Goal: Transaction & Acquisition: Purchase product/service

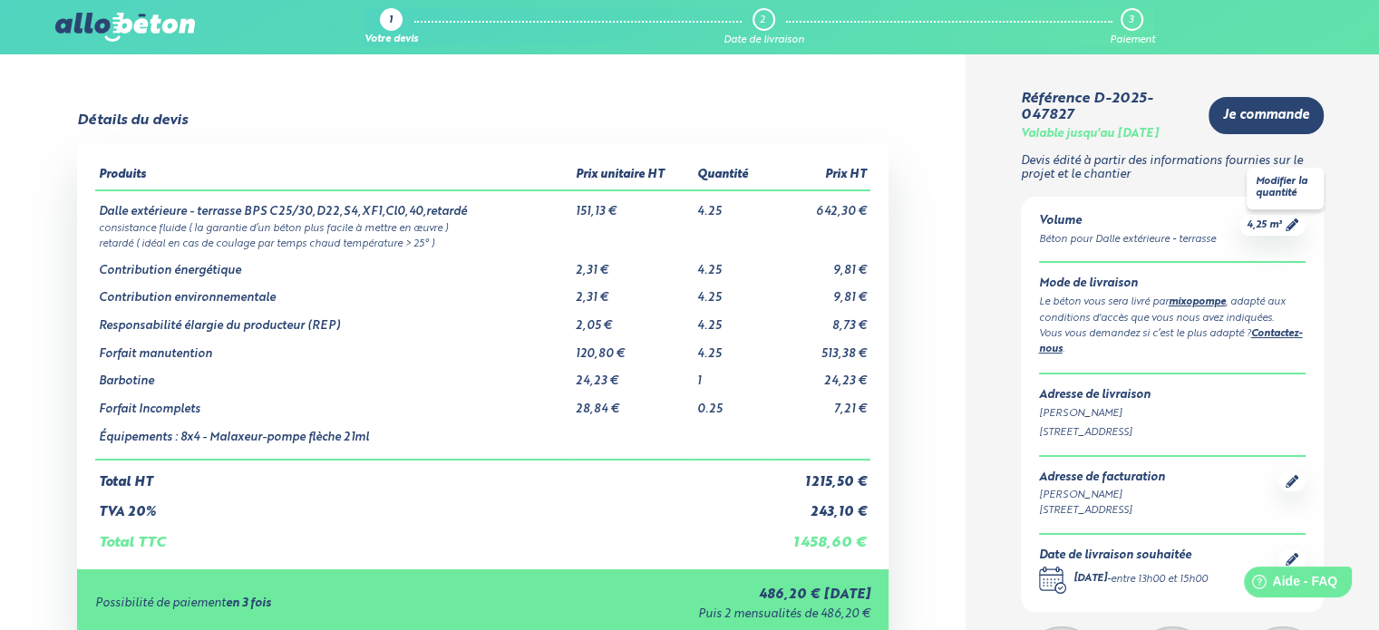
click at [1286, 228] on icon at bounding box center [1292, 225] width 13 height 13
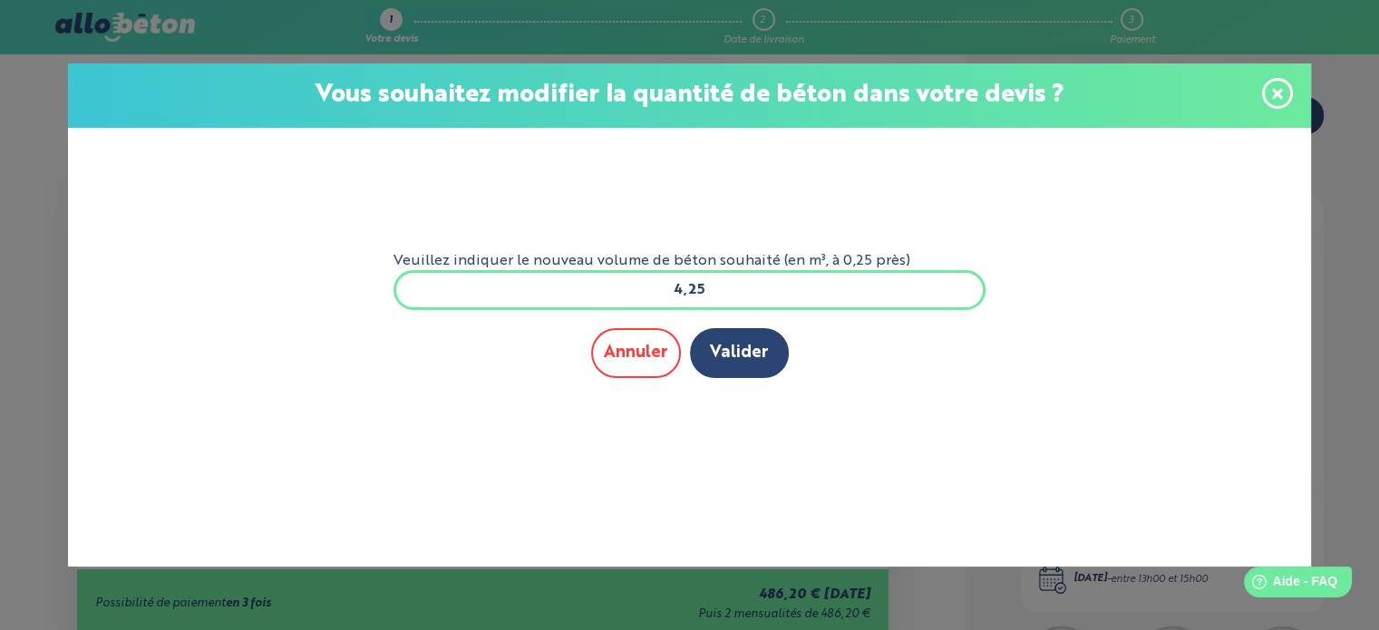
click at [649, 348] on button "Annuler" at bounding box center [636, 353] width 90 height 50
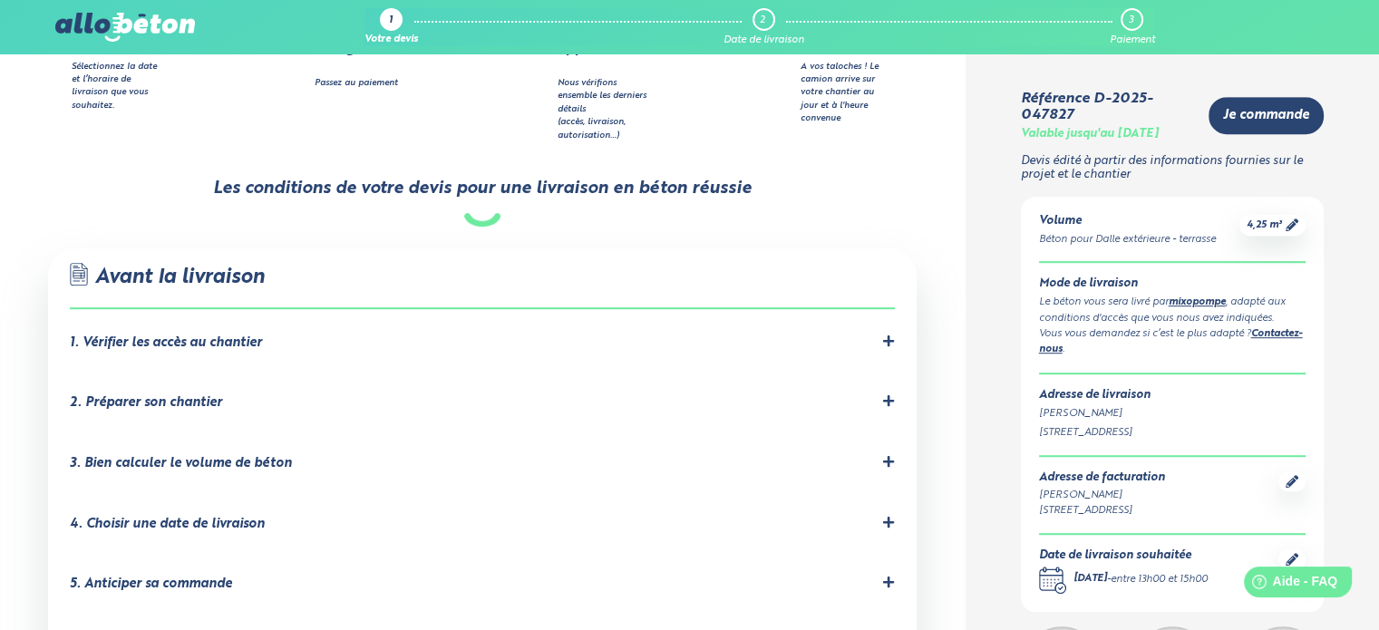
scroll to position [997, 0]
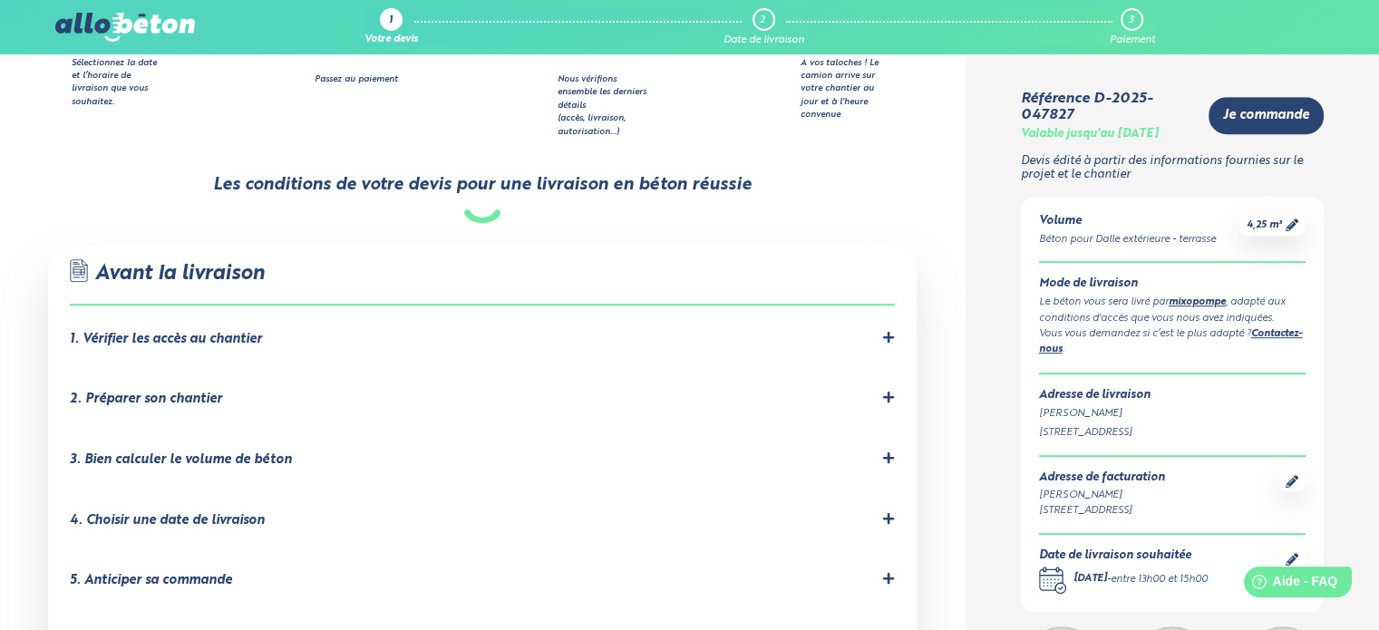
click at [193, 332] on div "1. Vérifier les accès au chantier" at bounding box center [166, 339] width 192 height 15
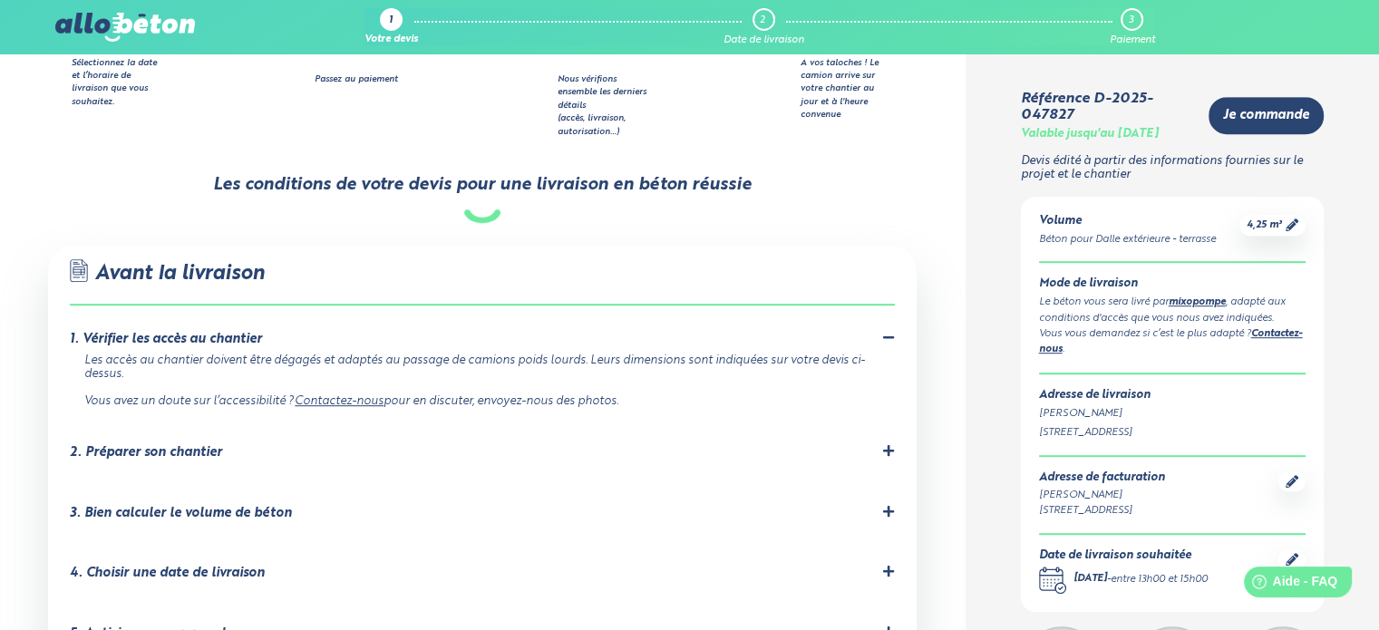
click at [177, 445] on div "2. Préparer son chantier" at bounding box center [146, 452] width 152 height 15
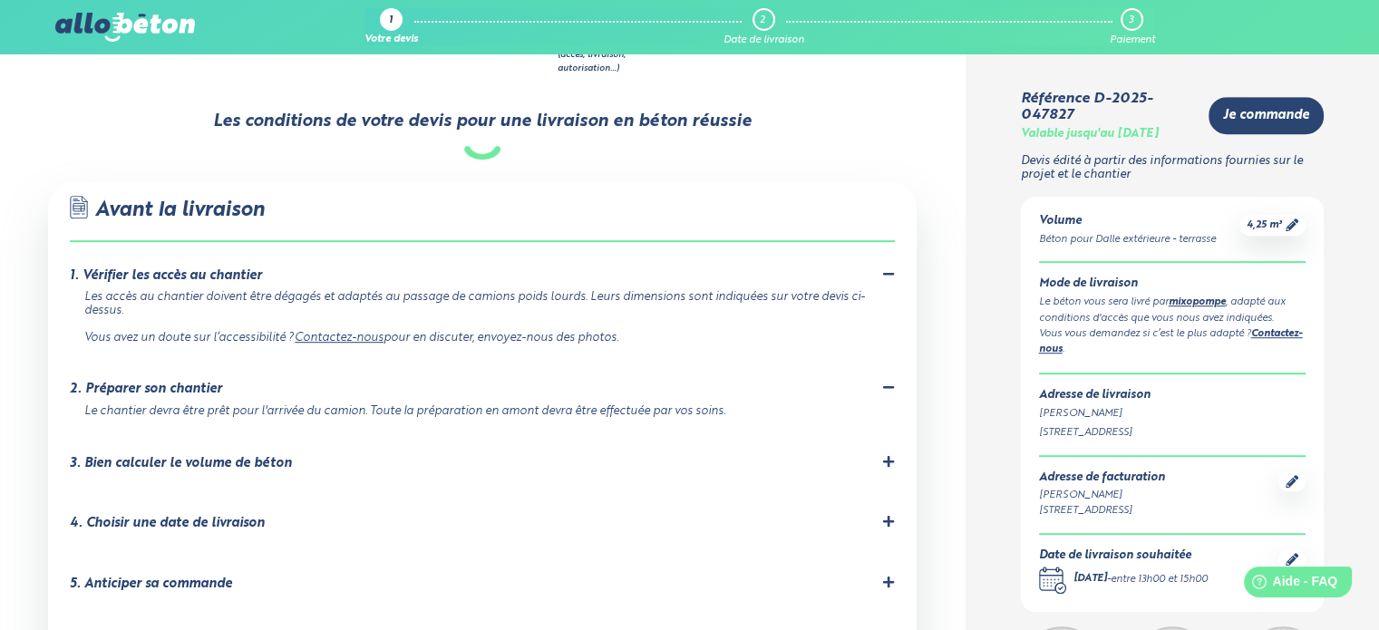
scroll to position [1088, 0]
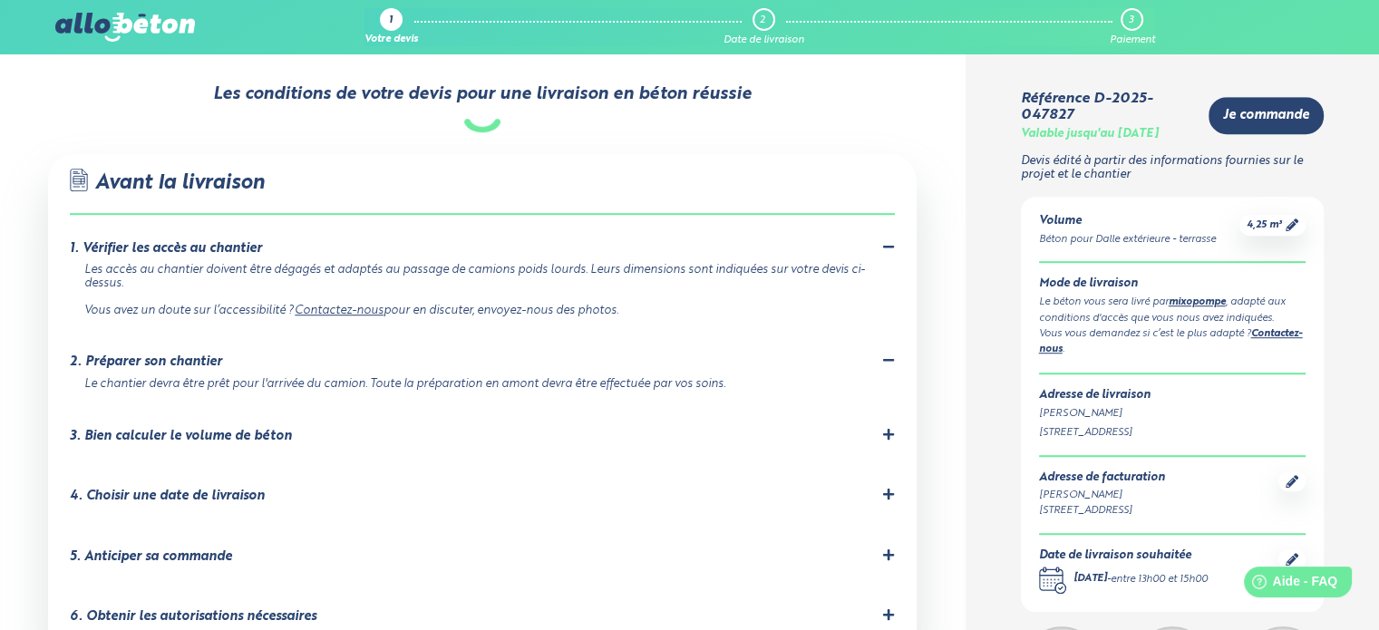
click at [252, 429] on div "3. Bien calculer le volume de béton" at bounding box center [181, 436] width 222 height 15
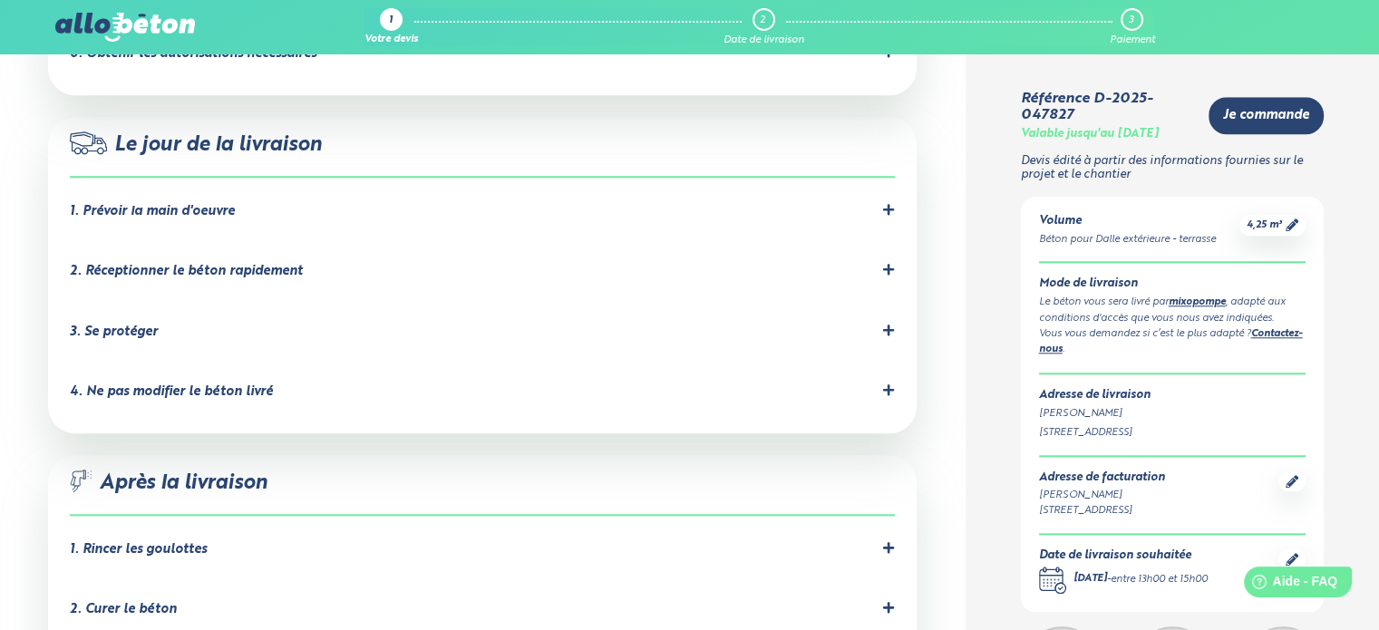
scroll to position [1814, 0]
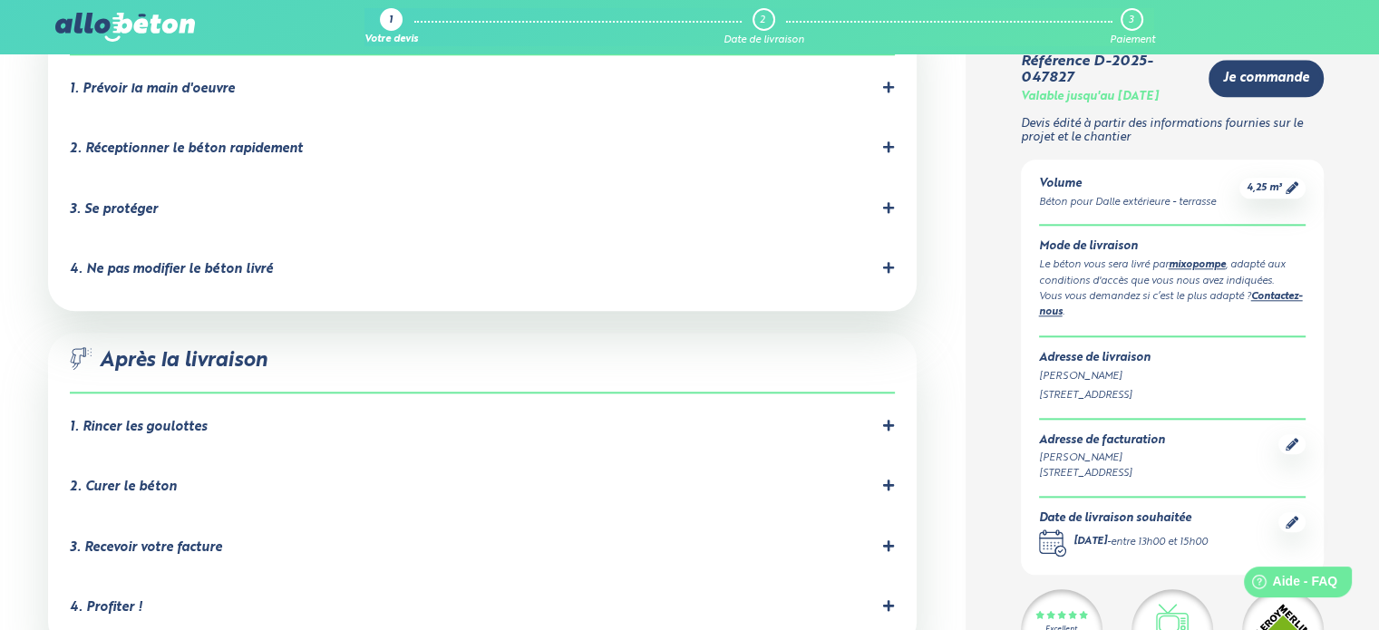
click at [157, 420] on div "1. Rincer les goulottes" at bounding box center [138, 427] width 137 height 15
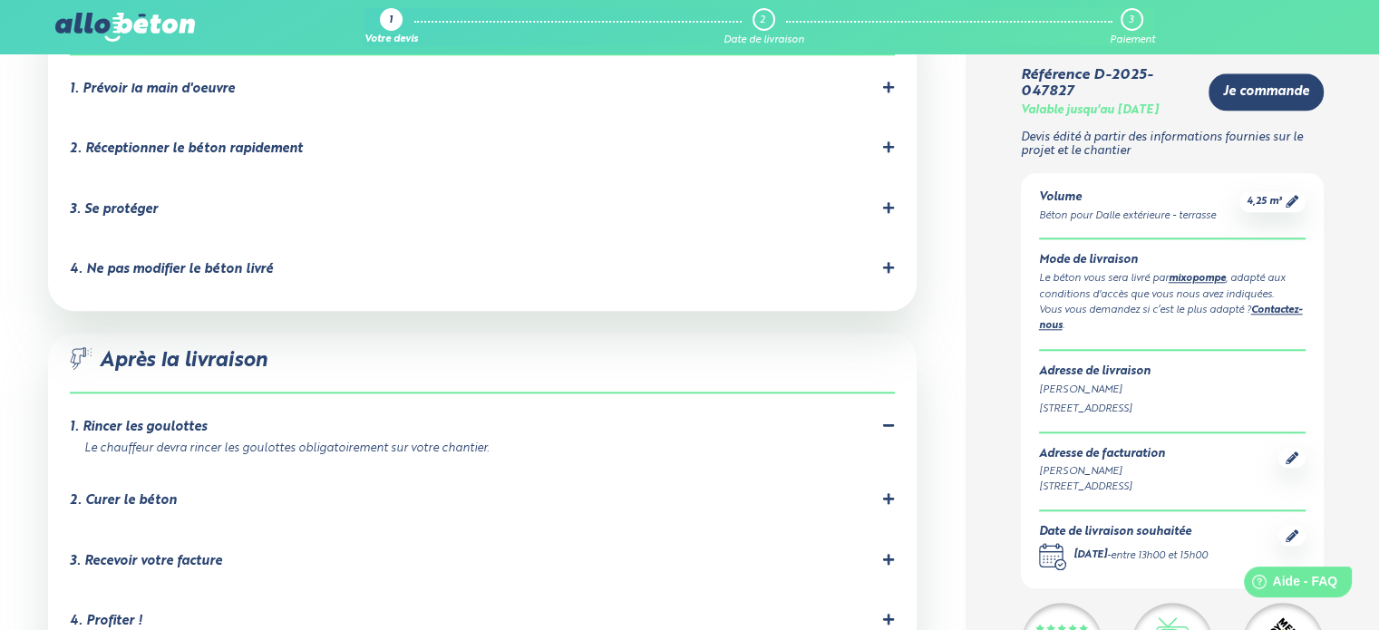
click at [141, 493] on div "2. Curer le béton" at bounding box center [123, 500] width 107 height 15
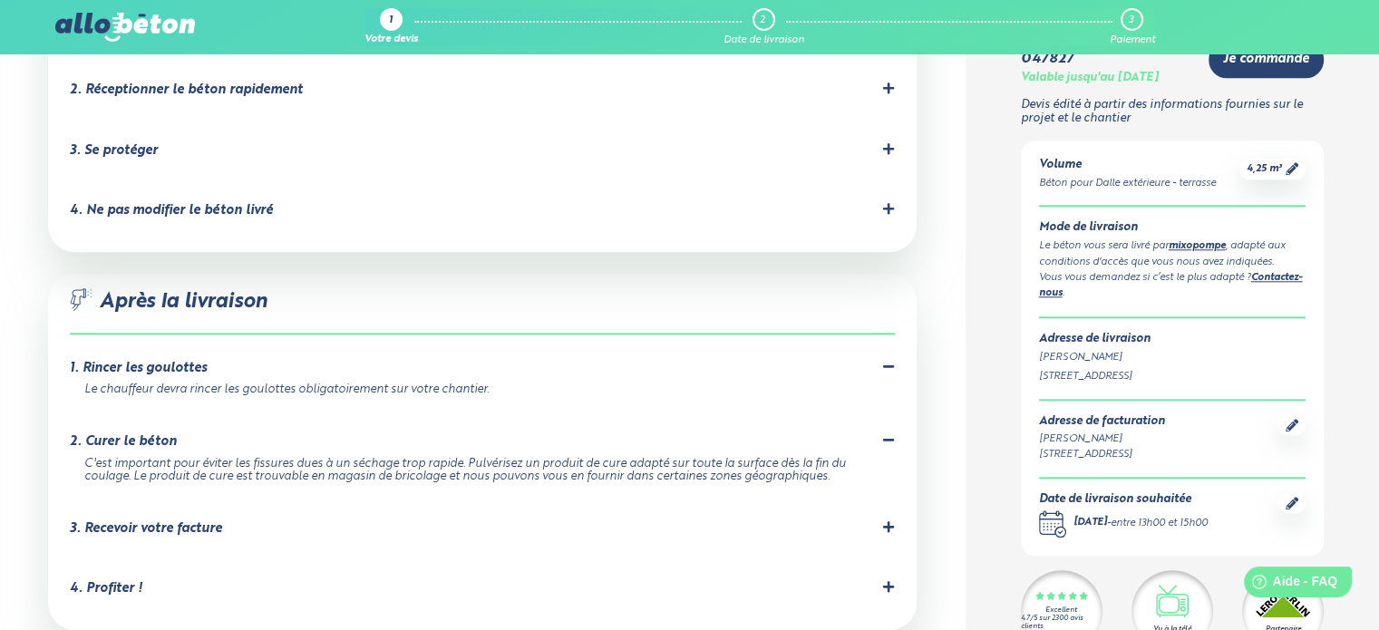
scroll to position [1904, 0]
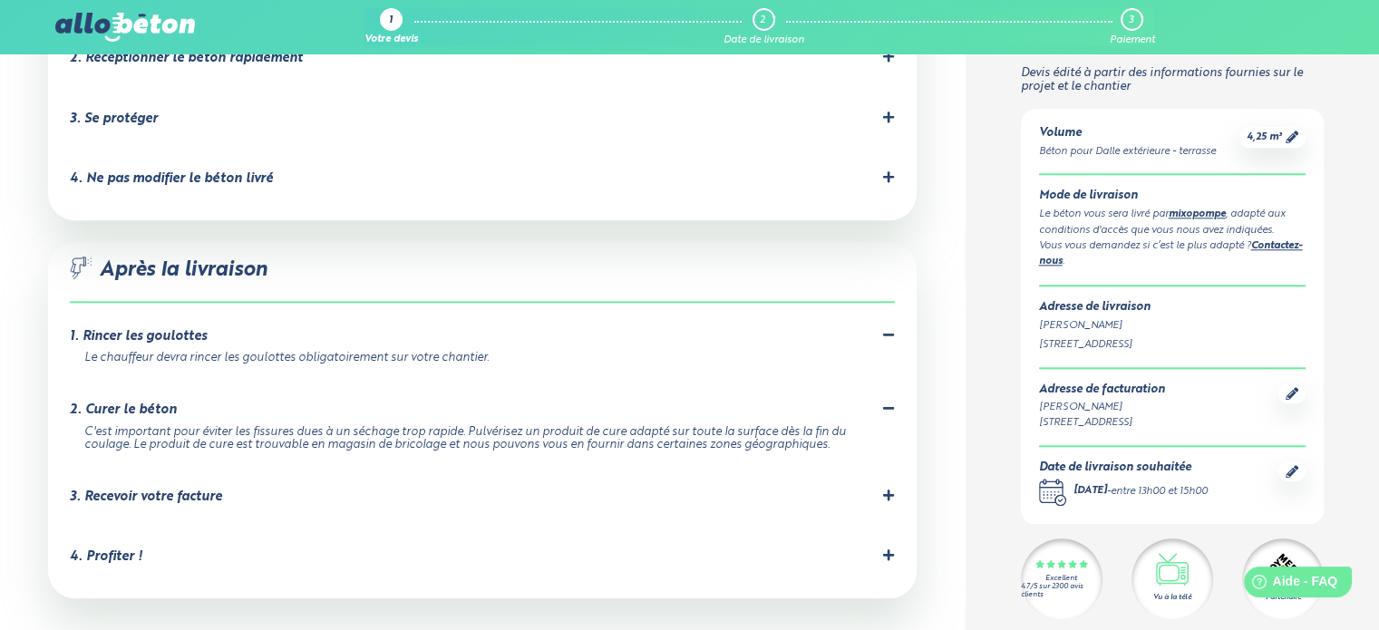
click at [162, 490] on div "3. Recevoir votre facture" at bounding box center [146, 497] width 152 height 15
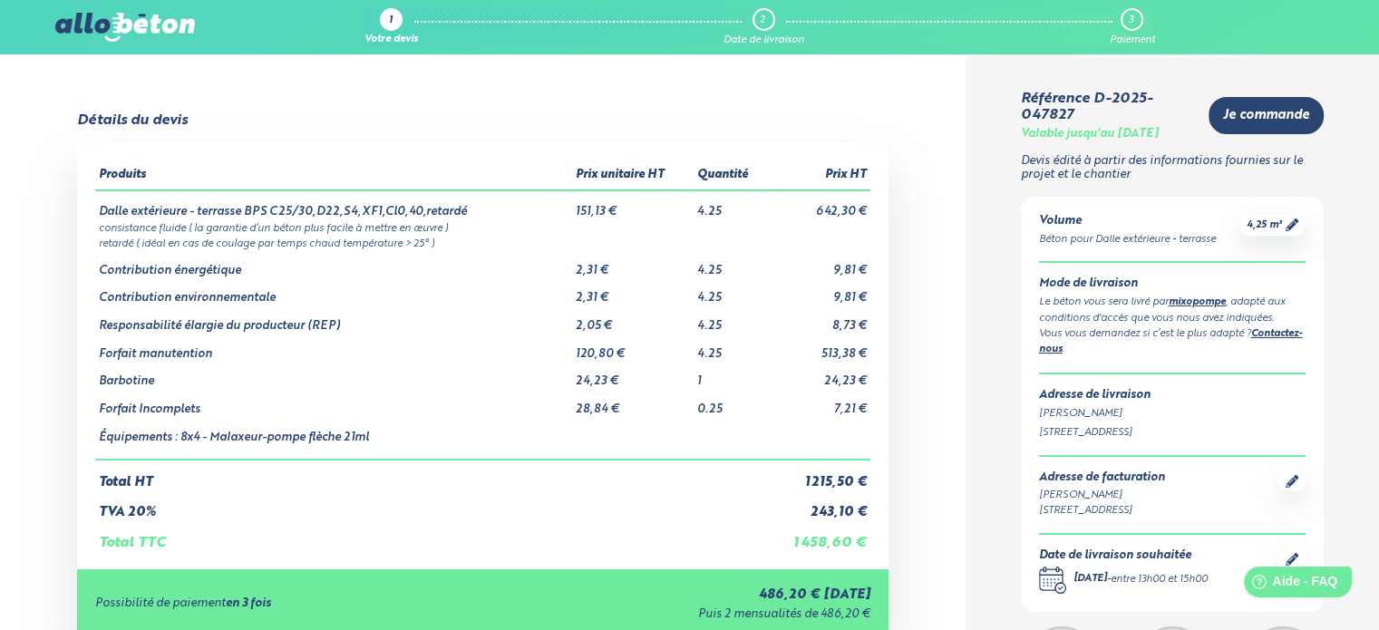
scroll to position [0, 0]
click at [1291, 475] on icon at bounding box center [1292, 481] width 13 height 13
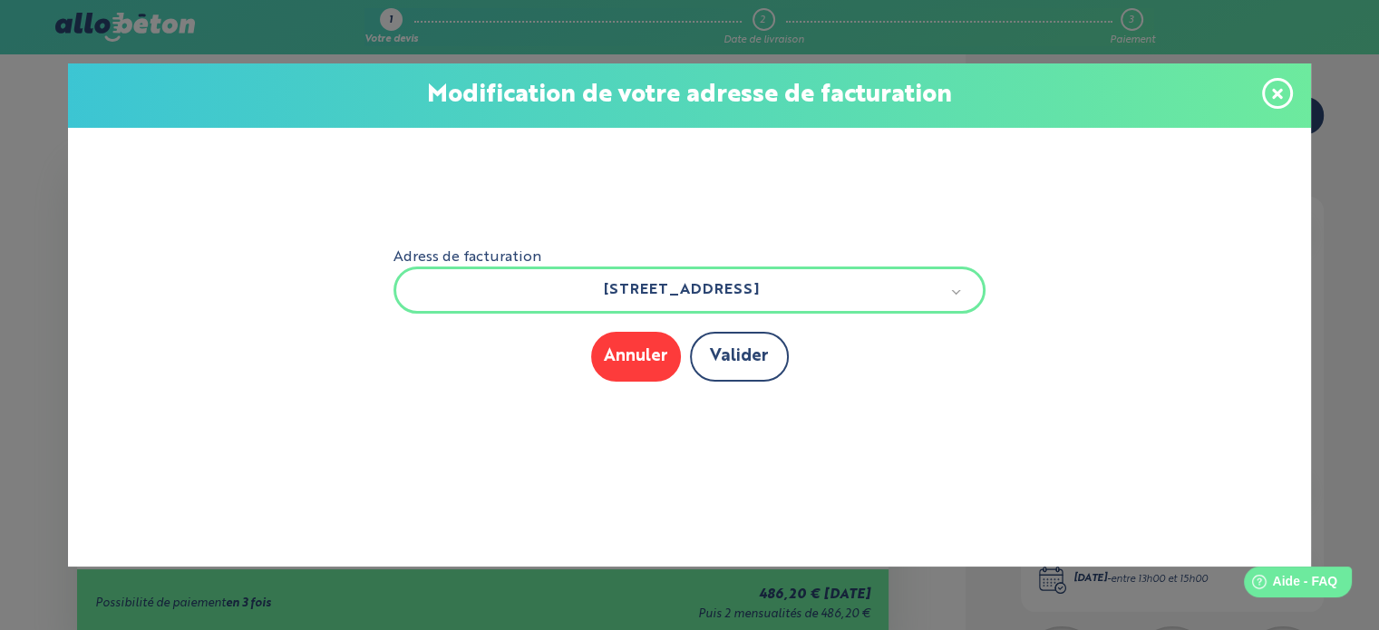
click at [740, 369] on button "Valider" at bounding box center [739, 357] width 99 height 50
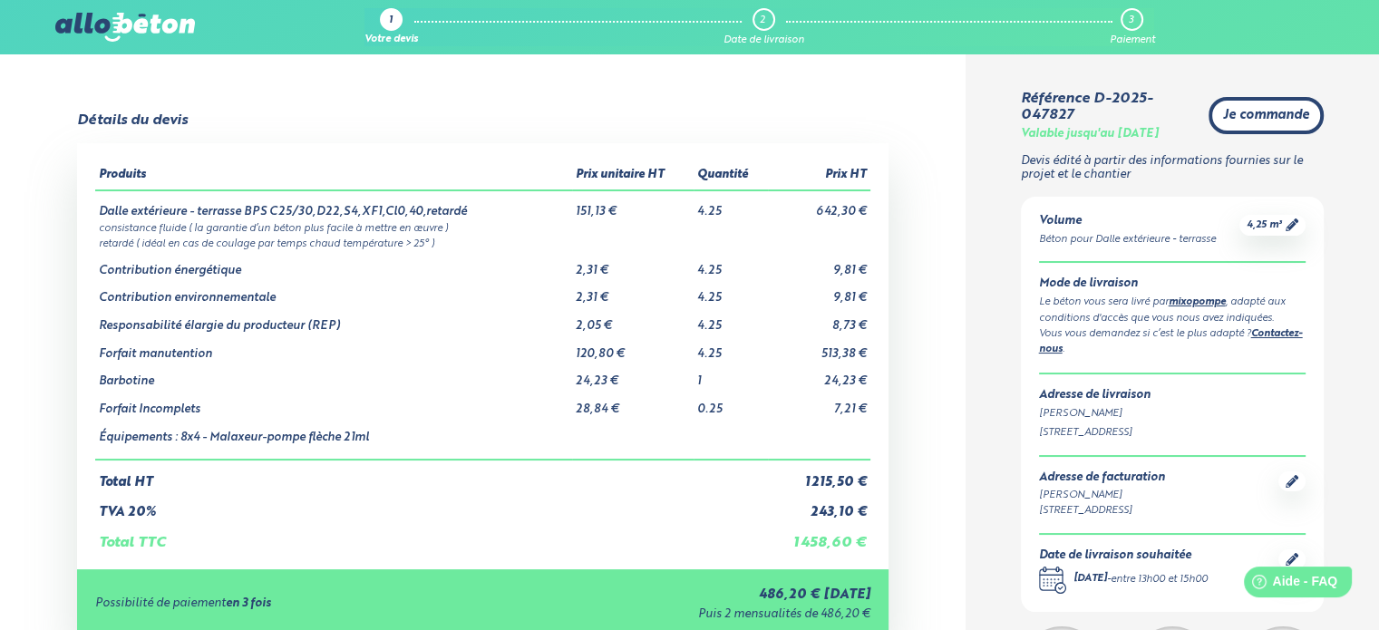
click at [1259, 116] on span "Je commande" at bounding box center [1266, 115] width 86 height 15
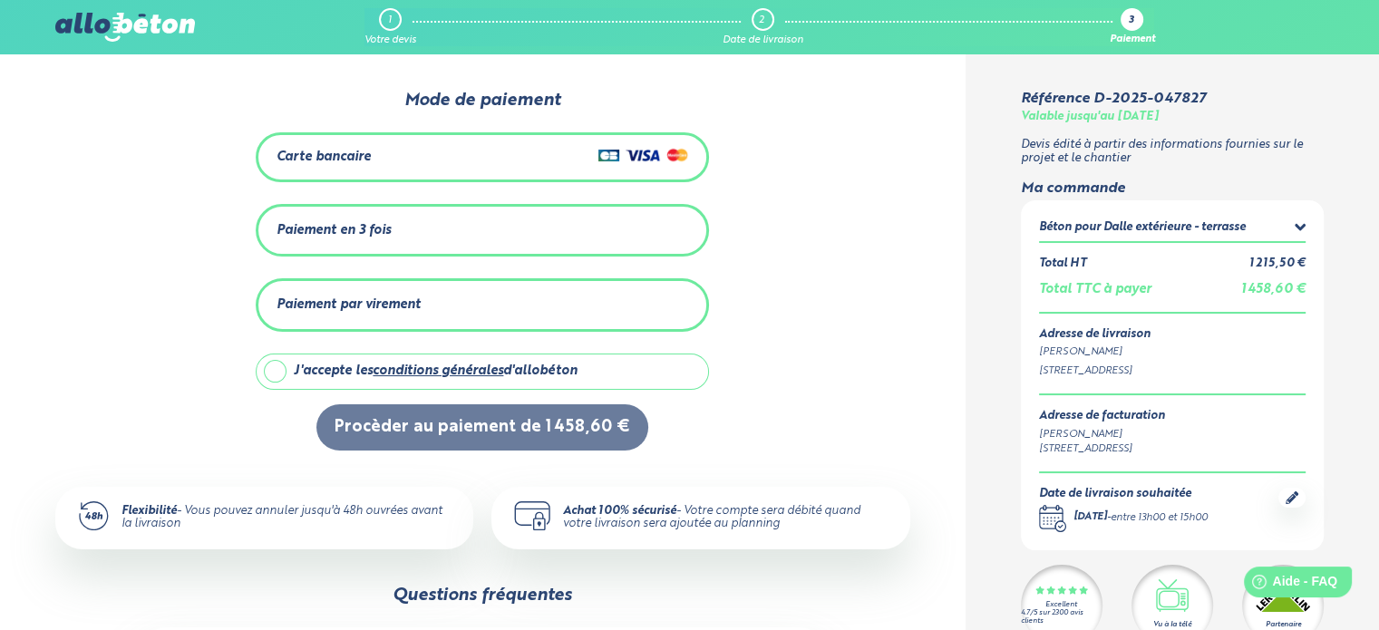
click at [387, 17] on div "1" at bounding box center [390, 19] width 23 height 23
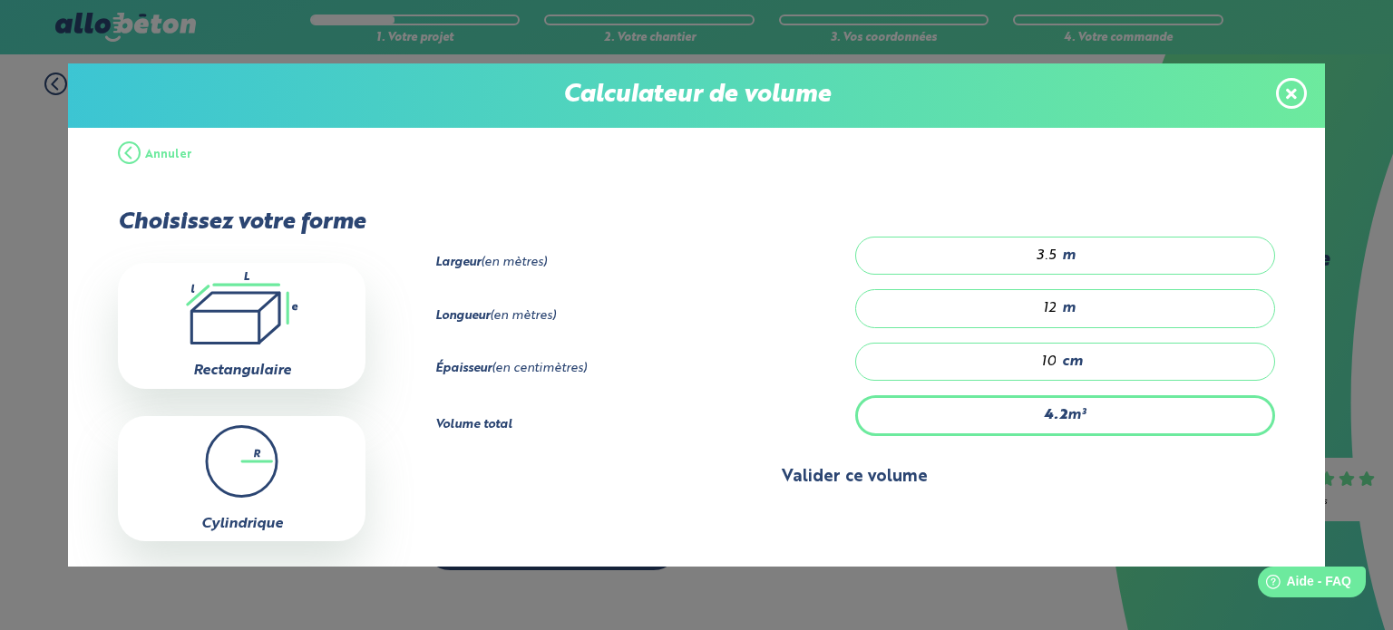
click at [866, 468] on button "Valider ce volume" at bounding box center [855, 477] width 840 height 46
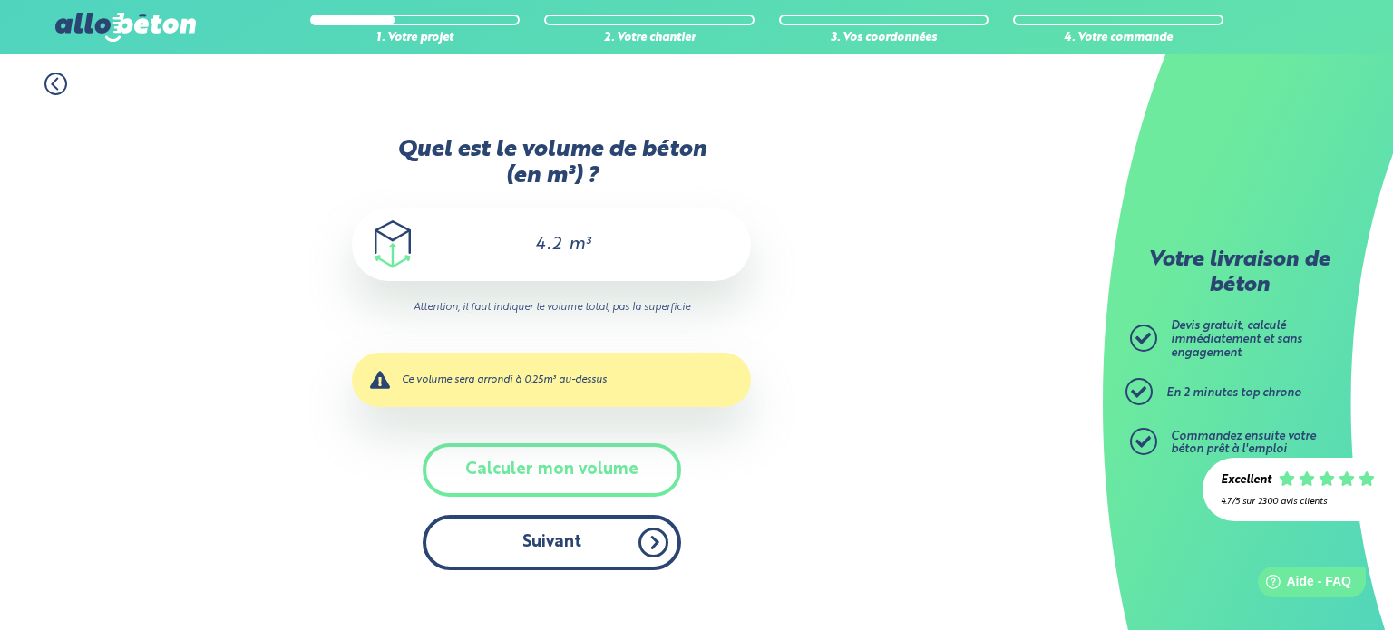
click at [546, 540] on button "Suivant" at bounding box center [552, 542] width 258 height 55
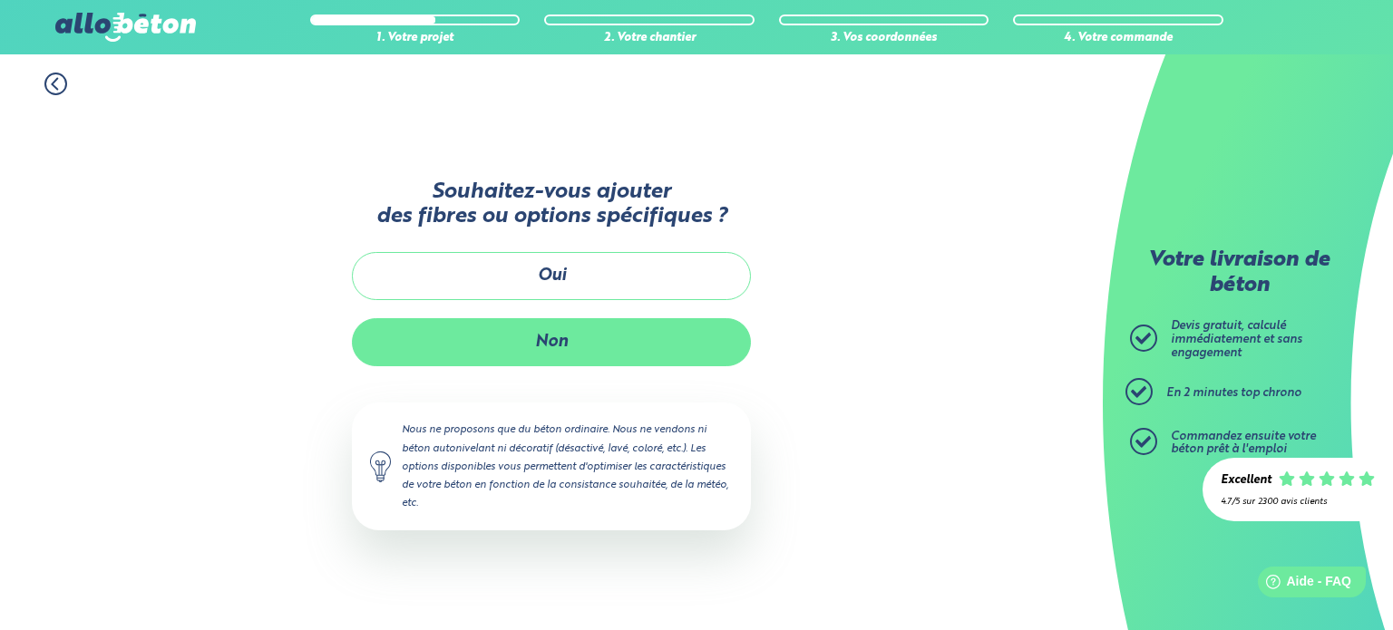
click at [562, 334] on button "Non" at bounding box center [551, 342] width 399 height 48
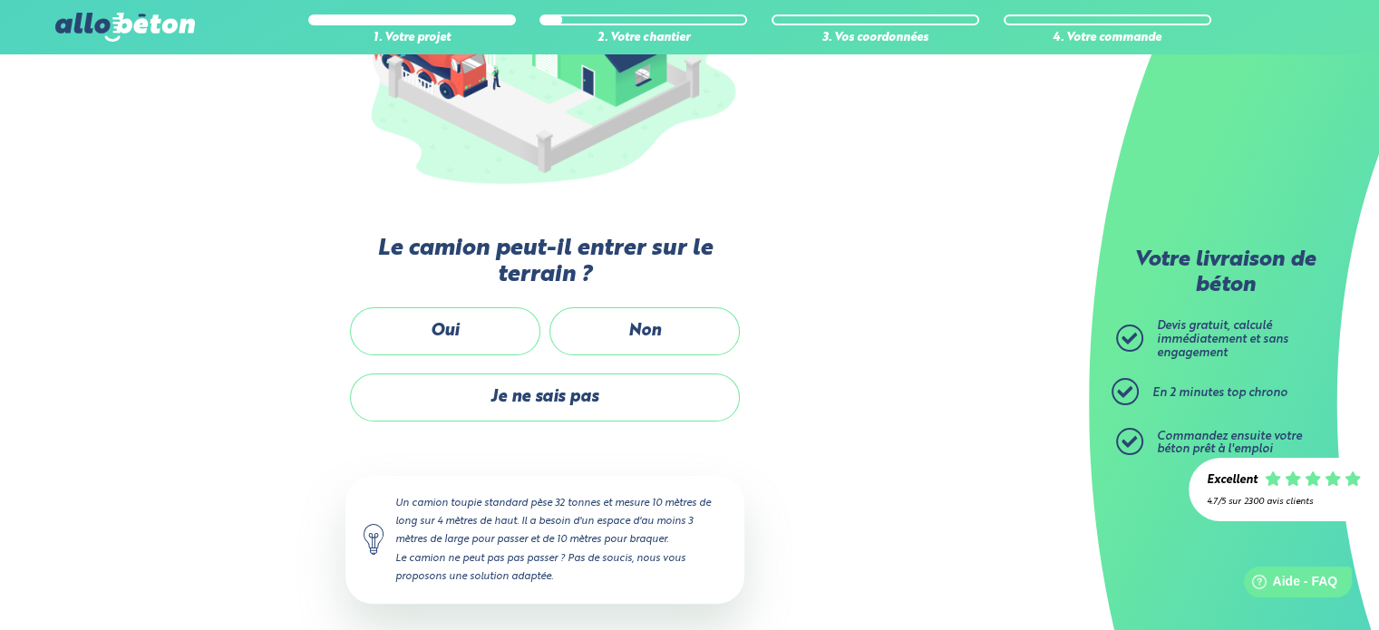
scroll to position [328, 0]
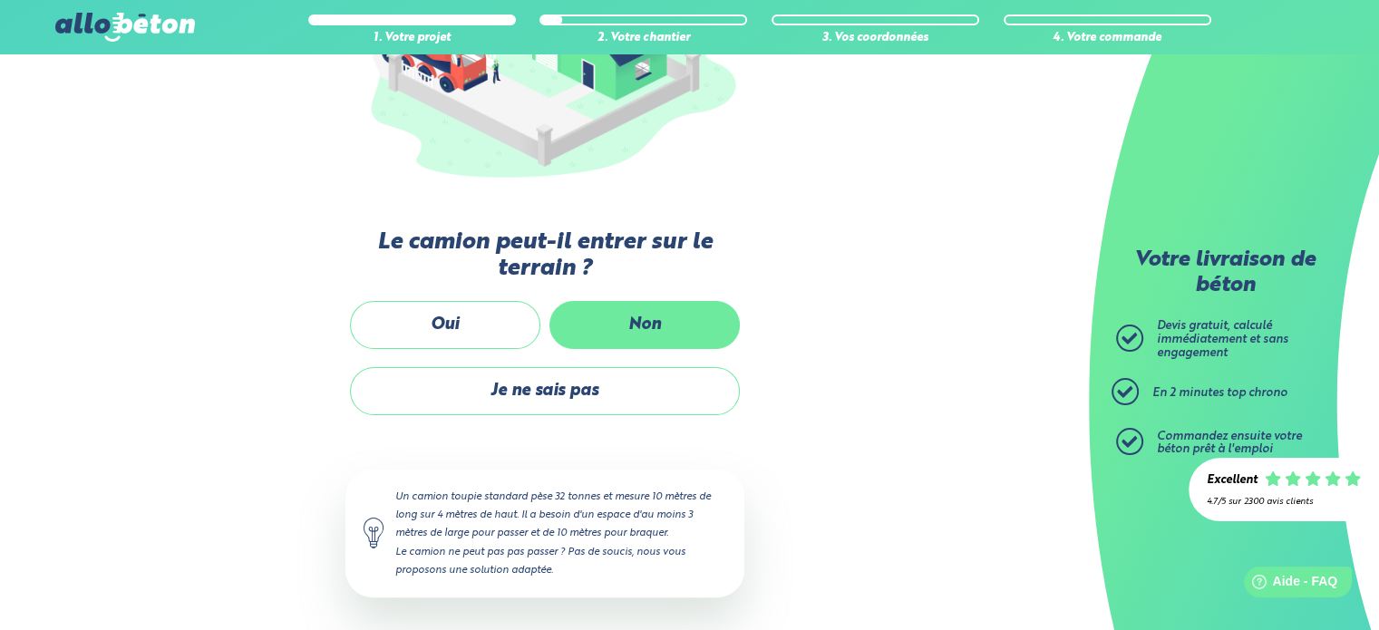
click at [635, 308] on label "Non" at bounding box center [645, 325] width 190 height 48
click at [0, 0] on input "Non" at bounding box center [0, 0] width 0 height 0
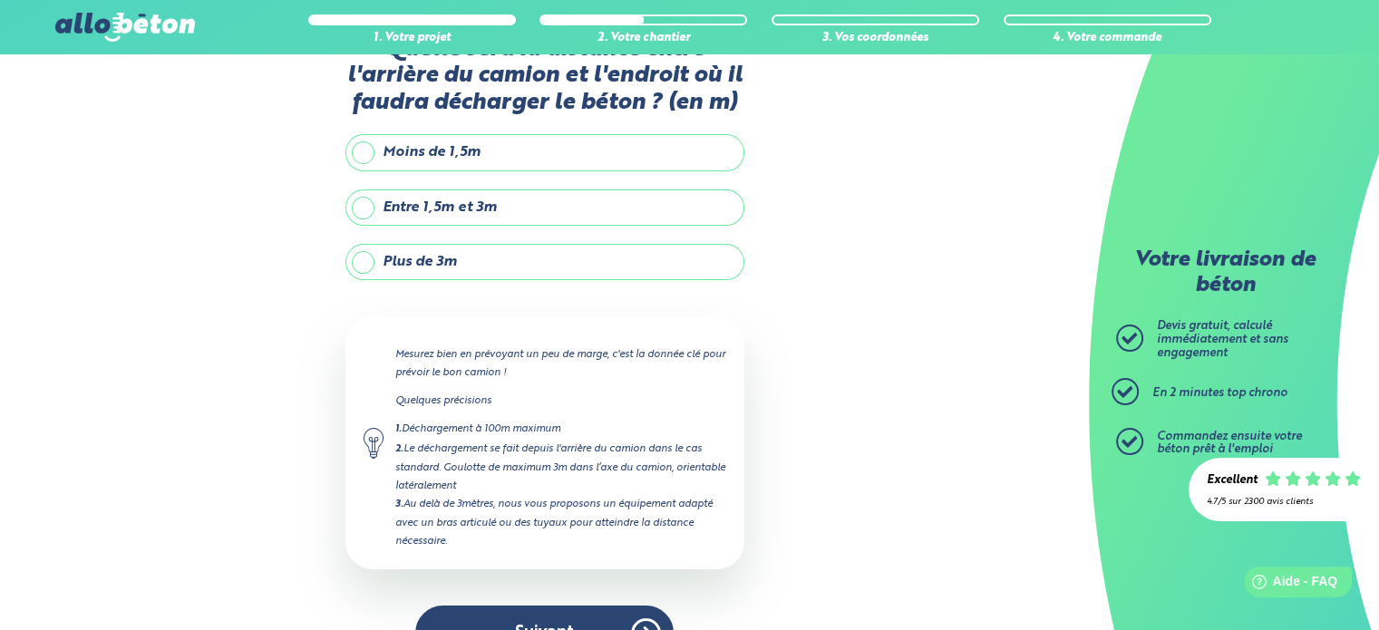
scroll to position [91, 0]
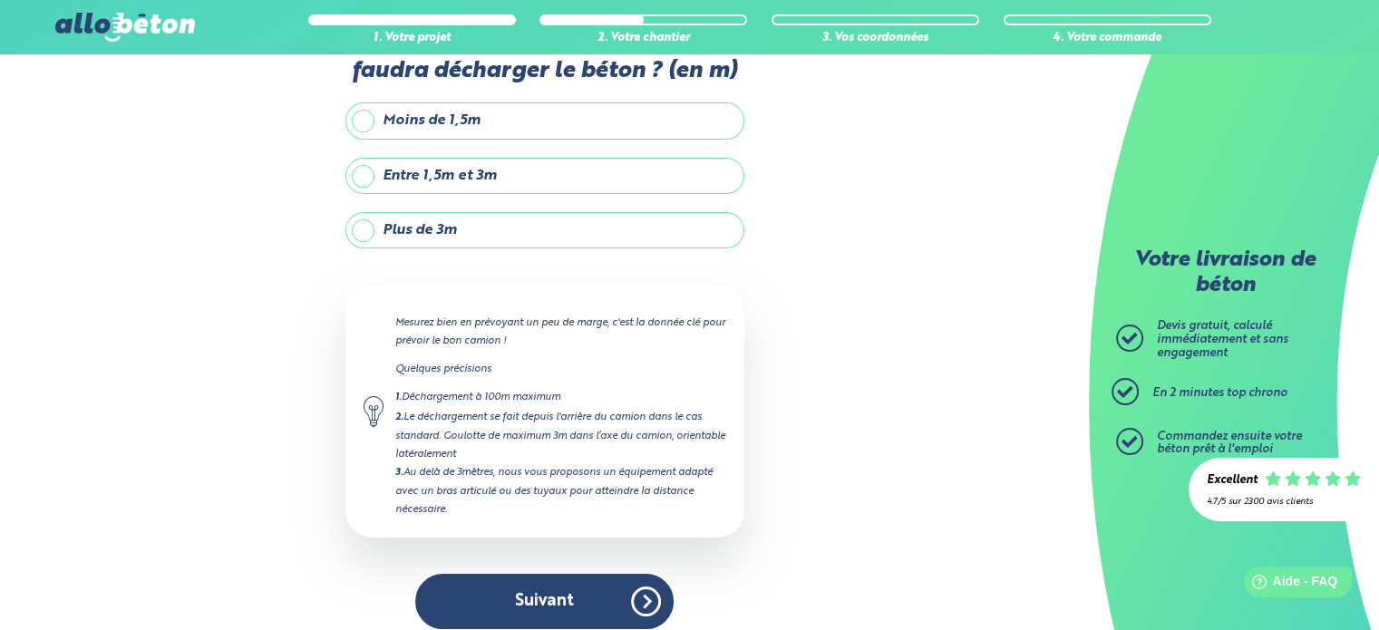
click at [365, 231] on label "Plus de 3m" at bounding box center [544, 230] width 399 height 36
click at [0, 0] on input "Plus de 3m" at bounding box center [0, 0] width 0 height 0
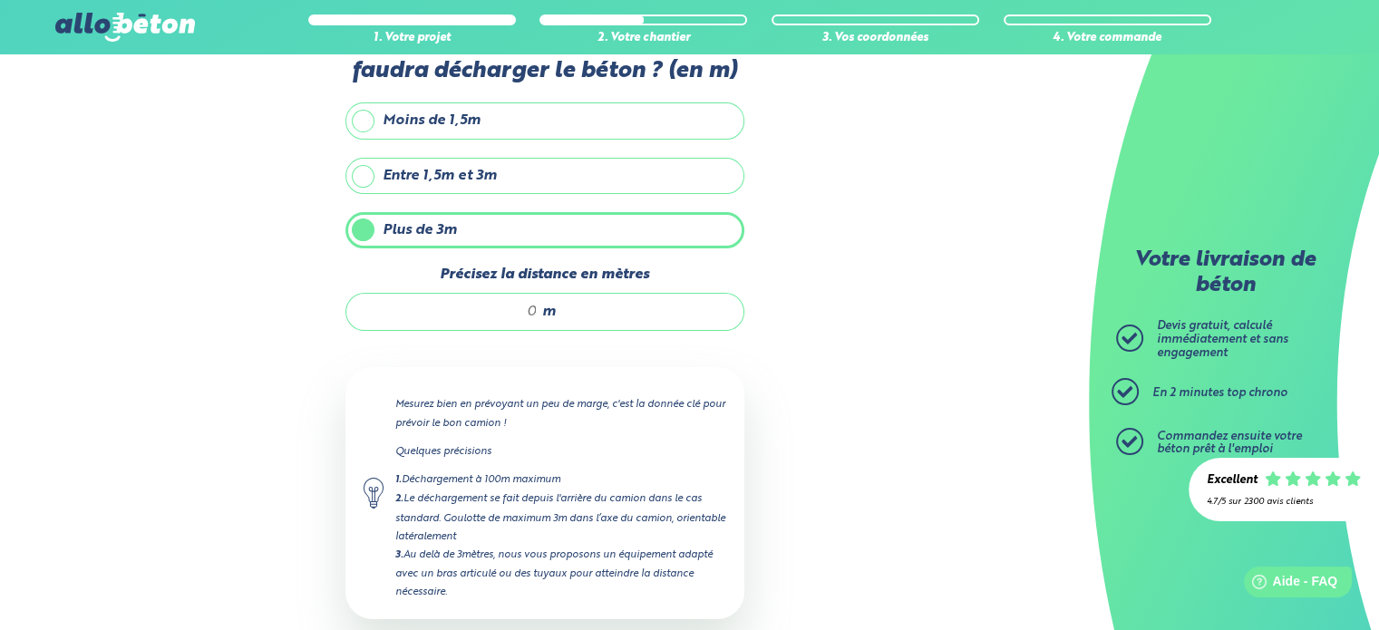
click at [516, 312] on input "Précisez la distance en mètres" at bounding box center [451, 312] width 173 height 18
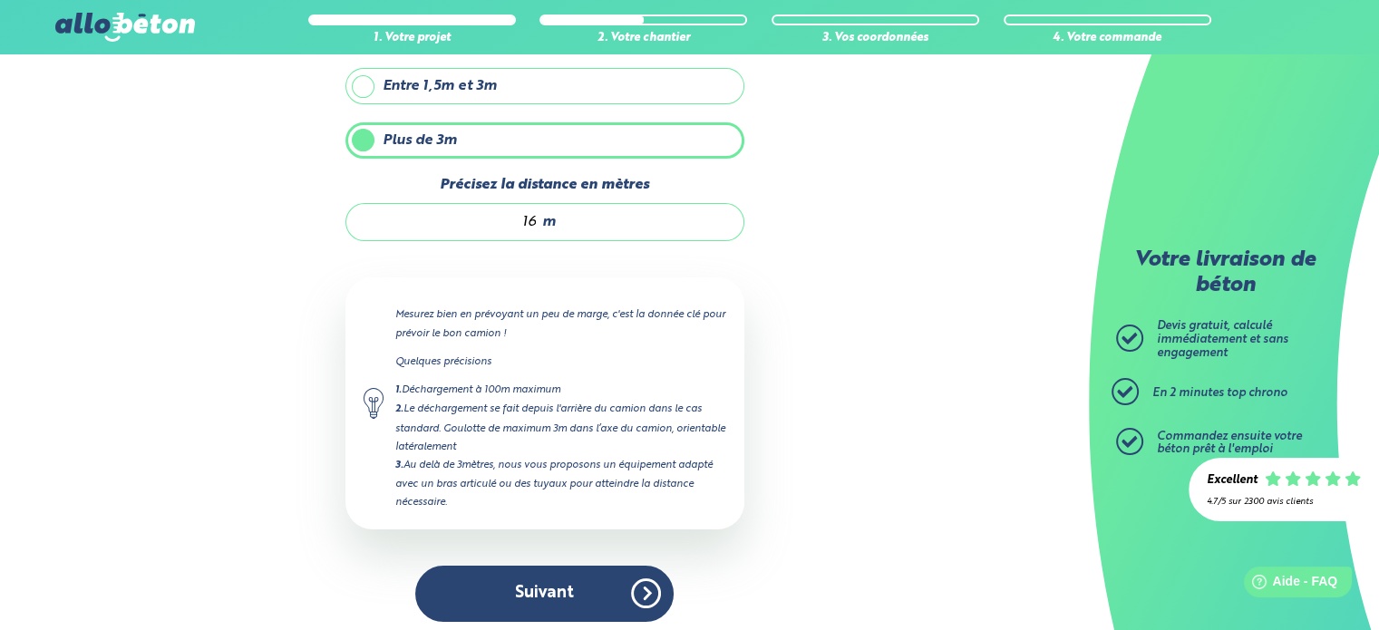
scroll to position [181, 0]
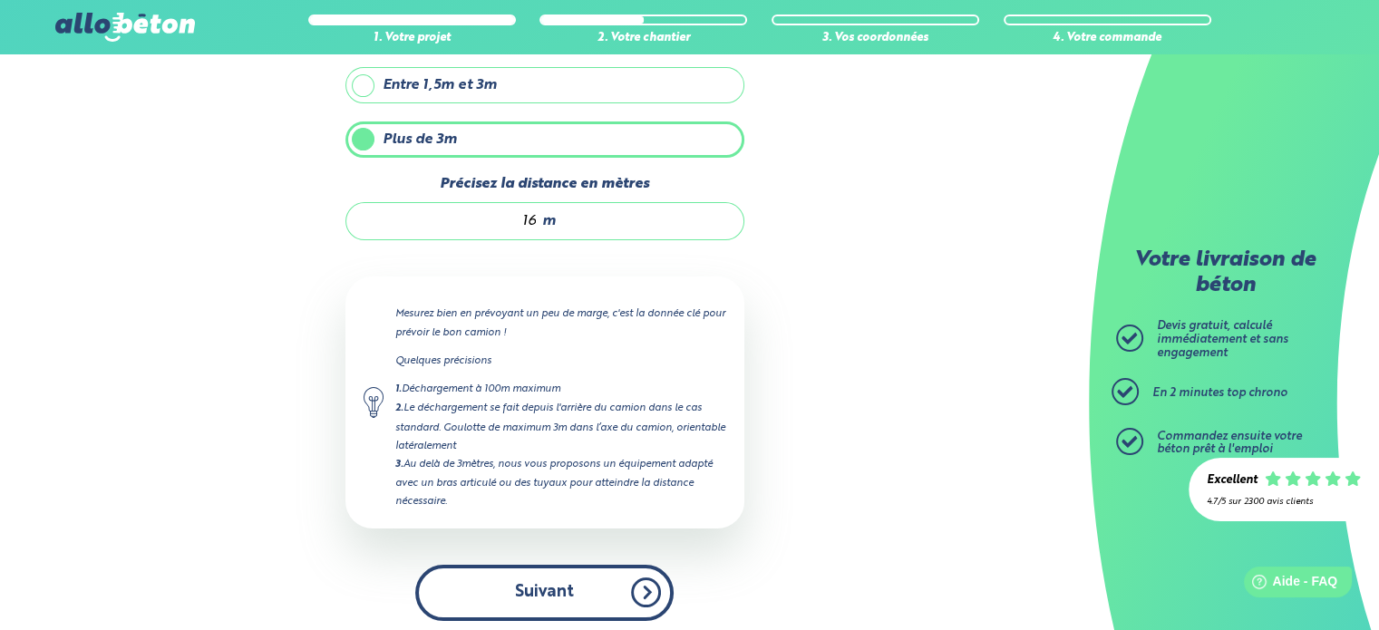
type input "16"
click at [550, 586] on button "Suivant" at bounding box center [544, 592] width 258 height 55
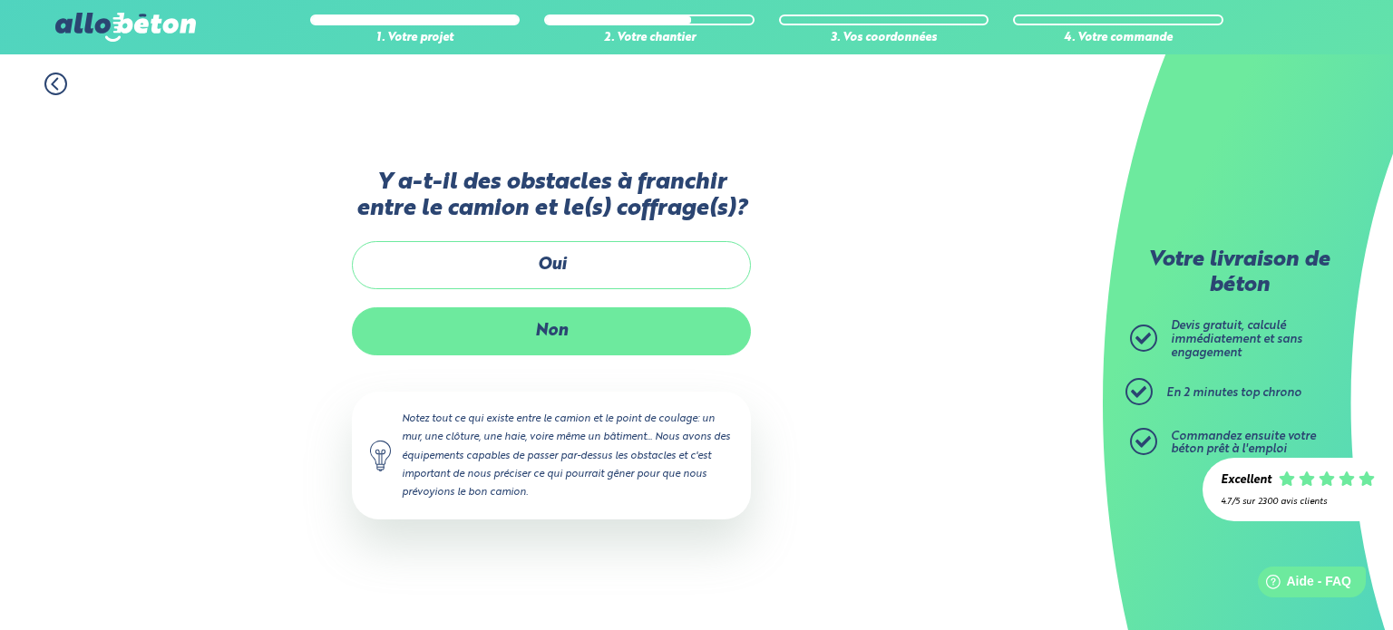
click at [568, 330] on label "Non" at bounding box center [551, 331] width 399 height 48
click at [0, 0] on input "Non" at bounding box center [0, 0] width 0 height 0
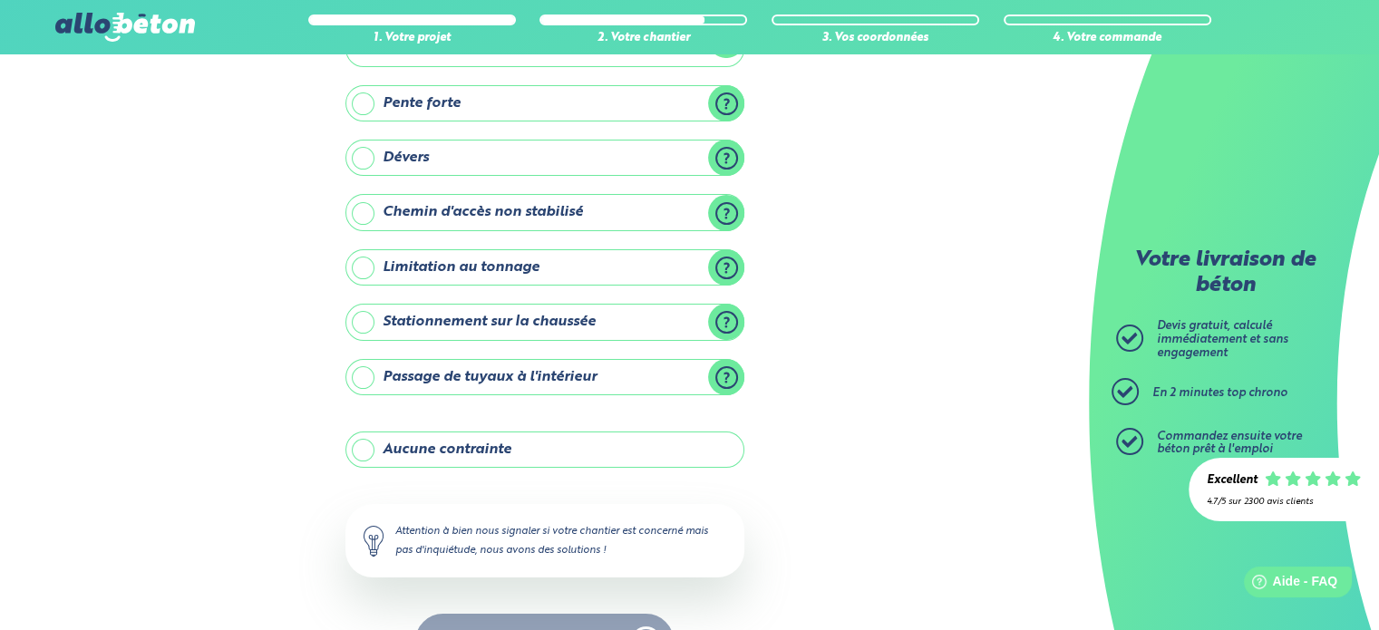
scroll to position [181, 0]
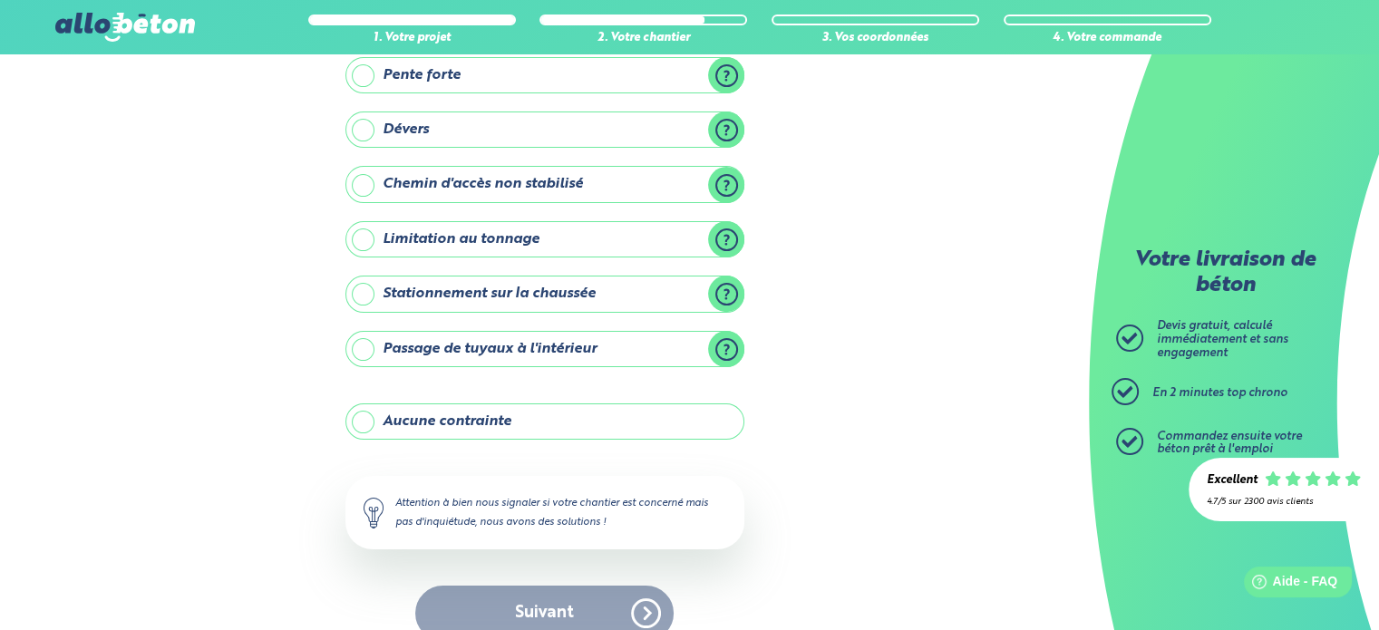
click at [363, 290] on label "Stationnement sur la chaussée" at bounding box center [544, 294] width 399 height 36
click at [0, 0] on input "Stationnement sur la chaussée" at bounding box center [0, 0] width 0 height 0
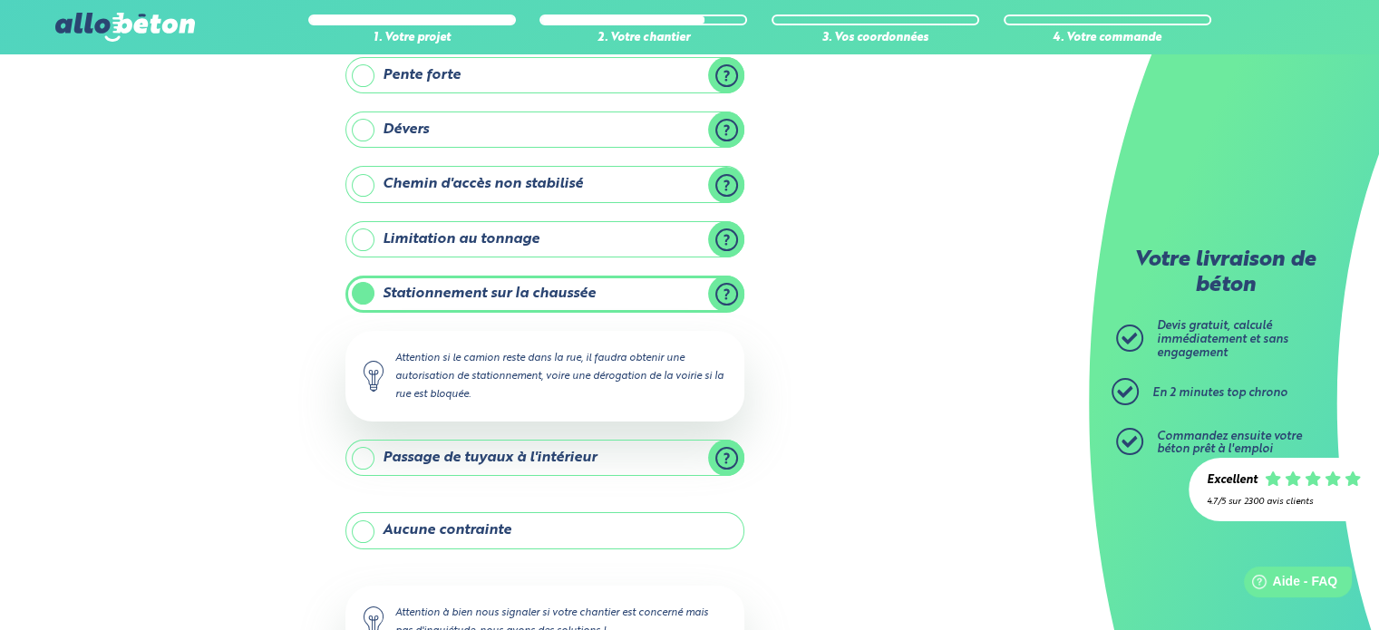
click at [357, 455] on label "Passage de tuyaux à l'intérieur" at bounding box center [544, 458] width 399 height 36
click at [0, 0] on input "Passage de tuyaux à l'intérieur" at bounding box center [0, 0] width 0 height 0
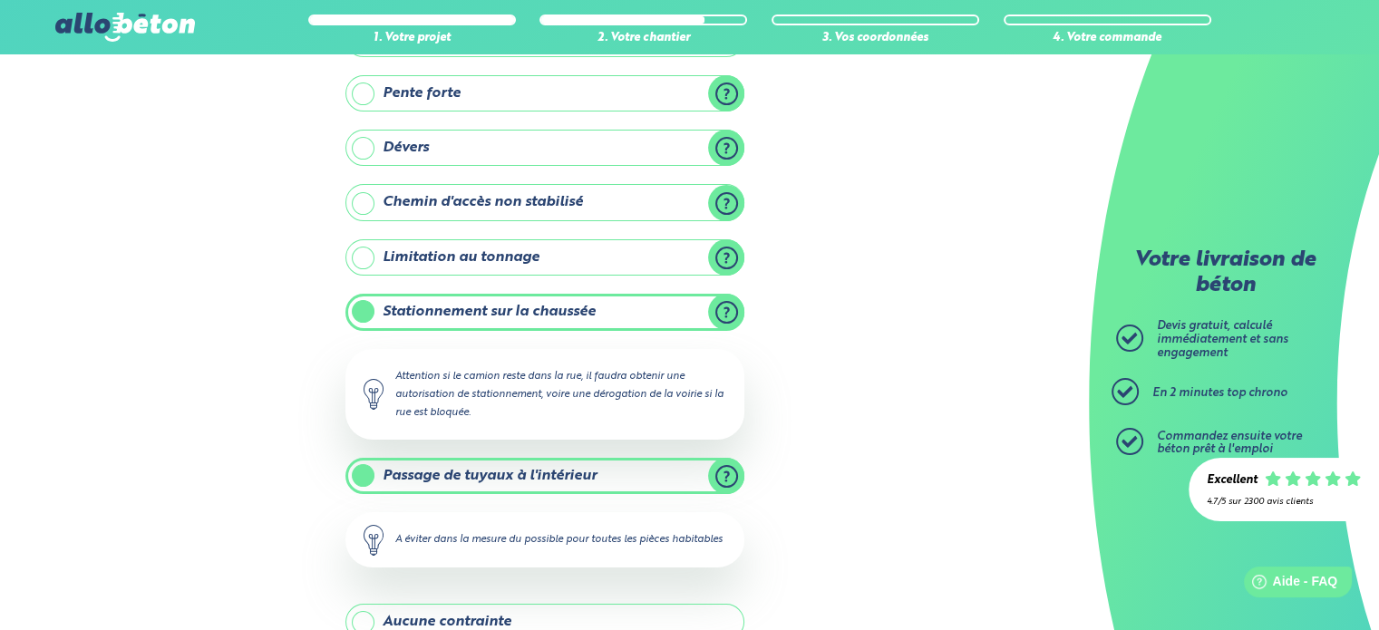
scroll to position [134, 0]
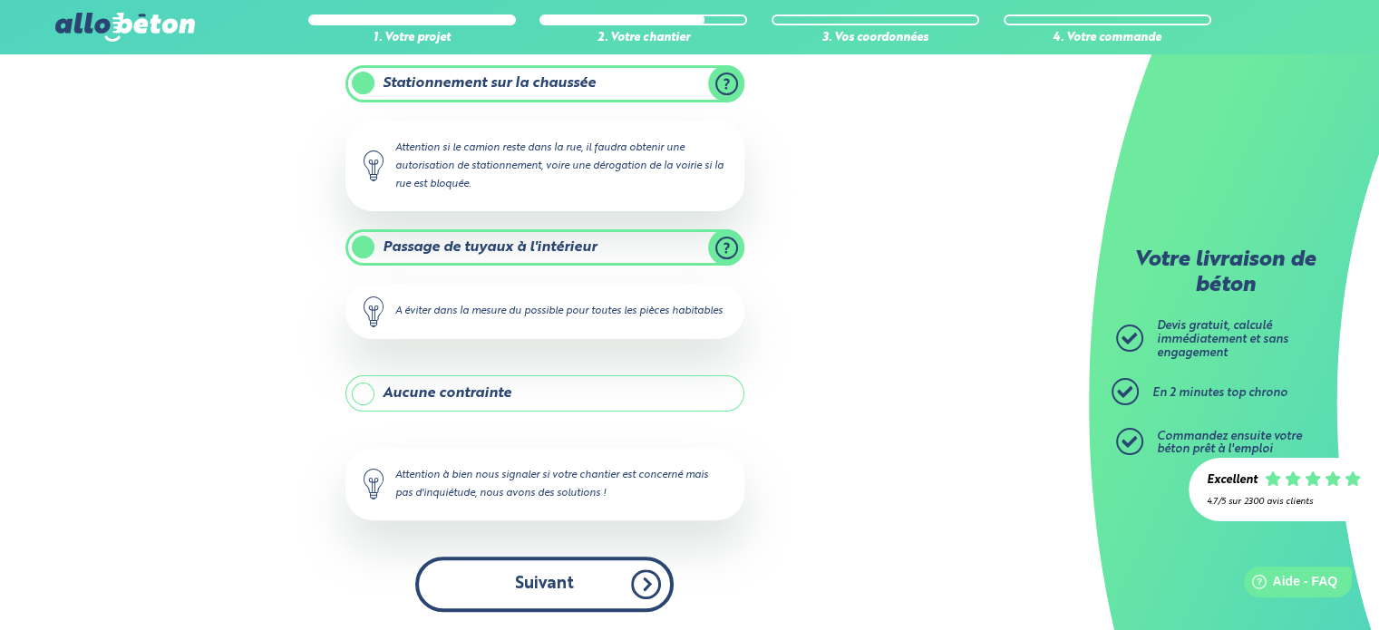
click at [550, 582] on button "Suivant" at bounding box center [544, 584] width 258 height 55
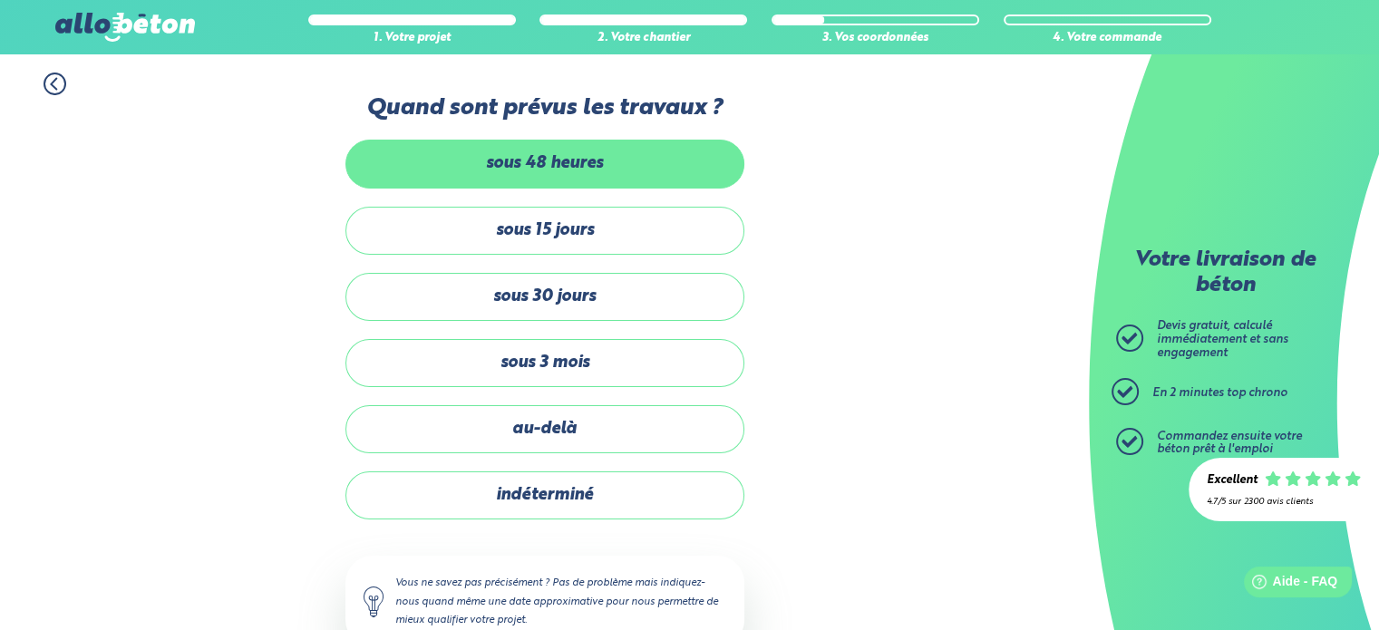
click at [569, 166] on label "sous 48 heures" at bounding box center [544, 164] width 399 height 48
click at [0, 0] on input "sous 48 heures" at bounding box center [0, 0] width 0 height 0
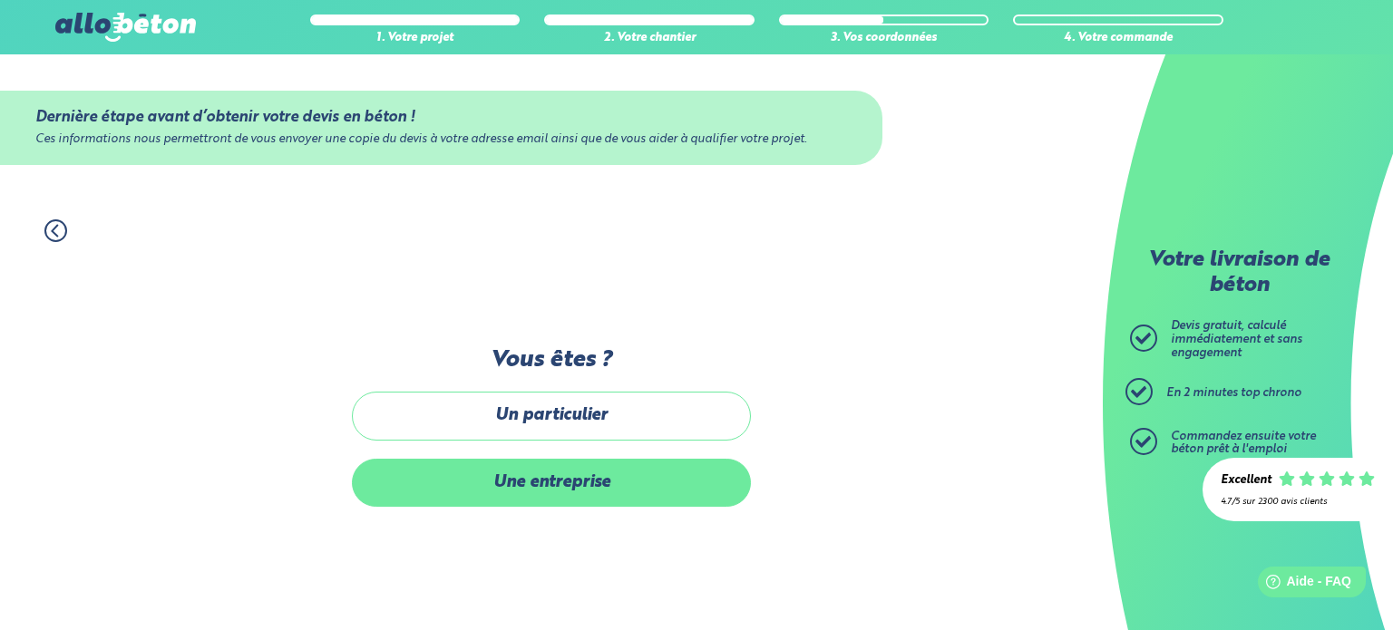
click at [564, 483] on label "Une entreprise" at bounding box center [551, 483] width 399 height 48
click at [0, 0] on input "Une entreprise" at bounding box center [0, 0] width 0 height 0
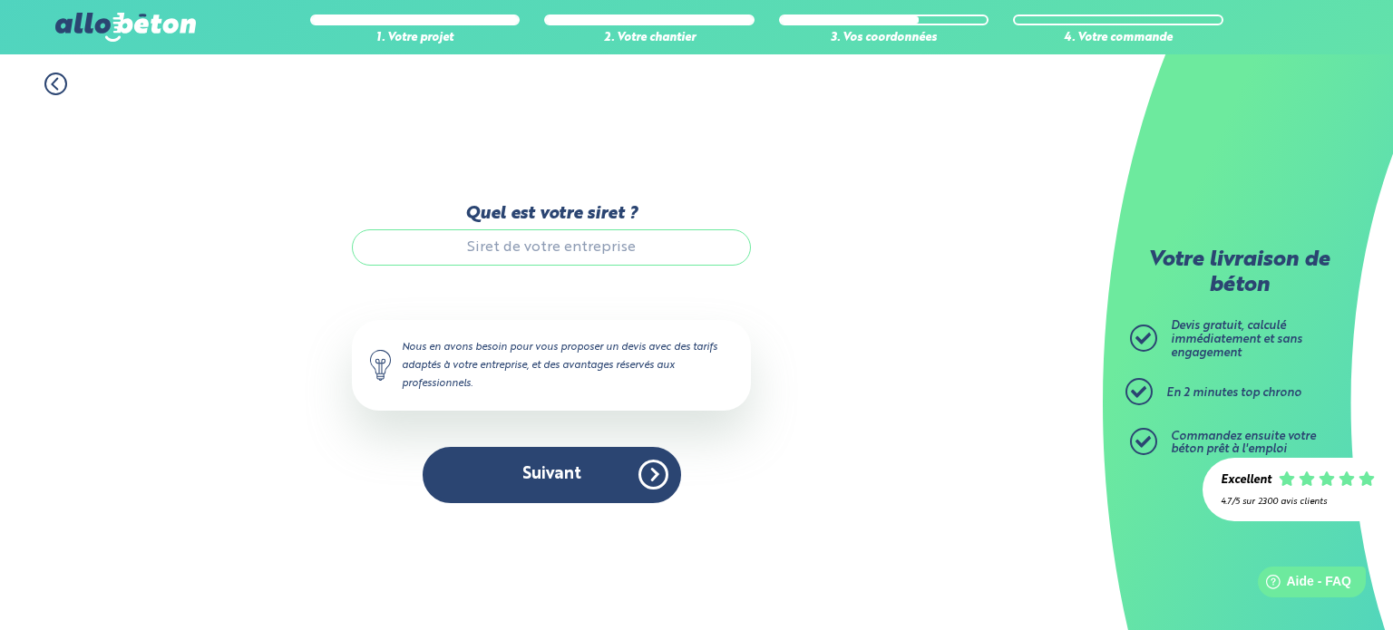
click at [474, 248] on input "Quel est votre siret ?" at bounding box center [551, 247] width 399 height 36
type input "49385056400029"
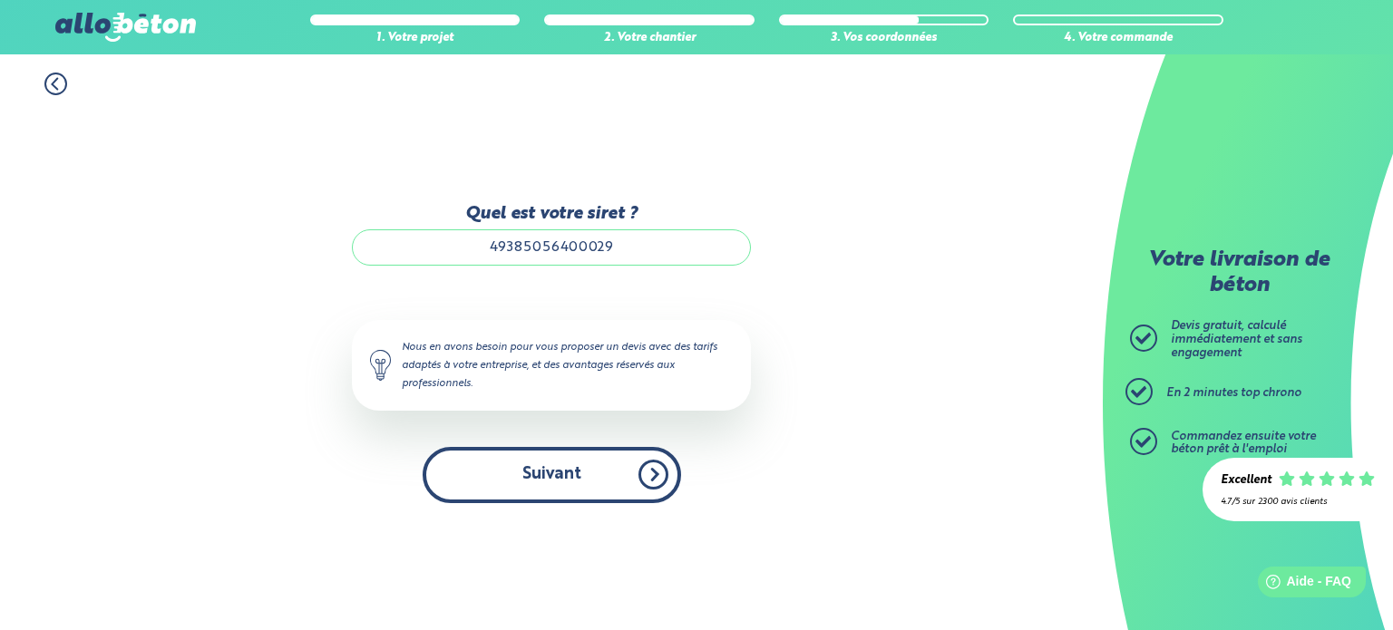
click at [544, 476] on button "Suivant" at bounding box center [552, 474] width 258 height 55
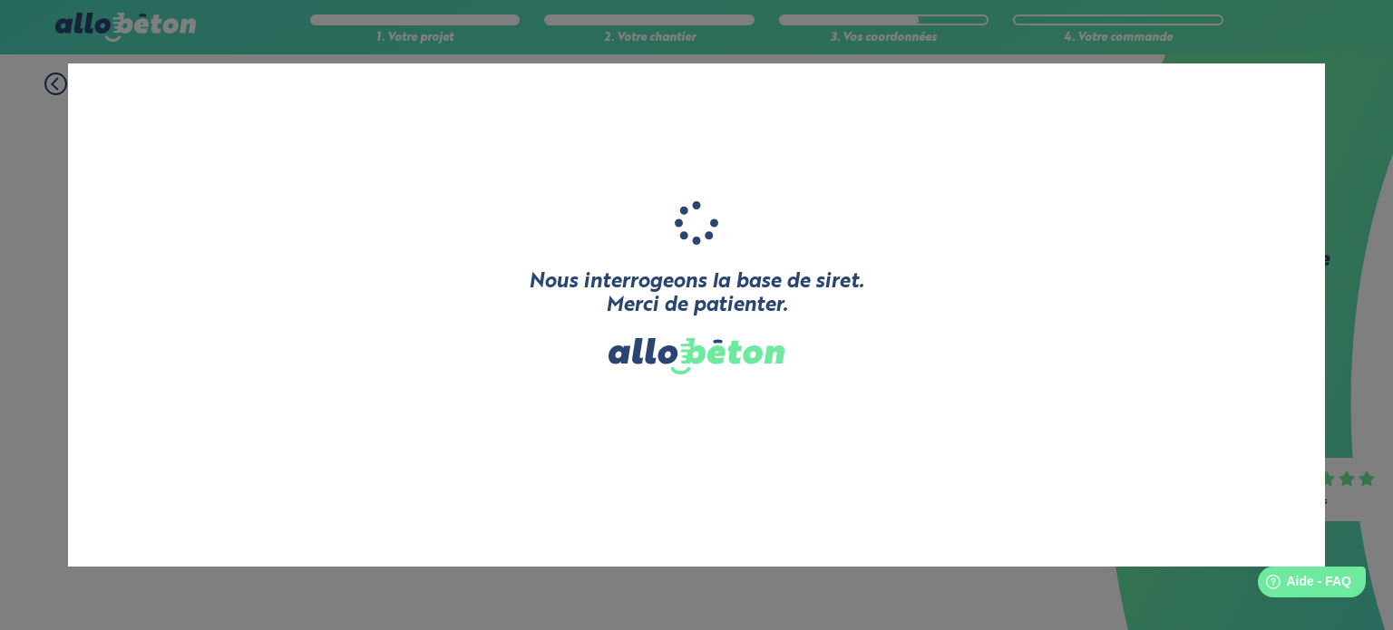
type input "TERRE D'EPIONE"
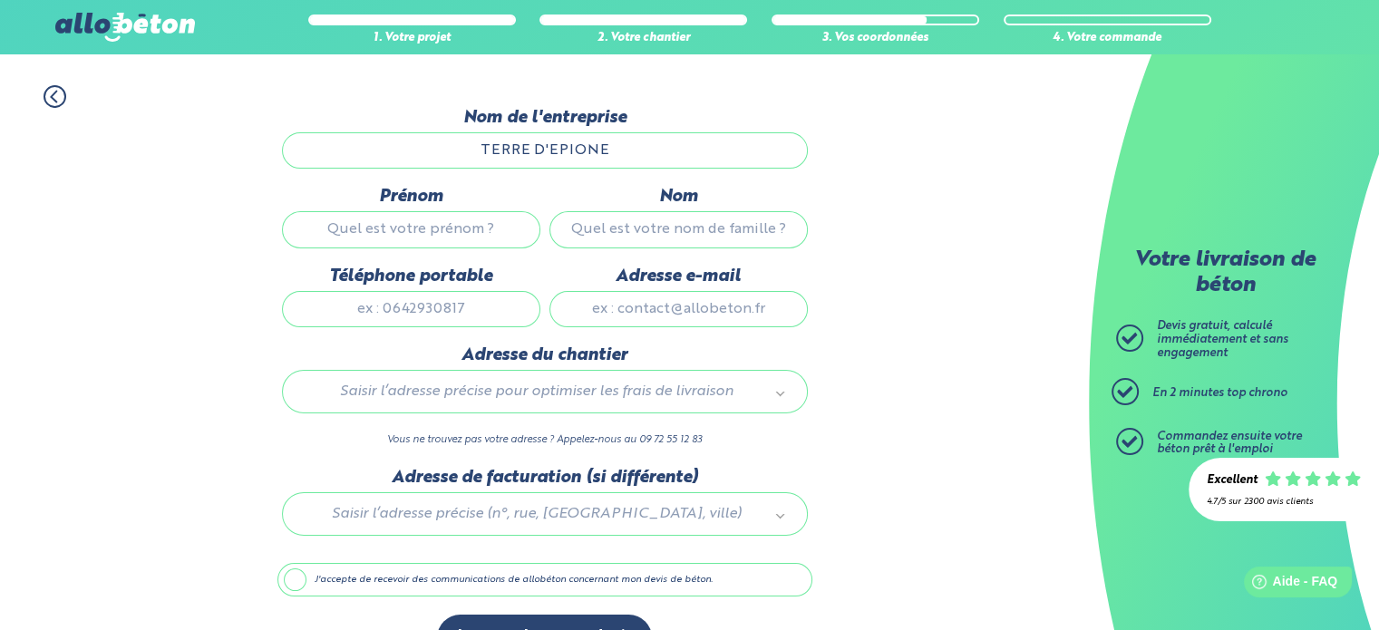
scroll to position [91, 0]
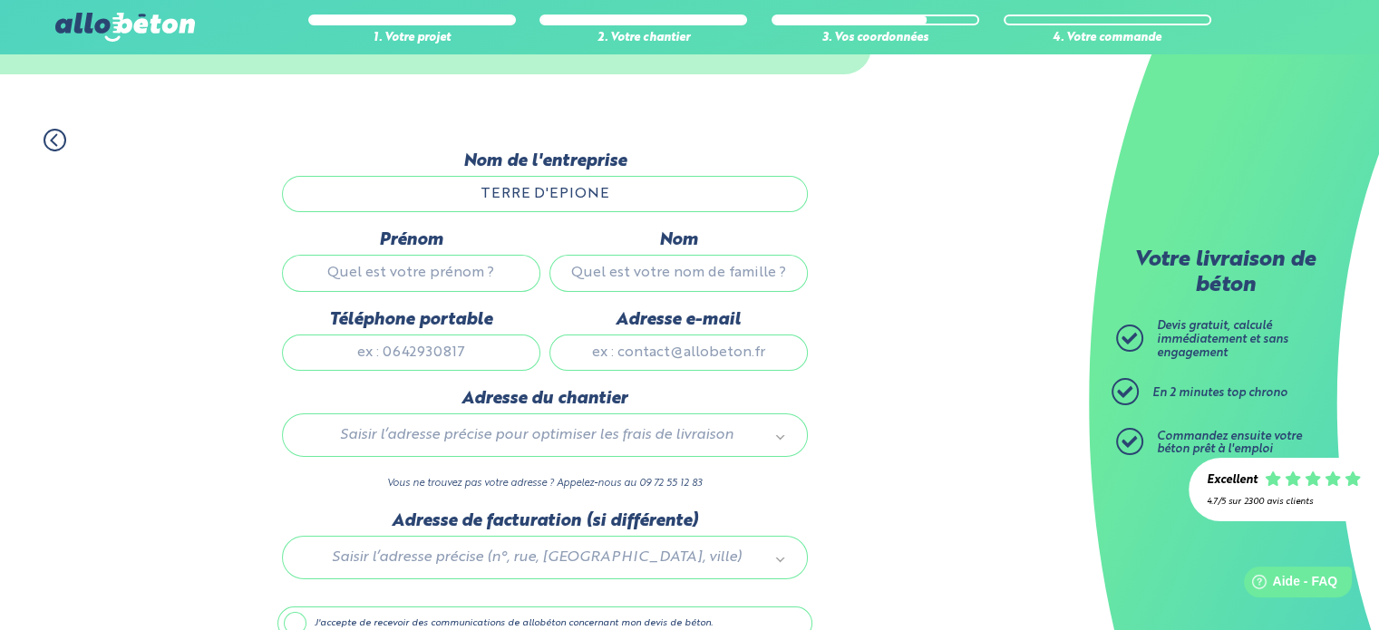
click at [358, 271] on input "Prénom" at bounding box center [411, 273] width 258 height 36
type input "FLORENCE"
type input "MOREAU"
type input "0629411468"
type input "flo.moreau.richard@gmail.com"
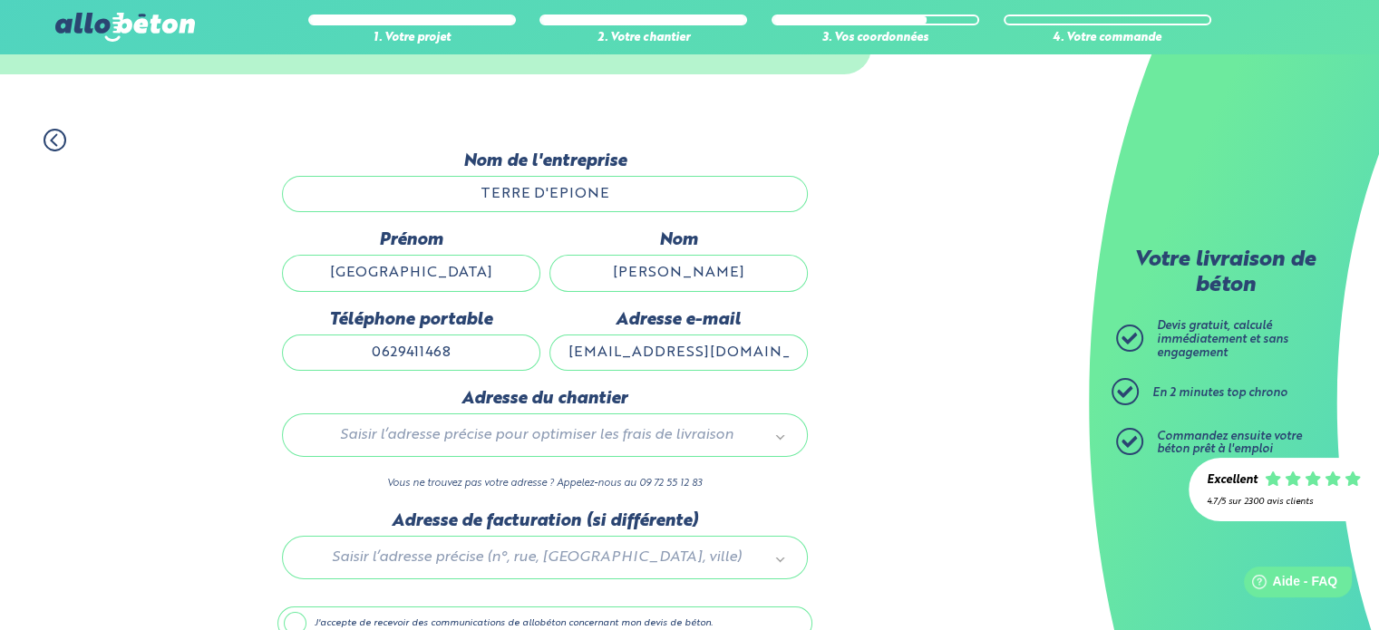
type input "111 Rue de la Marrière"
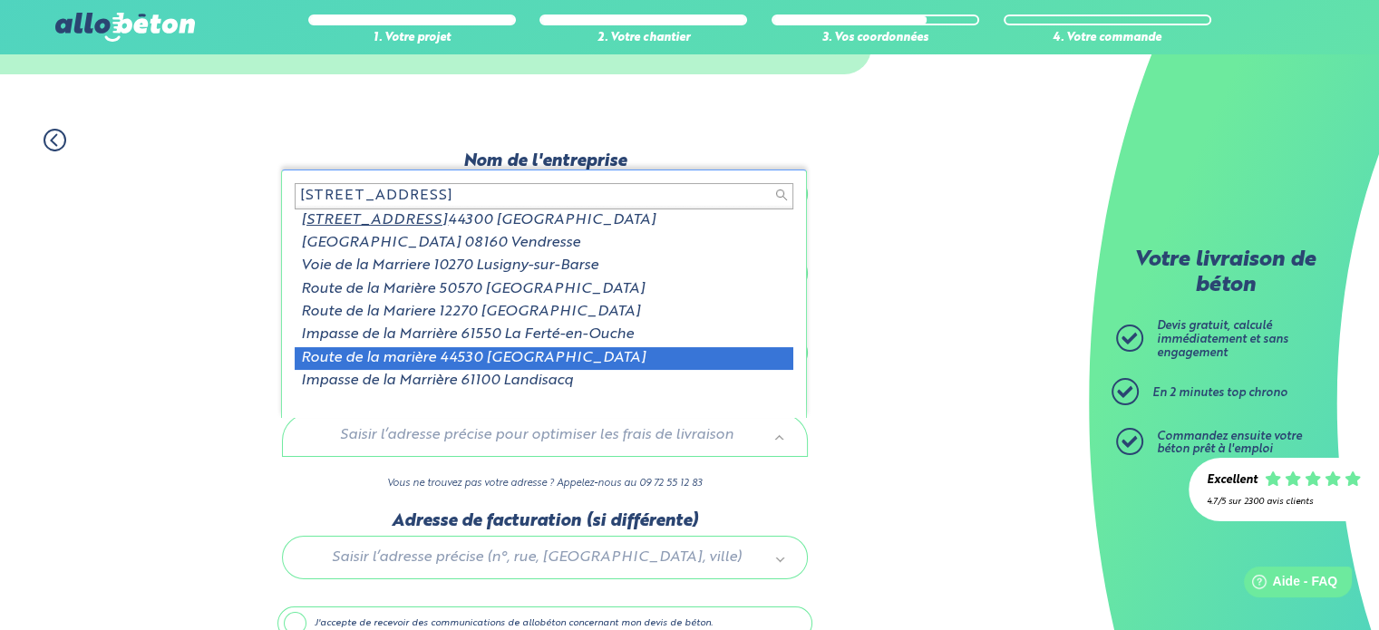
scroll to position [3, 0]
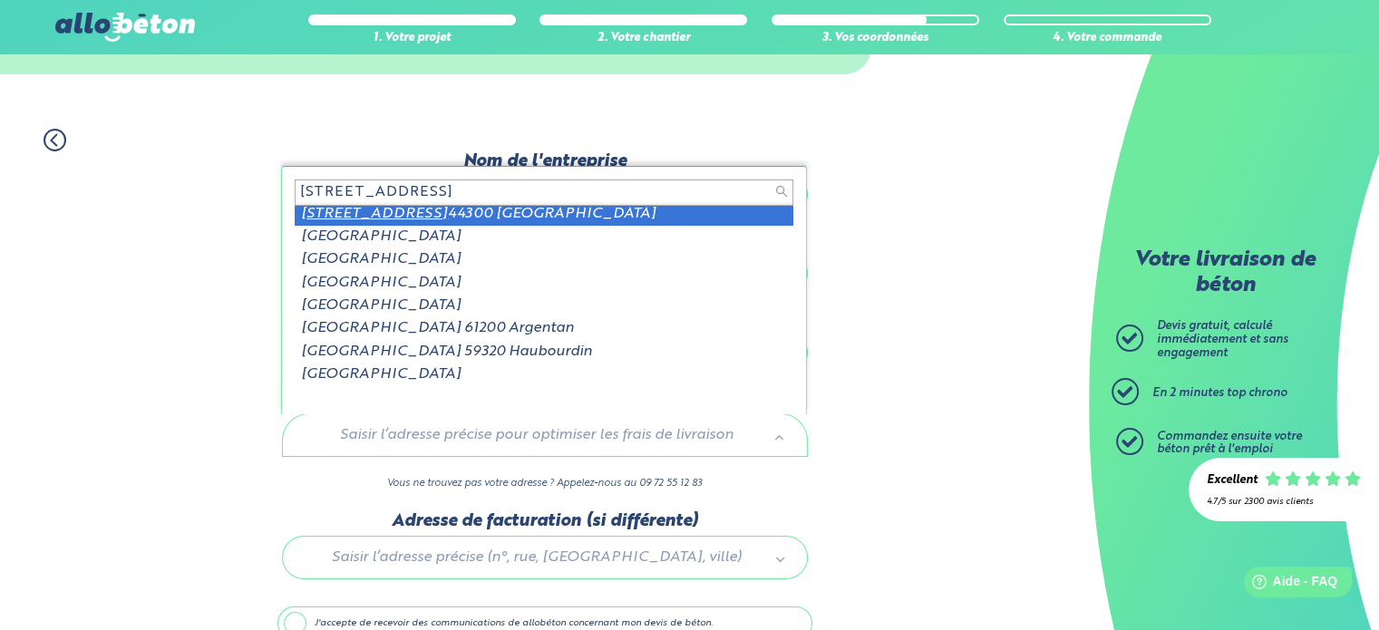
type input "174 rue du croissant"
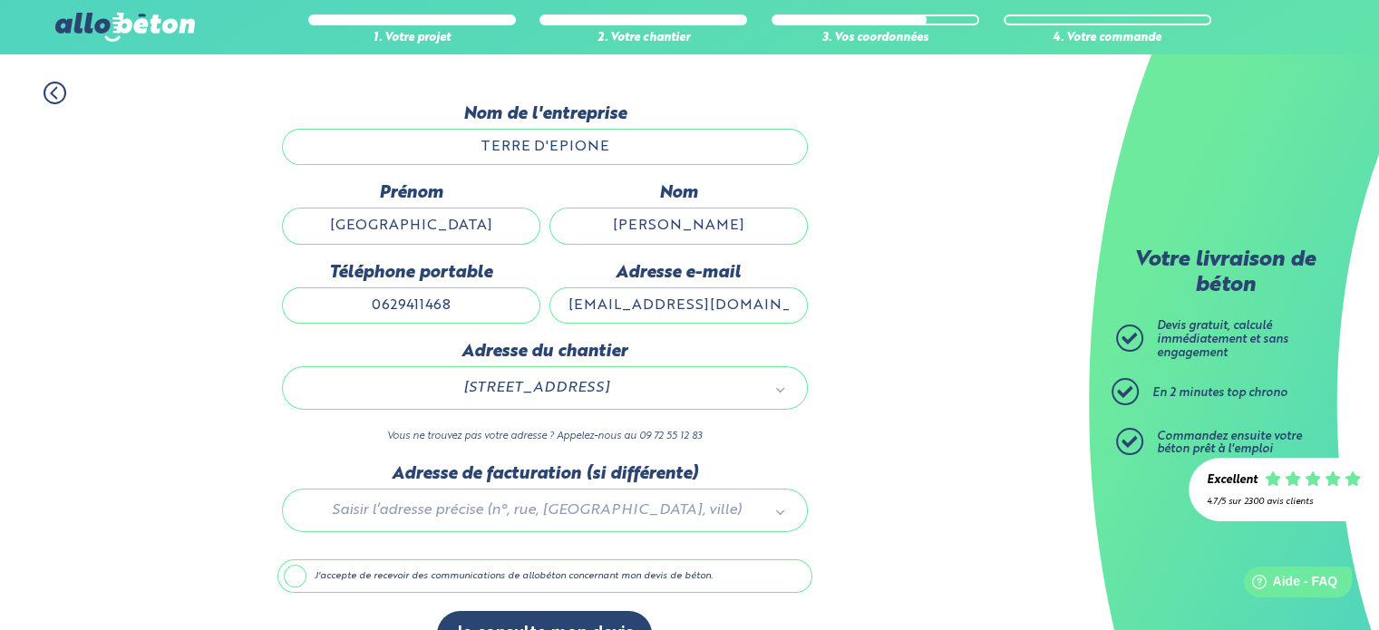
scroll to position [181, 0]
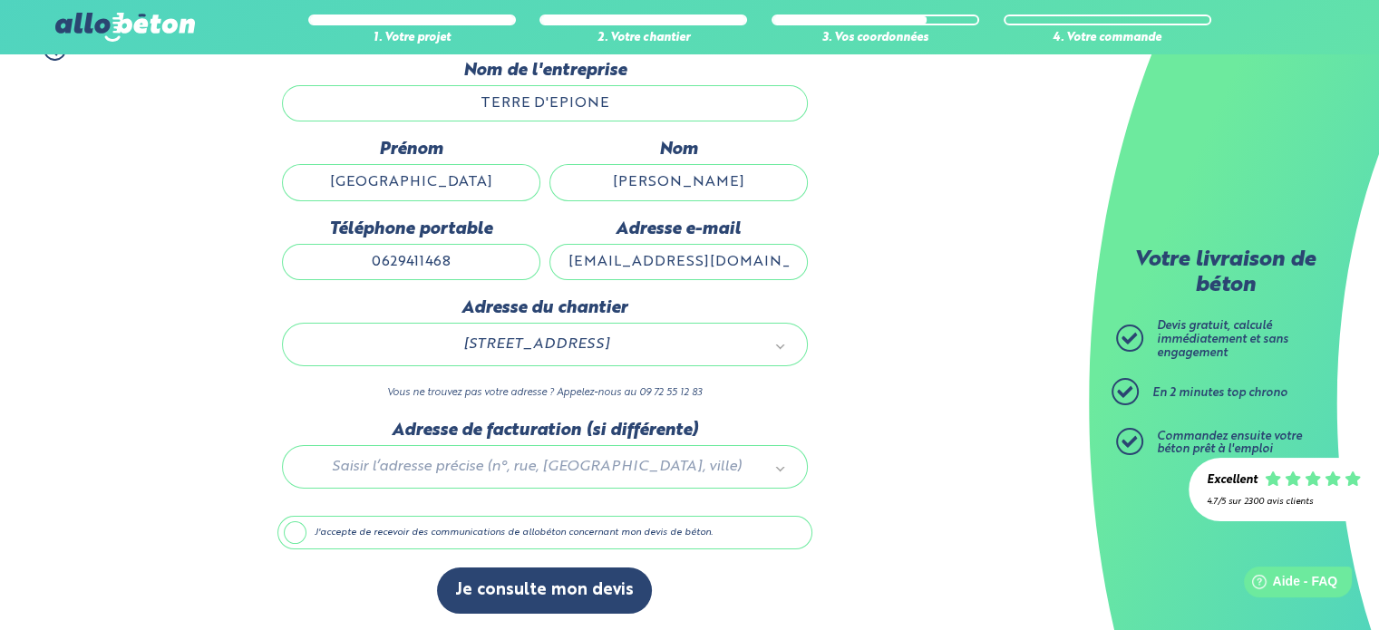
click at [293, 527] on label "J'accepte de recevoir des communications de allobéton concernant mon devis de b…" at bounding box center [544, 533] width 535 height 34
click at [0, 0] on input "J'accepte de recevoir des communications de allobéton concernant mon devis de b…" at bounding box center [0, 0] width 0 height 0
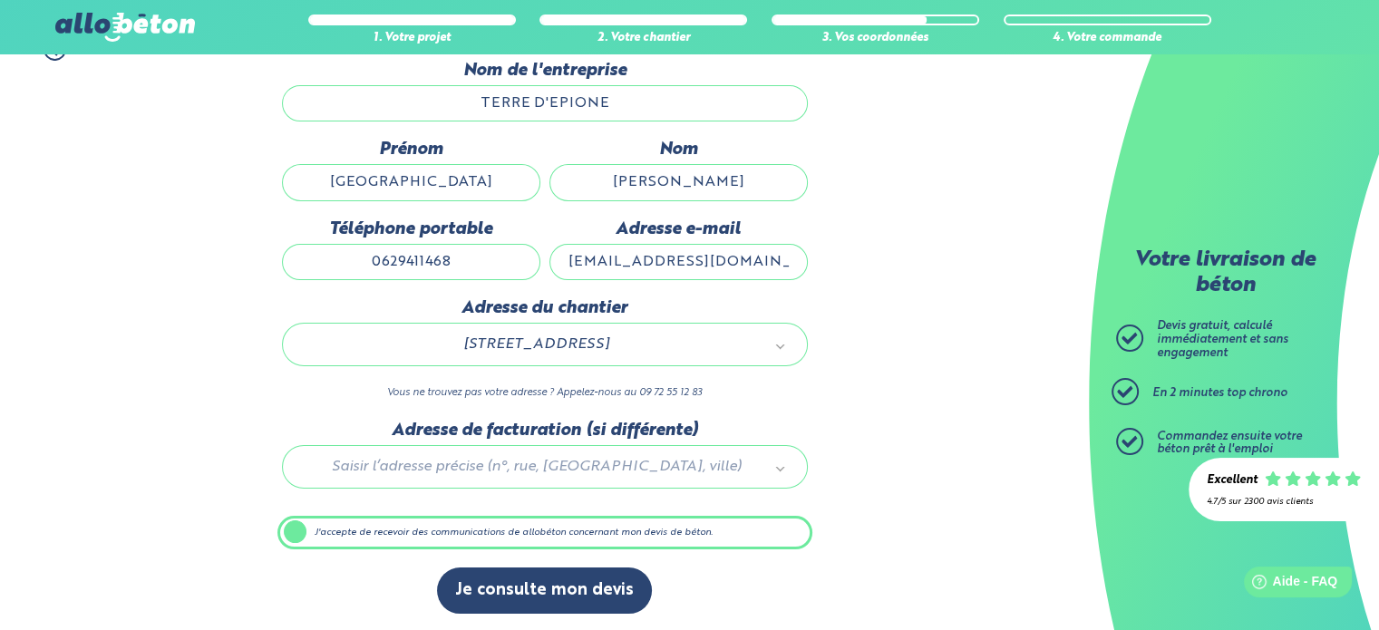
scroll to position [180, 0]
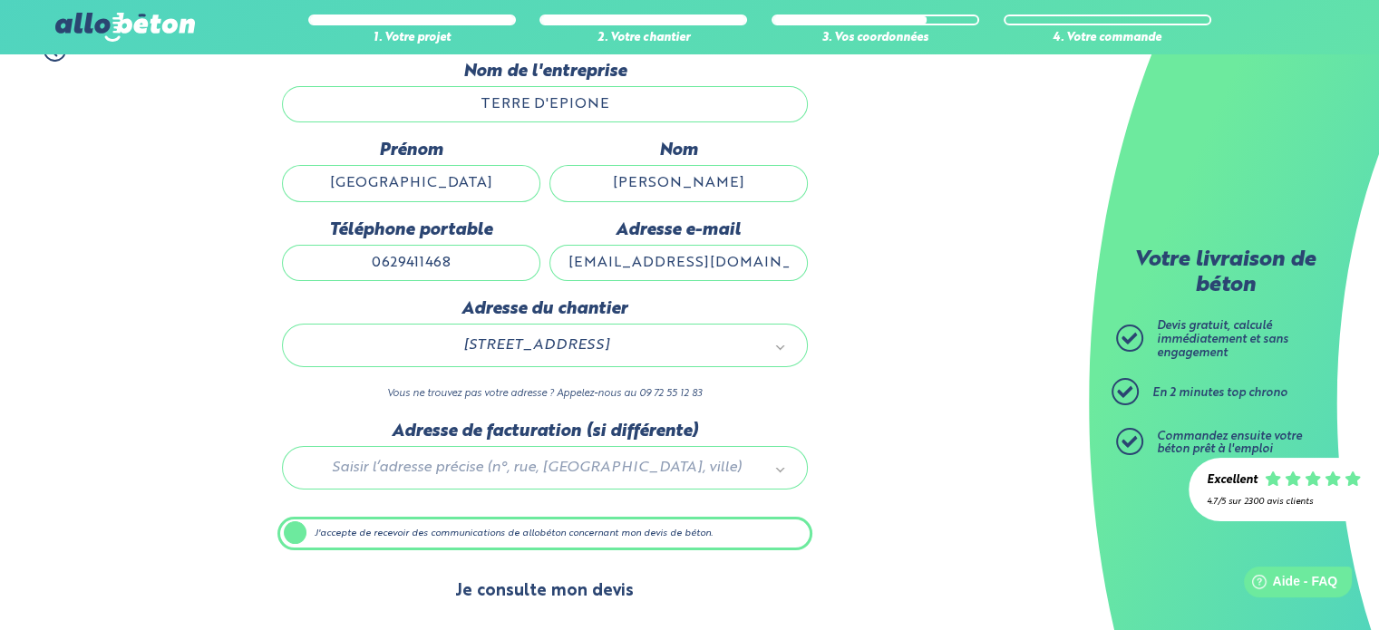
click at [544, 588] on button "Je consulte mon devis" at bounding box center [544, 592] width 215 height 46
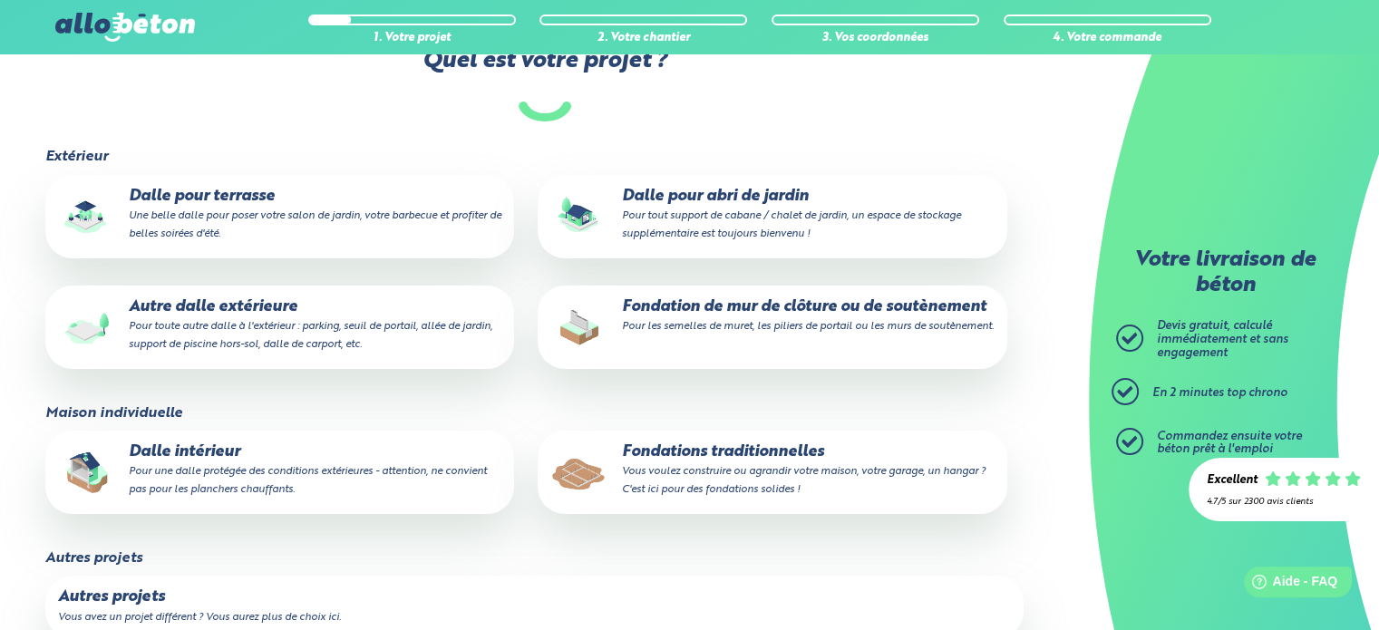
scroll to position [271, 0]
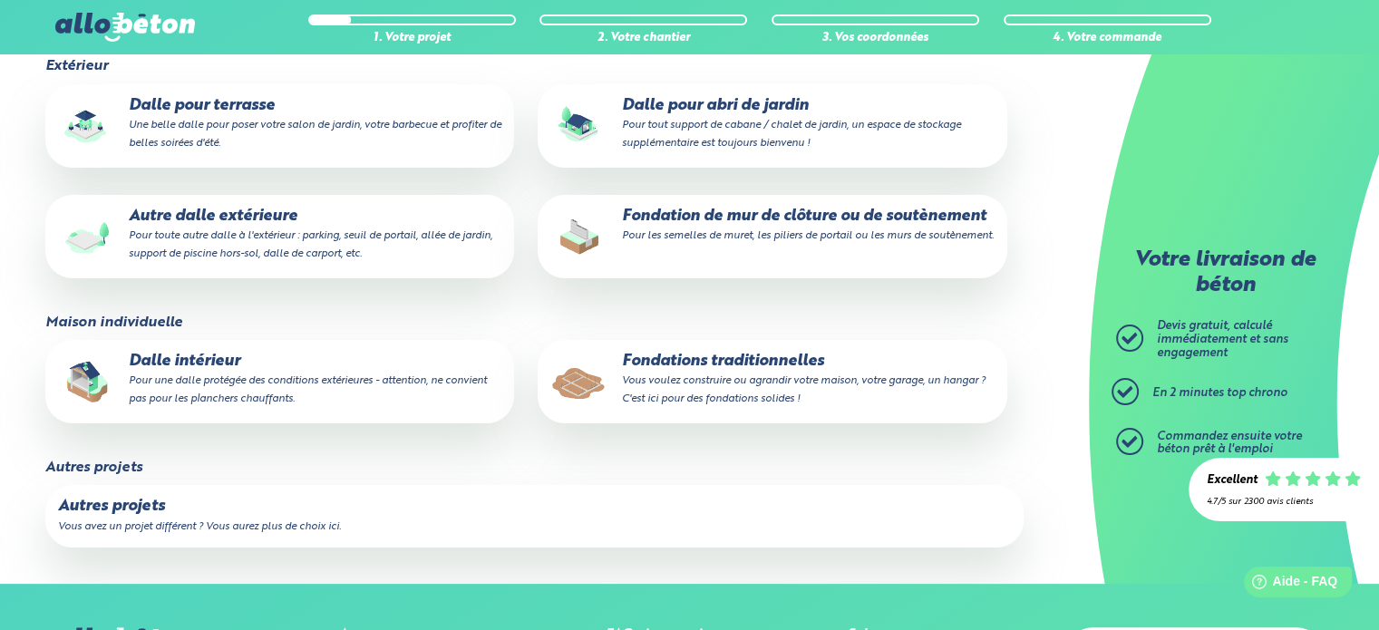
click at [291, 387] on small "Pour une dalle protégée des conditions extérieures - attention, ne convient pas…" at bounding box center [308, 389] width 358 height 29
click at [0, 0] on input "Dalle intérieur Pour une dalle protégée des conditions extérieures - attention,…" at bounding box center [0, 0] width 0 height 0
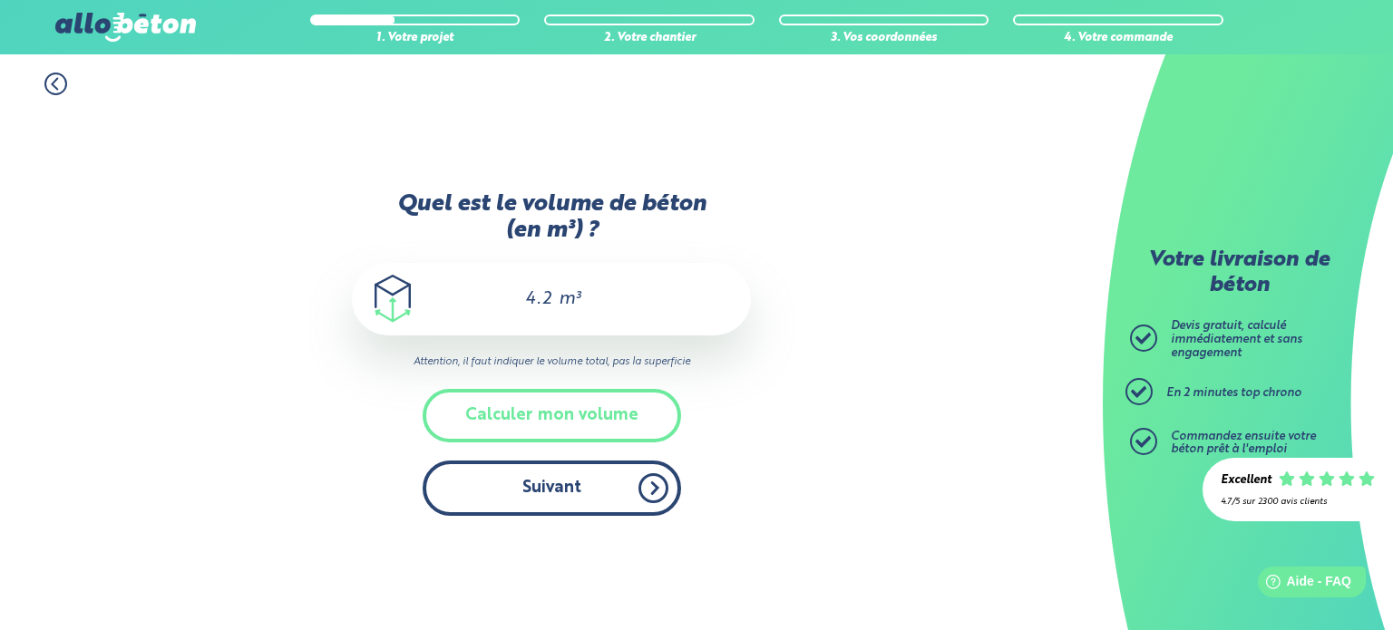
click at [566, 497] on button "Suivant" at bounding box center [552, 488] width 258 height 55
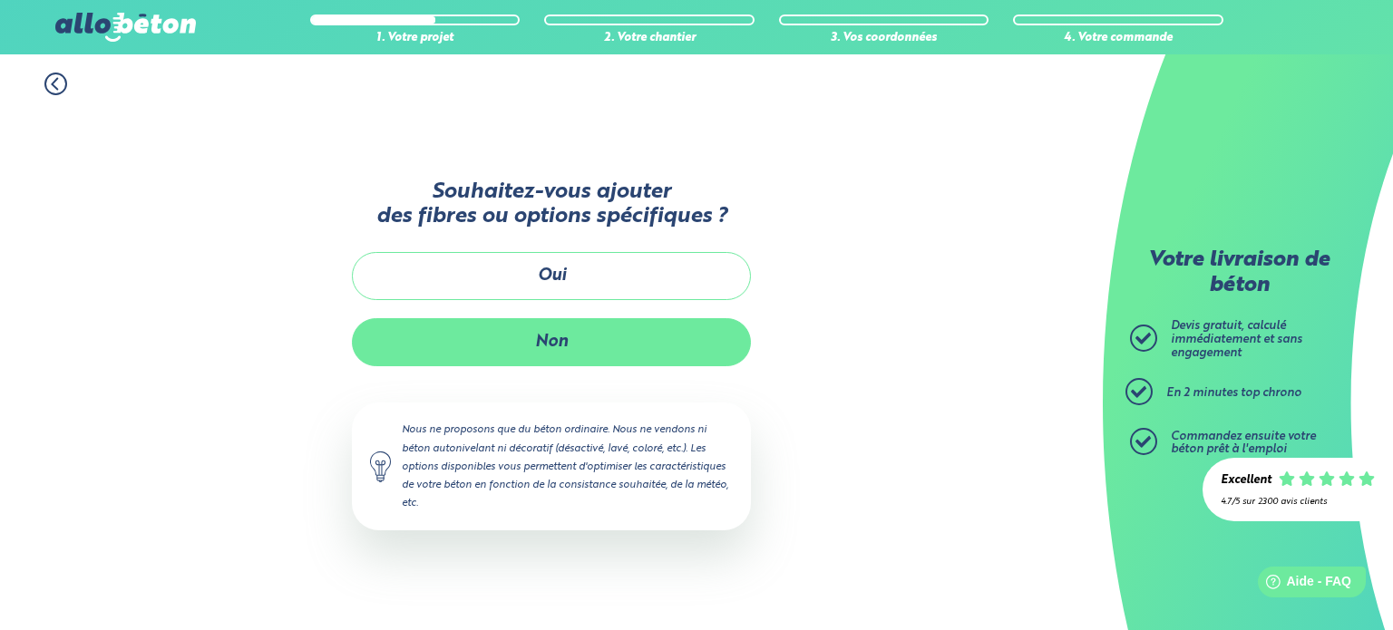
click at [569, 345] on button "Non" at bounding box center [551, 342] width 399 height 48
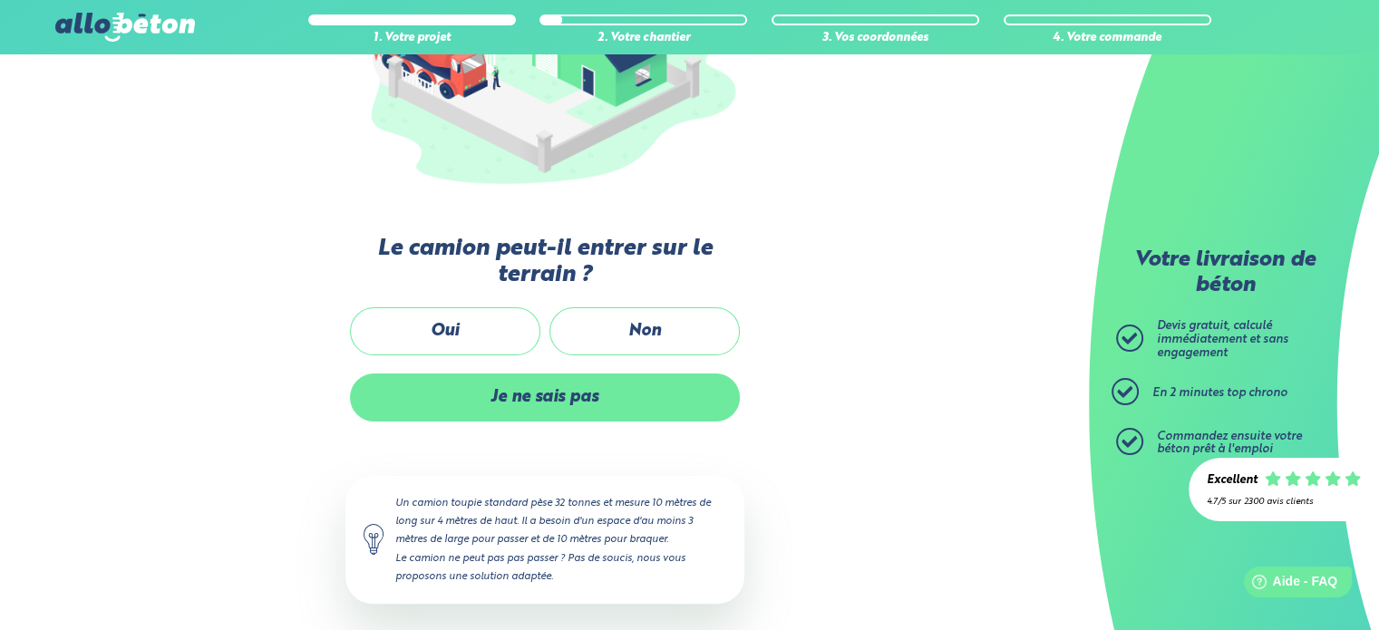
scroll to position [328, 0]
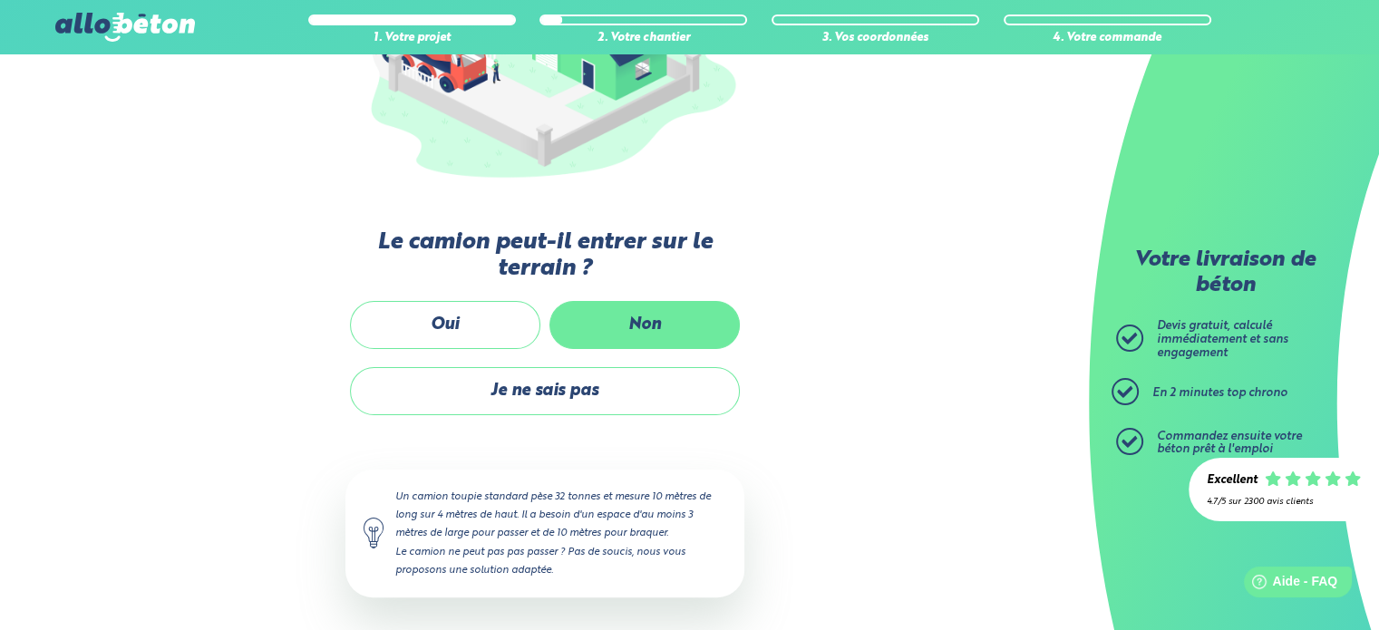
click at [623, 322] on label "Non" at bounding box center [645, 325] width 190 height 48
click at [0, 0] on input "Non" at bounding box center [0, 0] width 0 height 0
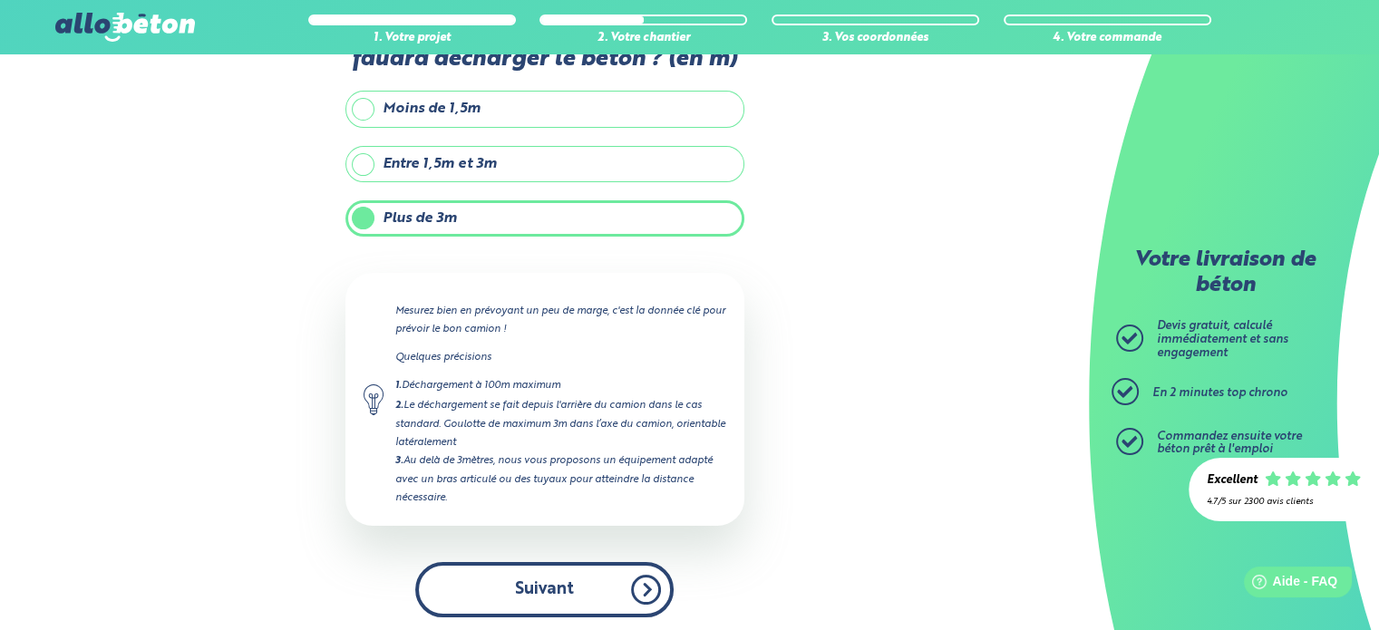
click at [550, 572] on button "Suivant" at bounding box center [544, 589] width 258 height 55
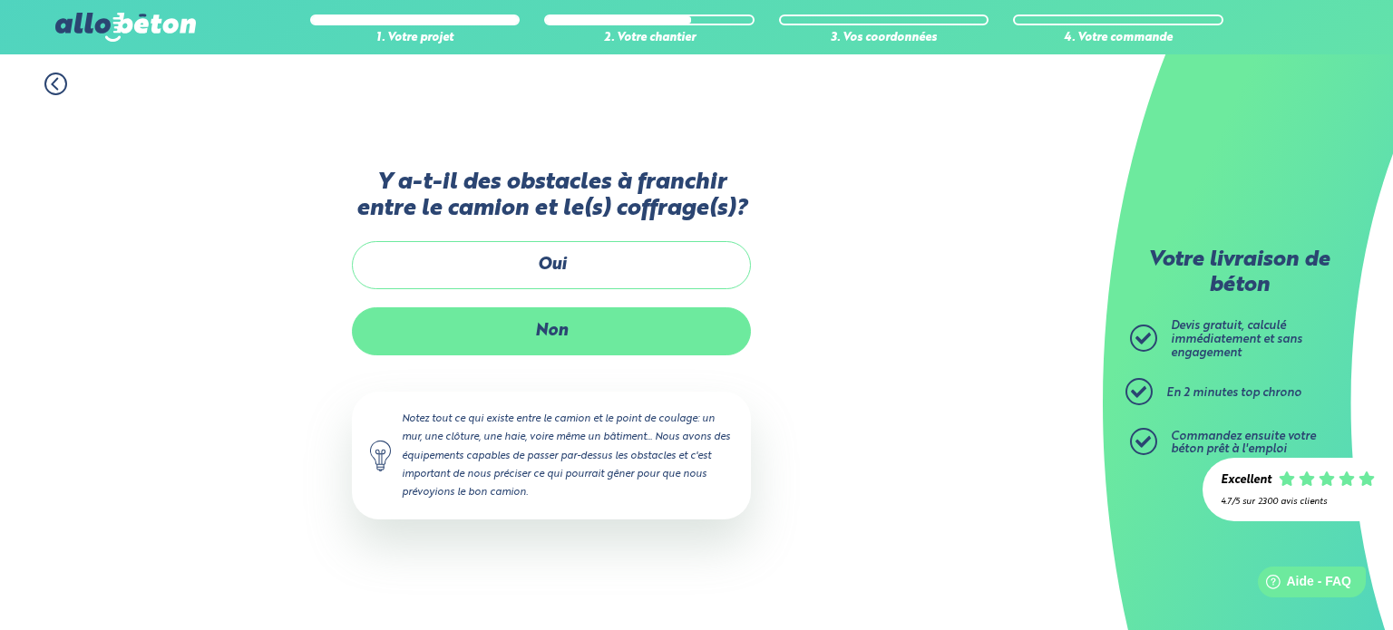
click at [560, 329] on label "Non" at bounding box center [551, 331] width 399 height 48
click at [0, 0] on input "Non" at bounding box center [0, 0] width 0 height 0
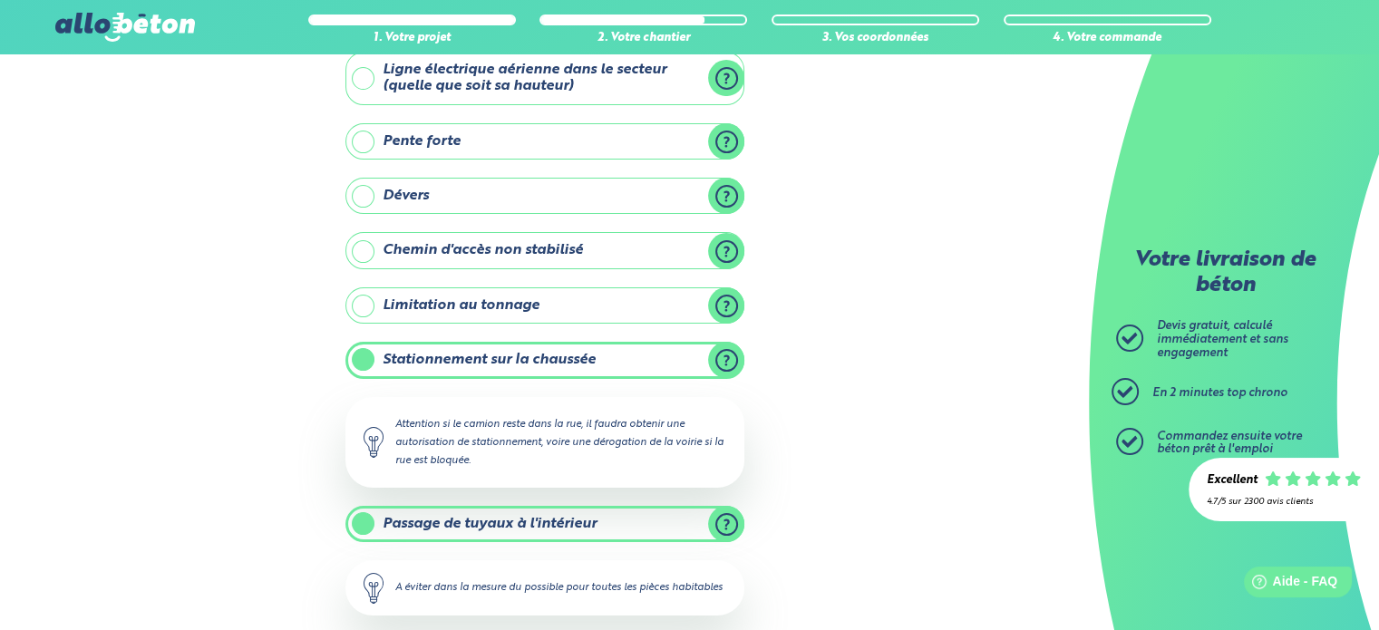
scroll to position [363, 0]
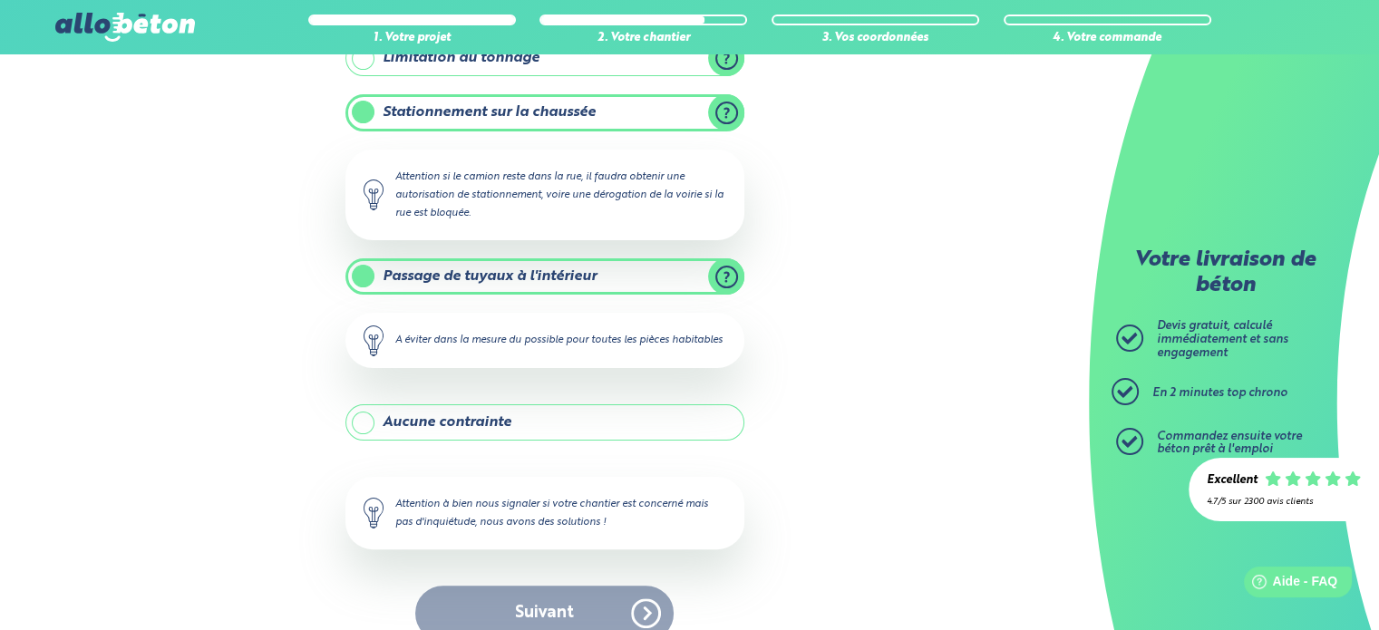
click at [358, 271] on label "Passage de tuyaux à l'intérieur" at bounding box center [544, 276] width 399 height 36
click at [0, 0] on input "Passage de tuyaux à l'intérieur" at bounding box center [0, 0] width 0 height 0
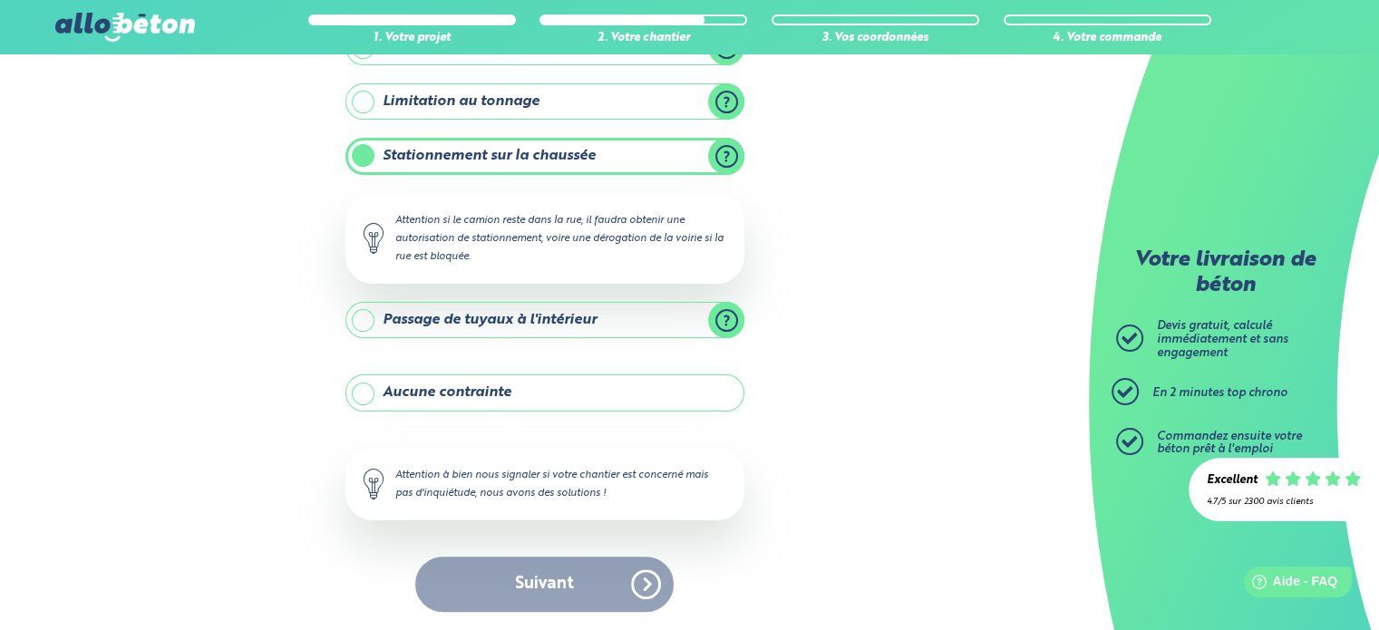
scroll to position [316, 0]
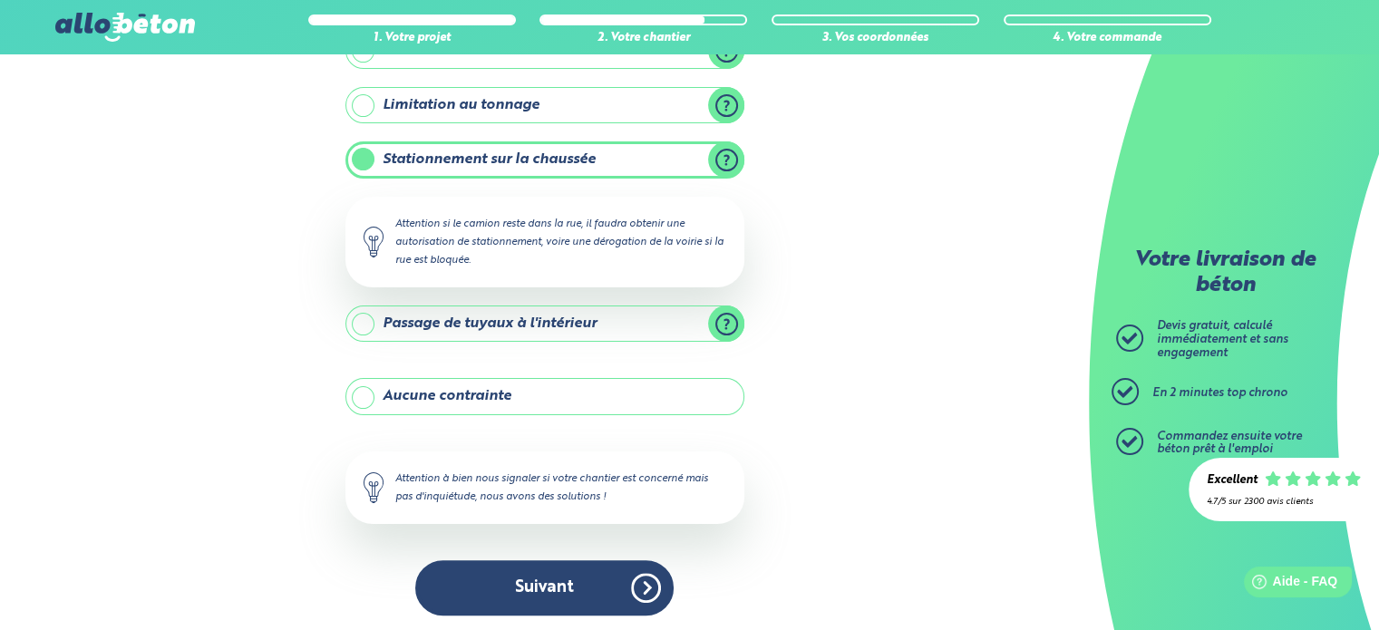
click at [365, 323] on label "Passage de tuyaux à l'intérieur" at bounding box center [544, 324] width 399 height 36
click at [0, 0] on input "Passage de tuyaux à l'intérieur" at bounding box center [0, 0] width 0 height 0
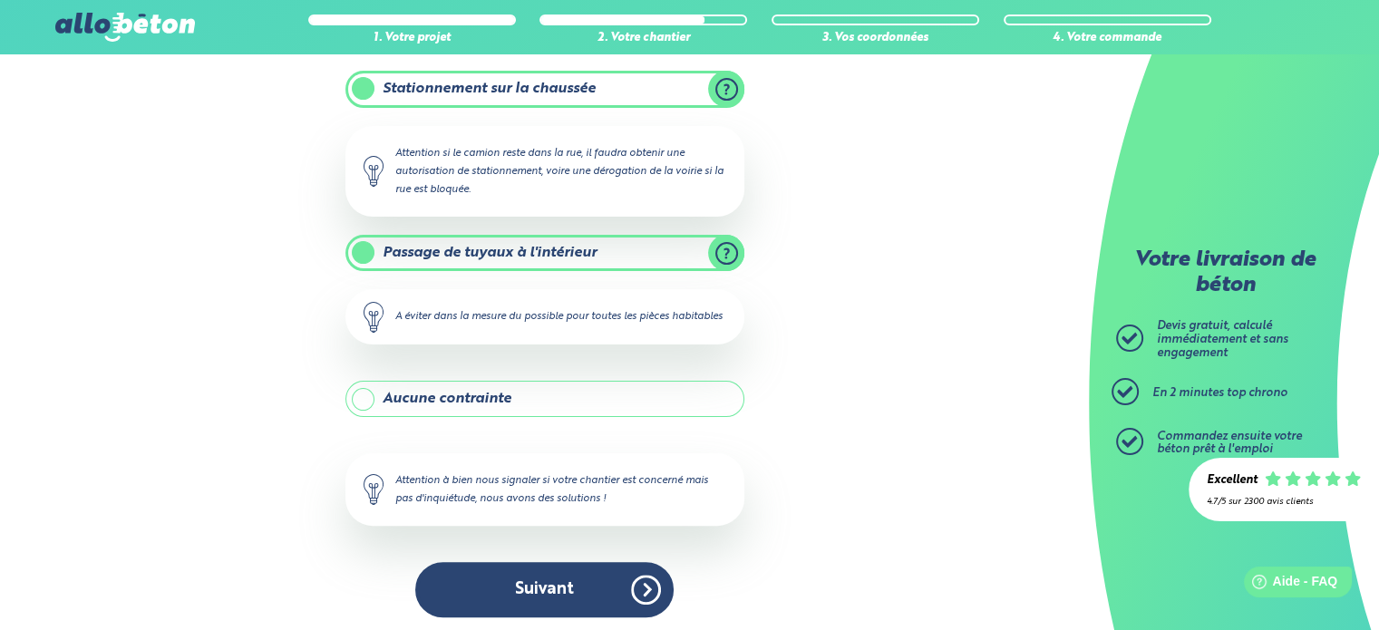
scroll to position [406, 0]
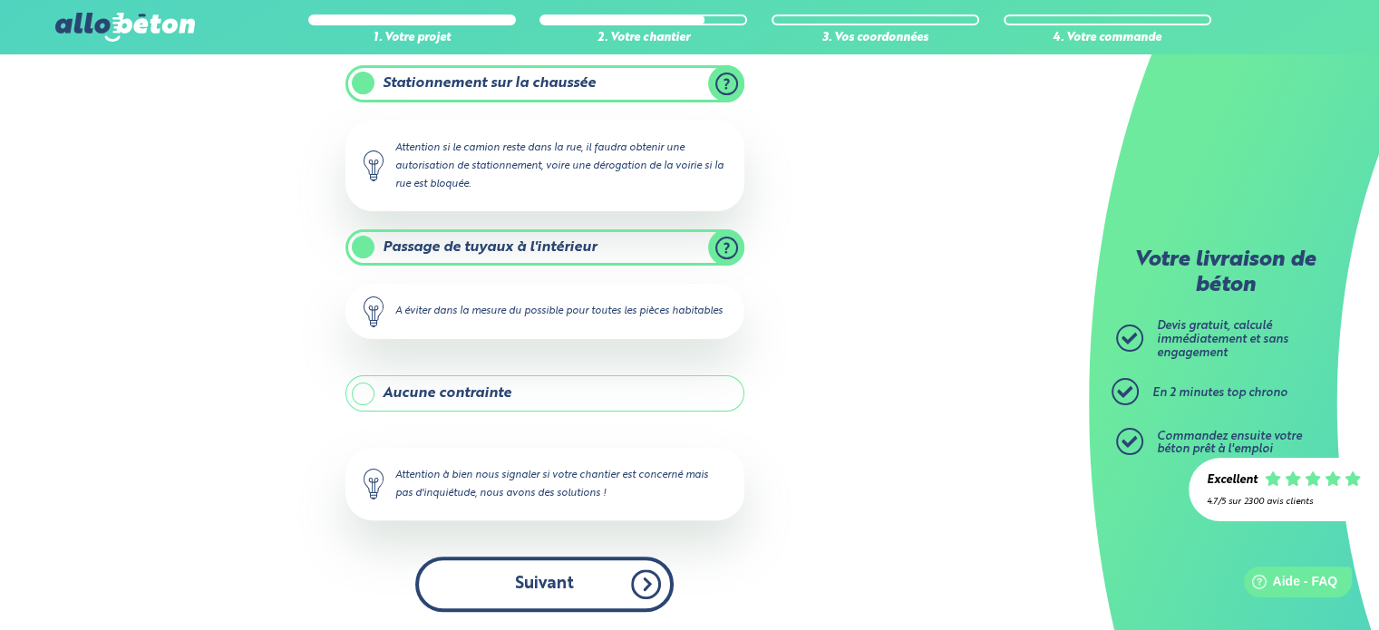
click at [544, 583] on button "Suivant" at bounding box center [544, 584] width 258 height 55
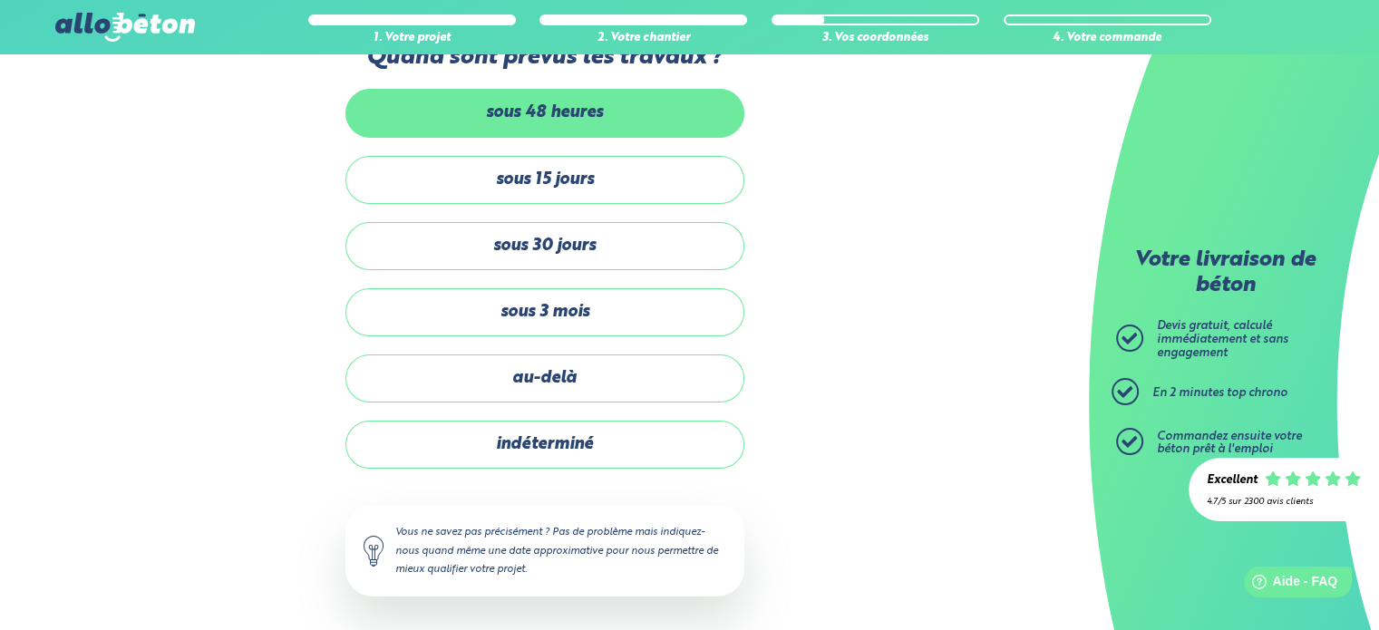
click at [544, 109] on label "sous 48 heures" at bounding box center [544, 113] width 399 height 48
click at [0, 0] on input "sous 48 heures" at bounding box center [0, 0] width 0 height 0
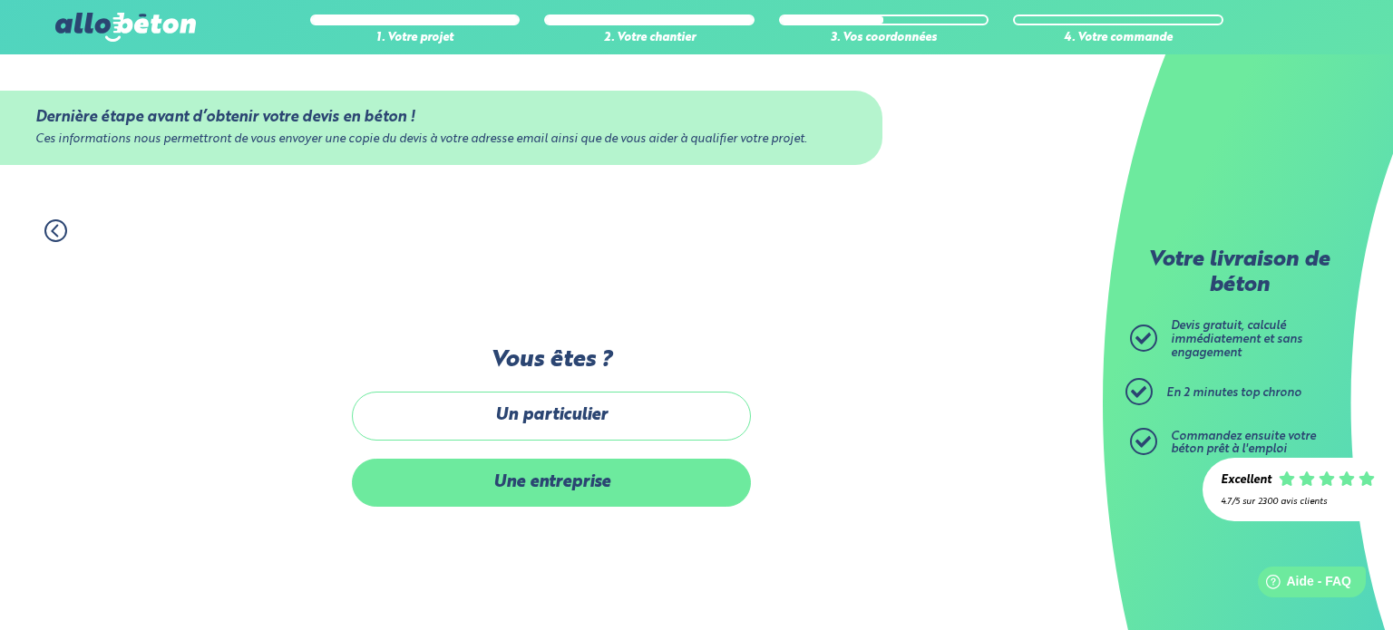
click at [554, 487] on label "Une entreprise" at bounding box center [551, 483] width 399 height 48
click at [0, 0] on input "Une entreprise" at bounding box center [0, 0] width 0 height 0
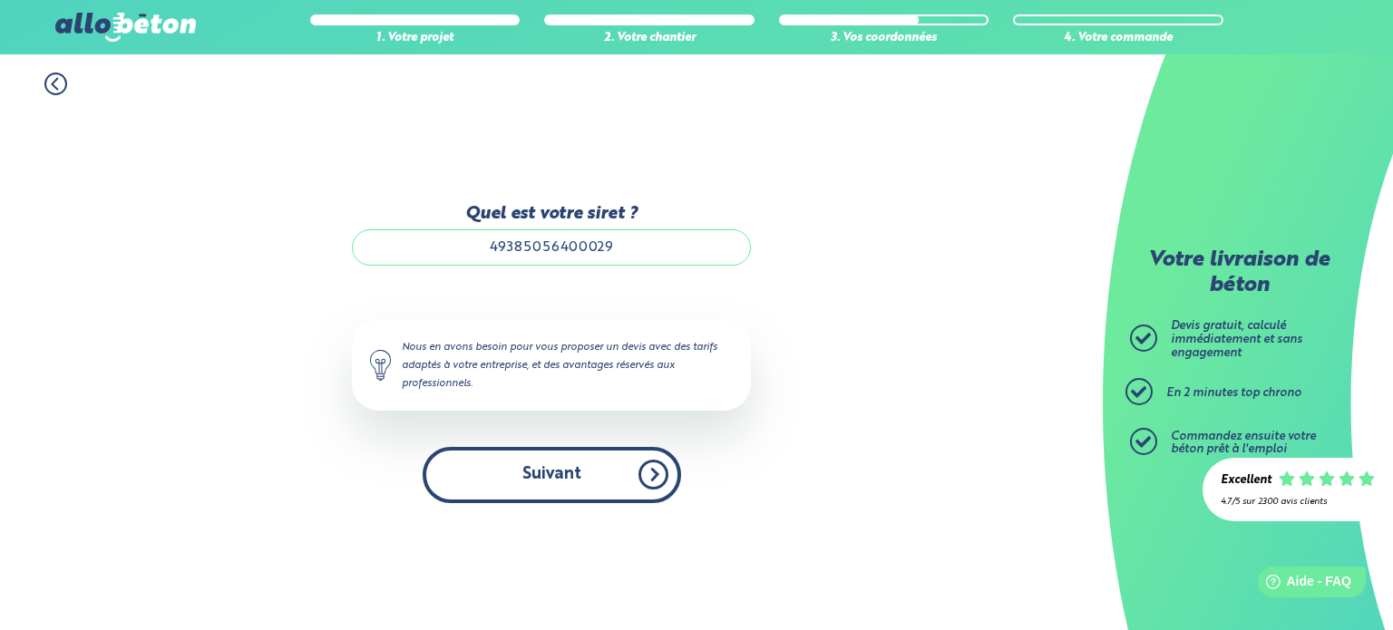
click at [563, 474] on button "Suivant" at bounding box center [552, 474] width 258 height 55
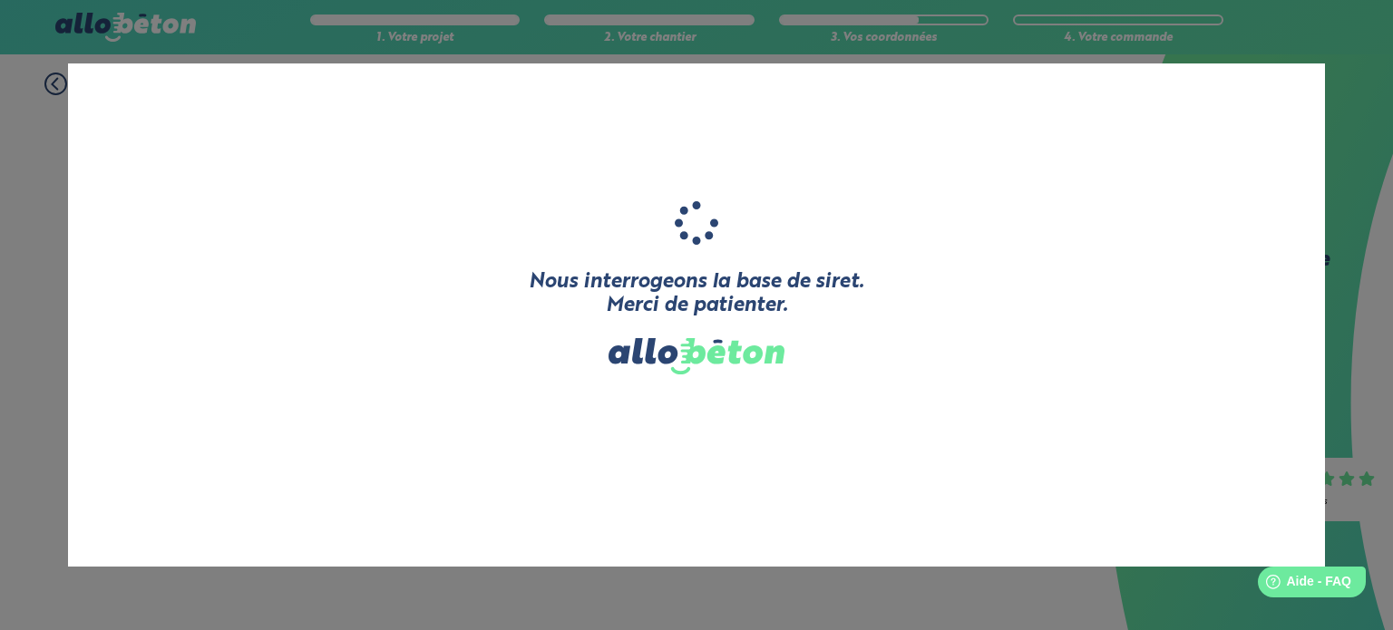
type input "TERRE D'EPIONE"
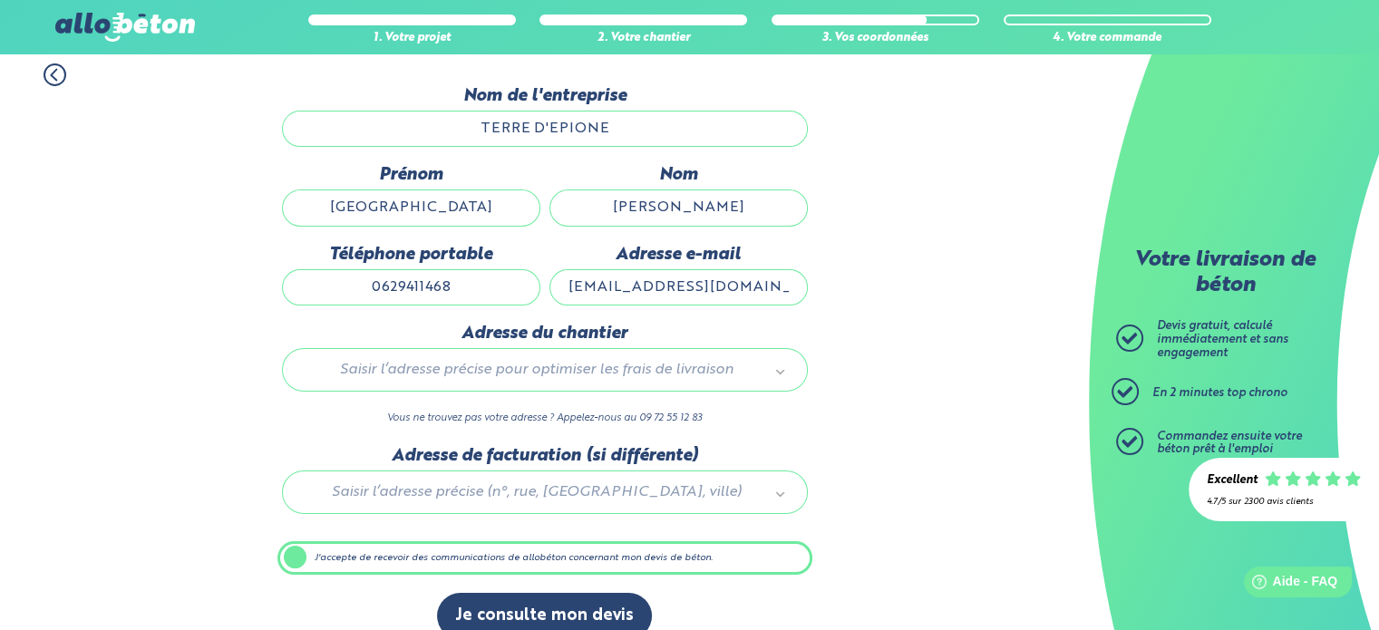
scroll to position [180, 0]
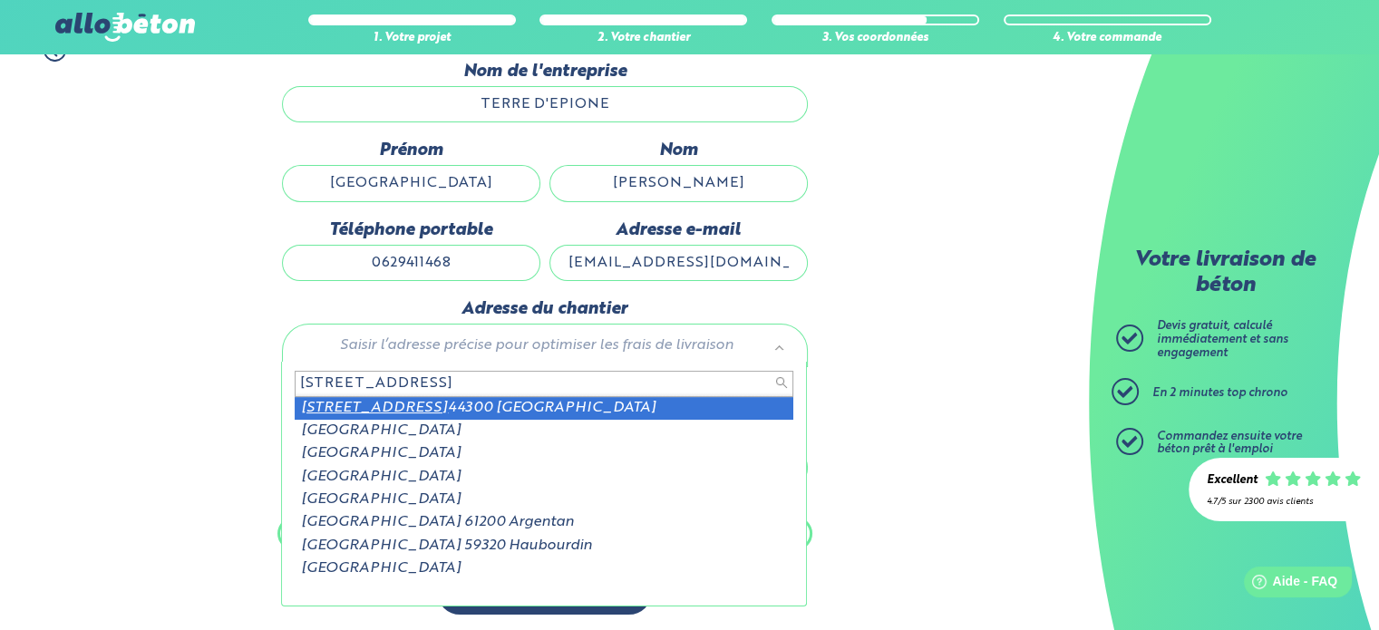
type input "174 rue du croissant"
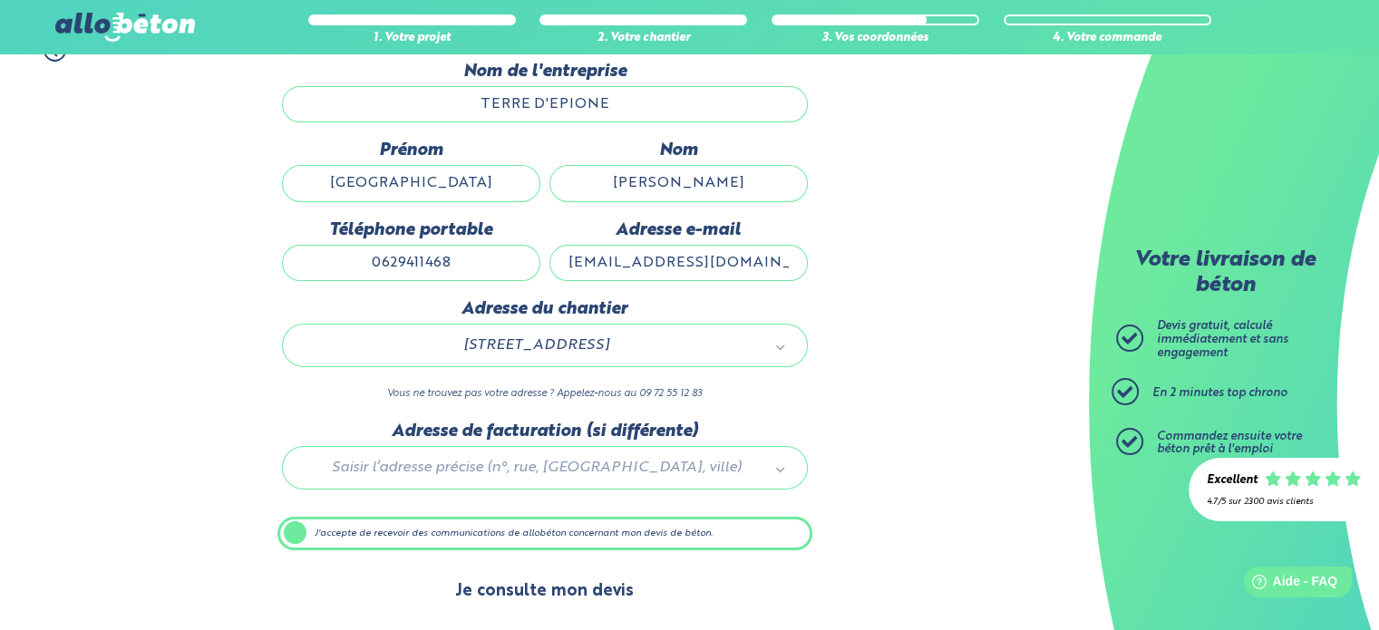
click at [569, 584] on button "Je consulte mon devis" at bounding box center [544, 592] width 215 height 46
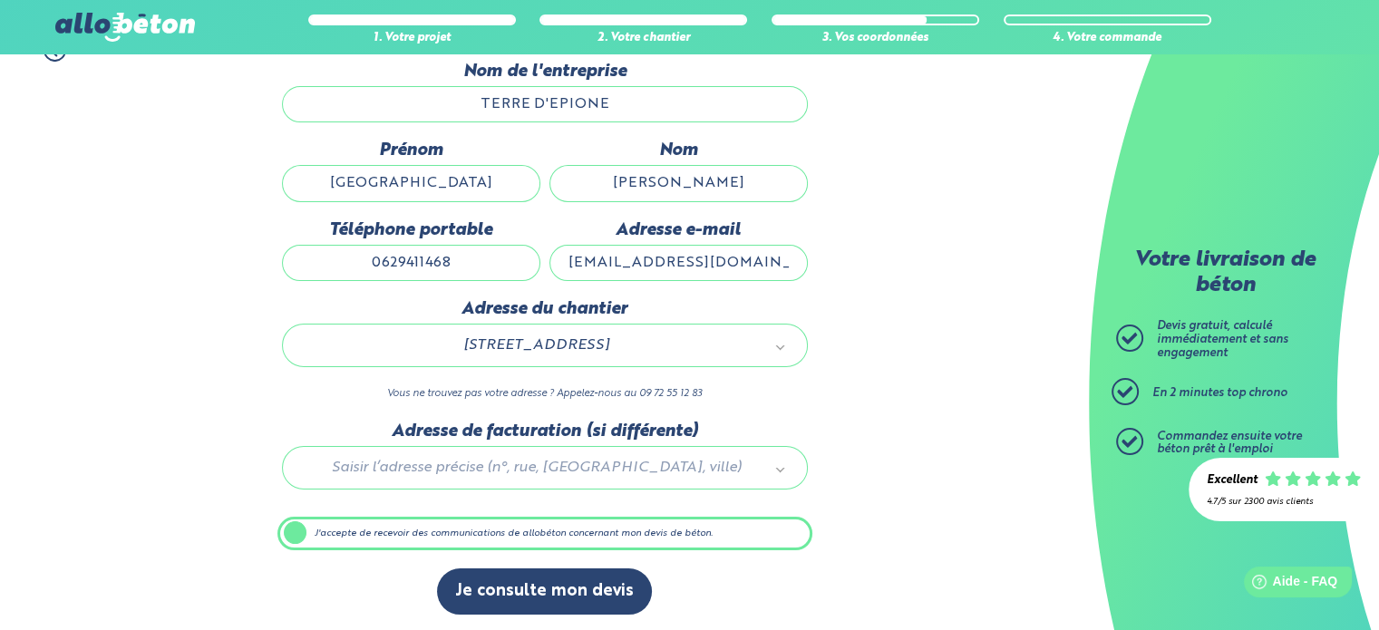
click at [295, 529] on label "J'accepte de recevoir des communications de allobéton concernant mon devis de b…" at bounding box center [544, 534] width 535 height 34
click at [0, 0] on input "J'accepte de recevoir des communications de allobéton concernant mon devis de b…" at bounding box center [0, 0] width 0 height 0
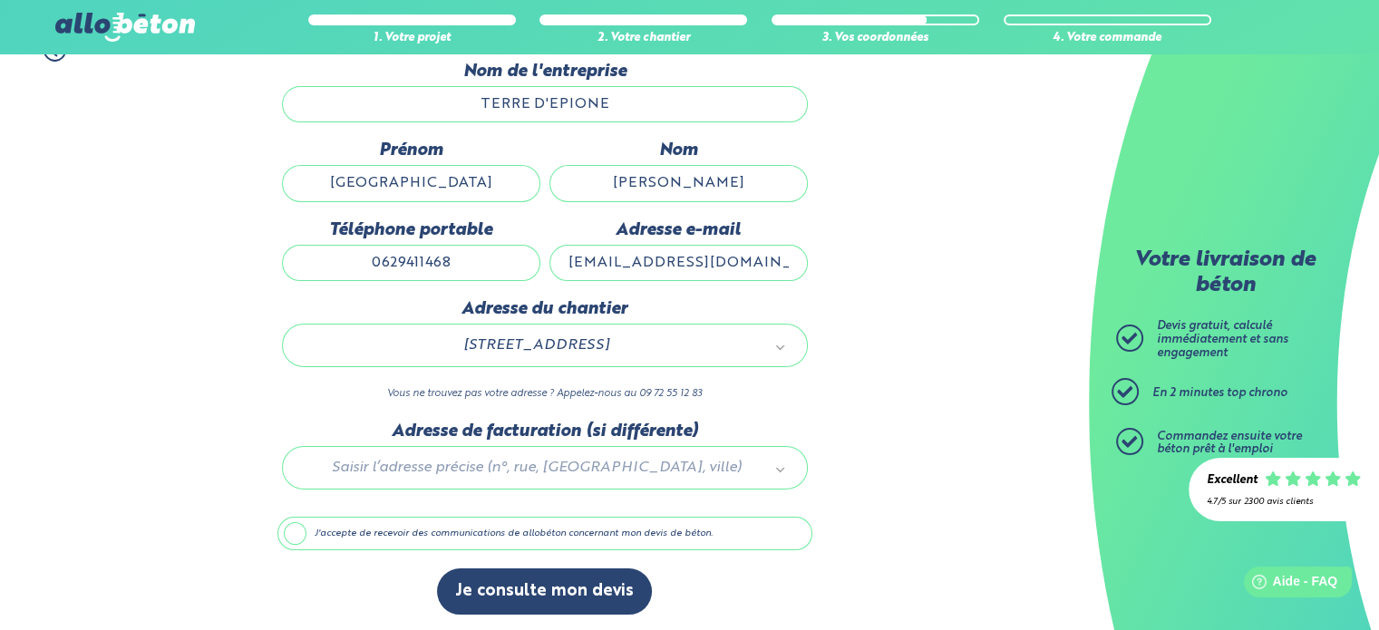
click at [295, 529] on label "J'accepte de recevoir des communications de allobéton concernant mon devis de b…" at bounding box center [544, 534] width 535 height 34
click at [0, 0] on input "J'accepte de recevoir des communications de allobéton concernant mon devis de b…" at bounding box center [0, 0] width 0 height 0
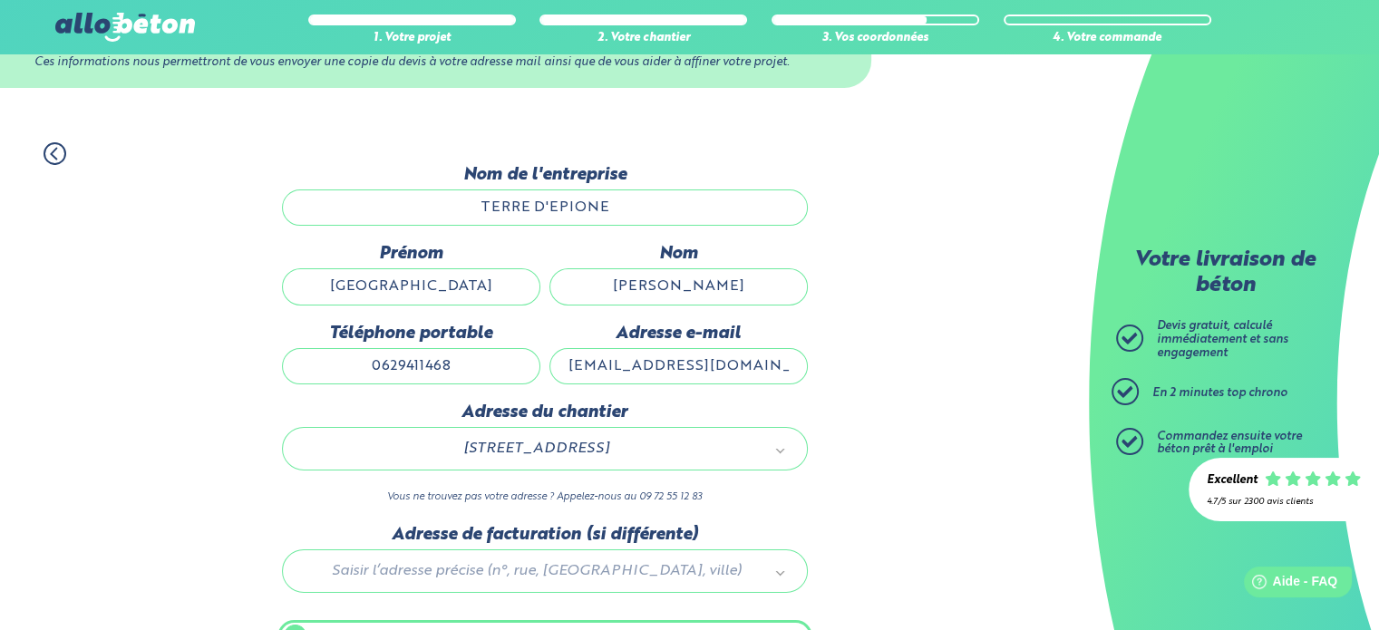
scroll to position [0, 0]
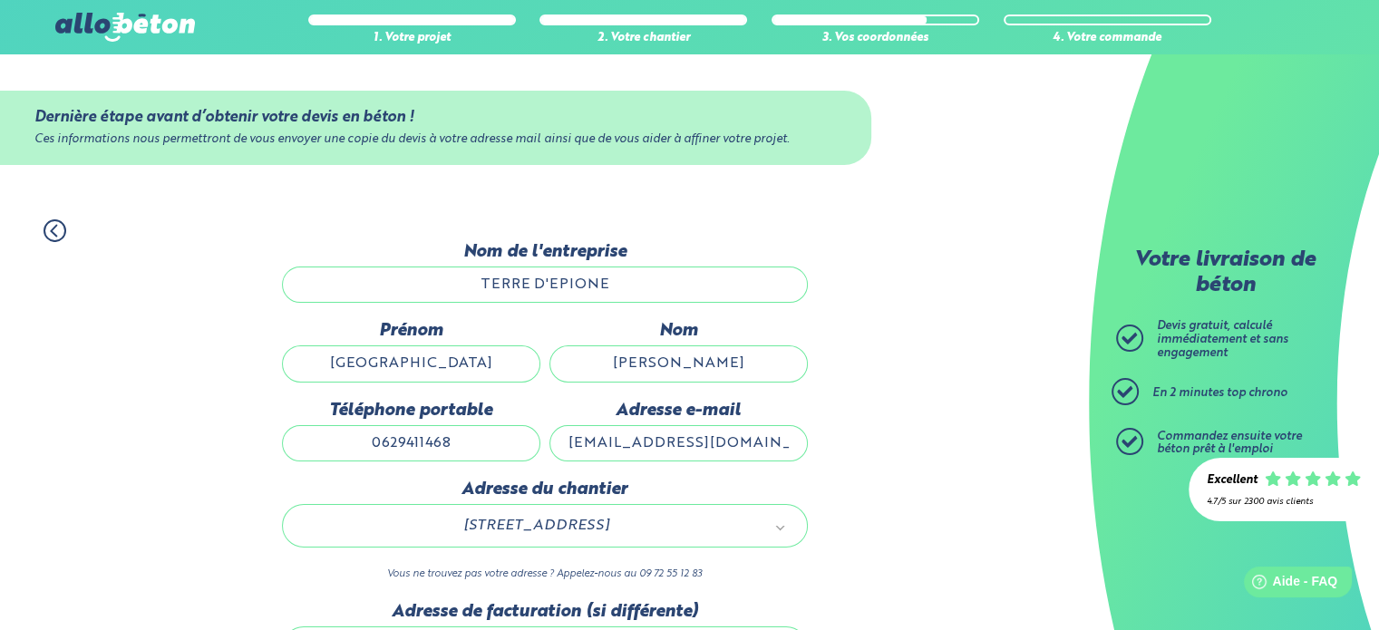
click at [52, 227] on icon at bounding box center [55, 230] width 23 height 23
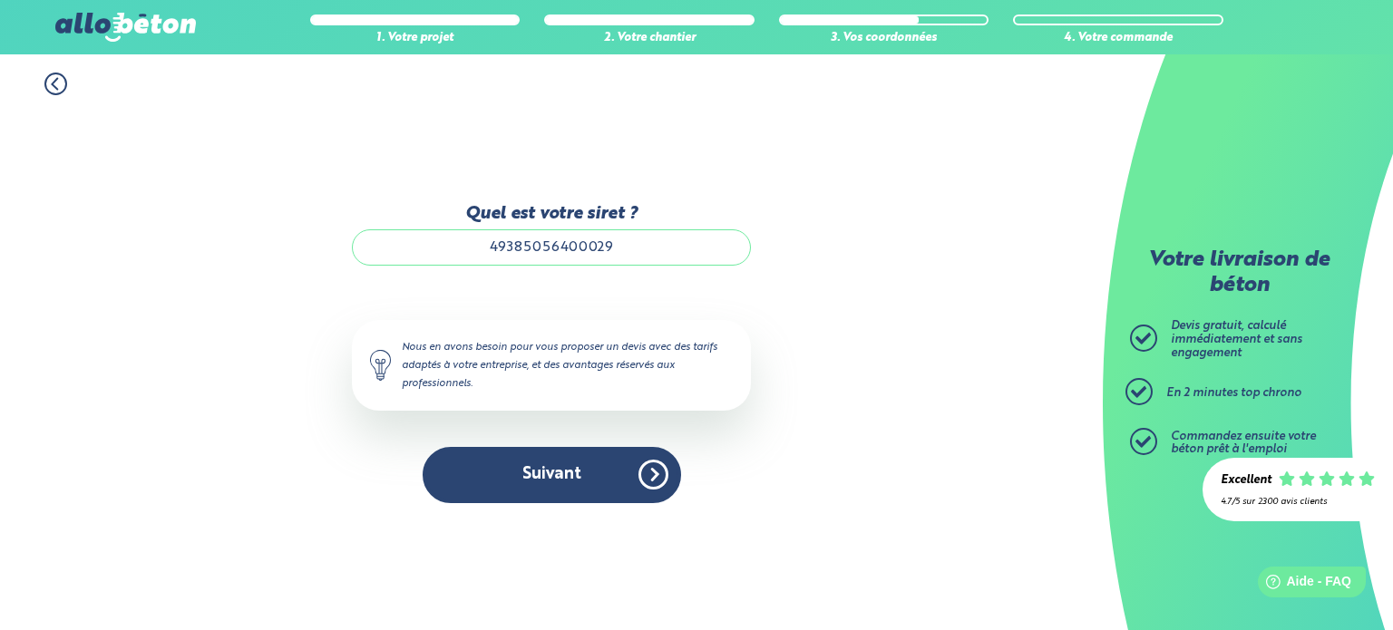
click at [59, 75] on icon at bounding box center [55, 84] width 23 height 23
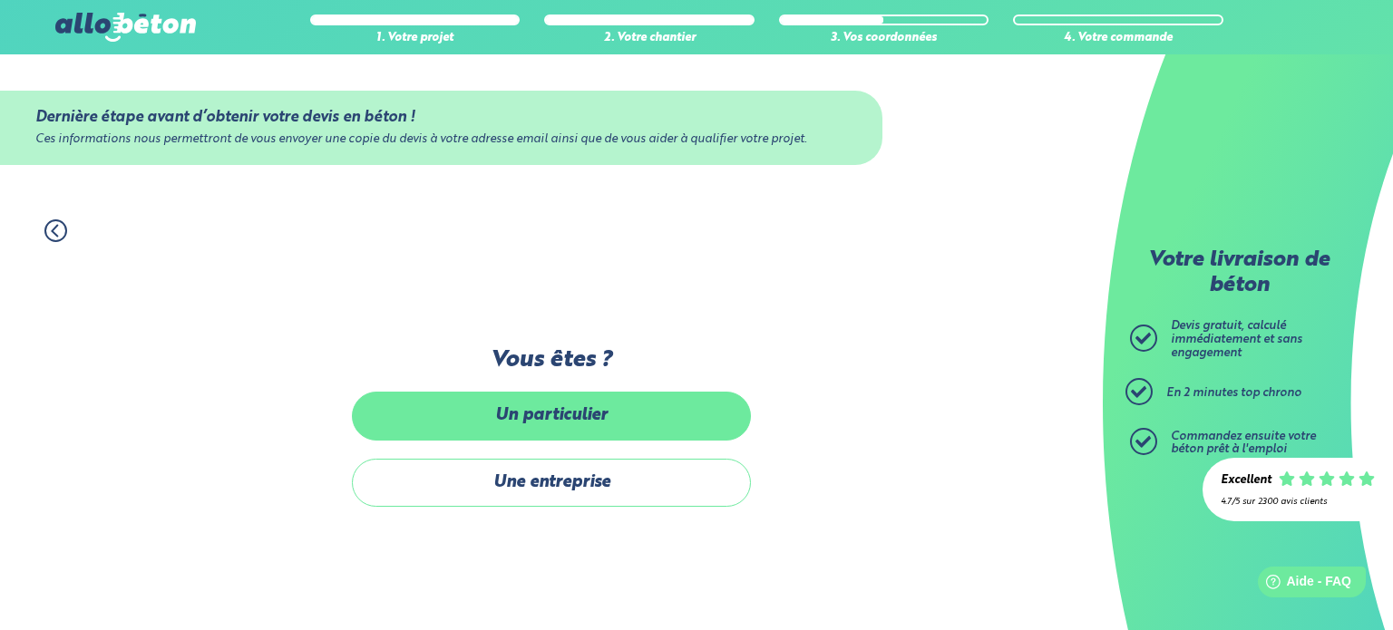
click at [584, 423] on label "Un particulier" at bounding box center [551, 416] width 399 height 48
click at [0, 0] on input "Un particulier" at bounding box center [0, 0] width 0 height 0
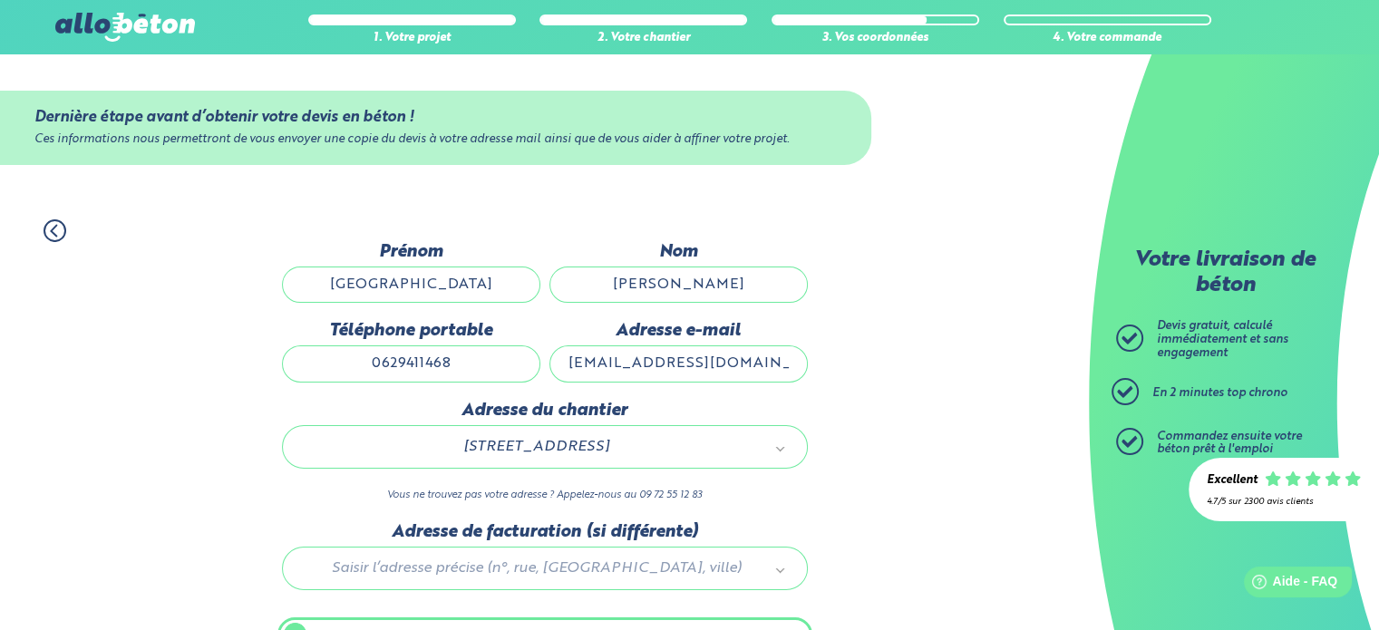
scroll to position [102, 0]
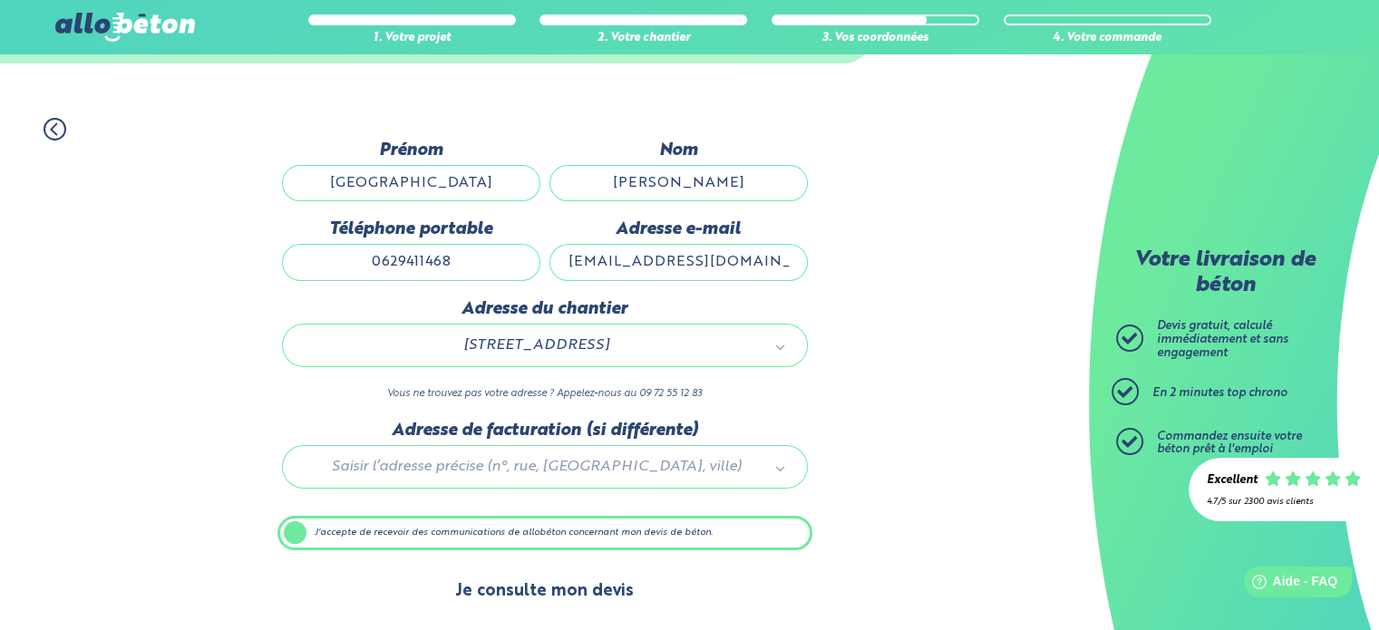
click at [526, 591] on button "Je consulte mon devis" at bounding box center [544, 592] width 215 height 46
click at [553, 591] on button "Je consulte mon devis" at bounding box center [544, 592] width 215 height 46
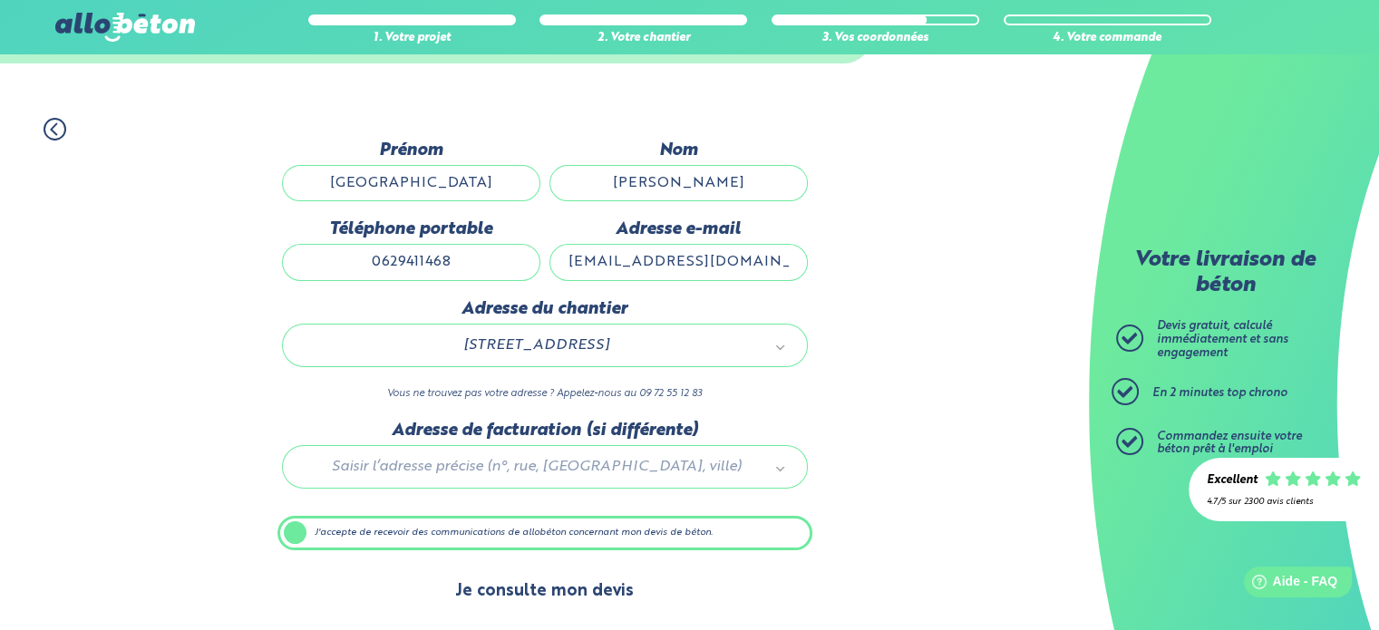
click at [579, 585] on button "Je consulte mon devis" at bounding box center [544, 592] width 215 height 46
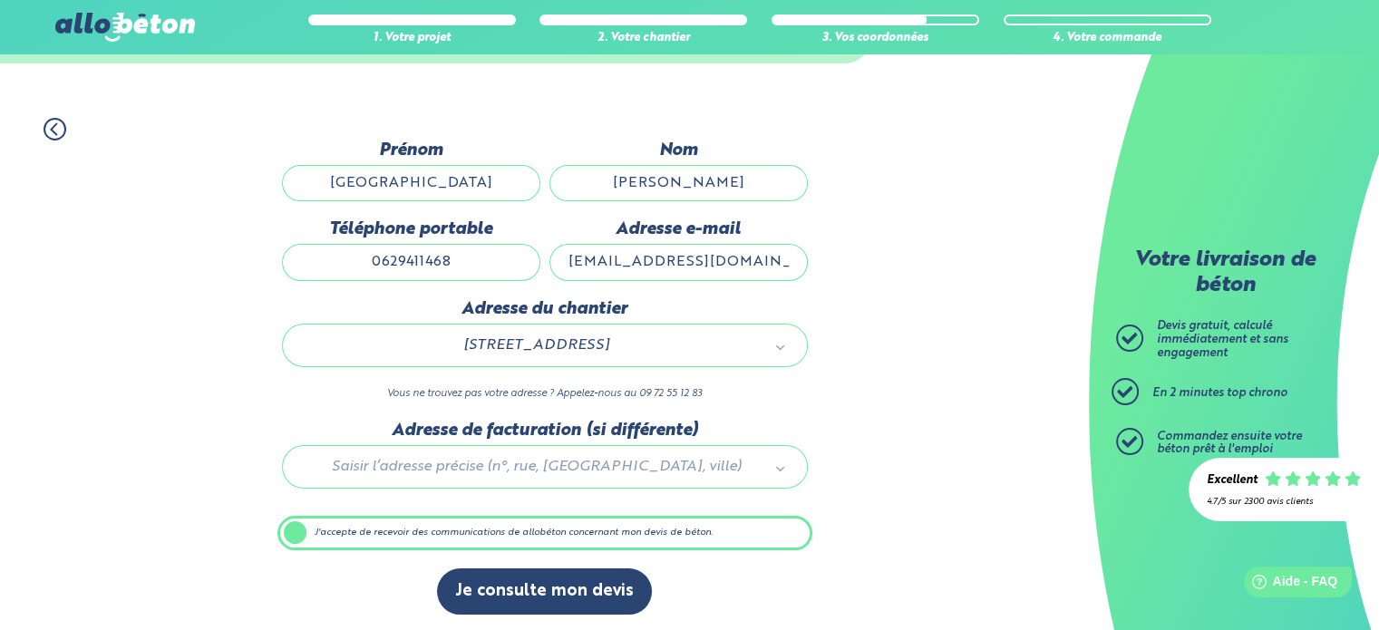
click at [55, 125] on icon at bounding box center [53, 128] width 5 height 11
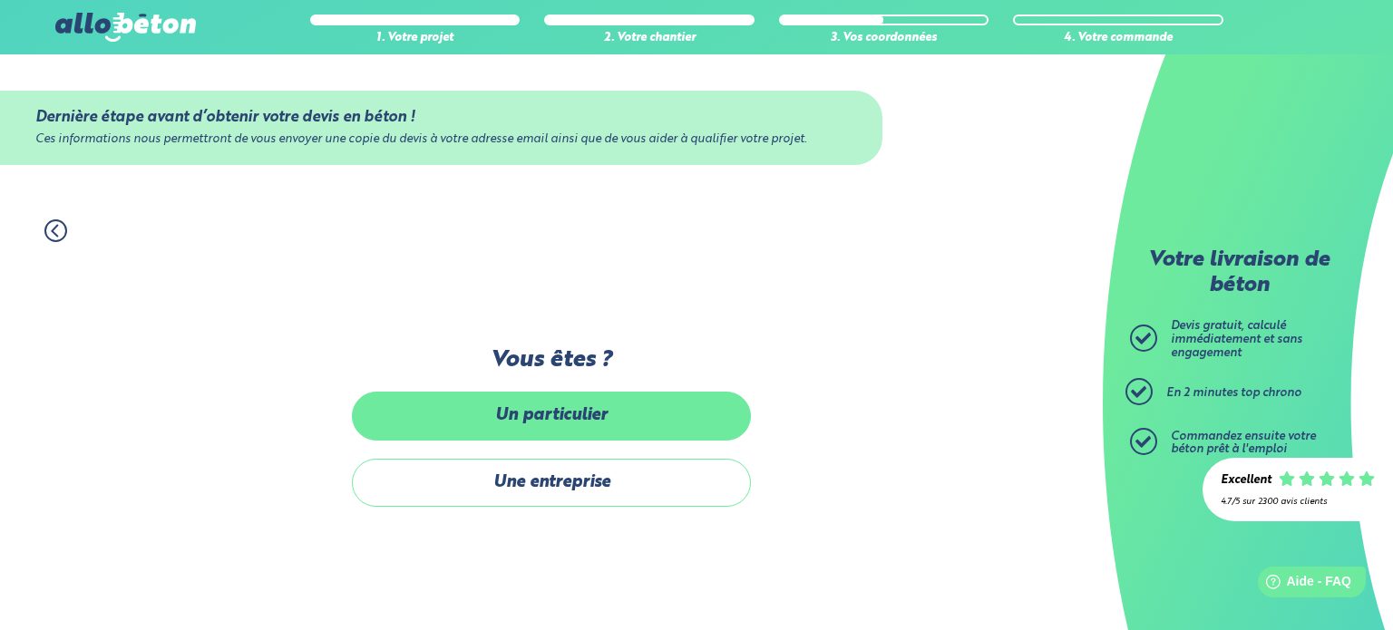
click at [549, 409] on label "Un particulier" at bounding box center [551, 416] width 399 height 48
click at [0, 0] on input "Un particulier" at bounding box center [0, 0] width 0 height 0
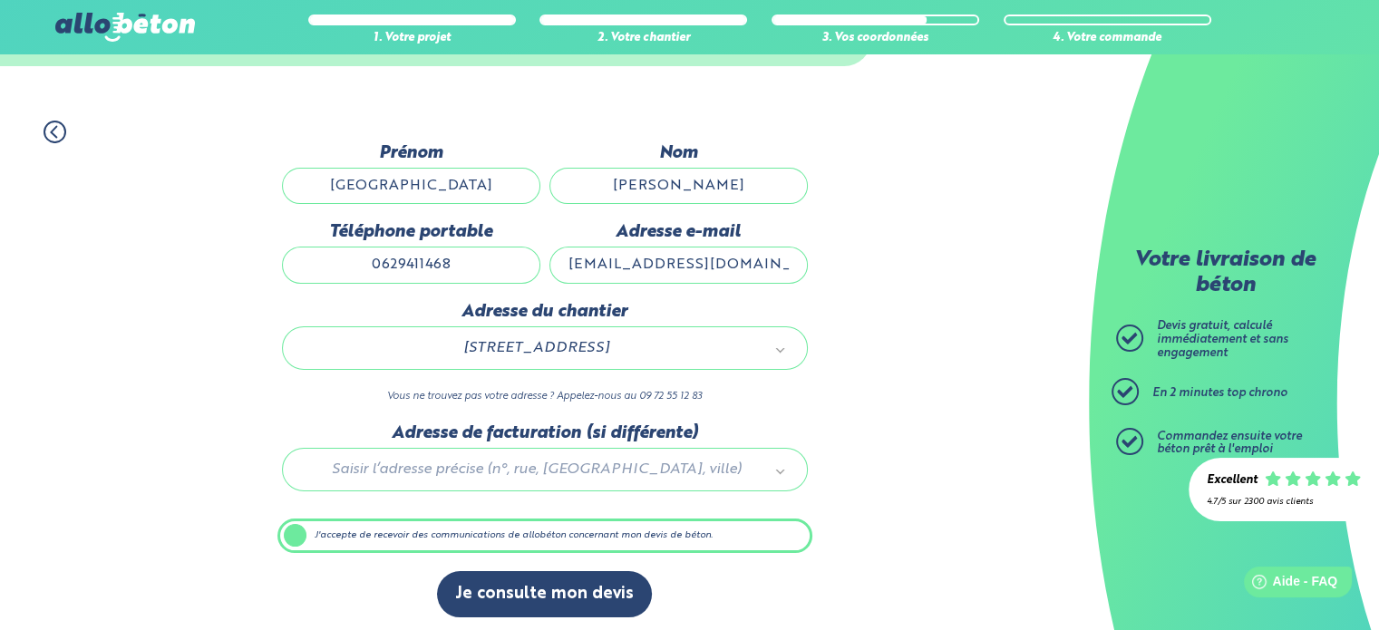
scroll to position [102, 0]
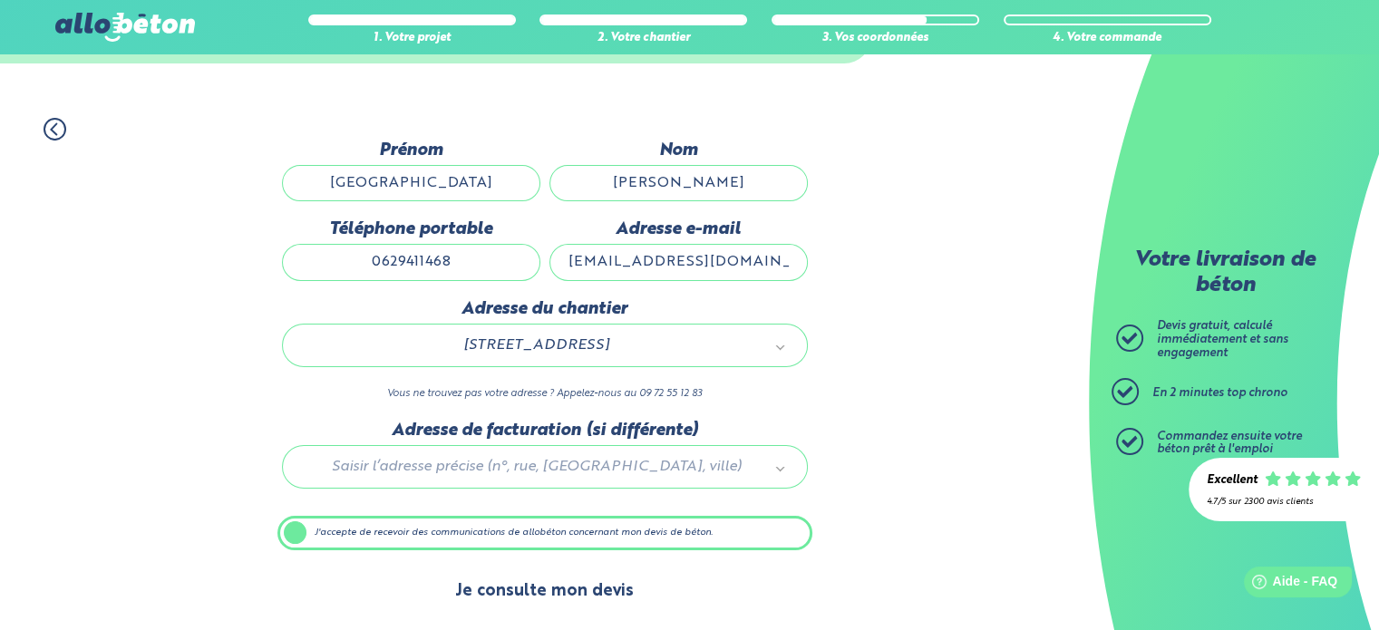
click at [559, 581] on button "Je consulte mon devis" at bounding box center [544, 592] width 215 height 46
click at [552, 585] on button "Je consulte mon devis" at bounding box center [544, 592] width 215 height 46
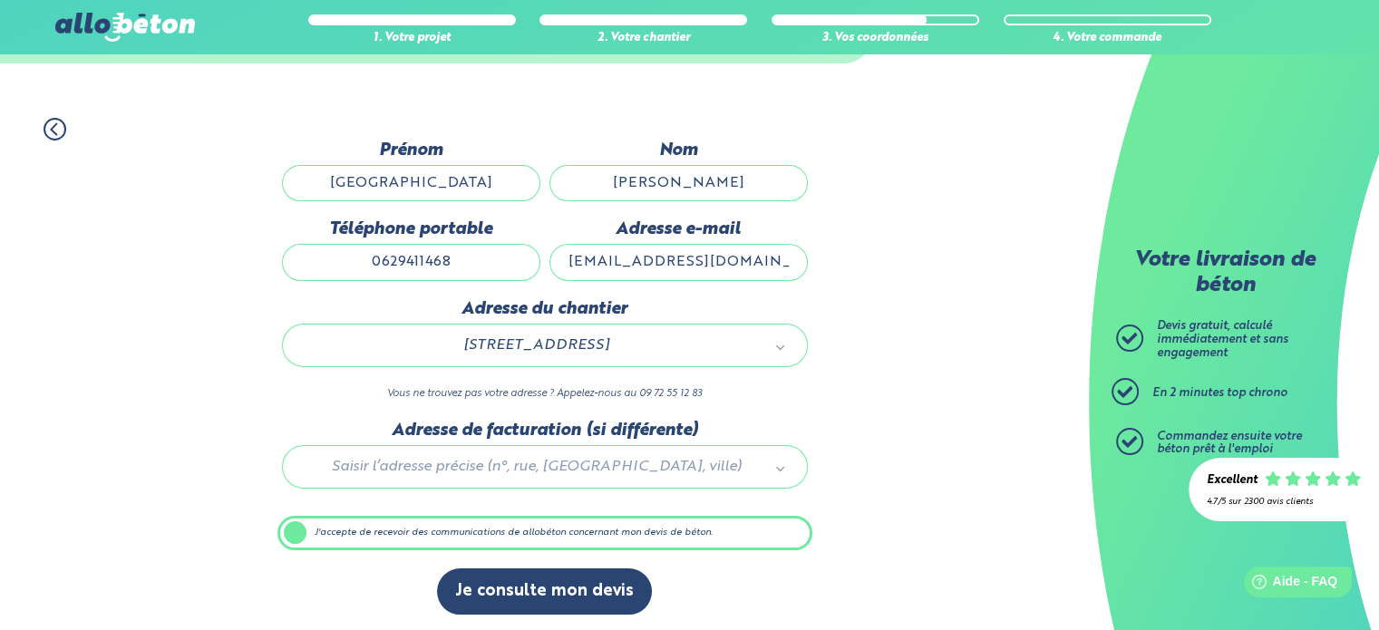
click at [58, 128] on icon at bounding box center [55, 129] width 23 height 23
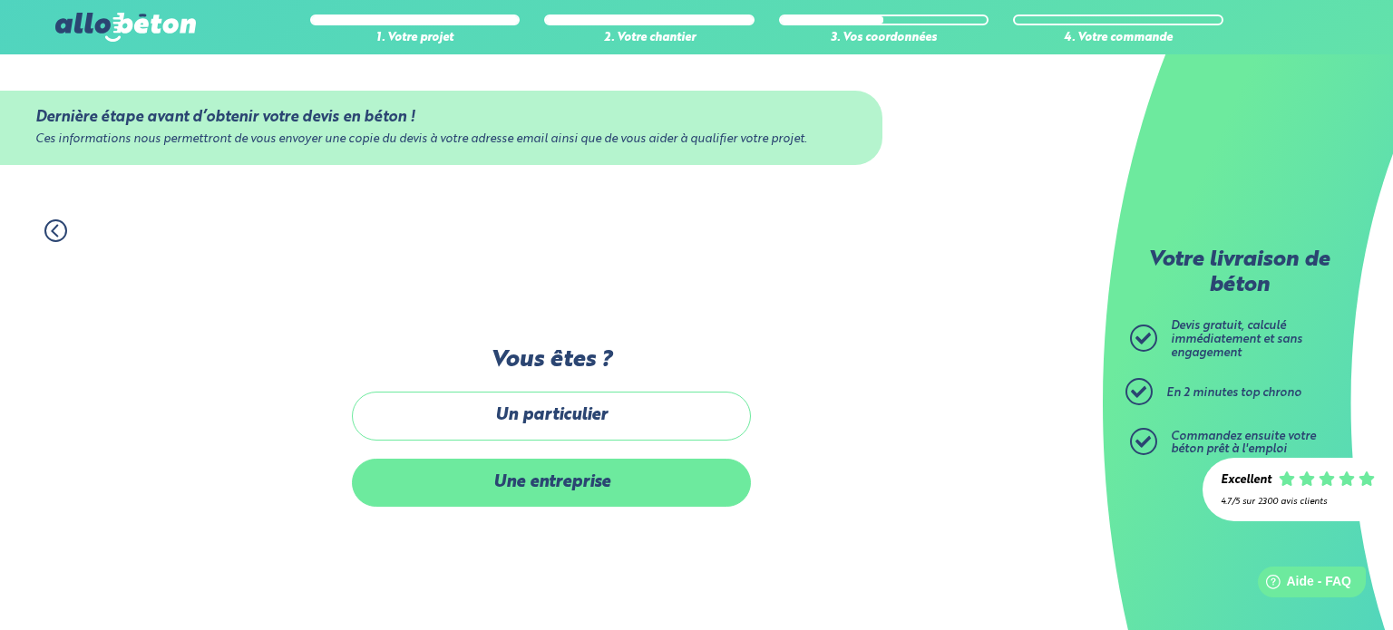
click at [538, 483] on label "Une entreprise" at bounding box center [551, 483] width 399 height 48
click at [0, 0] on input "Une entreprise" at bounding box center [0, 0] width 0 height 0
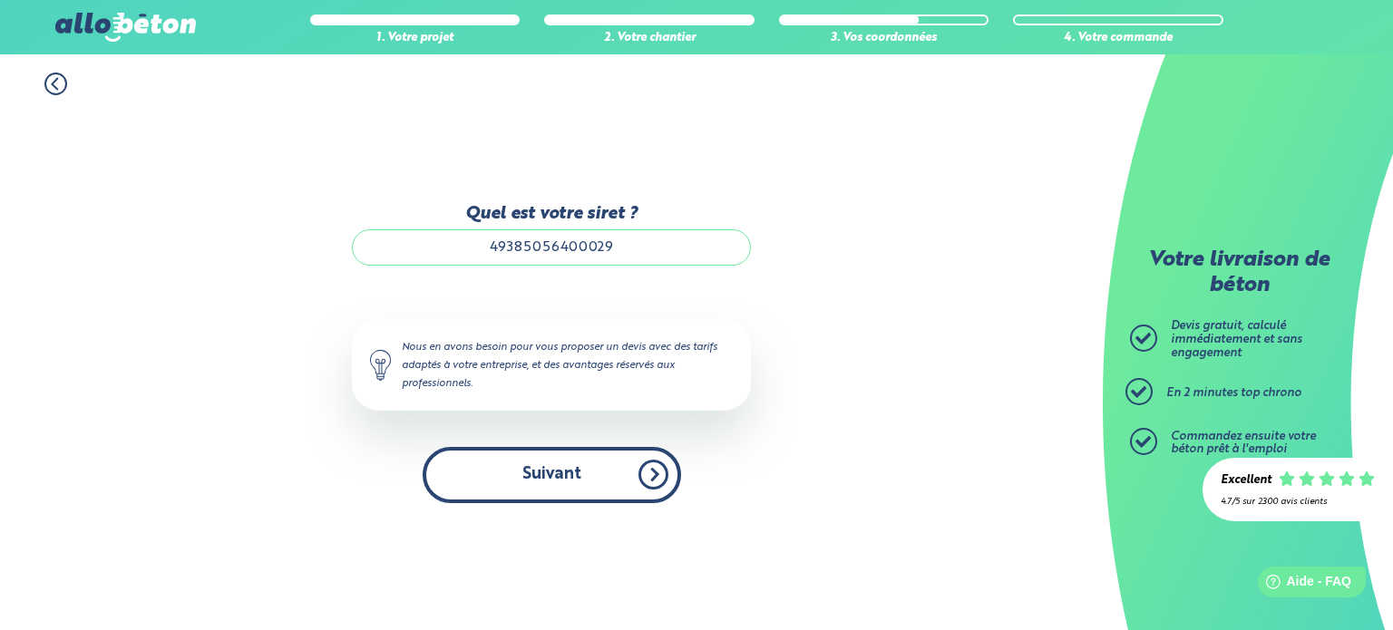
click at [562, 468] on button "Suivant" at bounding box center [552, 474] width 258 height 55
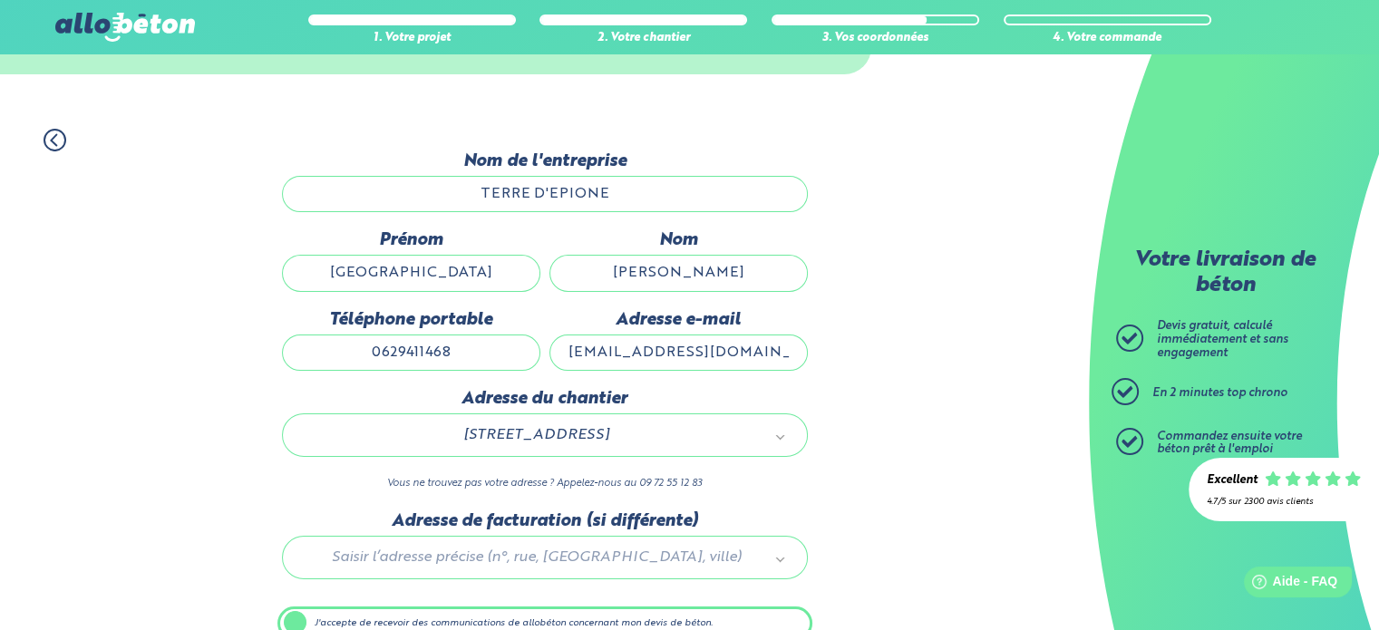
scroll to position [180, 0]
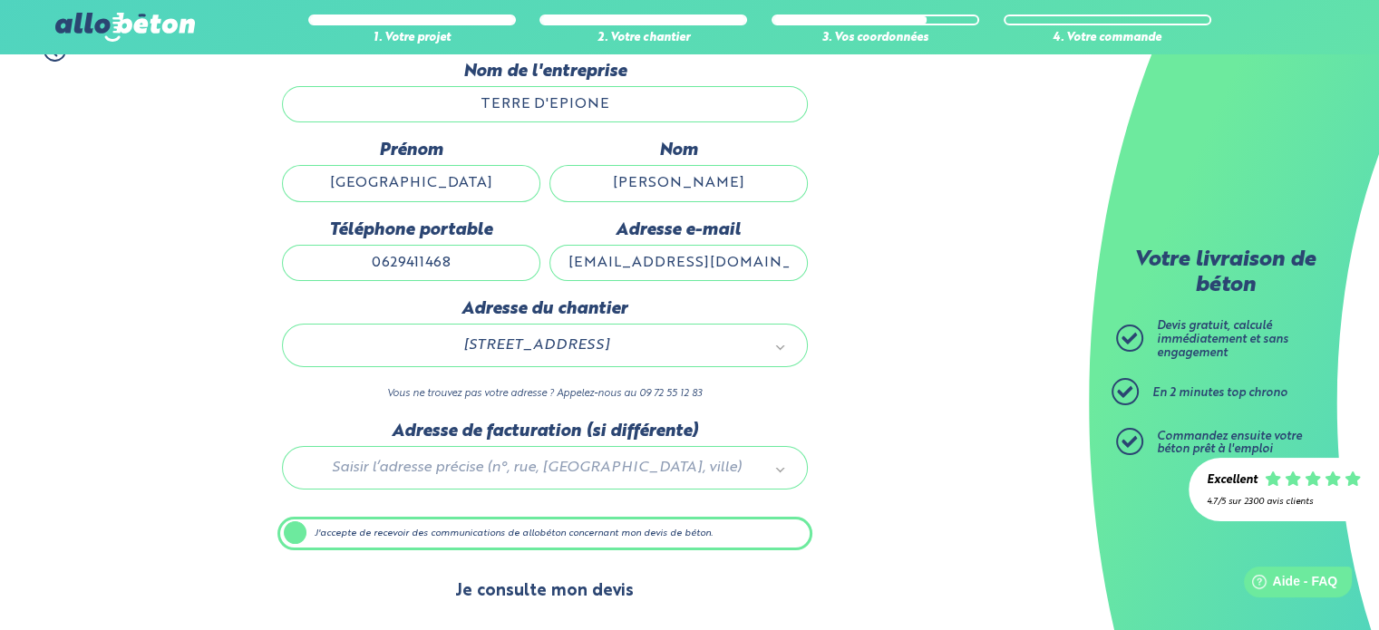
click at [567, 590] on button "Je consulte mon devis" at bounding box center [544, 592] width 215 height 46
click at [503, 589] on button "Je consulte mon devis" at bounding box center [544, 592] width 215 height 46
click at [541, 584] on button "Je consulte mon devis" at bounding box center [544, 592] width 215 height 46
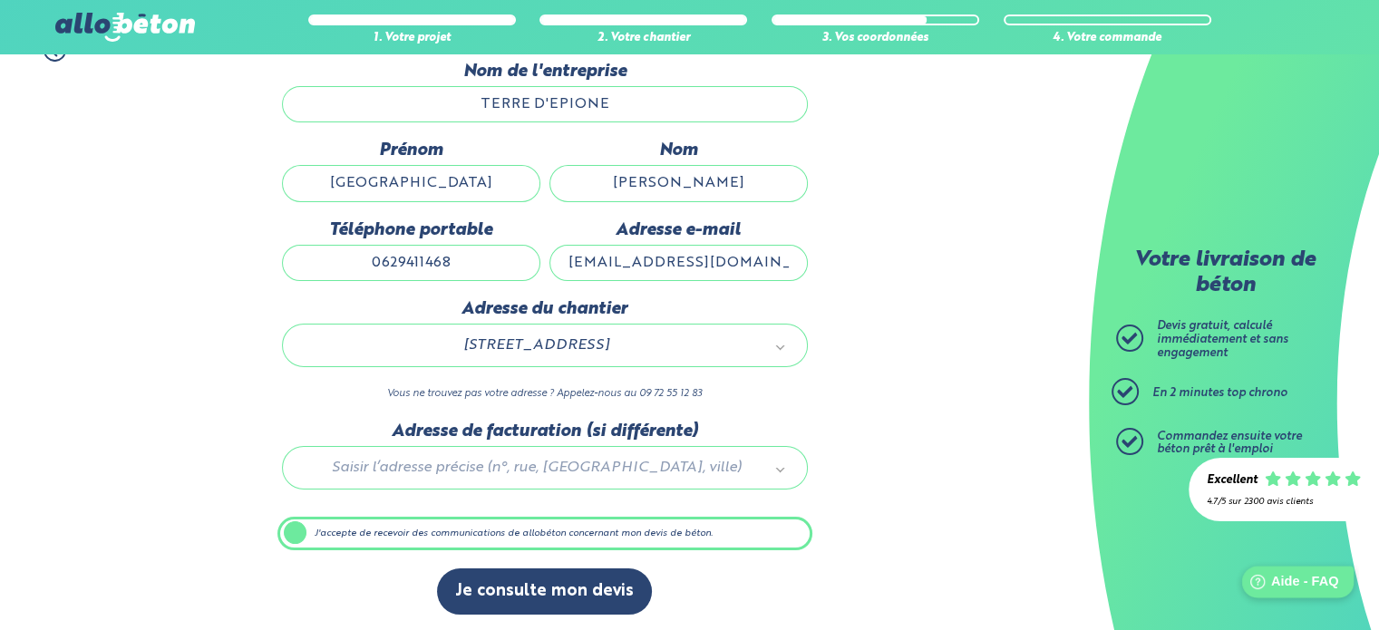
click at [1286, 580] on span "Aide - FAQ" at bounding box center [1304, 581] width 67 height 15
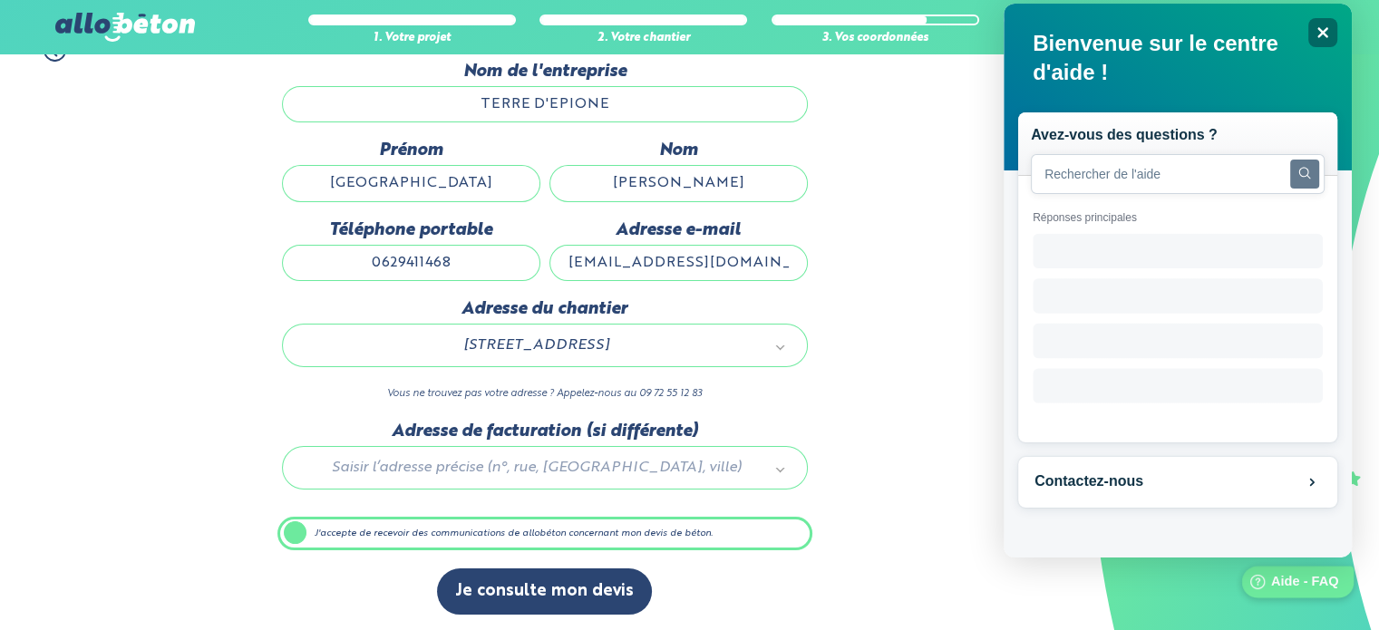
scroll to position [0, 0]
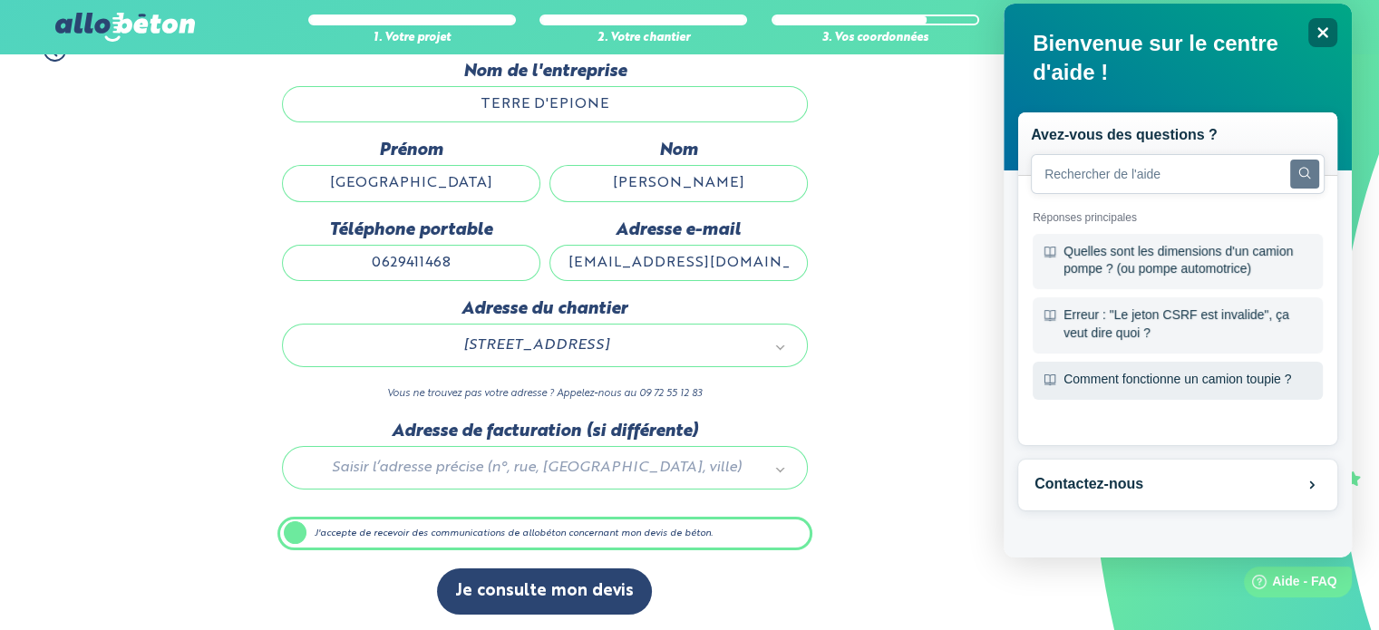
click at [1147, 382] on div "Comment fonctionne un camion toupie ?" at bounding box center [1178, 381] width 290 height 38
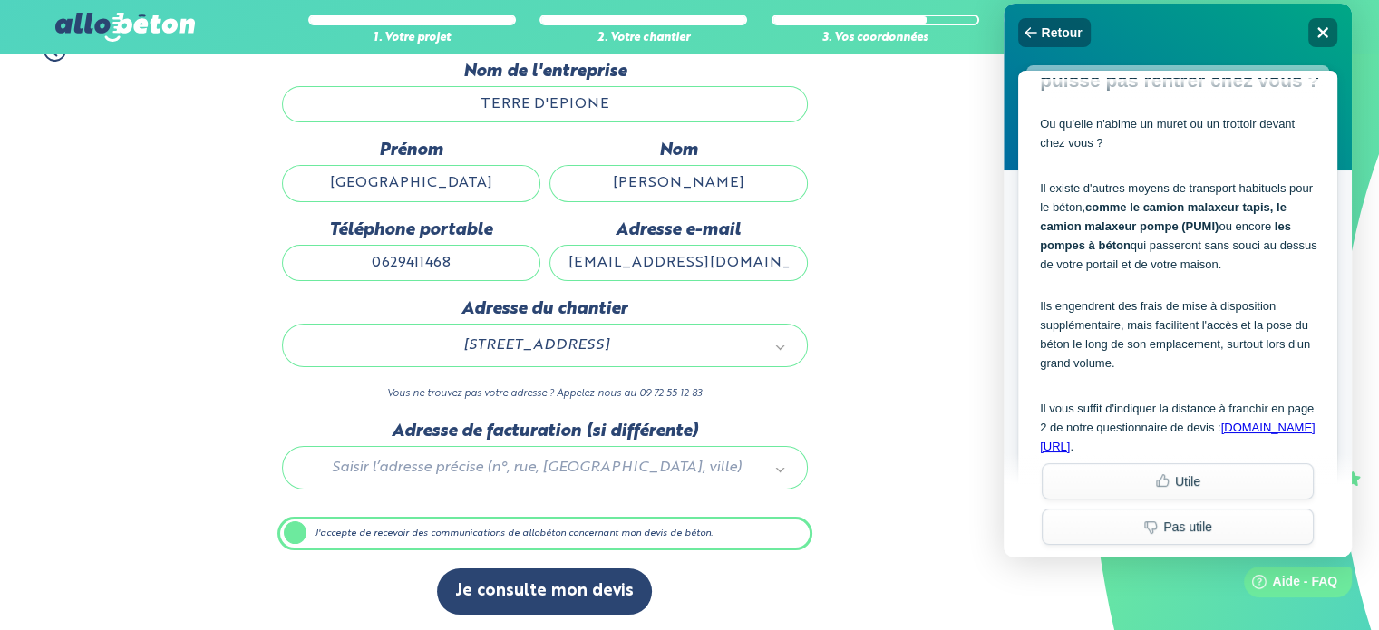
scroll to position [1878, 0]
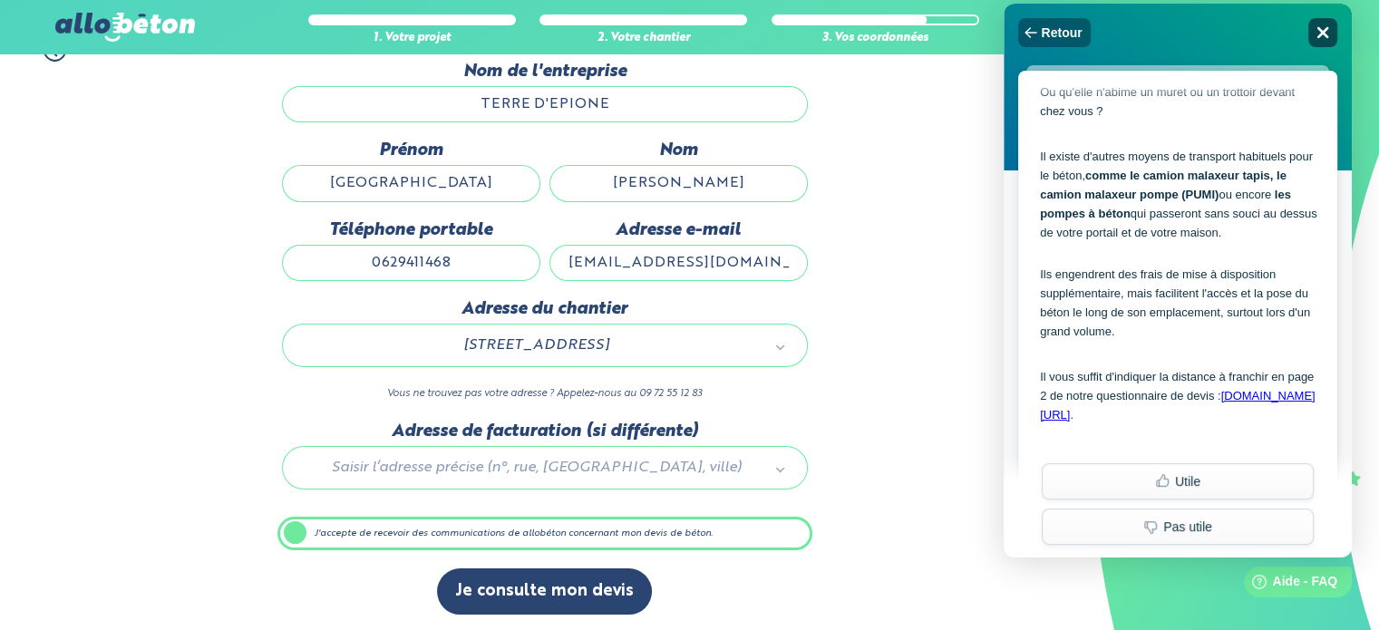
click at [1318, 28] on icon at bounding box center [1324, 33] width 12 height 12
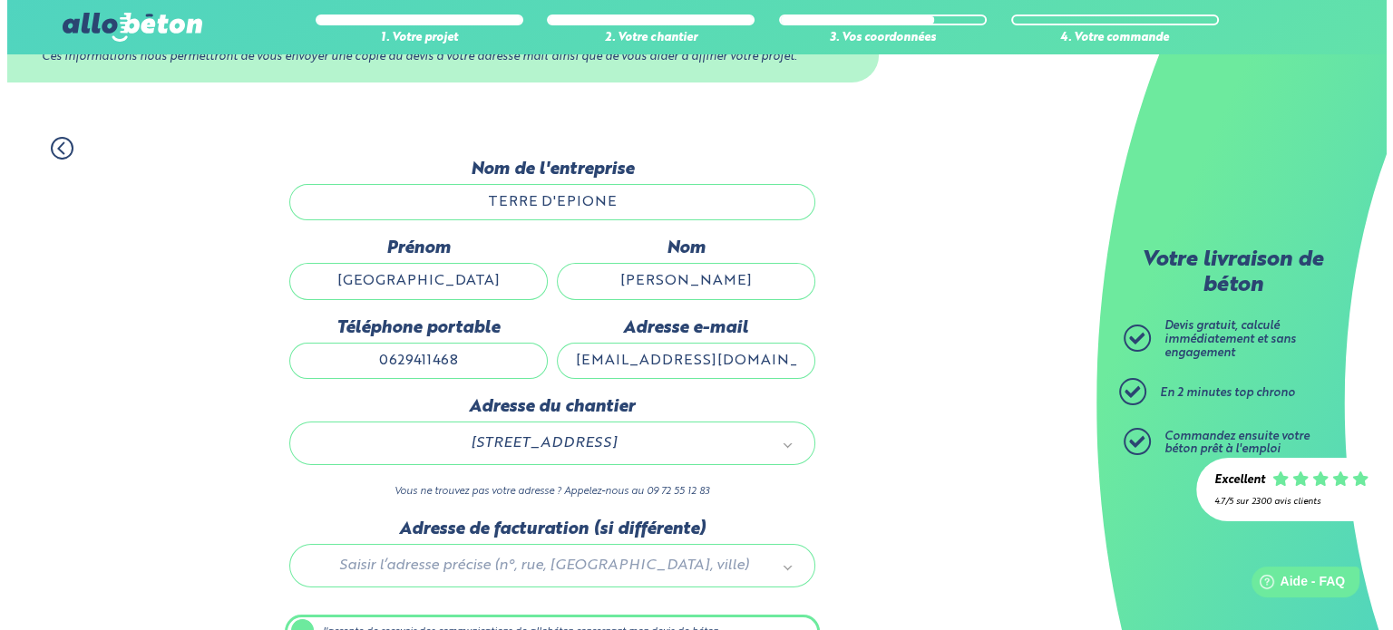
scroll to position [0, 0]
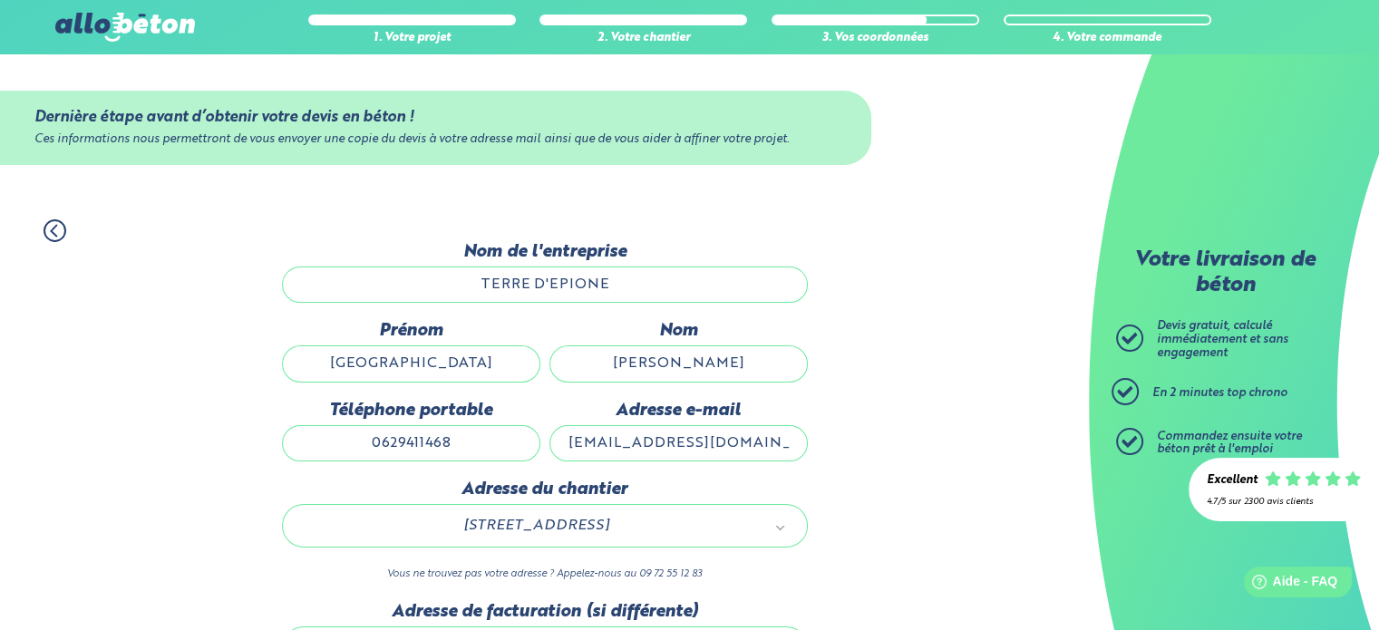
click at [46, 224] on circle at bounding box center [54, 230] width 21 height 21
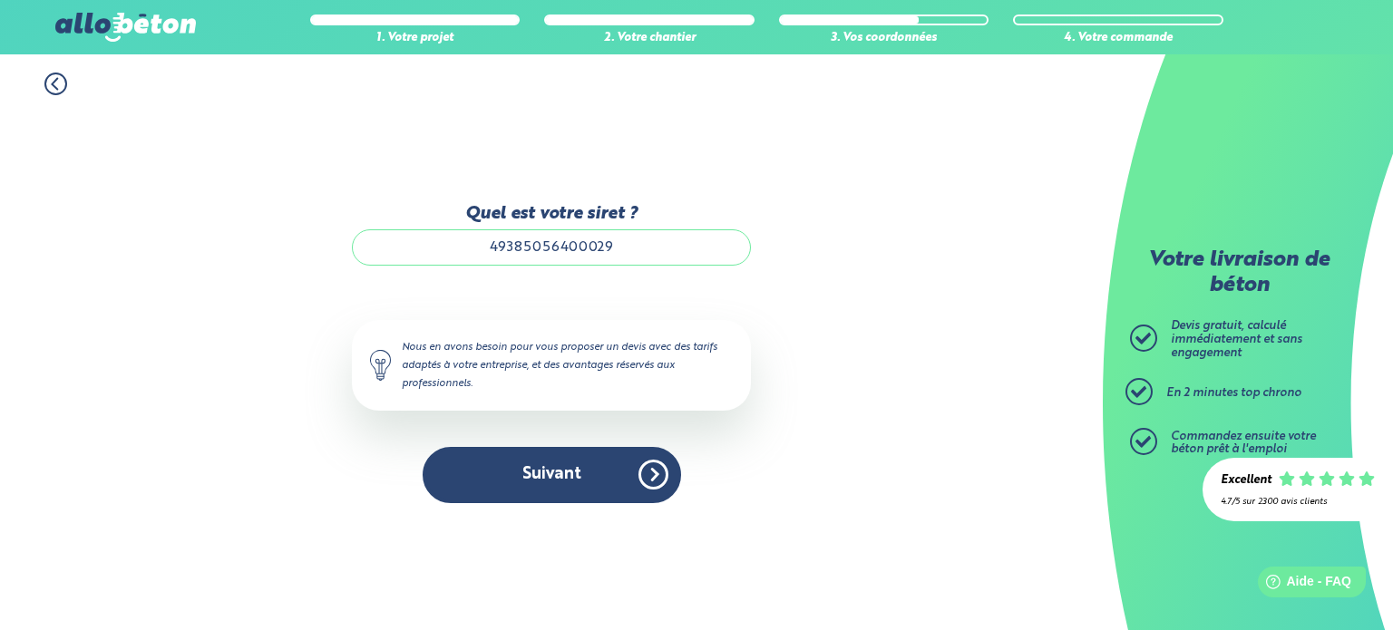
click at [46, 224] on div "1. Votre projet 2. Votre chantier 3. Vos coordonnées 4. Votre commande Quel est…" at bounding box center [551, 342] width 1103 height 576
click at [57, 82] on icon at bounding box center [55, 84] width 23 height 23
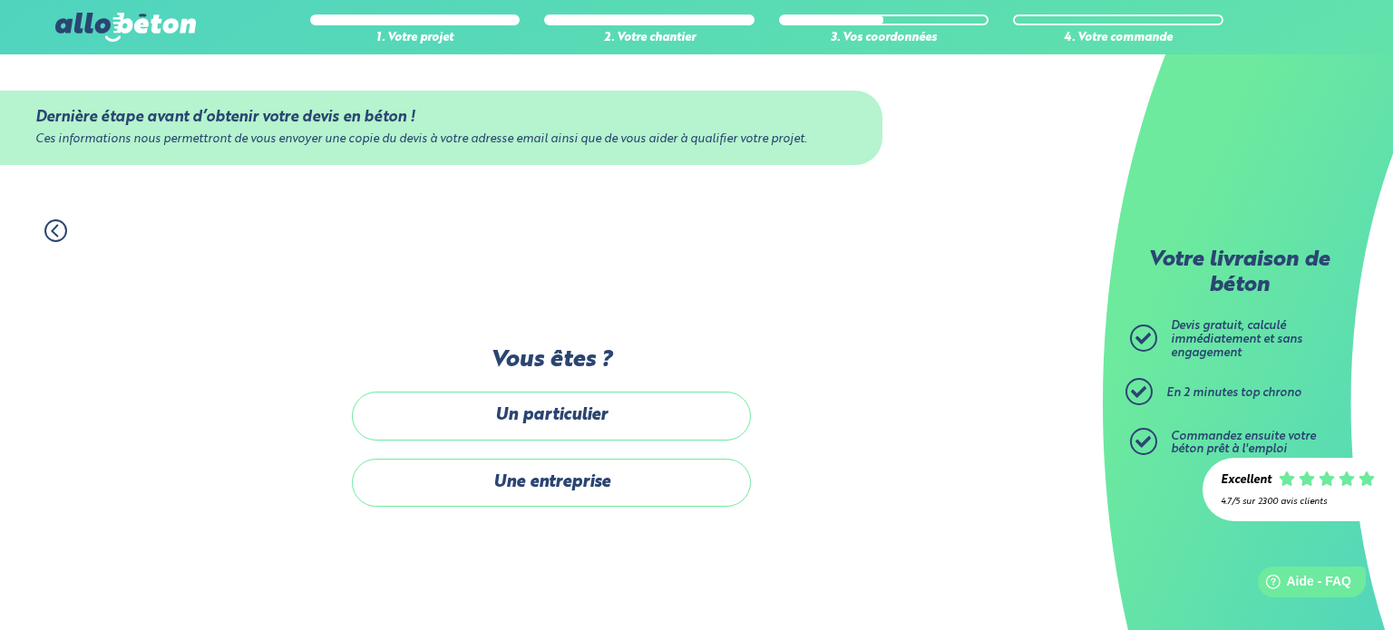
click at [54, 228] on icon at bounding box center [54, 230] width 5 height 11
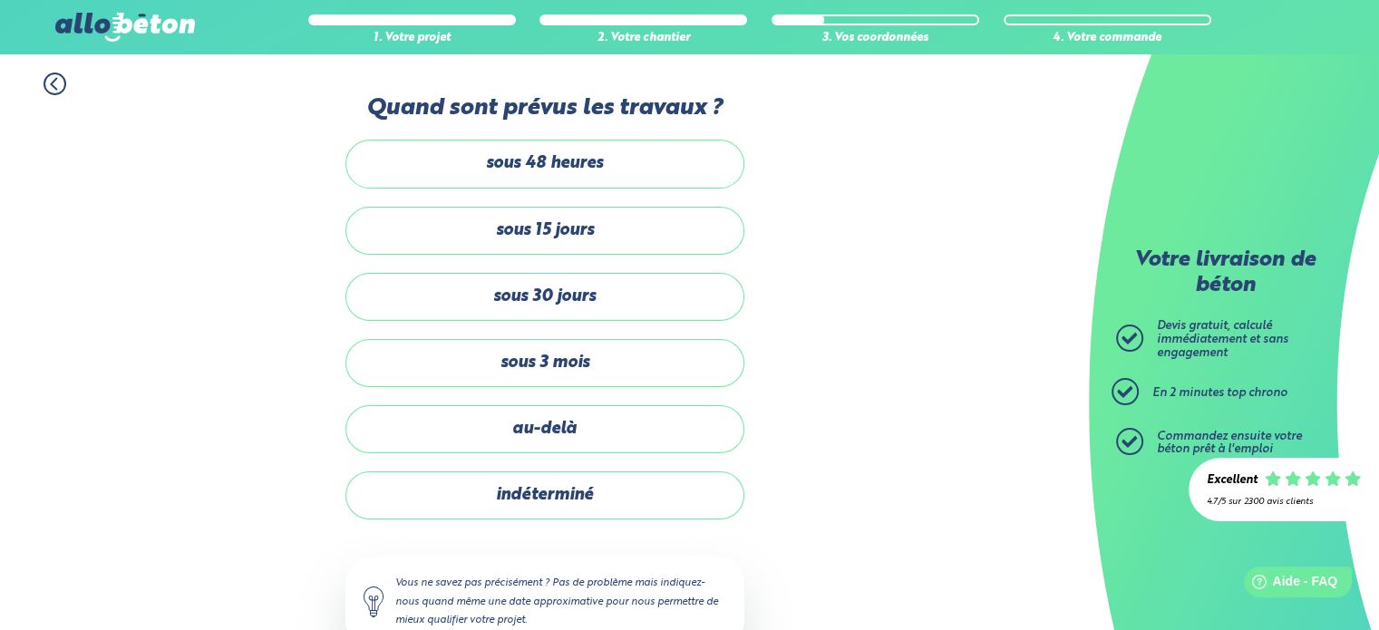
click at [55, 81] on icon at bounding box center [55, 84] width 23 height 23
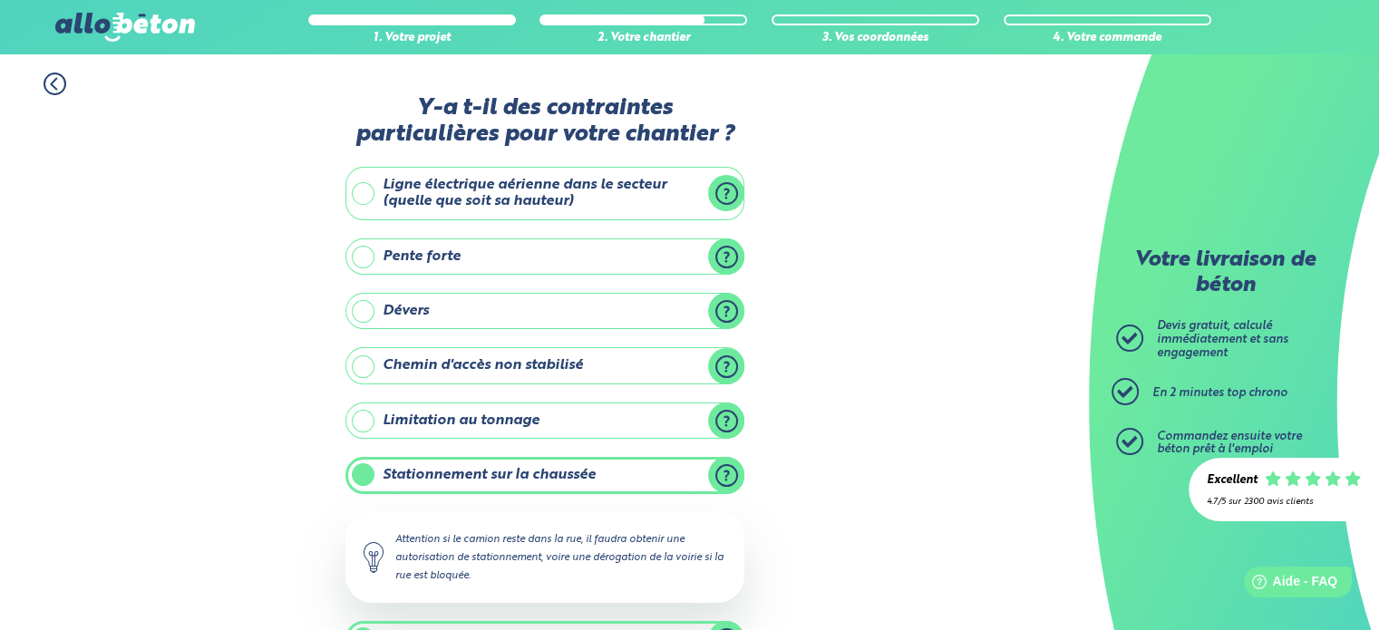
click at [51, 80] on icon at bounding box center [55, 84] width 23 height 23
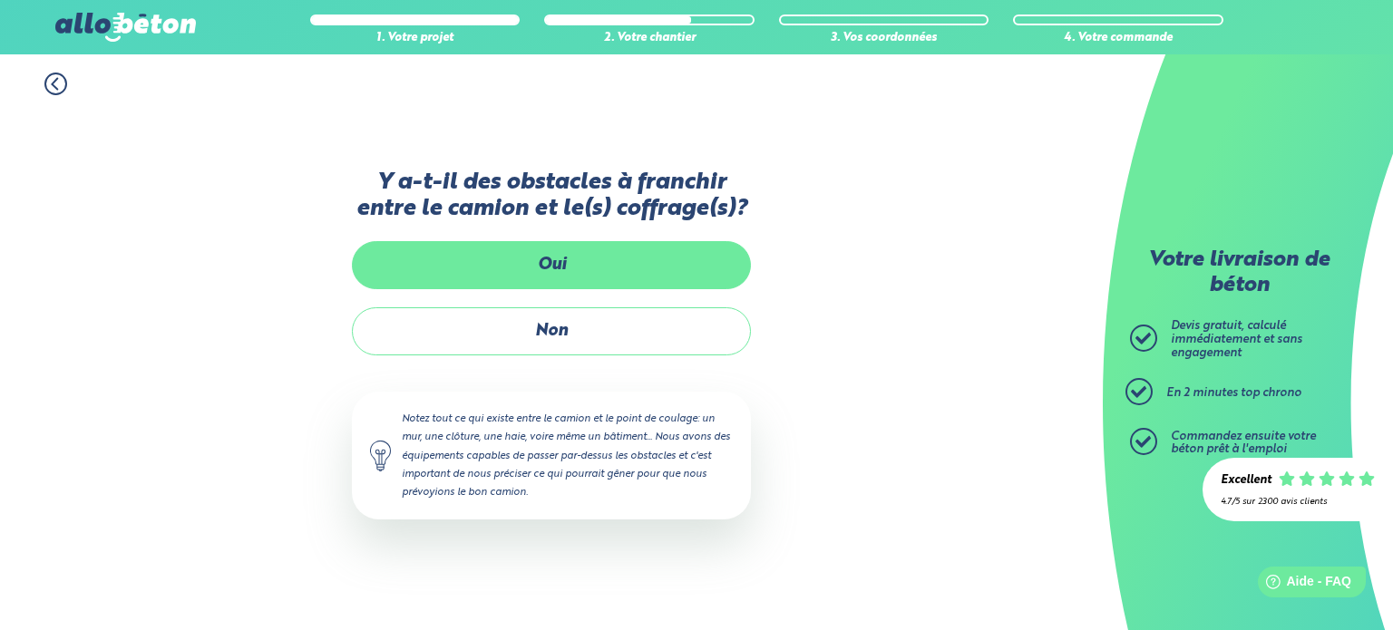
click at [571, 265] on label "Oui" at bounding box center [551, 265] width 399 height 48
click at [0, 0] on input "Oui" at bounding box center [0, 0] width 0 height 0
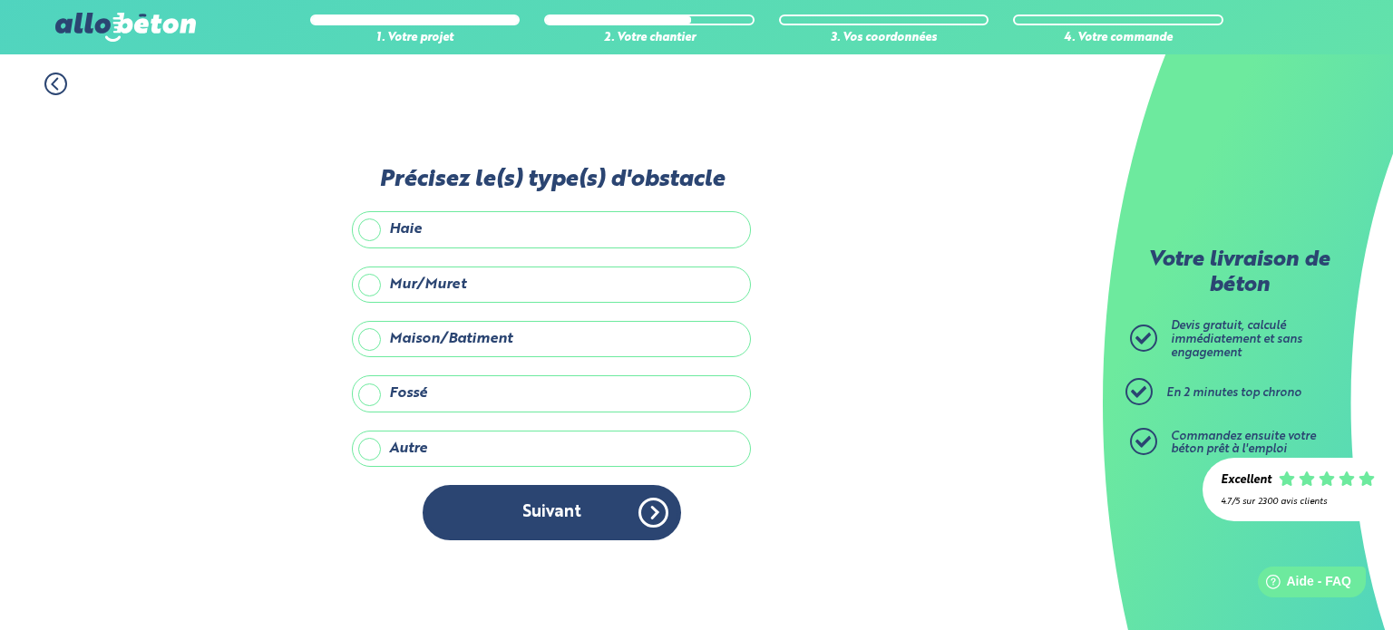
click at [480, 335] on label "Maison/Batiment" at bounding box center [551, 339] width 399 height 36
click at [0, 0] on input "Maison/Batiment" at bounding box center [0, 0] width 0 height 0
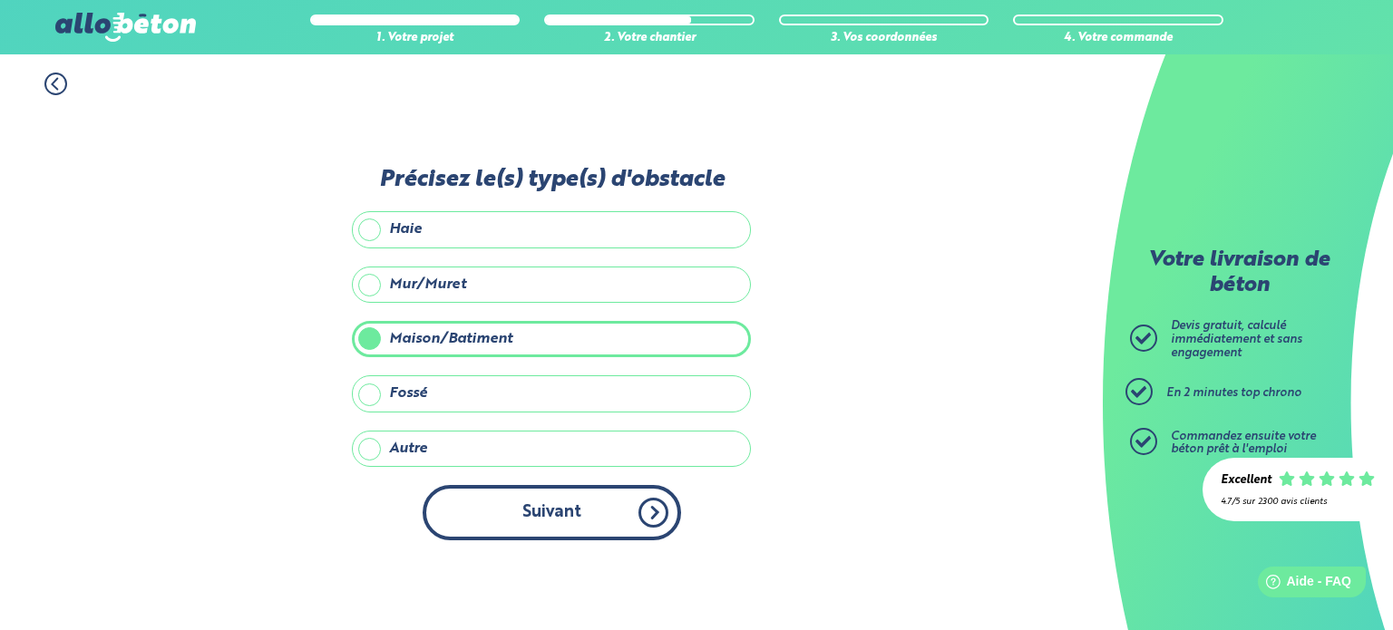
click at [540, 508] on button "Suivant" at bounding box center [552, 512] width 258 height 55
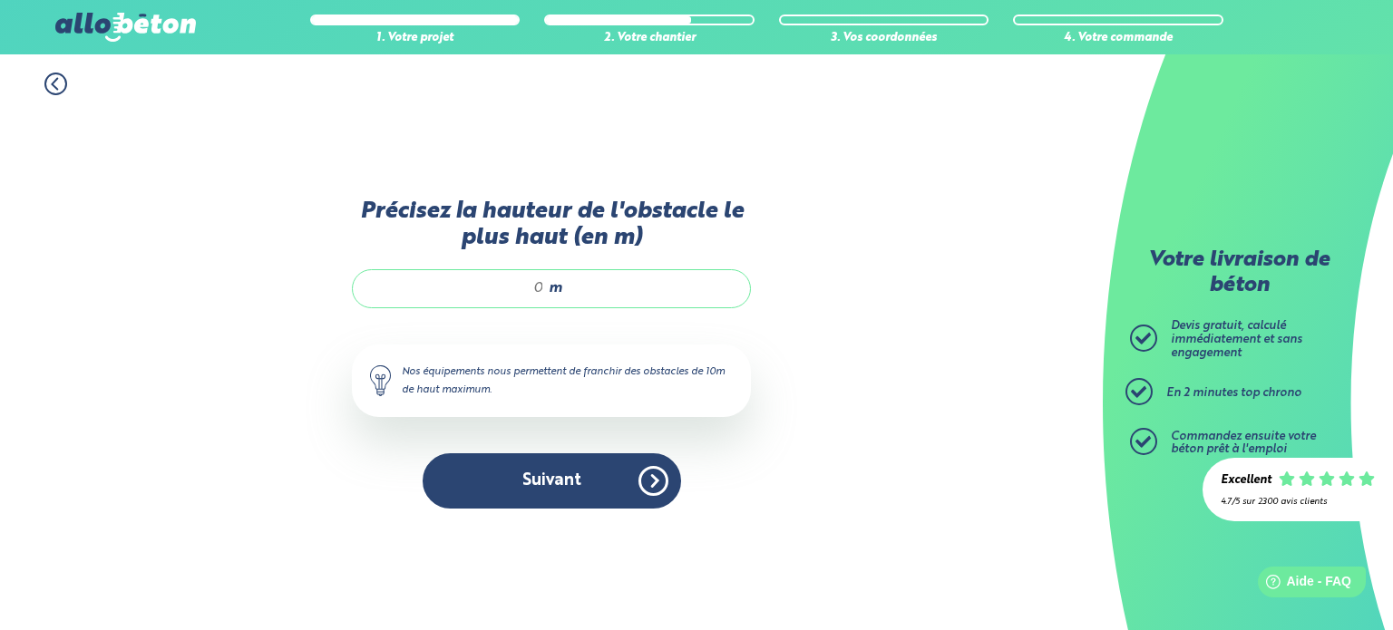
click at [528, 286] on input "Précisez la hauteur de l'obstacle le plus haut (en m)" at bounding box center [457, 288] width 173 height 18
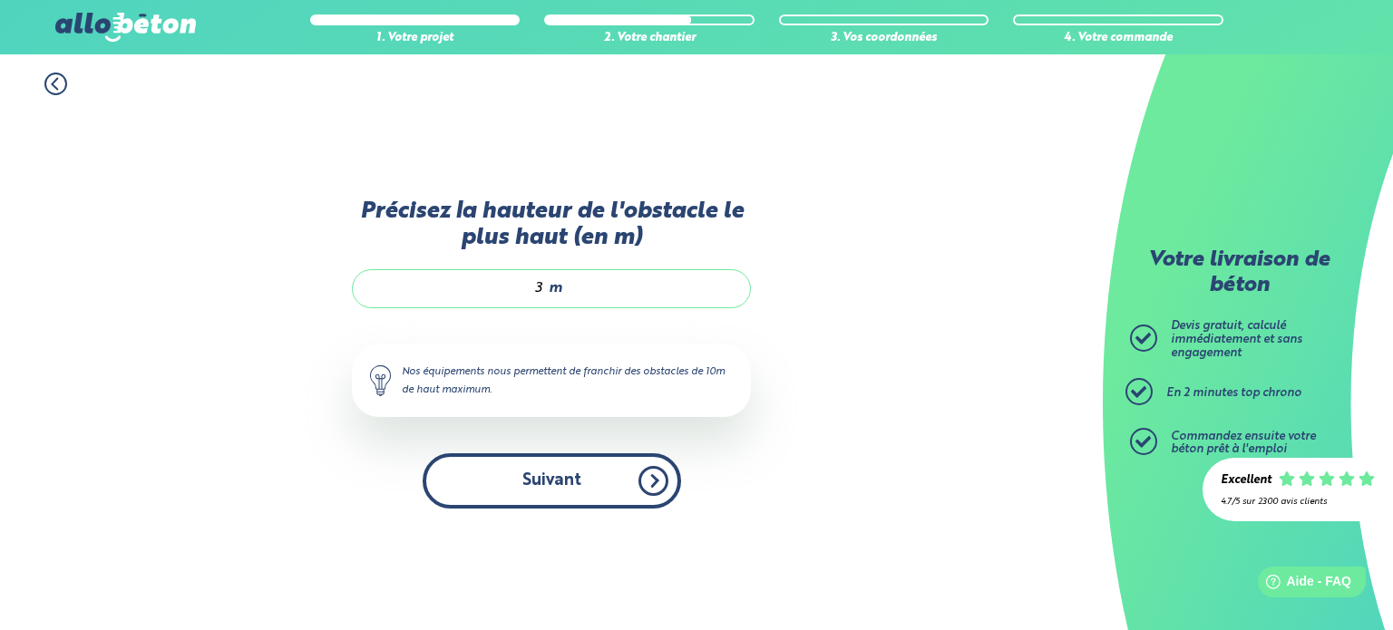
type input "3"
click at [555, 479] on button "Suivant" at bounding box center [552, 480] width 258 height 55
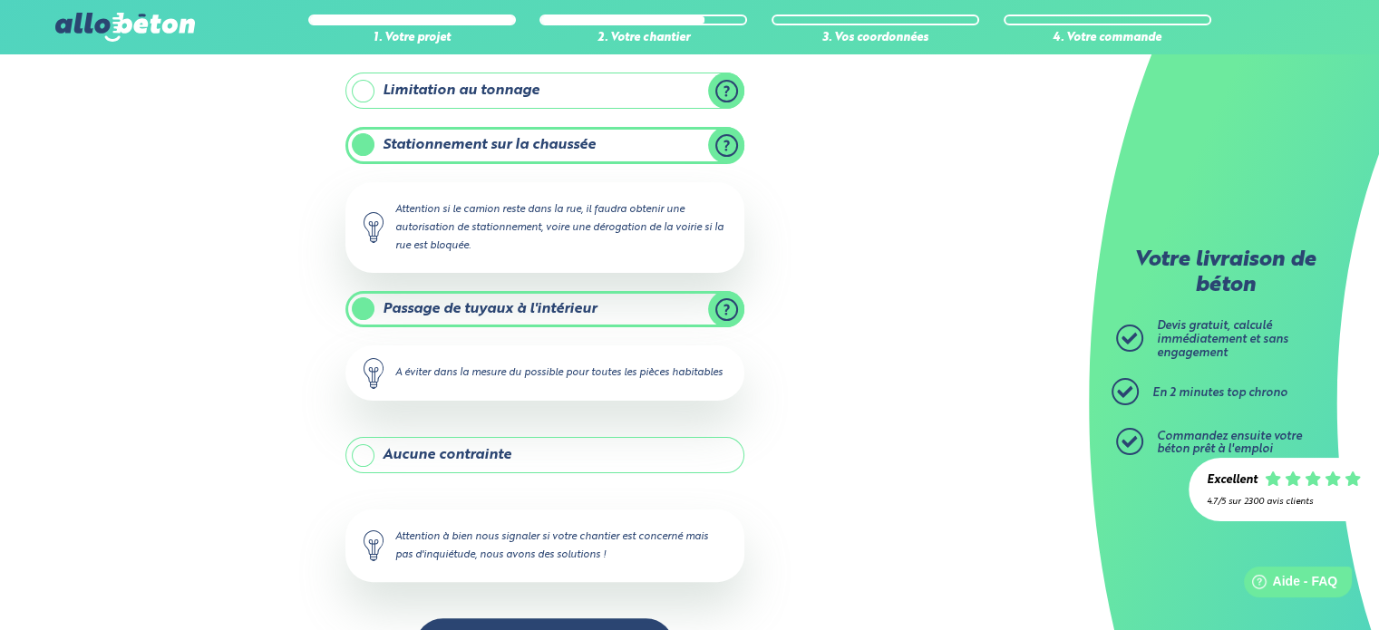
scroll to position [363, 0]
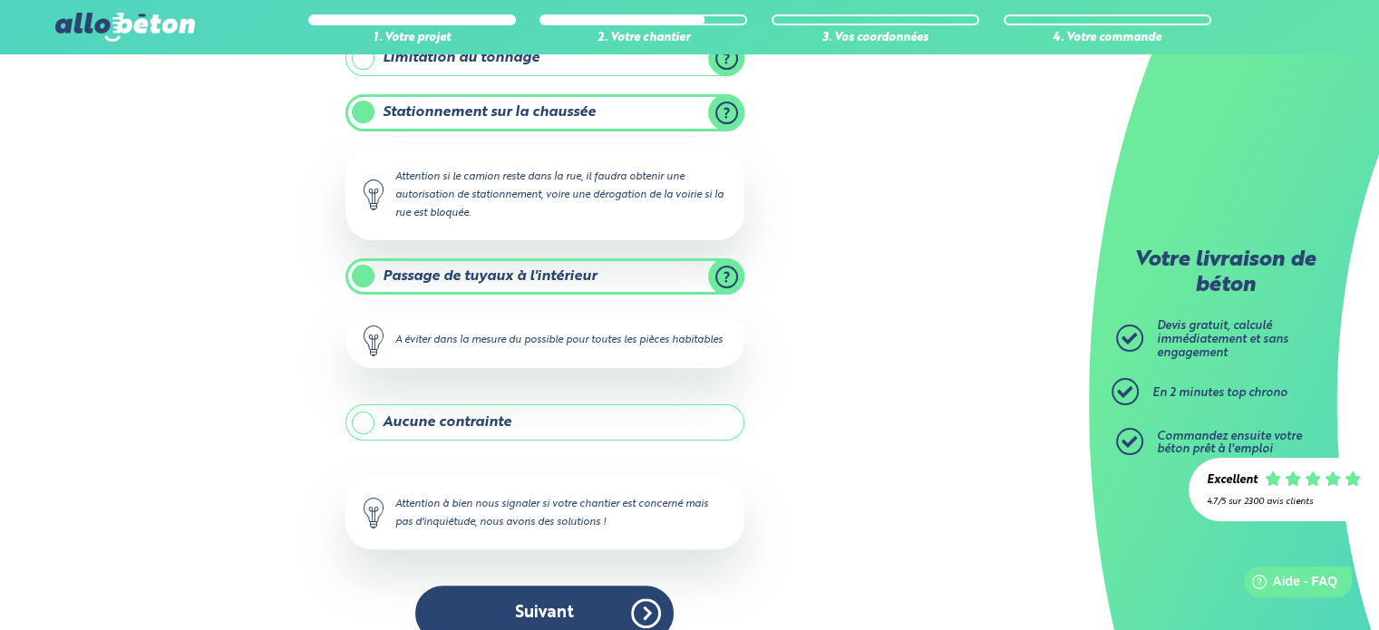
click at [370, 268] on label "Passage de tuyaux à l'intérieur" at bounding box center [544, 276] width 399 height 36
click at [0, 0] on input "Passage de tuyaux à l'intérieur" at bounding box center [0, 0] width 0 height 0
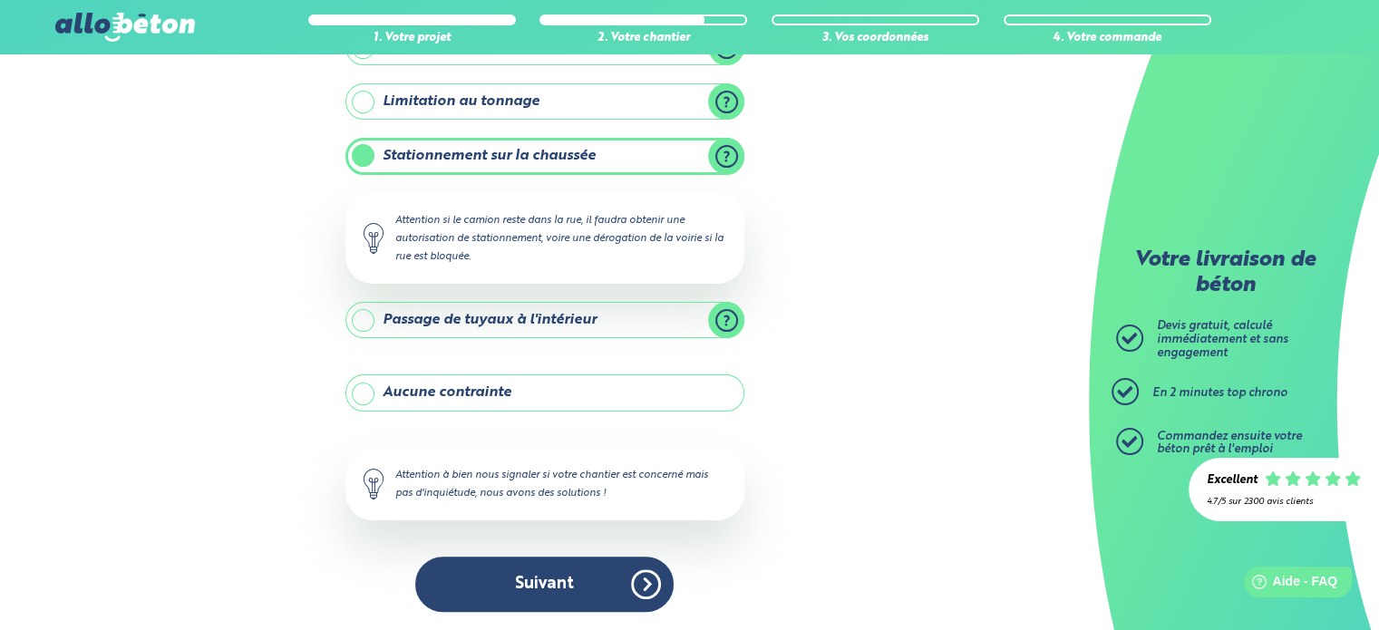
scroll to position [316, 0]
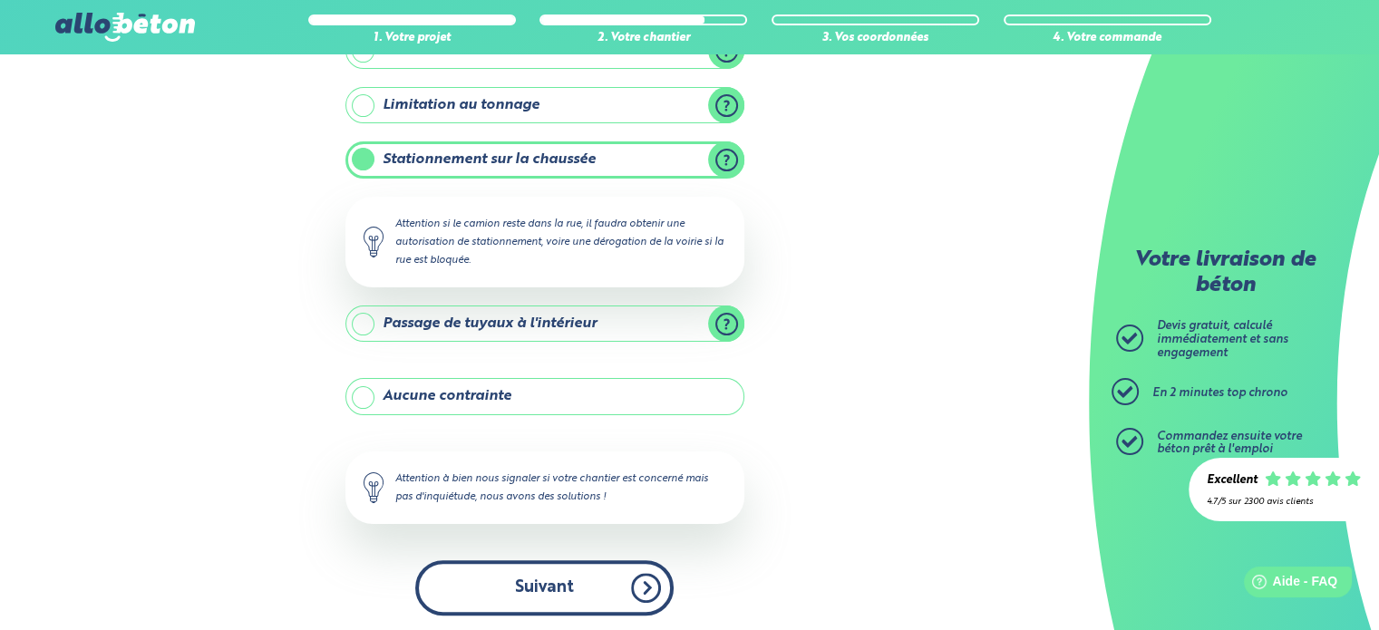
click at [559, 578] on button "Suivant" at bounding box center [544, 587] width 258 height 55
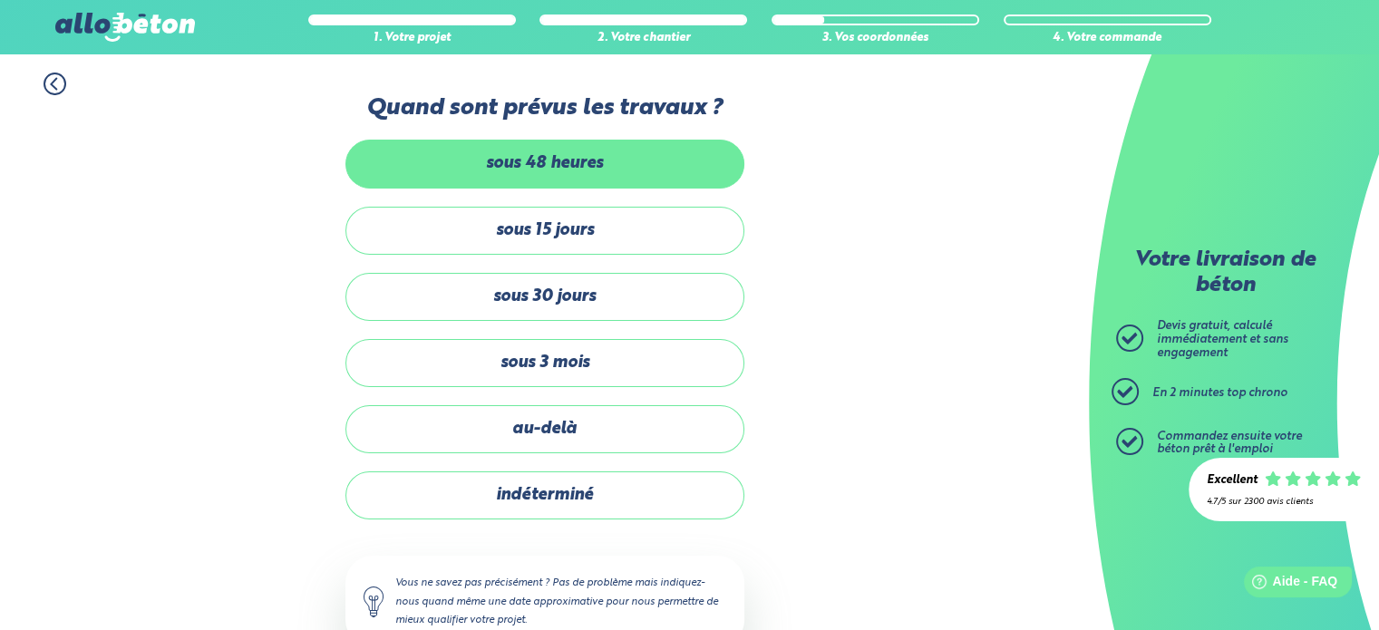
click at [536, 162] on label "sous 48 heures" at bounding box center [544, 164] width 399 height 48
click at [0, 0] on input "sous 48 heures" at bounding box center [0, 0] width 0 height 0
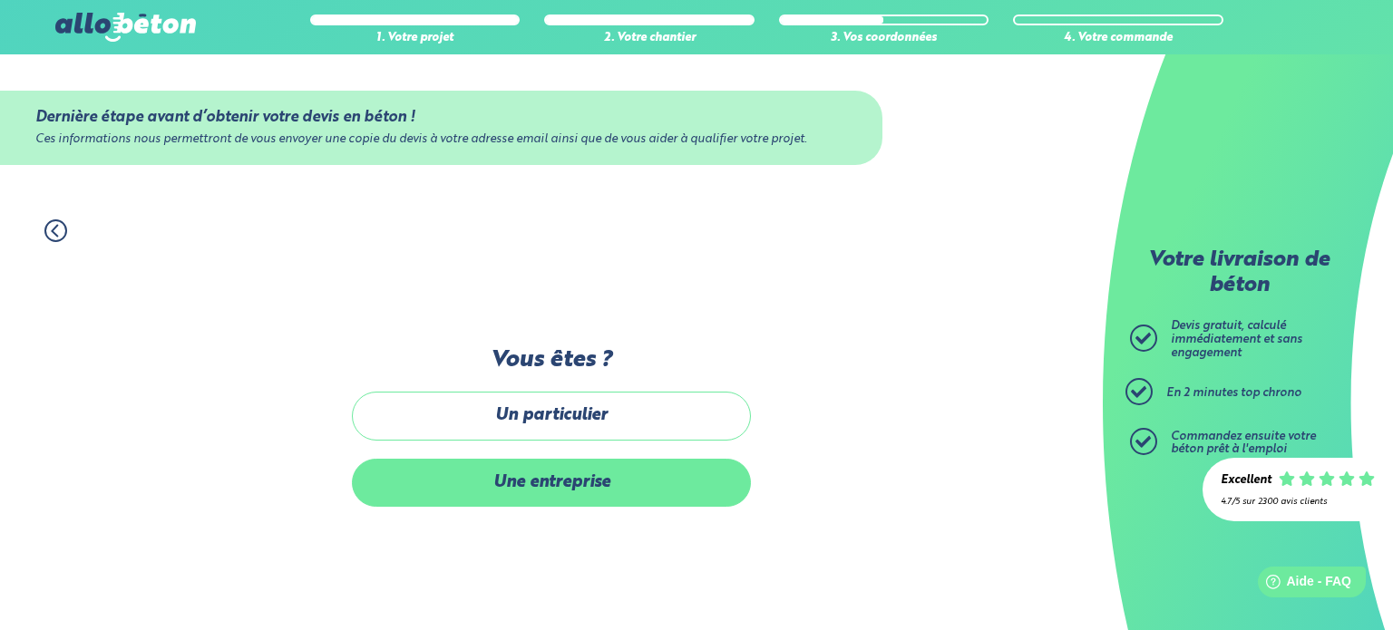
click at [555, 480] on label "Une entreprise" at bounding box center [551, 483] width 399 height 48
click at [0, 0] on input "Une entreprise" at bounding box center [0, 0] width 0 height 0
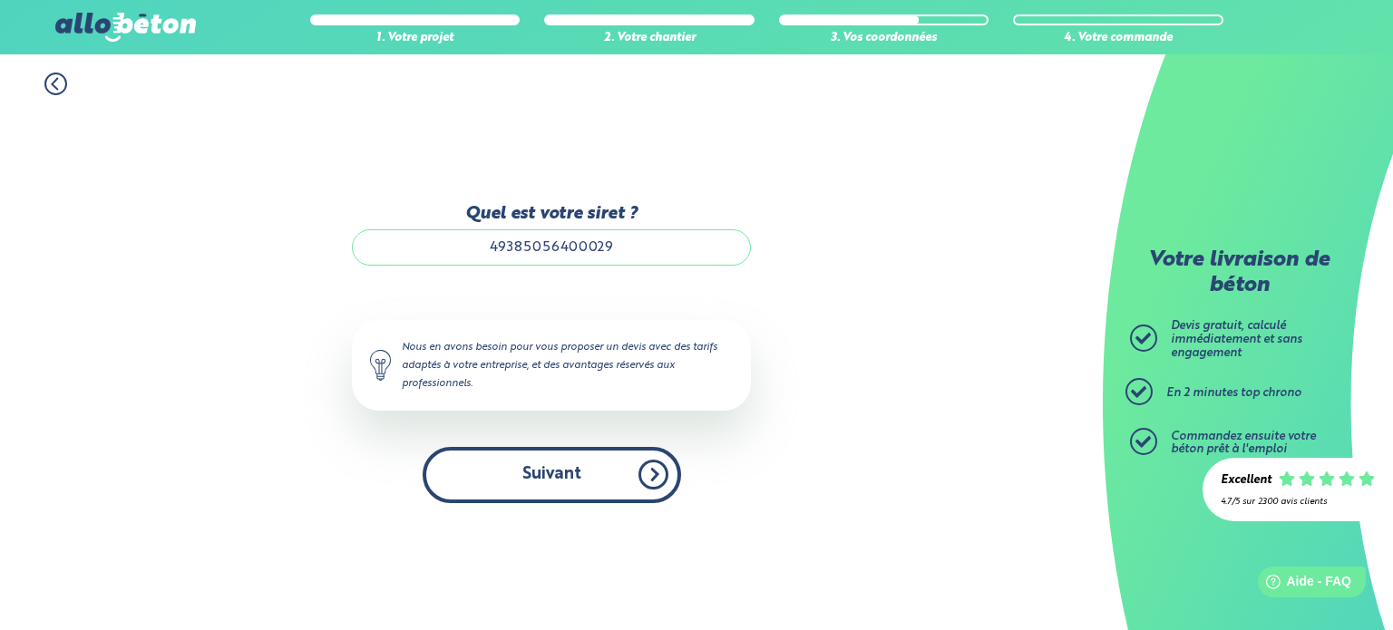
click at [552, 474] on button "Suivant" at bounding box center [552, 474] width 258 height 55
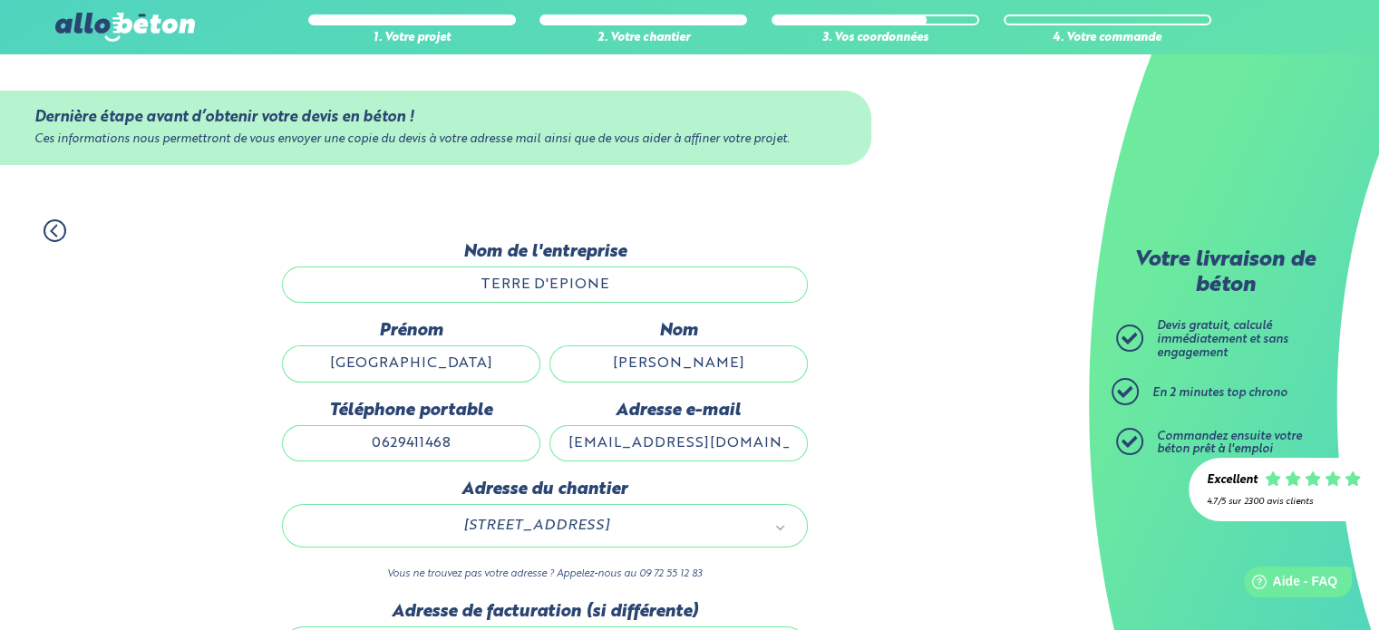
scroll to position [180, 0]
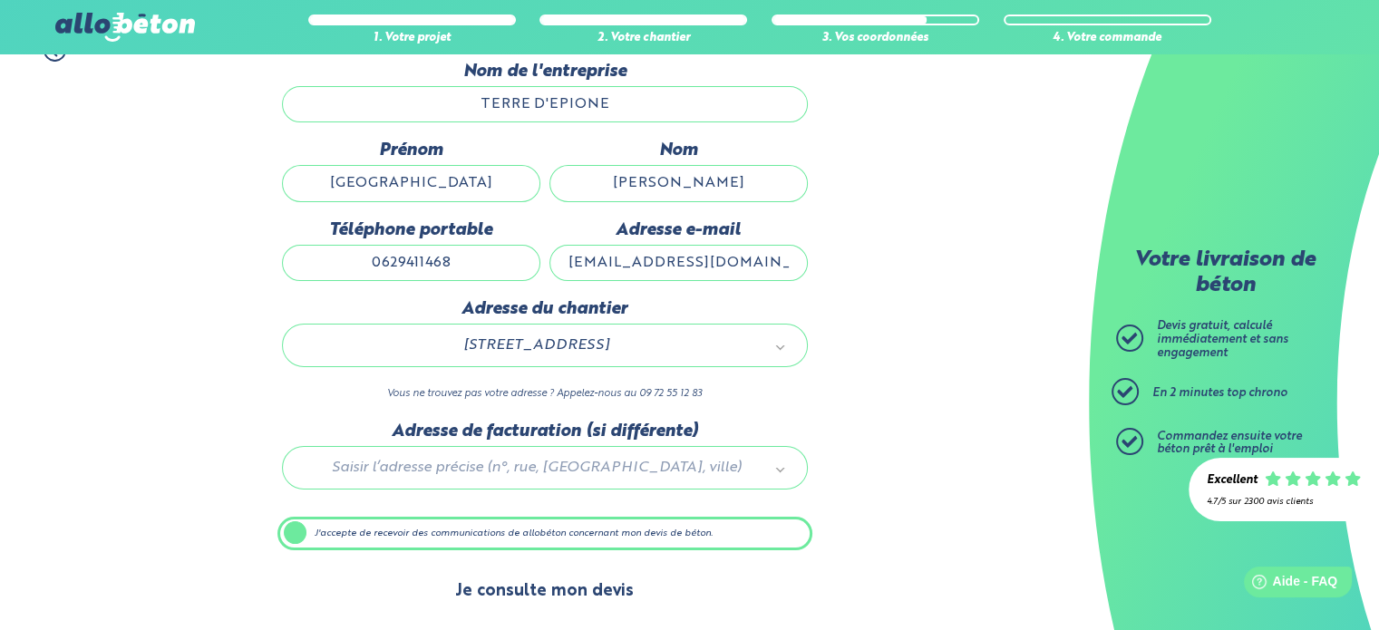
click at [537, 581] on button "Je consulte mon devis" at bounding box center [544, 592] width 215 height 46
click at [517, 589] on button "Je consulte mon devis" at bounding box center [544, 592] width 215 height 46
click at [550, 579] on button "Je consulte mon devis" at bounding box center [544, 592] width 215 height 46
click at [526, 589] on button "Je consulte mon devis" at bounding box center [544, 592] width 215 height 46
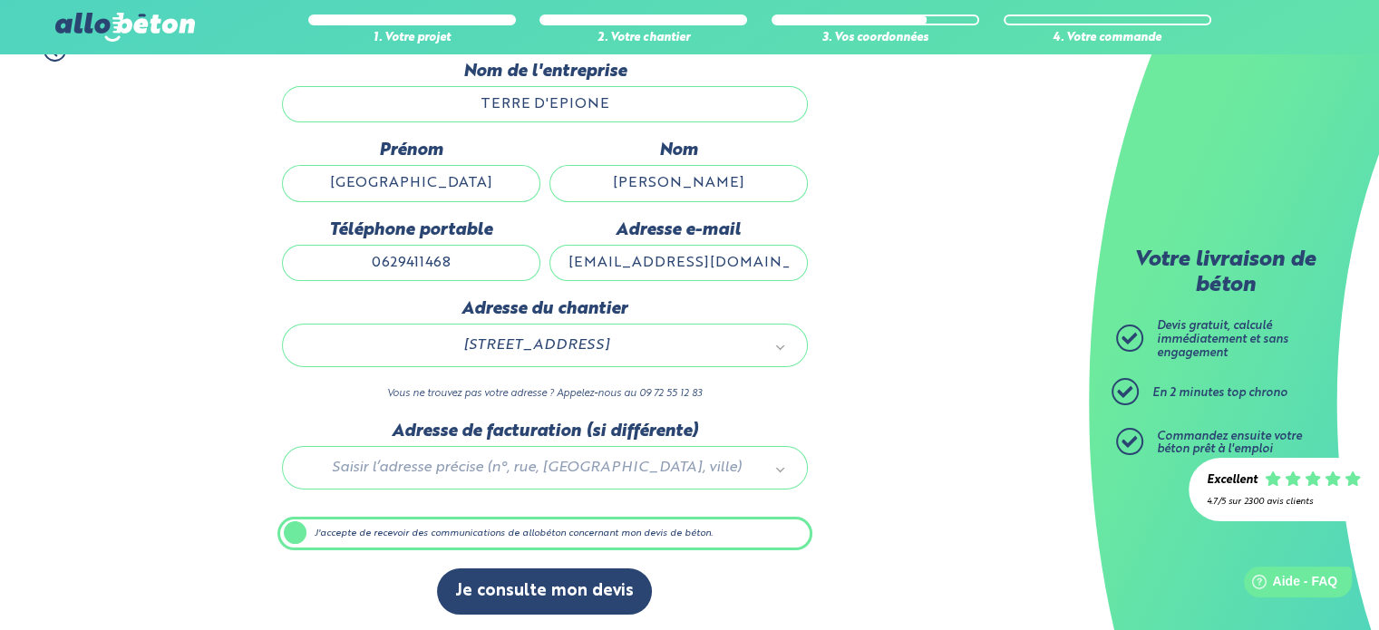
scroll to position [0, 0]
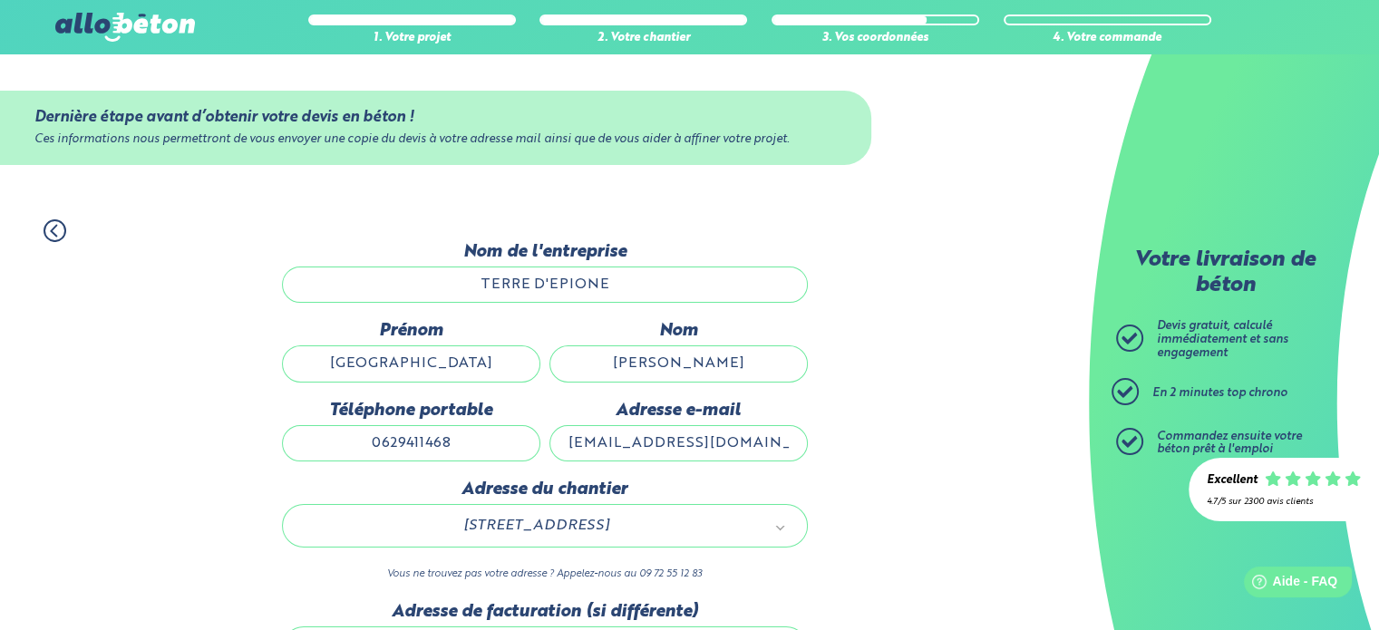
click at [55, 235] on icon at bounding box center [53, 230] width 5 height 11
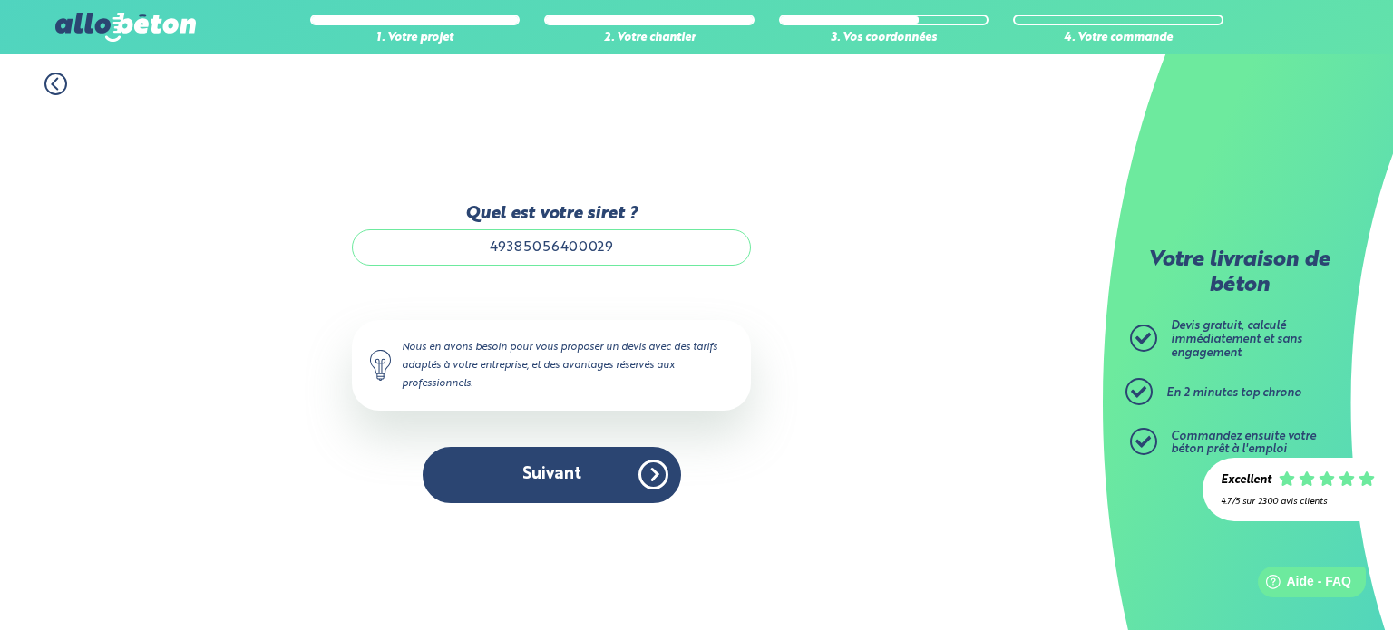
click at [55, 85] on icon at bounding box center [55, 84] width 23 height 23
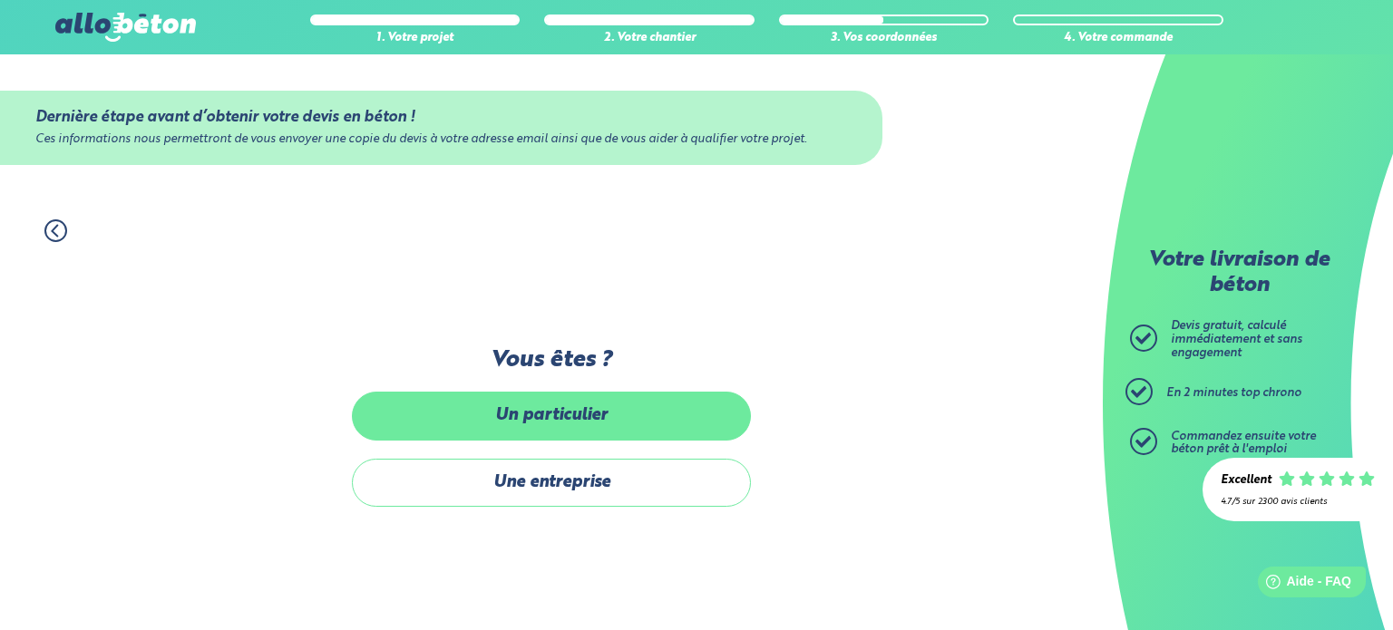
click at [581, 417] on label "Un particulier" at bounding box center [551, 416] width 399 height 48
click at [0, 0] on input "Un particulier" at bounding box center [0, 0] width 0 height 0
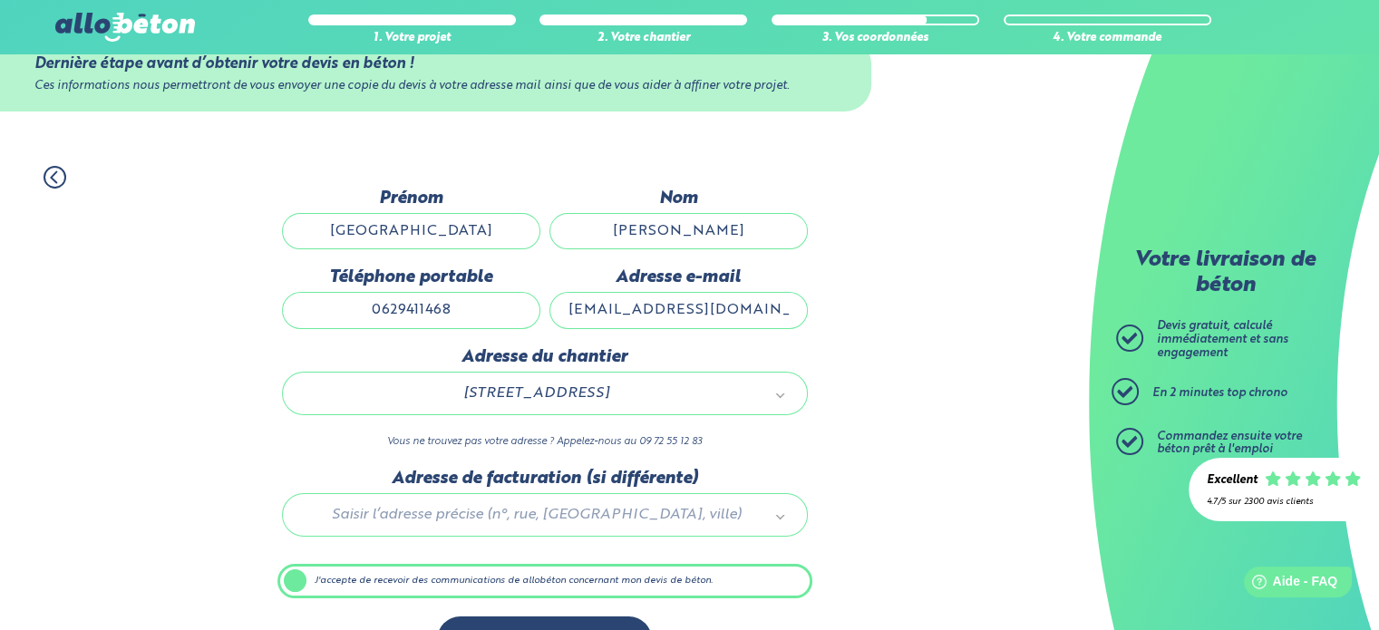
scroll to position [102, 0]
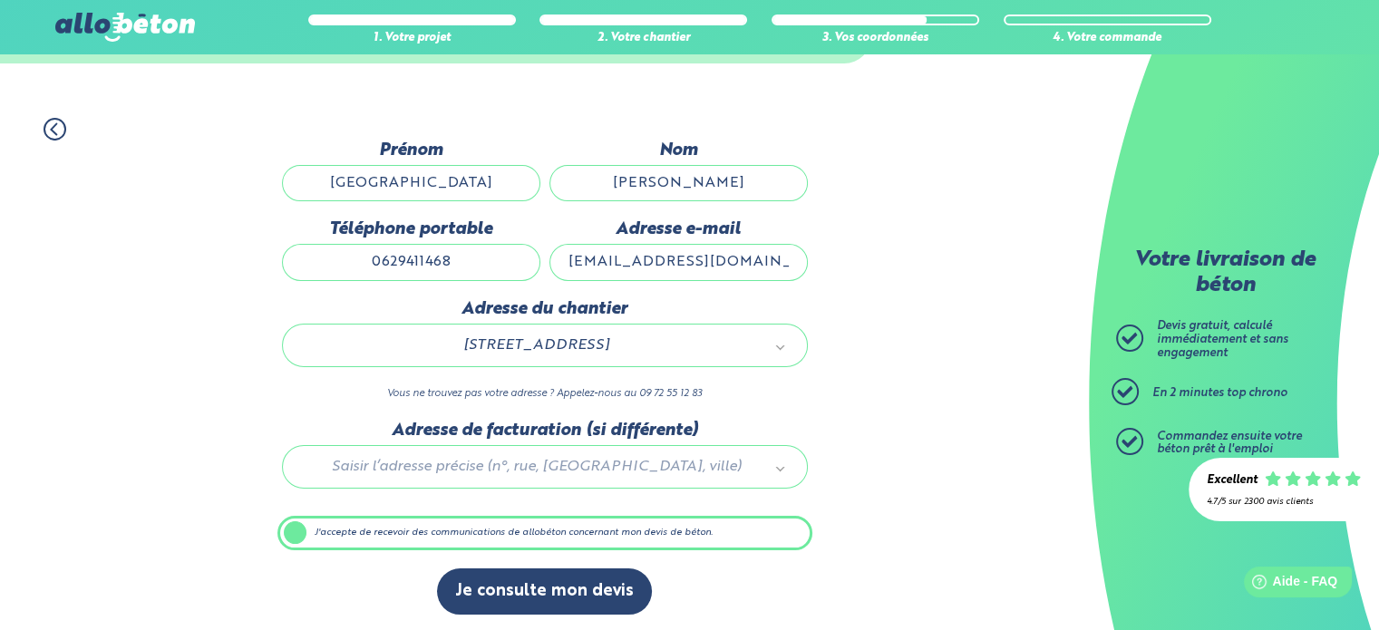
click at [294, 529] on label "J'accepte de recevoir des communications de allobéton concernant mon devis de b…" at bounding box center [544, 533] width 535 height 34
click at [0, 0] on input "J'accepte de recevoir des communications de allobéton concernant mon devis de b…" at bounding box center [0, 0] width 0 height 0
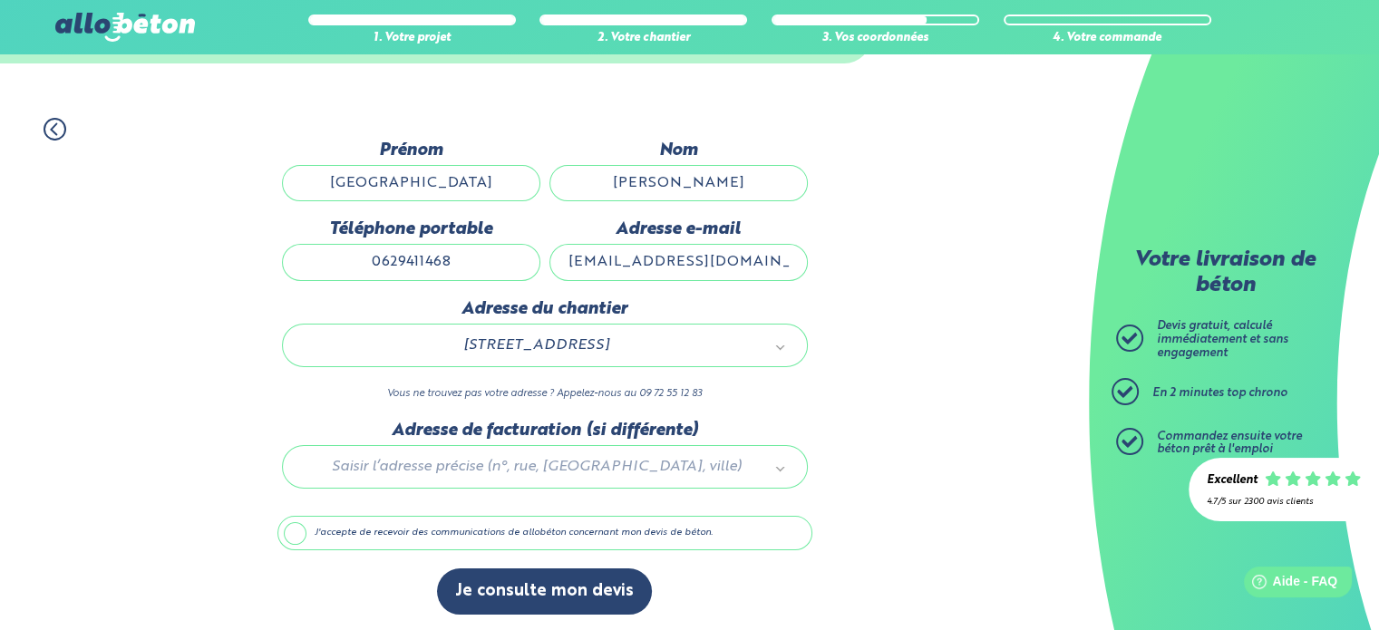
click at [294, 529] on label "J'accepte de recevoir des communications de allobéton concernant mon devis de b…" at bounding box center [544, 533] width 535 height 34
click at [0, 0] on input "J'accepte de recevoir des communications de allobéton concernant mon devis de b…" at bounding box center [0, 0] width 0 height 0
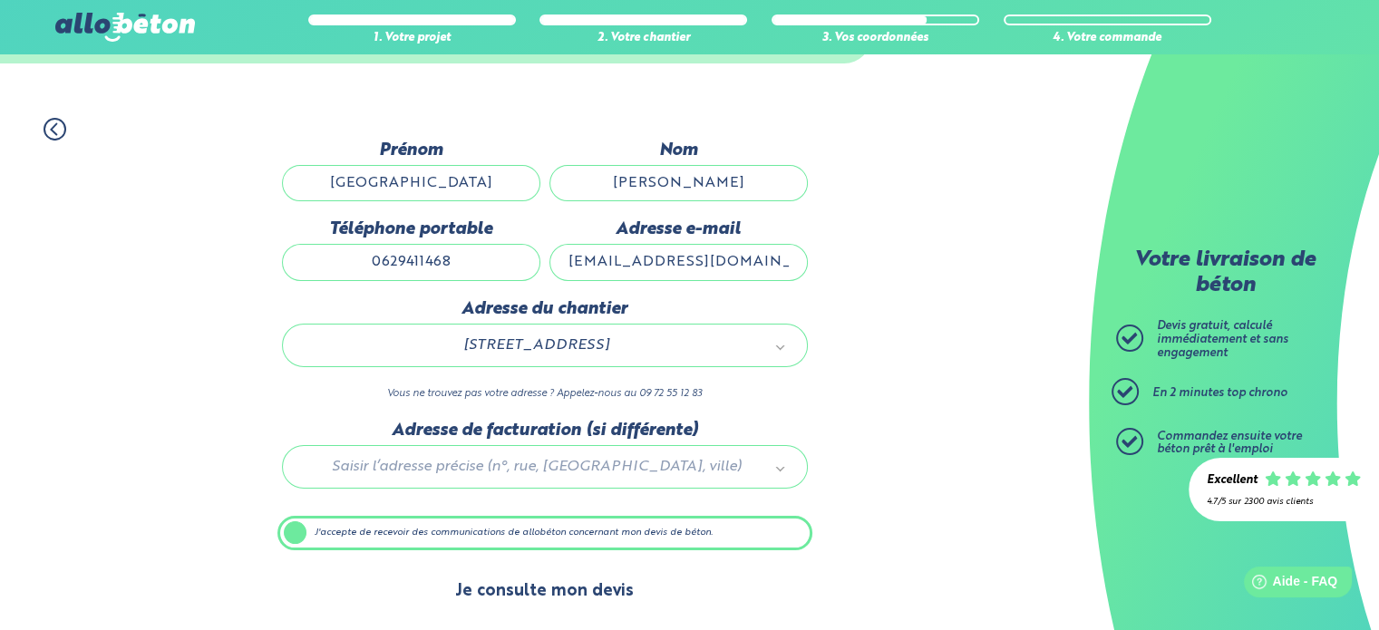
click at [523, 583] on button "Je consulte mon devis" at bounding box center [544, 592] width 215 height 46
click at [530, 588] on button "Je consulte mon devis" at bounding box center [544, 592] width 215 height 46
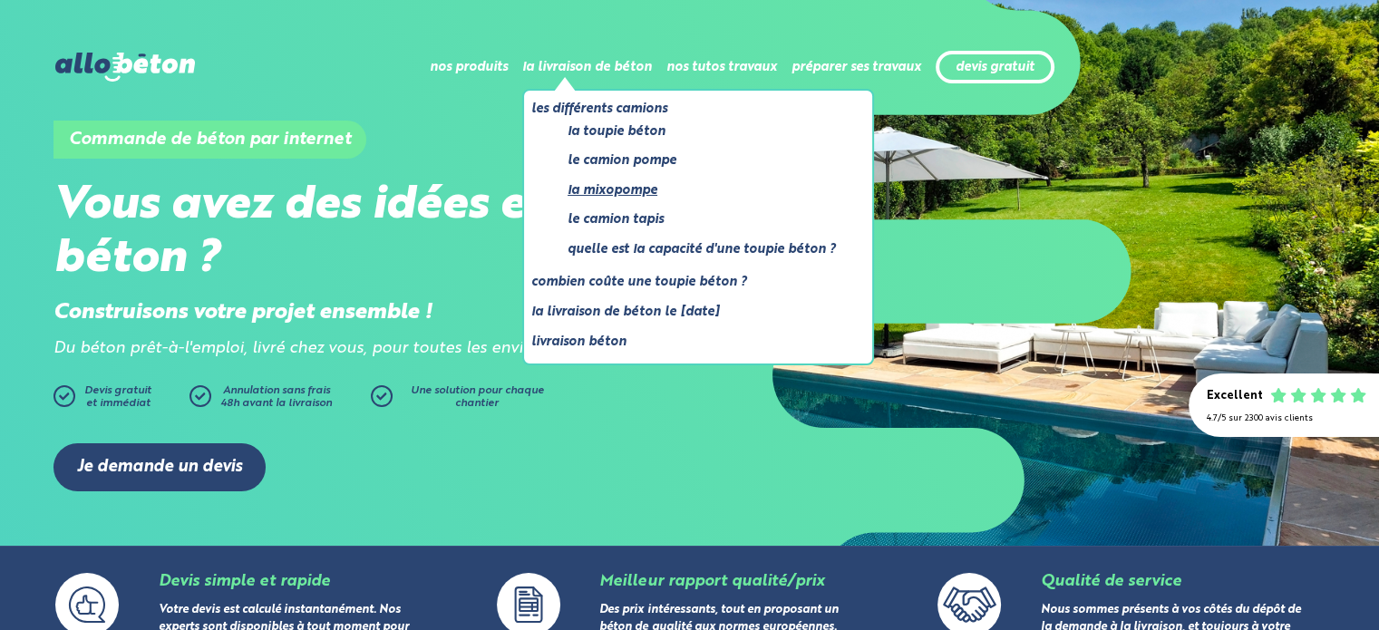
click at [622, 190] on link "La mixopompe" at bounding box center [702, 191] width 268 height 23
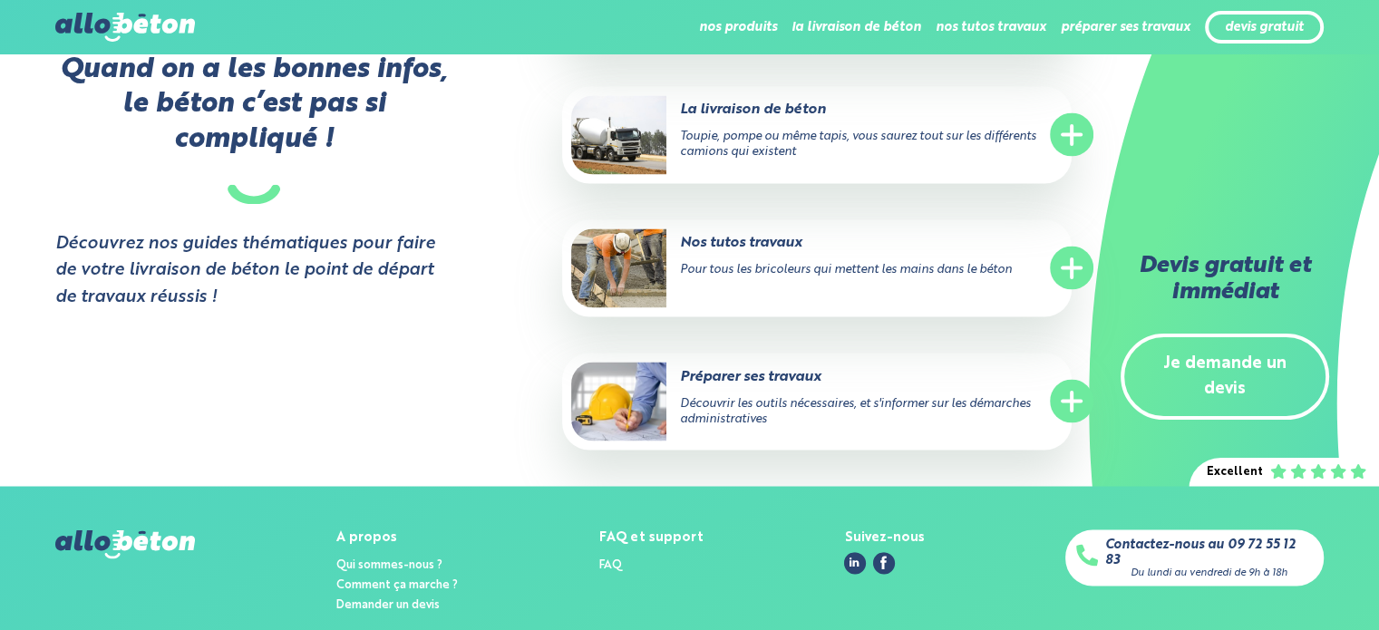
scroll to position [3222, 0]
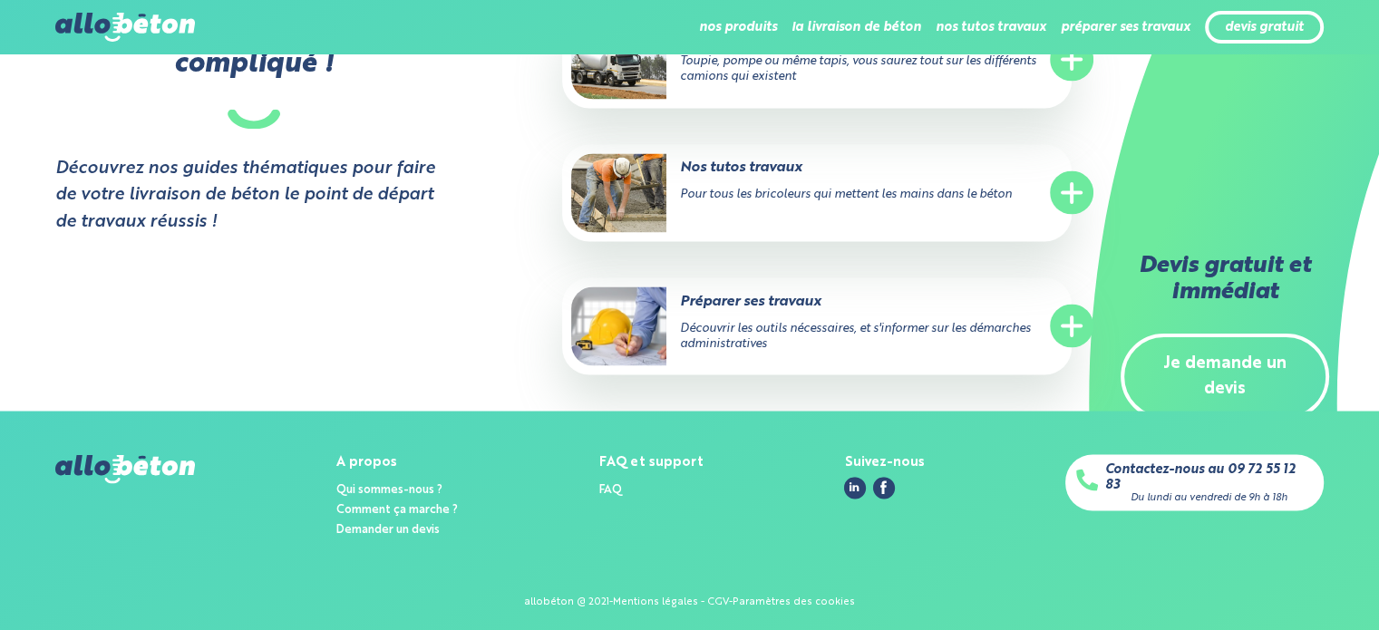
click at [1243, 363] on link "Je demande un devis" at bounding box center [1225, 377] width 209 height 87
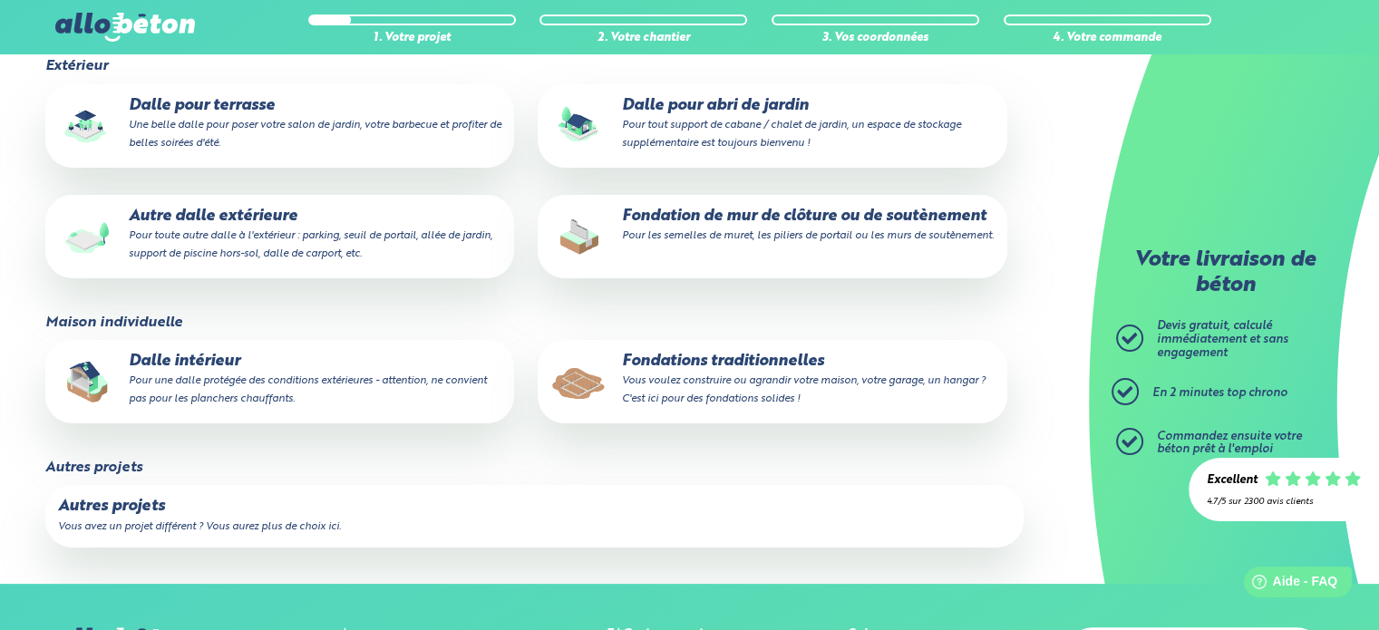
scroll to position [272, 0]
click at [689, 368] on p "Fondations traditionnelles Vous voulez construire ou agrandir votre maison, vot…" at bounding box center [771, 379] width 443 height 55
click at [0, 0] on input "Fondations traditionnelles Vous voulez construire ou agrandir votre maison, vot…" at bounding box center [0, 0] width 0 height 0
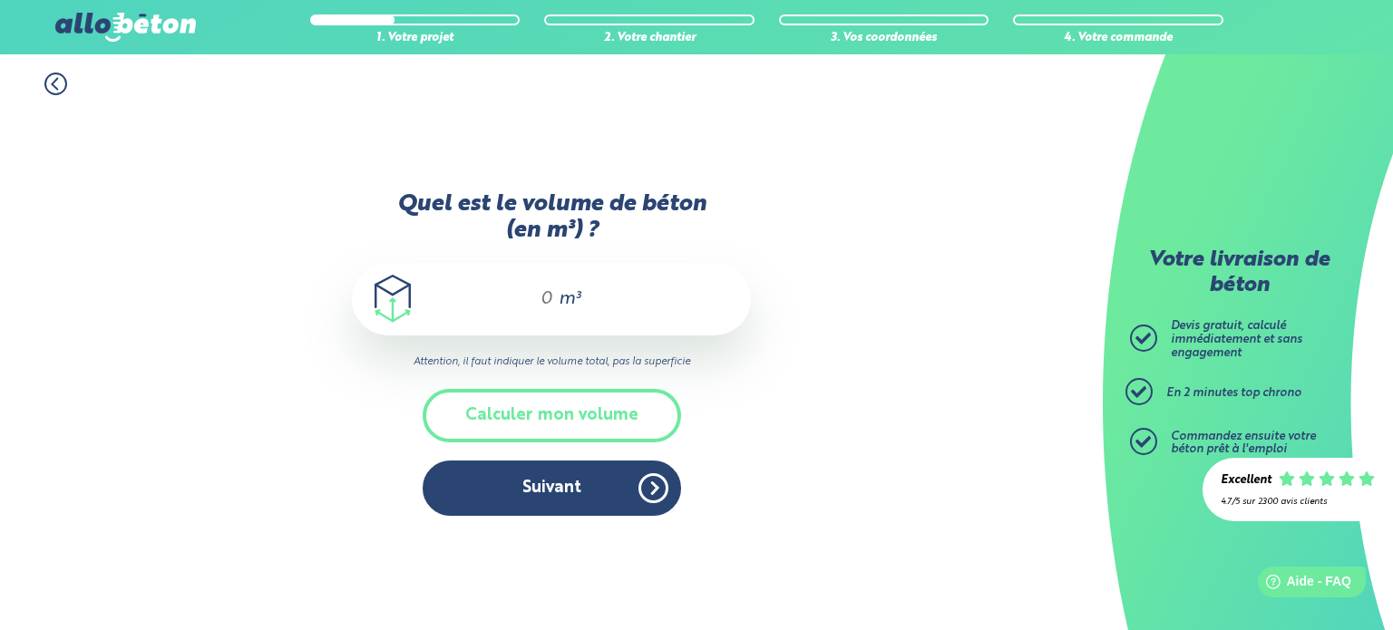
click at [544, 298] on input "Quel est le volume de béton (en m³) ?" at bounding box center [538, 299] width 31 height 22
type input "4.2"
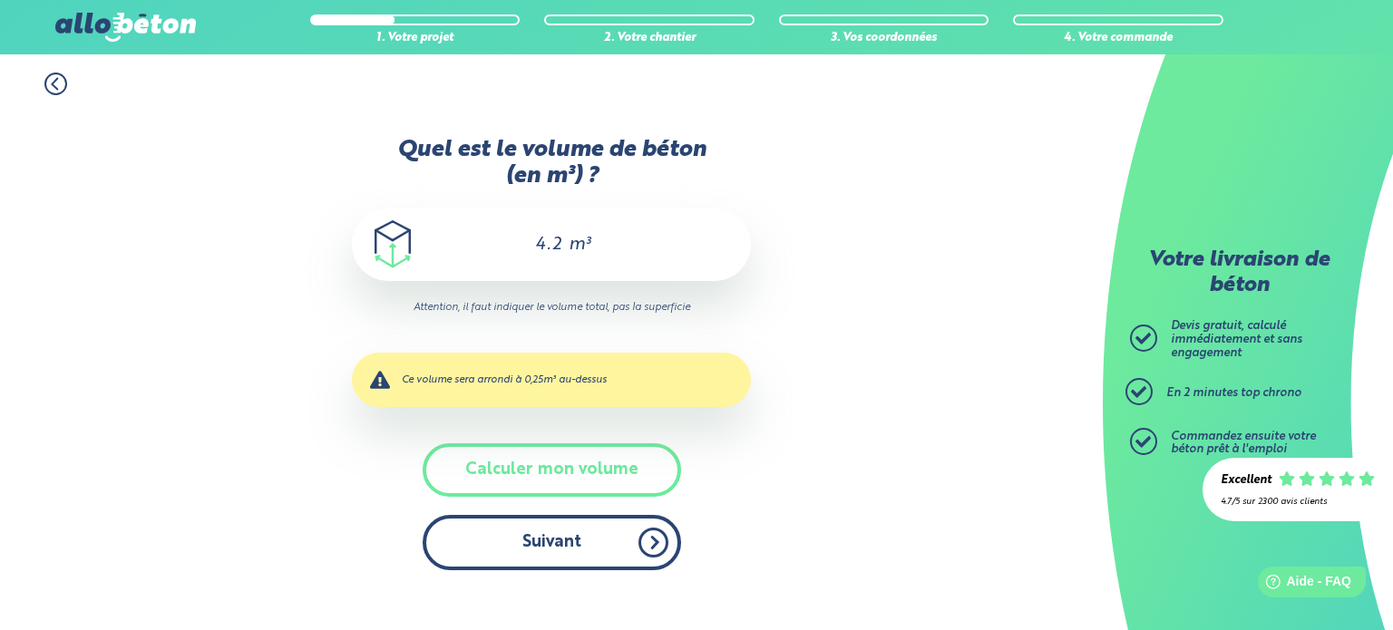
click at [567, 547] on button "Suivant" at bounding box center [552, 542] width 258 height 55
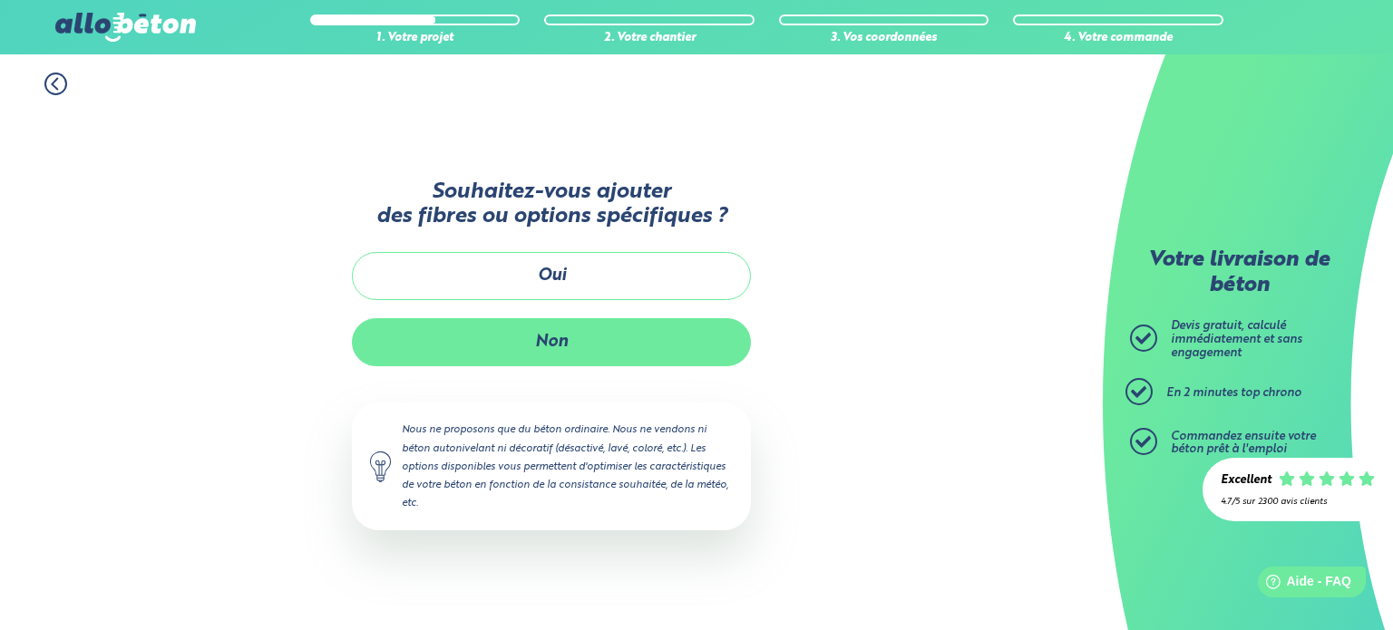
click at [560, 347] on button "Non" at bounding box center [551, 342] width 399 height 48
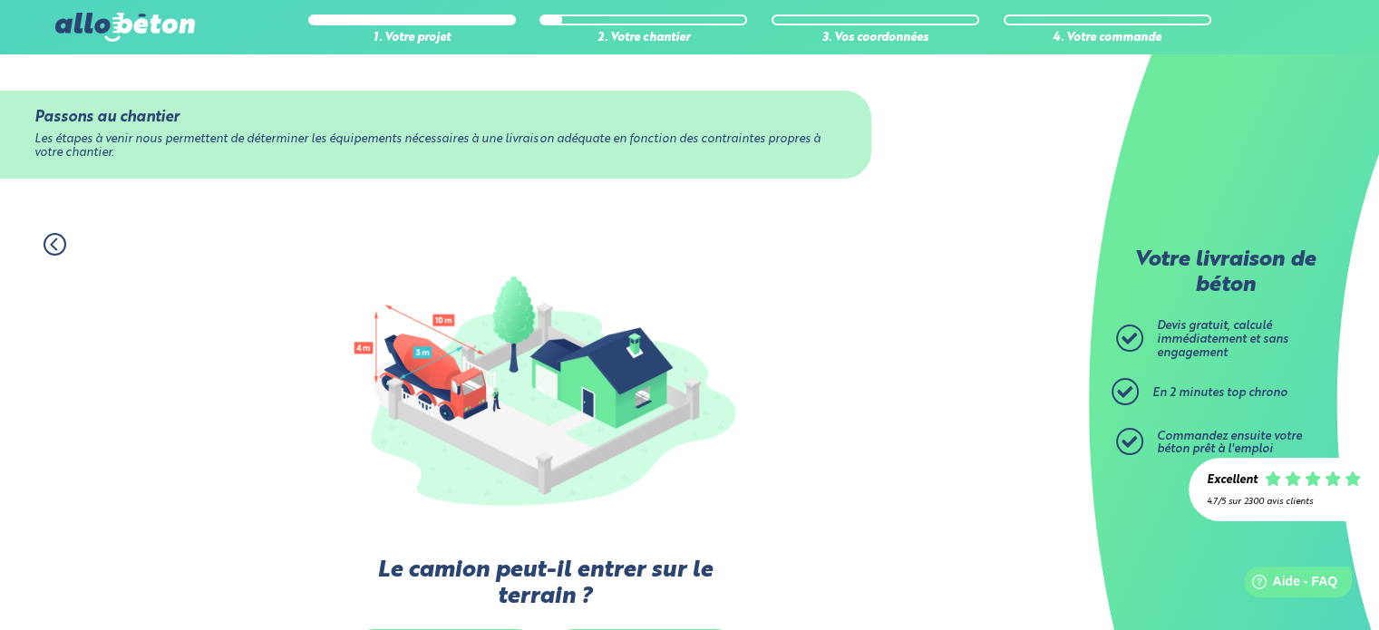
scroll to position [272, 0]
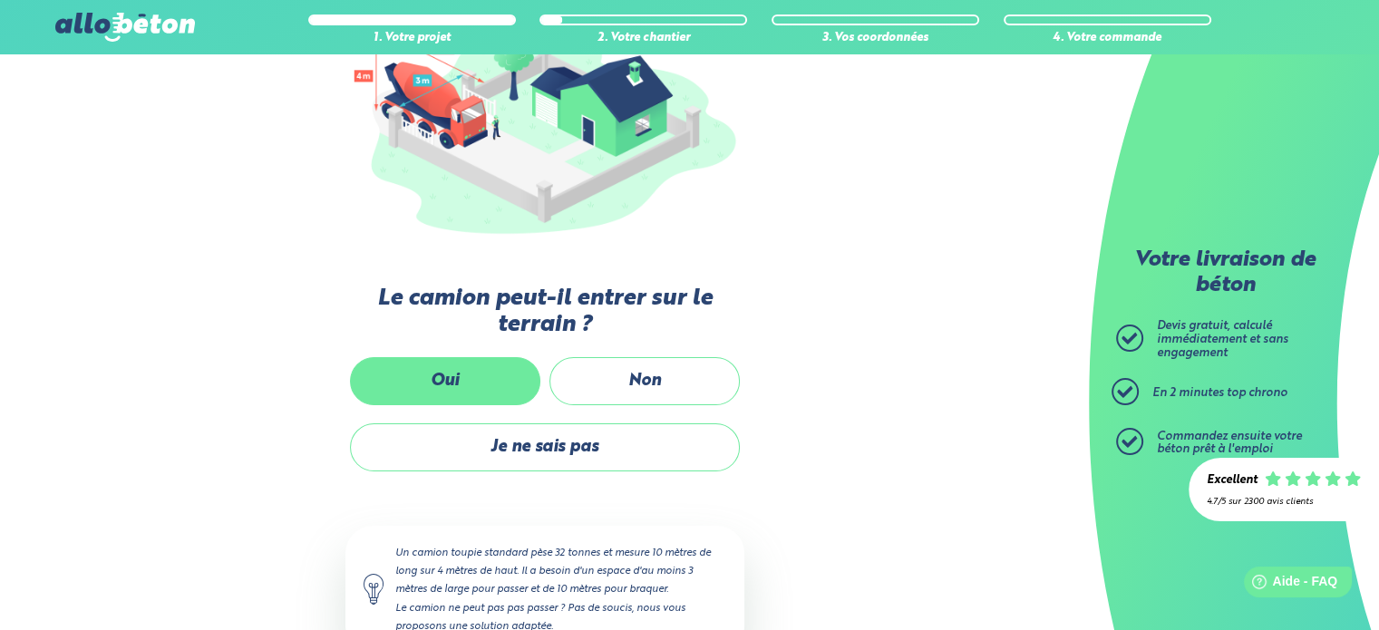
click at [443, 383] on label "Oui" at bounding box center [445, 381] width 190 height 48
click at [0, 0] on input "Oui" at bounding box center [0, 0] width 0 height 0
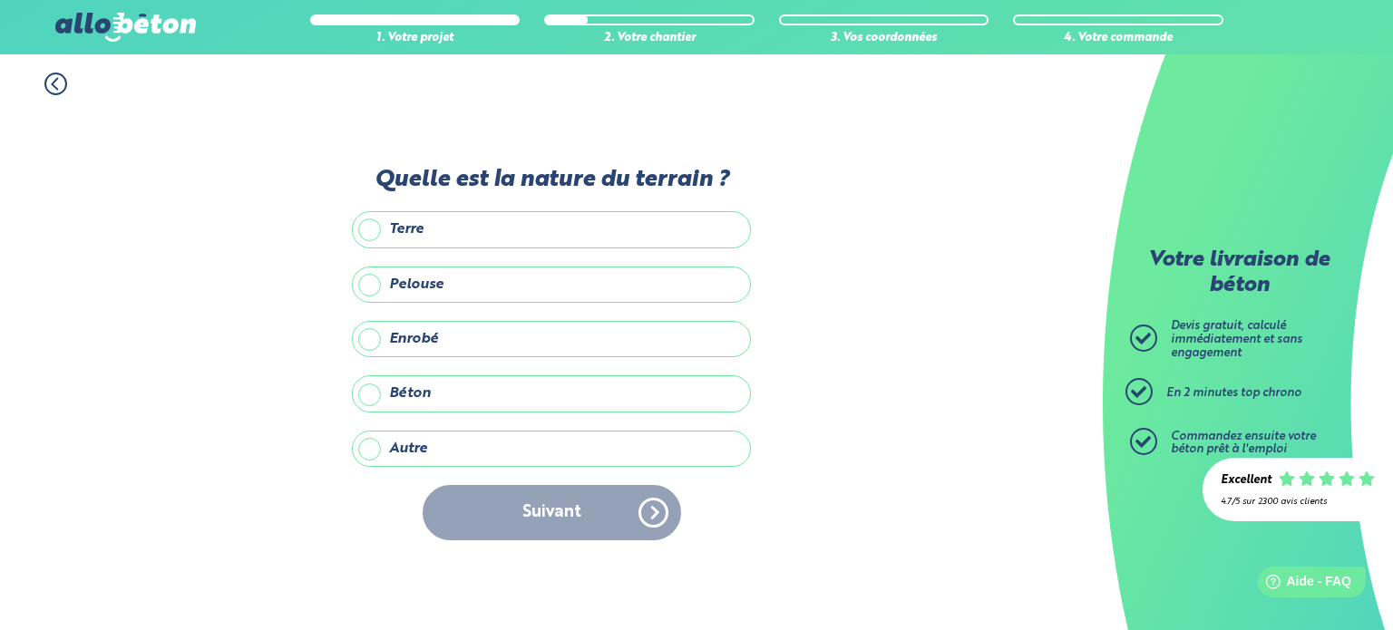
click at [63, 79] on circle at bounding box center [55, 83] width 21 height 21
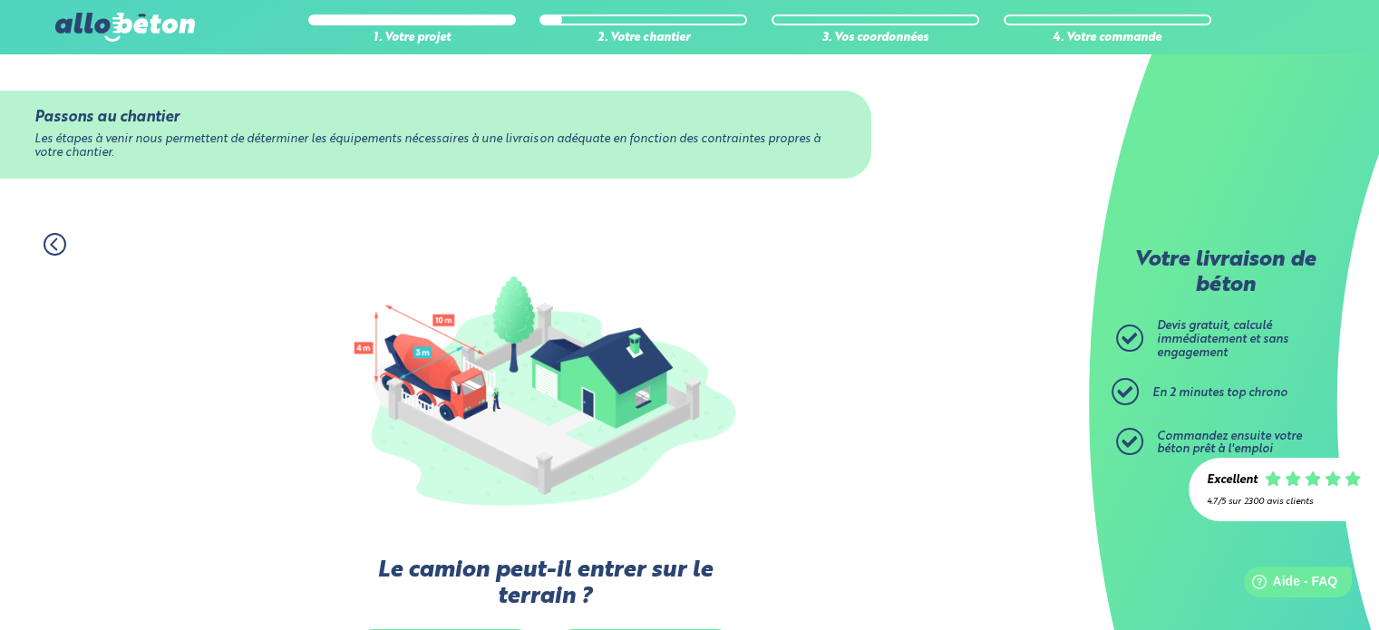
click at [54, 235] on icon at bounding box center [55, 244] width 23 height 23
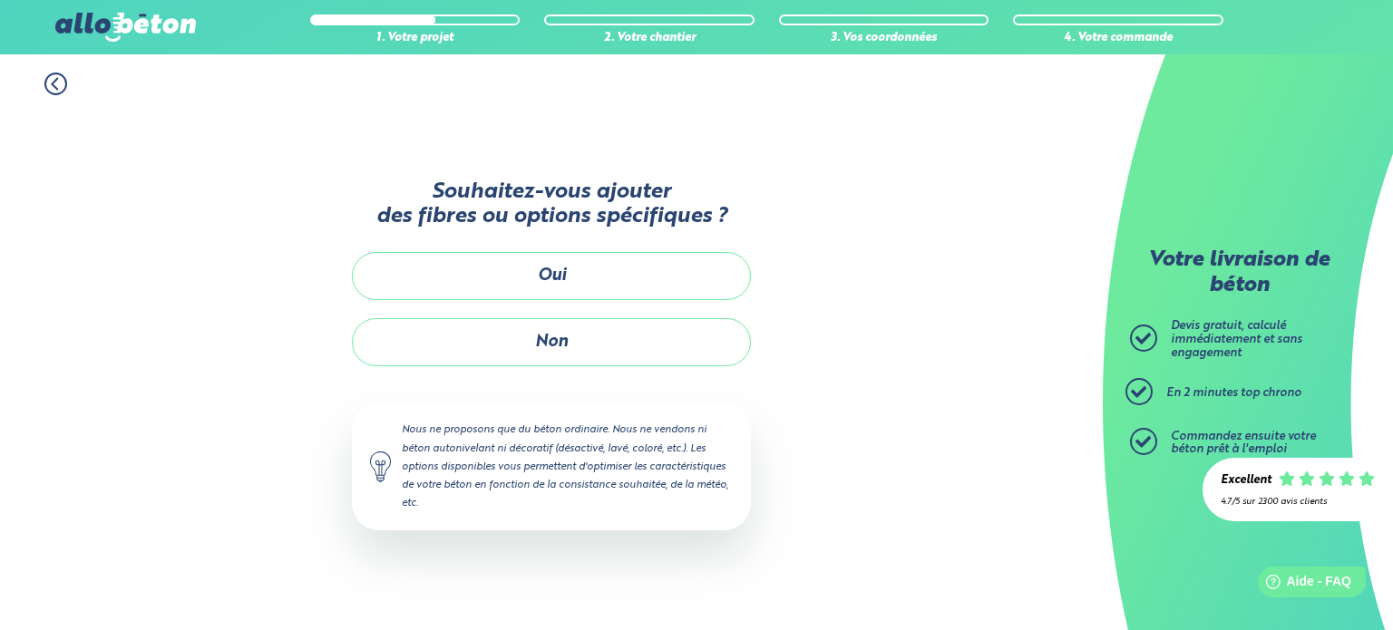
click at [54, 235] on div "1. Votre projet 2. Votre chantier 3. Vos coordonnées 4. Votre commande Souhaite…" at bounding box center [551, 342] width 1103 height 576
click at [49, 77] on icon at bounding box center [55, 84] width 23 height 23
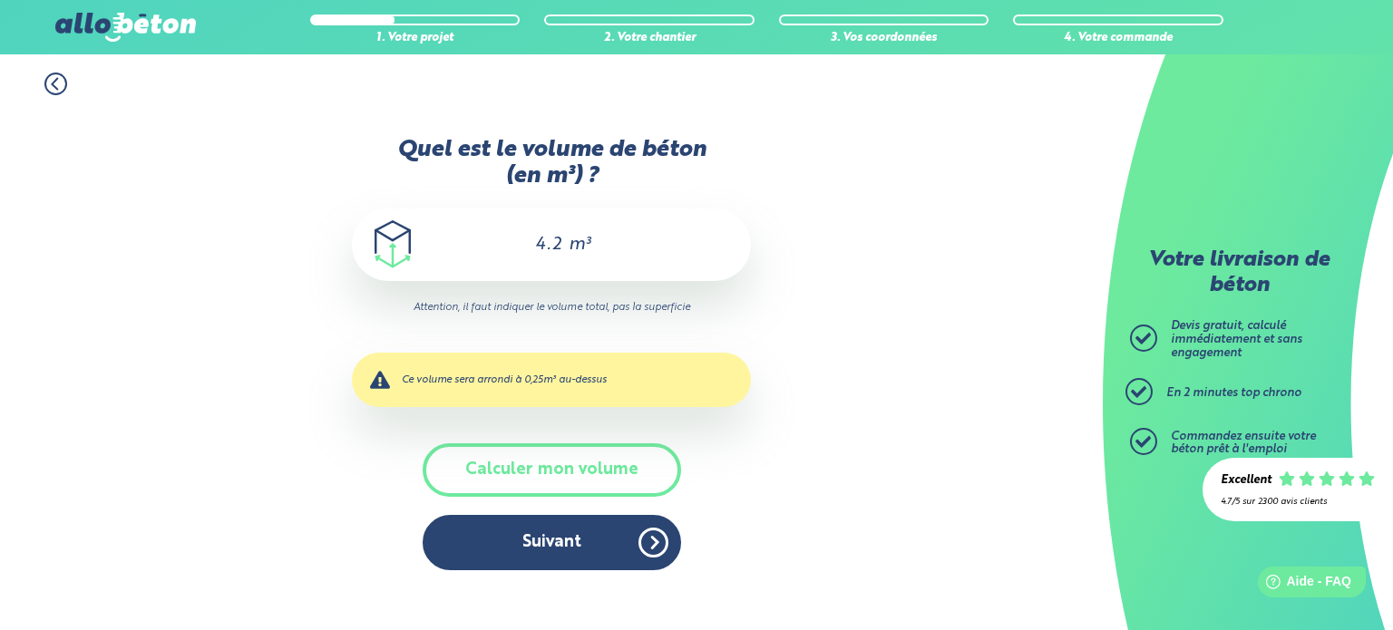
click at [51, 76] on icon at bounding box center [55, 84] width 23 height 23
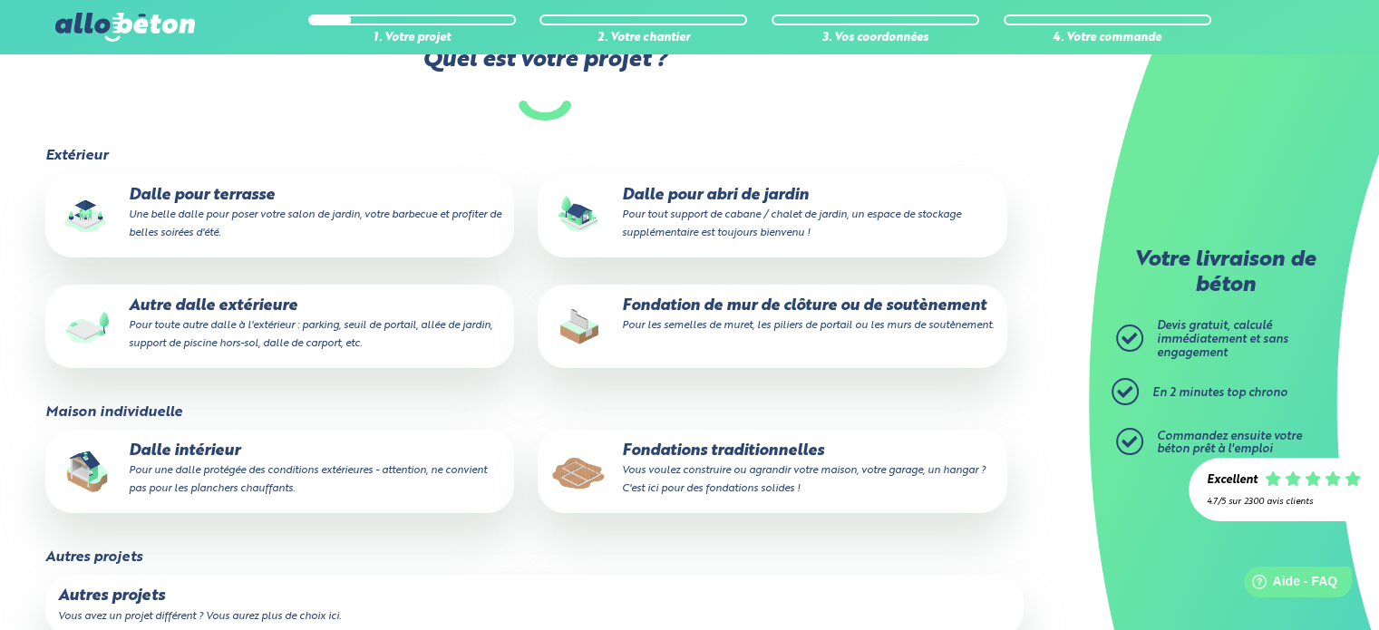
scroll to position [225, 0]
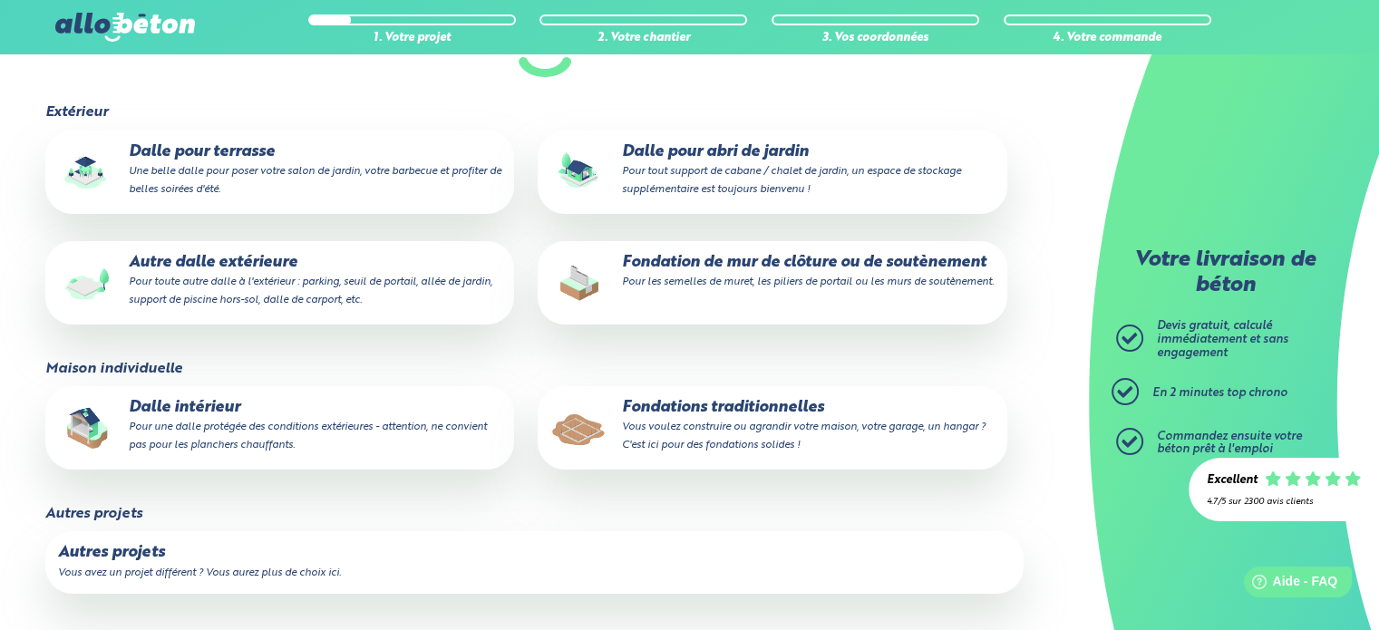
click at [279, 427] on small "Pour une dalle protégée des conditions extérieures - attention, ne convient pas…" at bounding box center [308, 436] width 358 height 29
click at [0, 0] on input "Dalle intérieur Pour une dalle protégée des conditions extérieures - attention,…" at bounding box center [0, 0] width 0 height 0
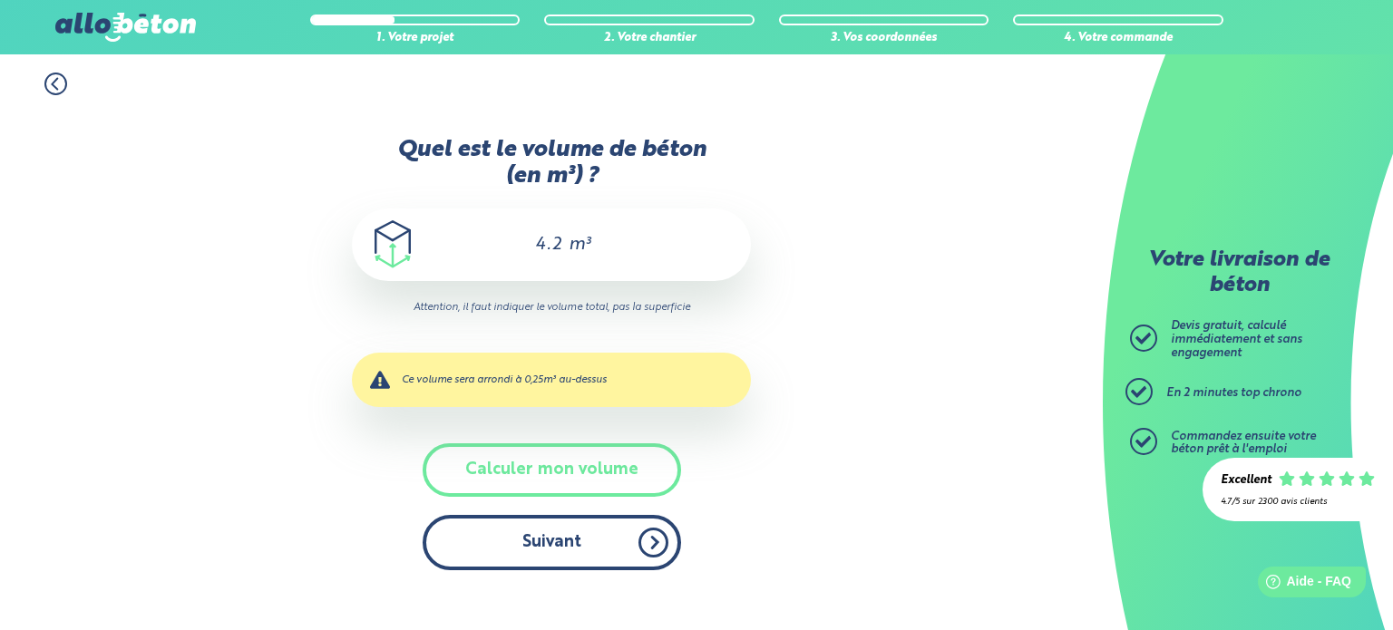
click at [544, 532] on button "Suivant" at bounding box center [552, 542] width 258 height 55
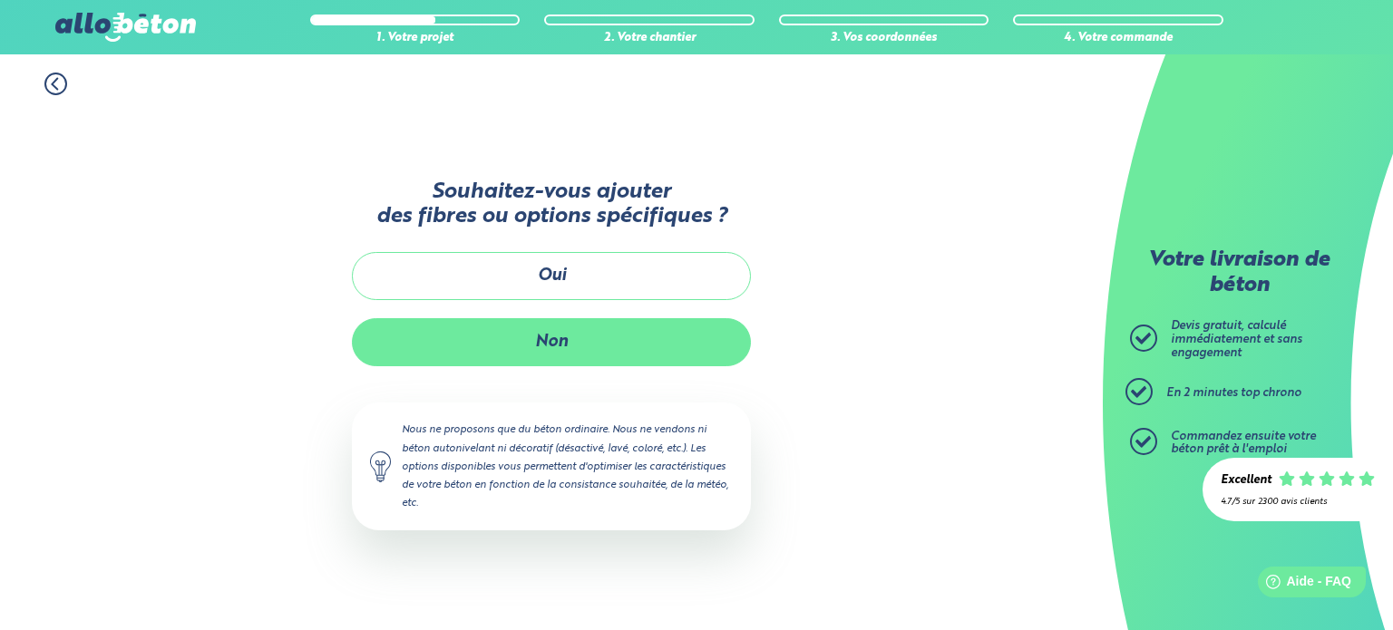
click at [550, 336] on button "Non" at bounding box center [551, 342] width 399 height 48
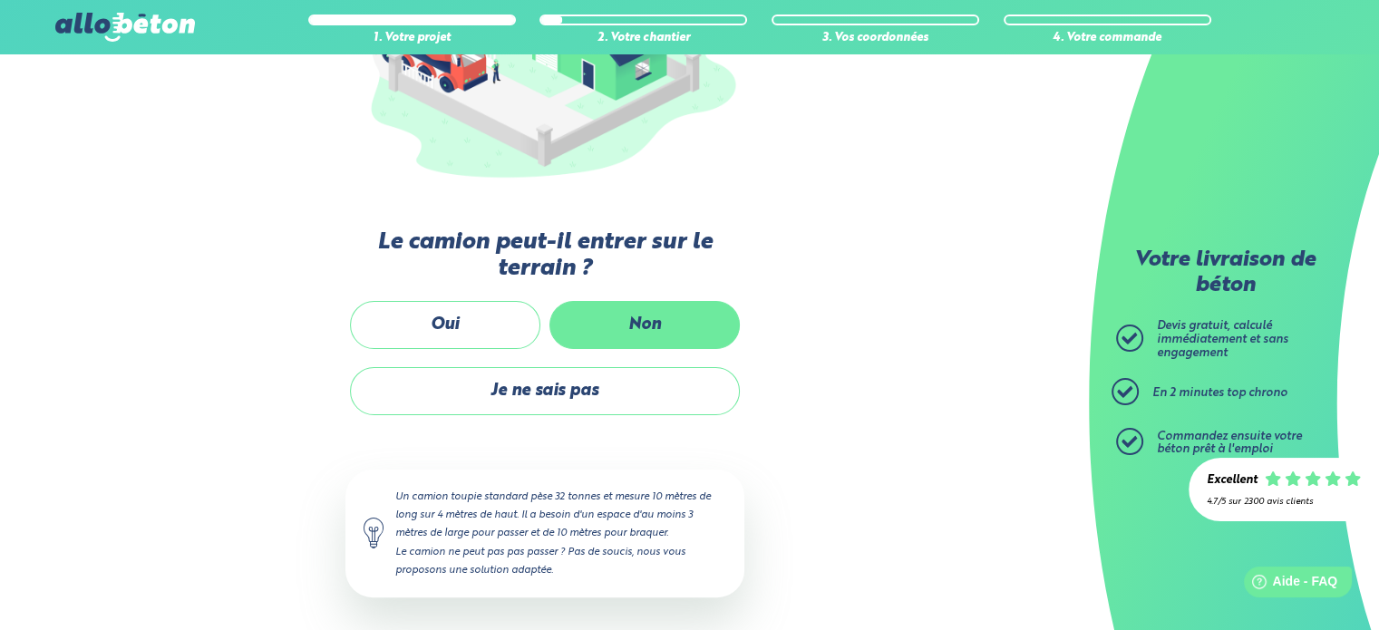
click at [643, 316] on label "Non" at bounding box center [645, 325] width 190 height 48
click at [0, 0] on input "Non" at bounding box center [0, 0] width 0 height 0
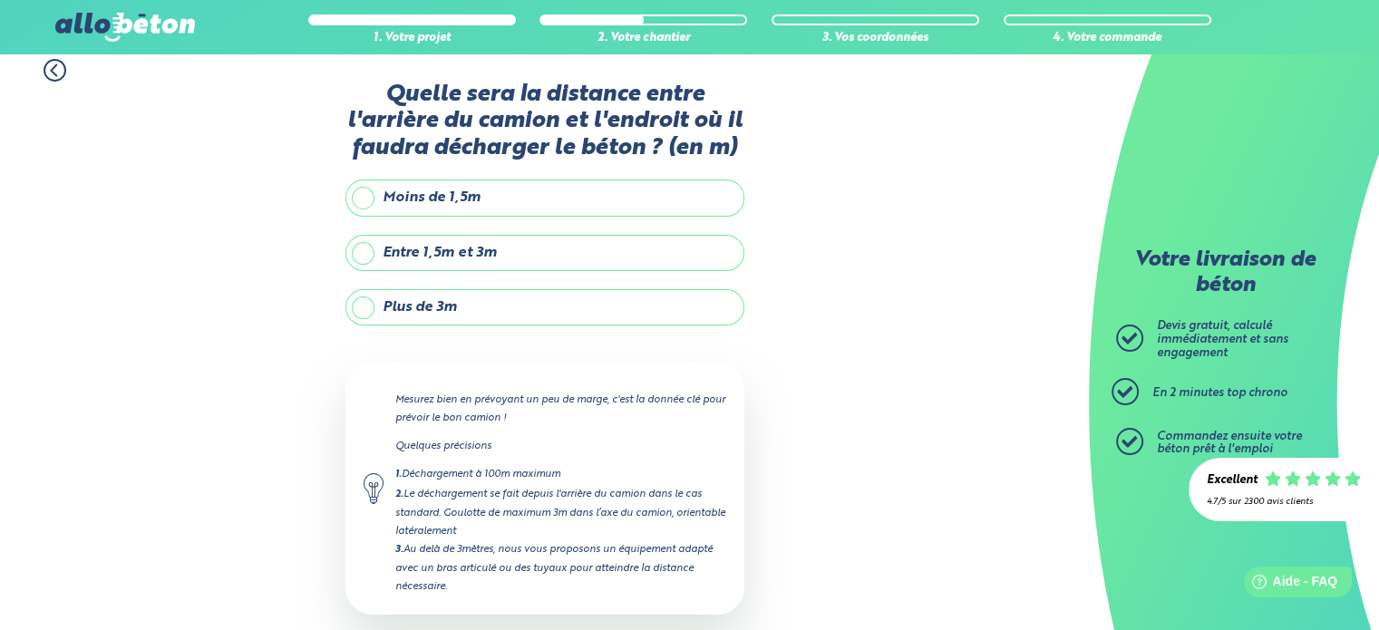
scroll to position [13, 0]
click at [479, 305] on label "Plus de 3m" at bounding box center [544, 308] width 399 height 36
click at [0, 0] on input "Plus de 3m" at bounding box center [0, 0] width 0 height 0
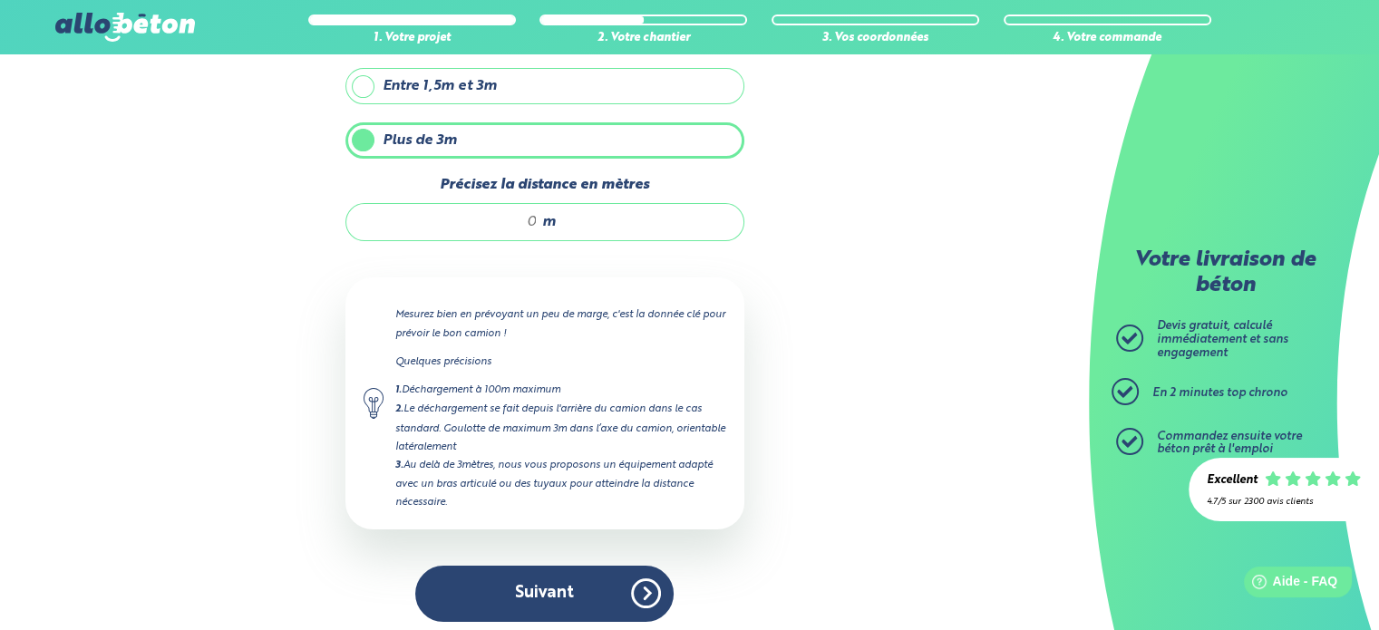
scroll to position [185, 0]
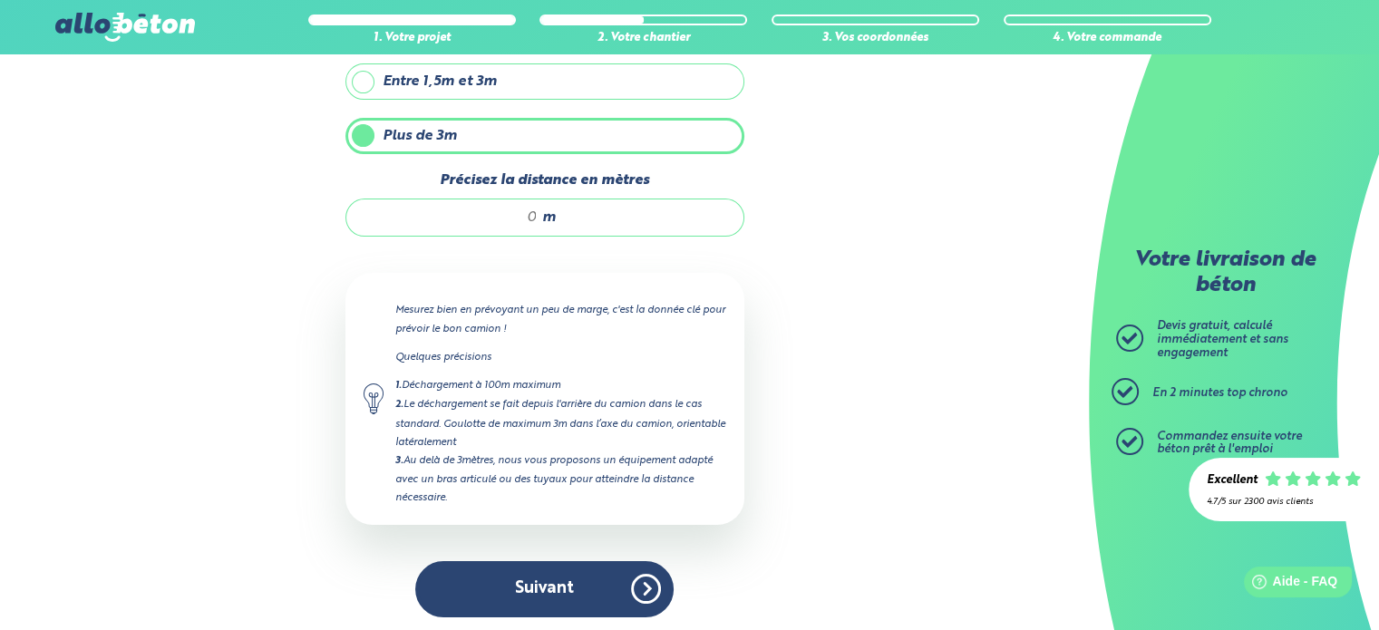
click at [506, 209] on input "Précisez la distance en mètres" at bounding box center [451, 218] width 173 height 18
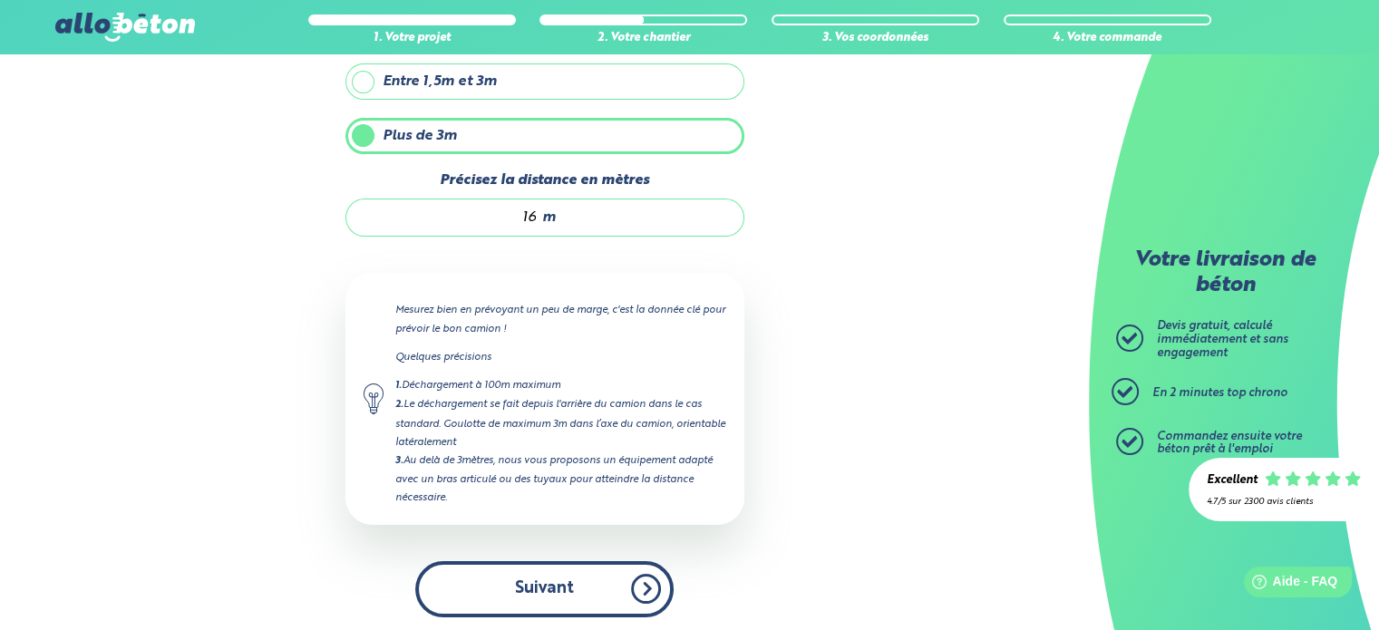
type input "16"
click at [548, 580] on button "Suivant" at bounding box center [544, 588] width 258 height 55
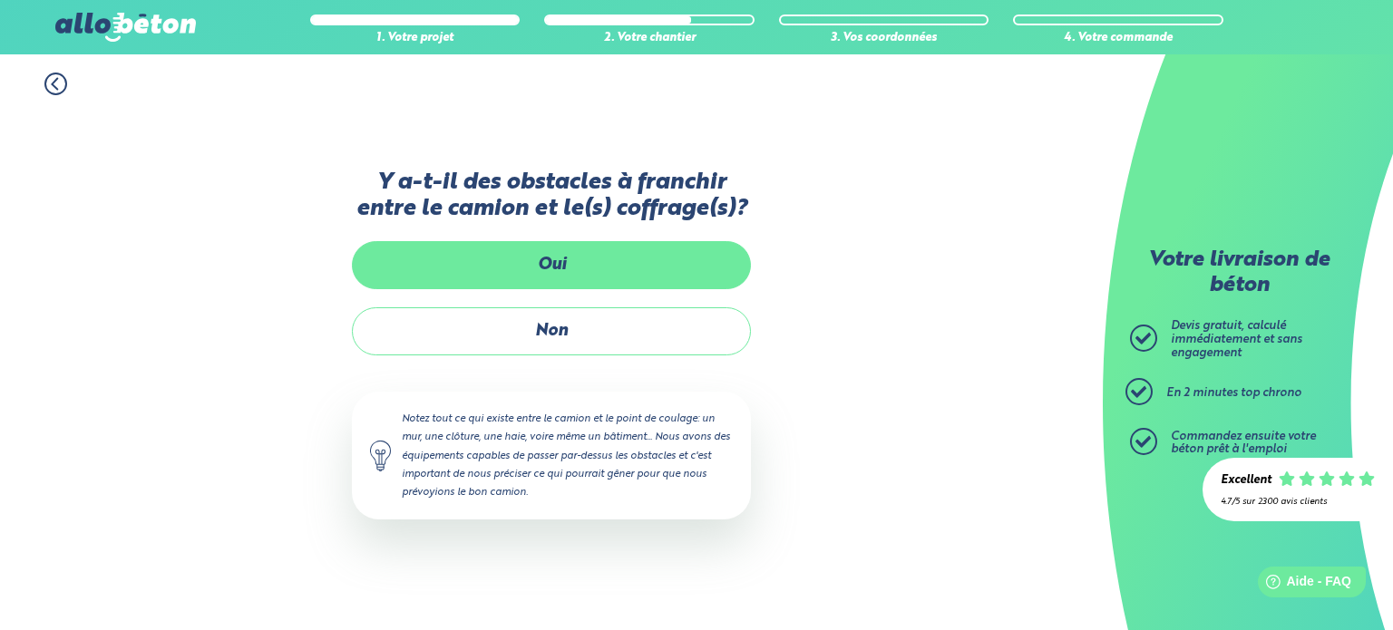
click at [573, 259] on label "Oui" at bounding box center [551, 265] width 399 height 48
click at [0, 0] on input "Oui" at bounding box center [0, 0] width 0 height 0
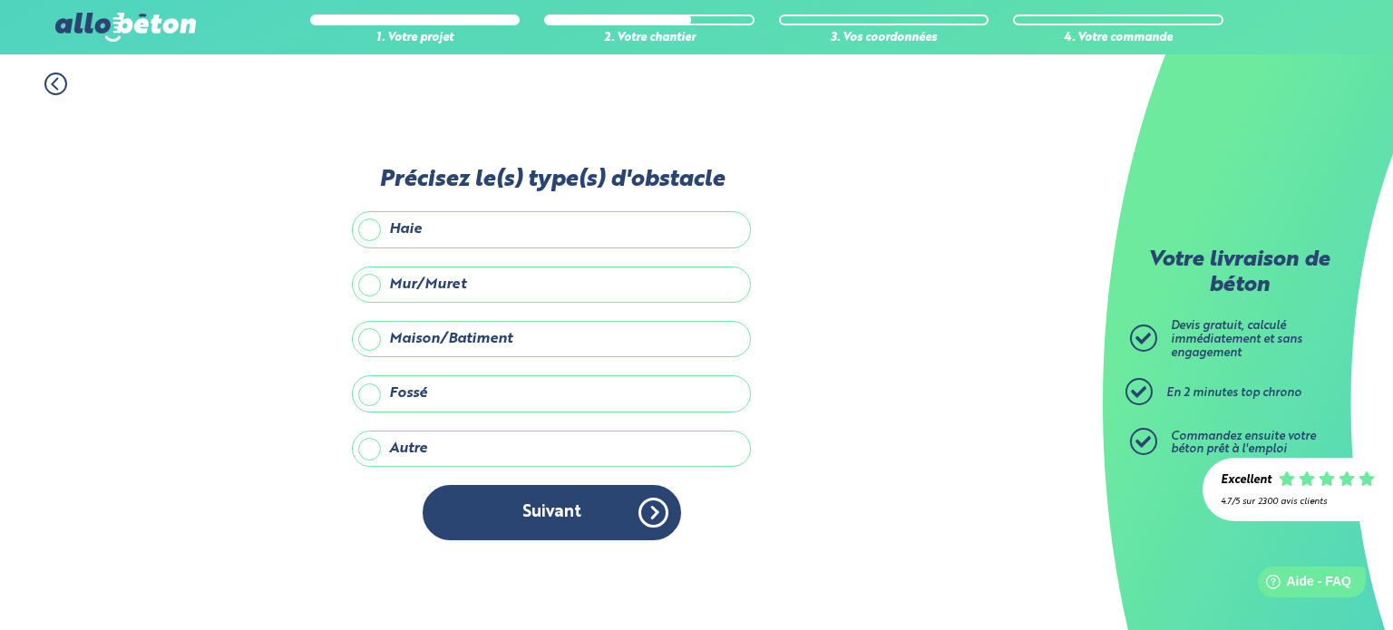
click at [371, 335] on label "Maison/Batiment" at bounding box center [551, 339] width 399 height 36
click at [0, 0] on input "Maison/Batiment" at bounding box center [0, 0] width 0 height 0
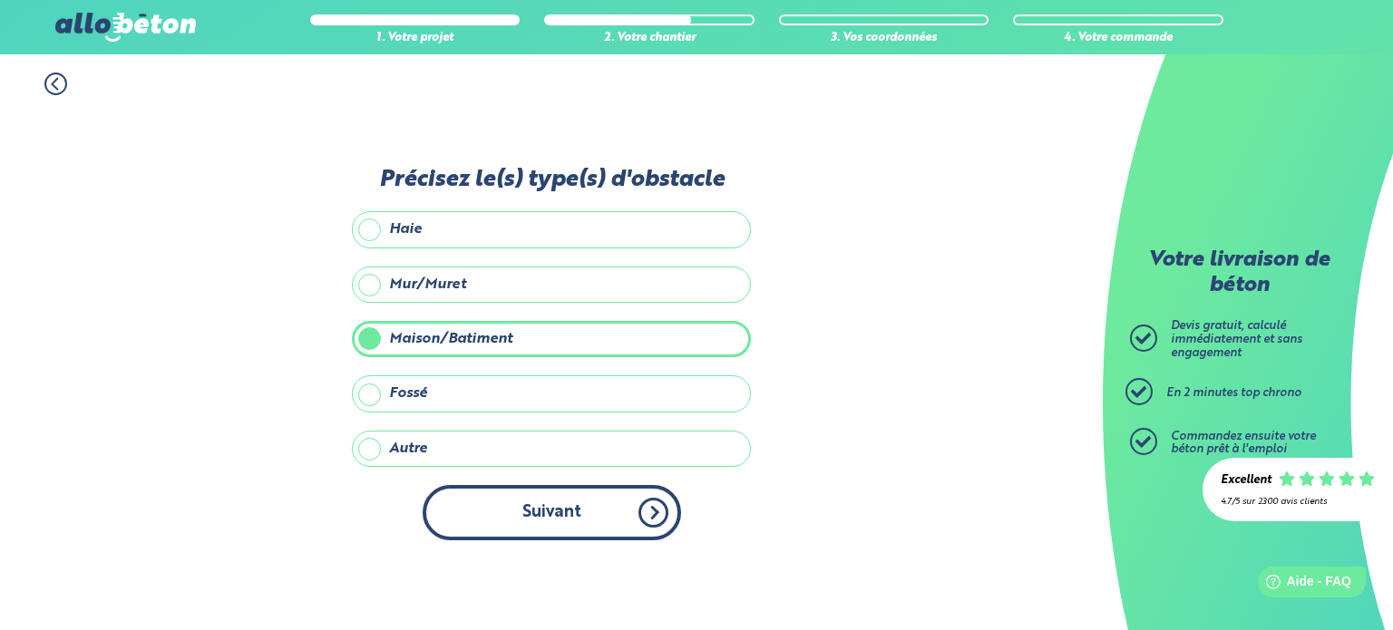
click at [547, 508] on button "Suivant" at bounding box center [552, 512] width 258 height 55
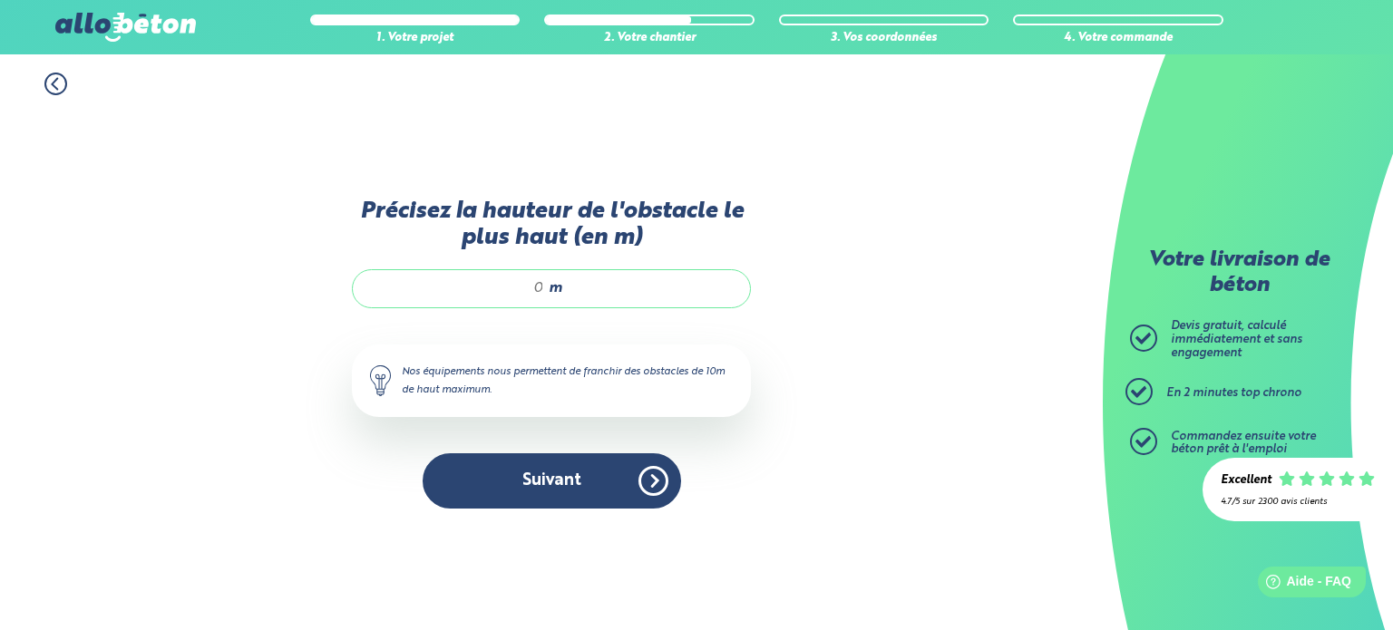
click at [517, 286] on input "Précisez la hauteur de l'obstacle le plus haut (en m)" at bounding box center [457, 288] width 173 height 18
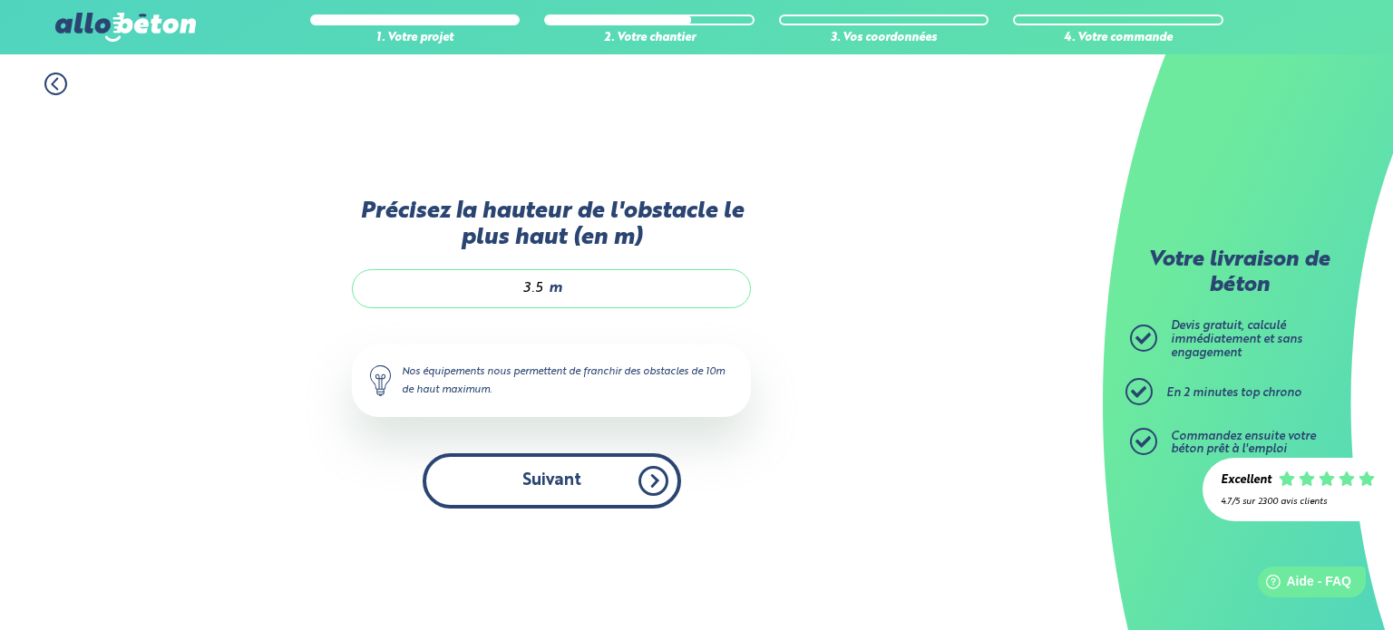
type input "3.5"
click at [548, 478] on button "Suivant" at bounding box center [552, 480] width 258 height 55
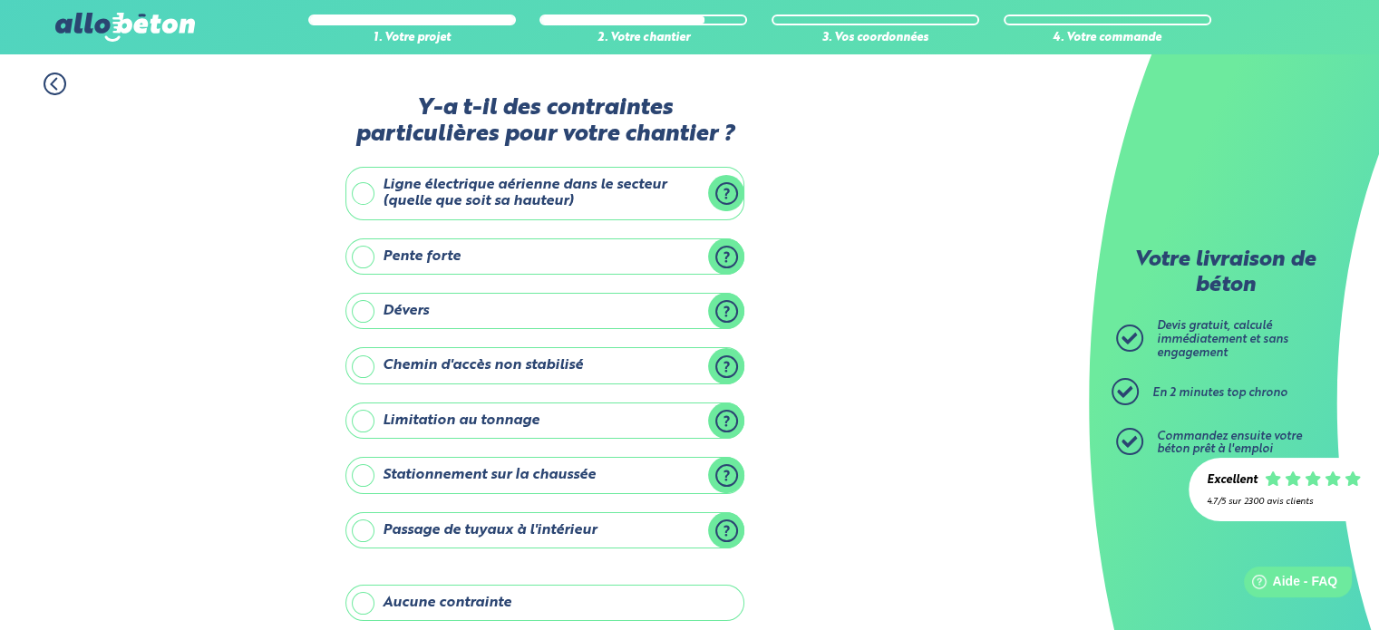
scroll to position [91, 0]
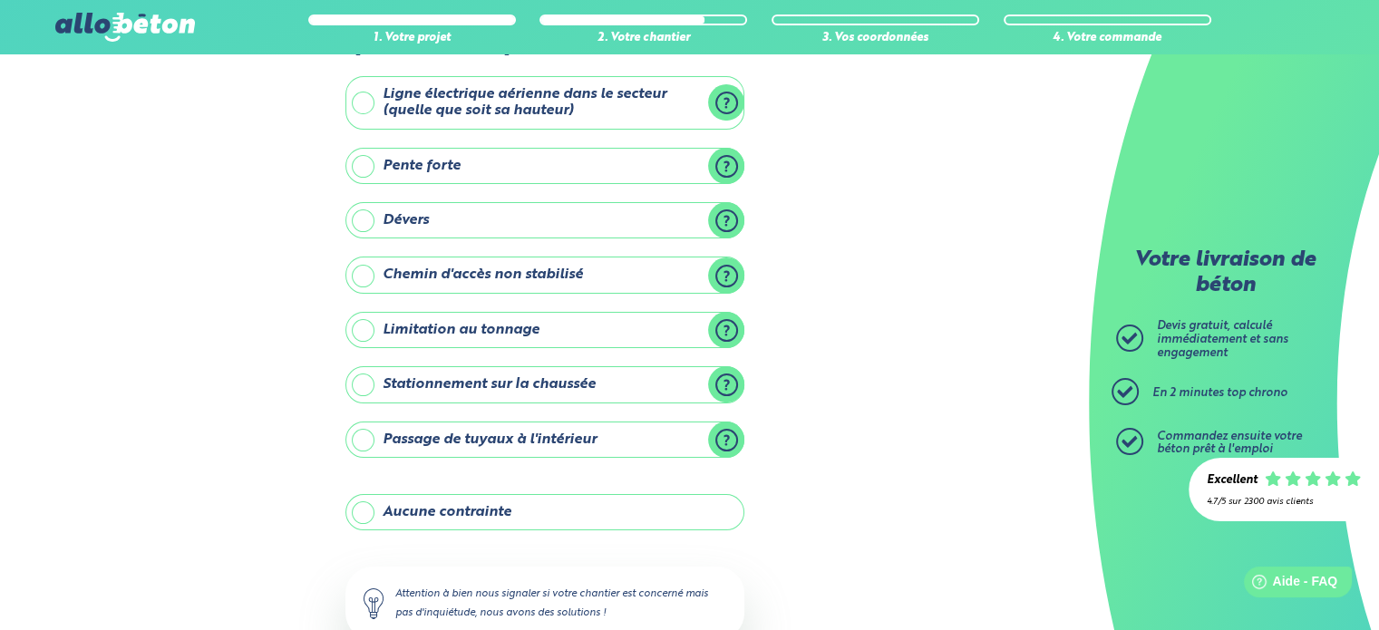
click at [367, 381] on label "Stationnement sur la chaussée" at bounding box center [544, 384] width 399 height 36
click at [0, 0] on input "Stationnement sur la chaussée" at bounding box center [0, 0] width 0 height 0
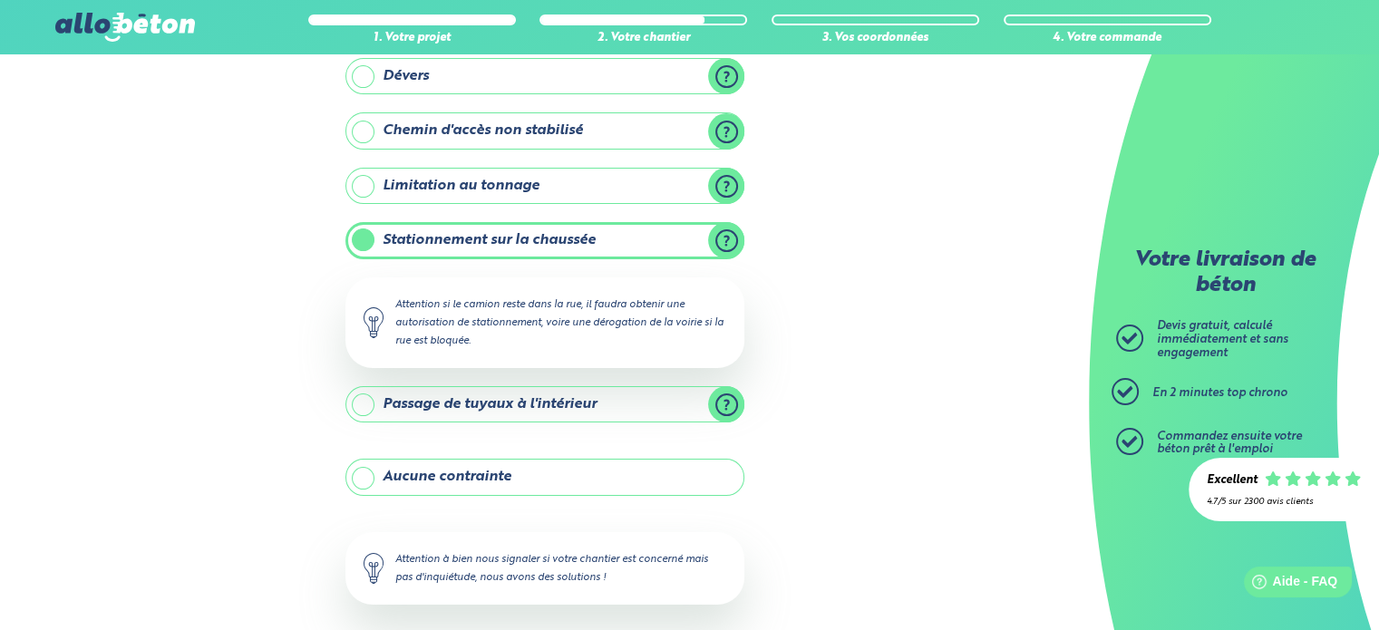
scroll to position [316, 0]
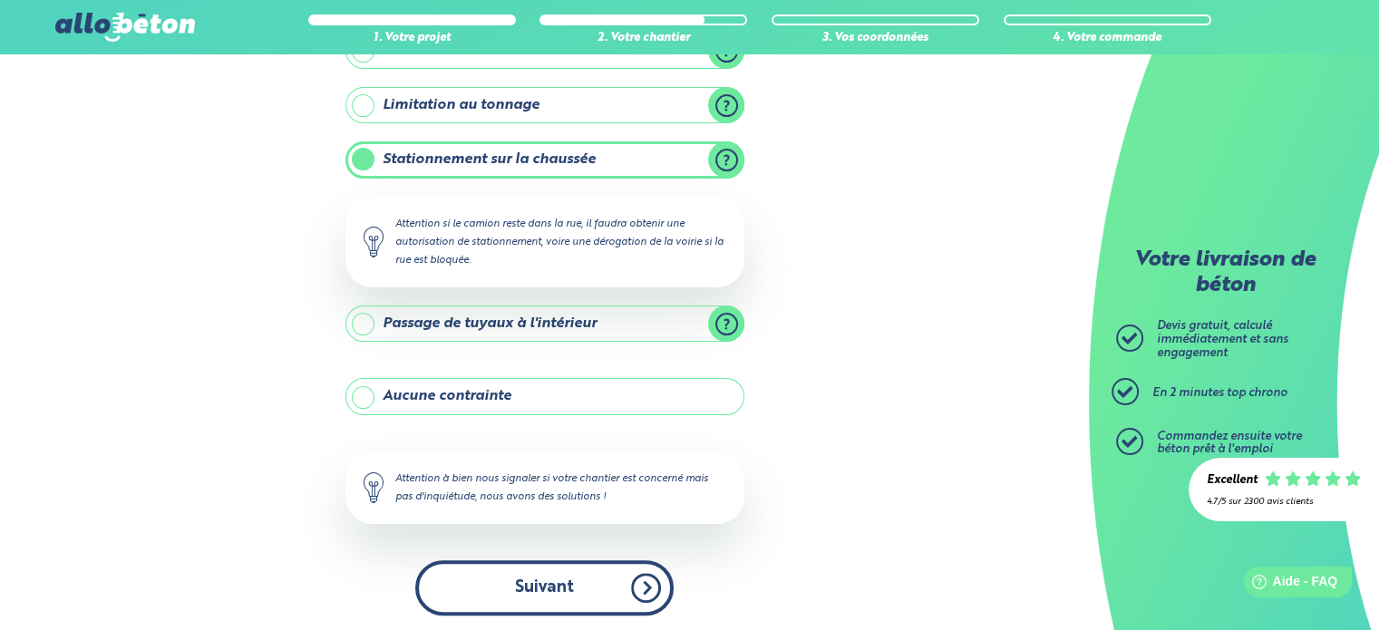
click at [536, 586] on button "Suivant" at bounding box center [544, 587] width 258 height 55
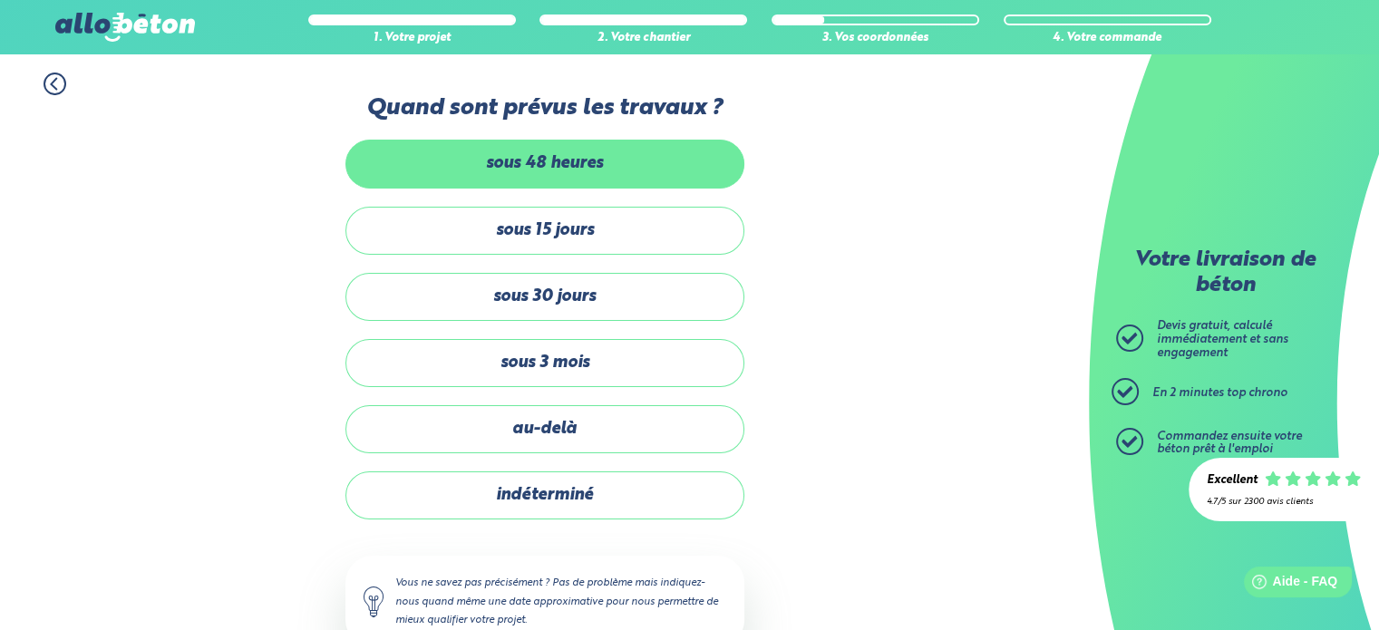
click at [539, 161] on label "sous 48 heures" at bounding box center [544, 164] width 399 height 48
click at [0, 0] on input "sous 48 heures" at bounding box center [0, 0] width 0 height 0
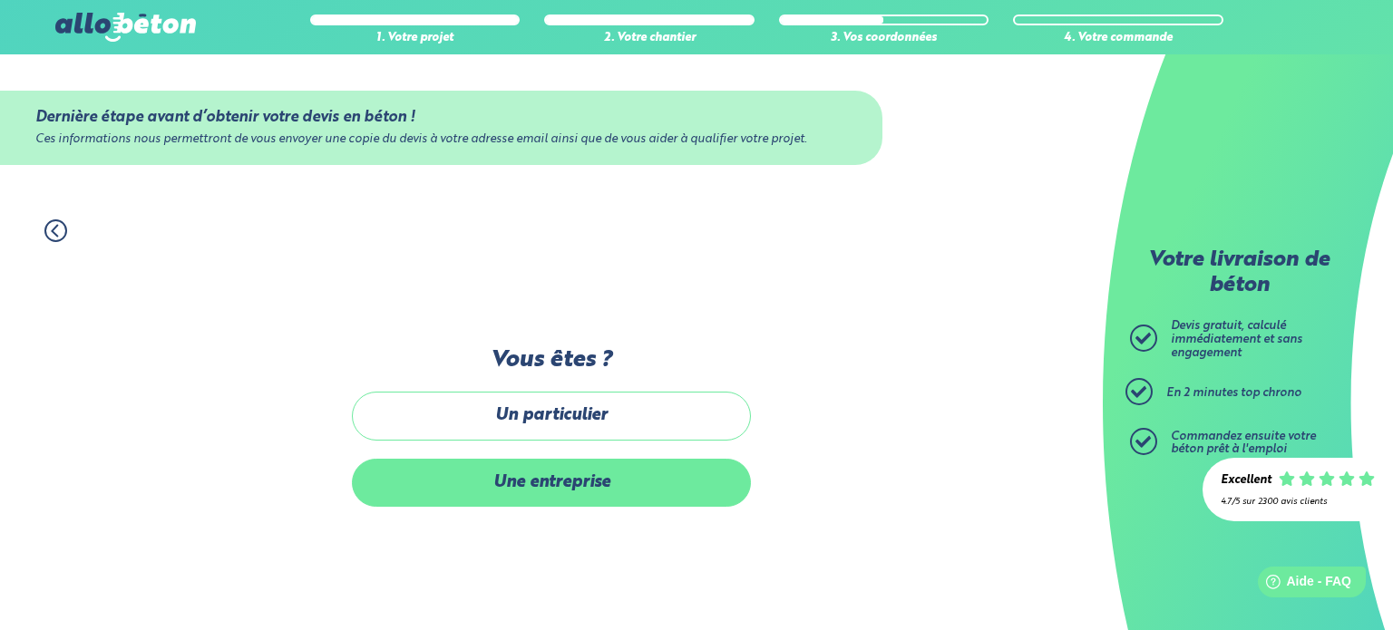
click at [542, 489] on label "Une entreprise" at bounding box center [551, 483] width 399 height 48
click at [0, 0] on input "Une entreprise" at bounding box center [0, 0] width 0 height 0
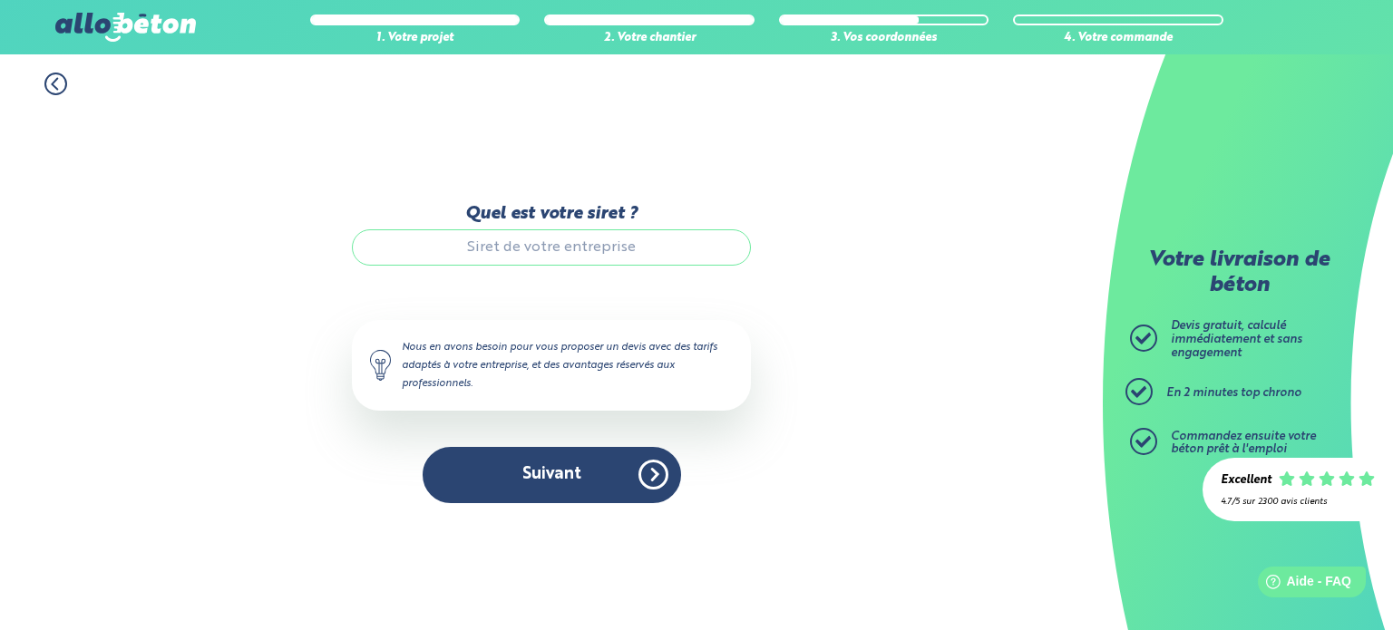
click at [503, 239] on input "Quel est votre siret ?" at bounding box center [551, 247] width 399 height 36
type input "49385056400029"
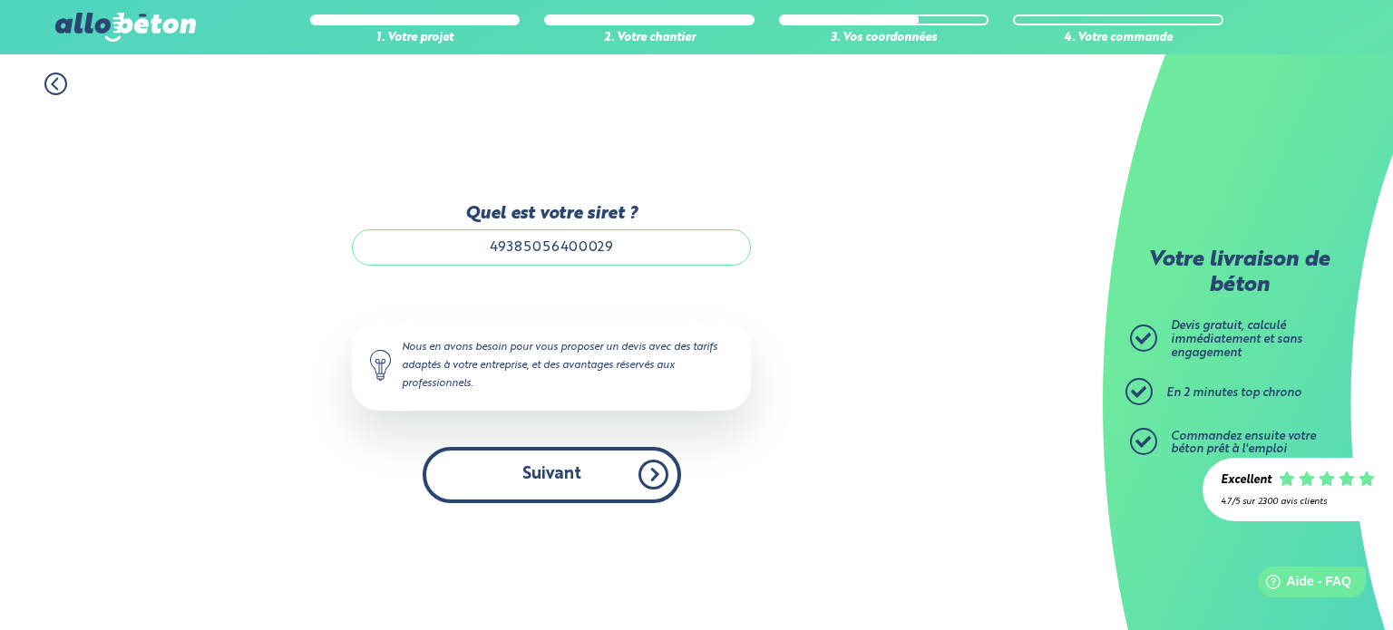
click at [551, 469] on button "Suivant" at bounding box center [552, 474] width 258 height 55
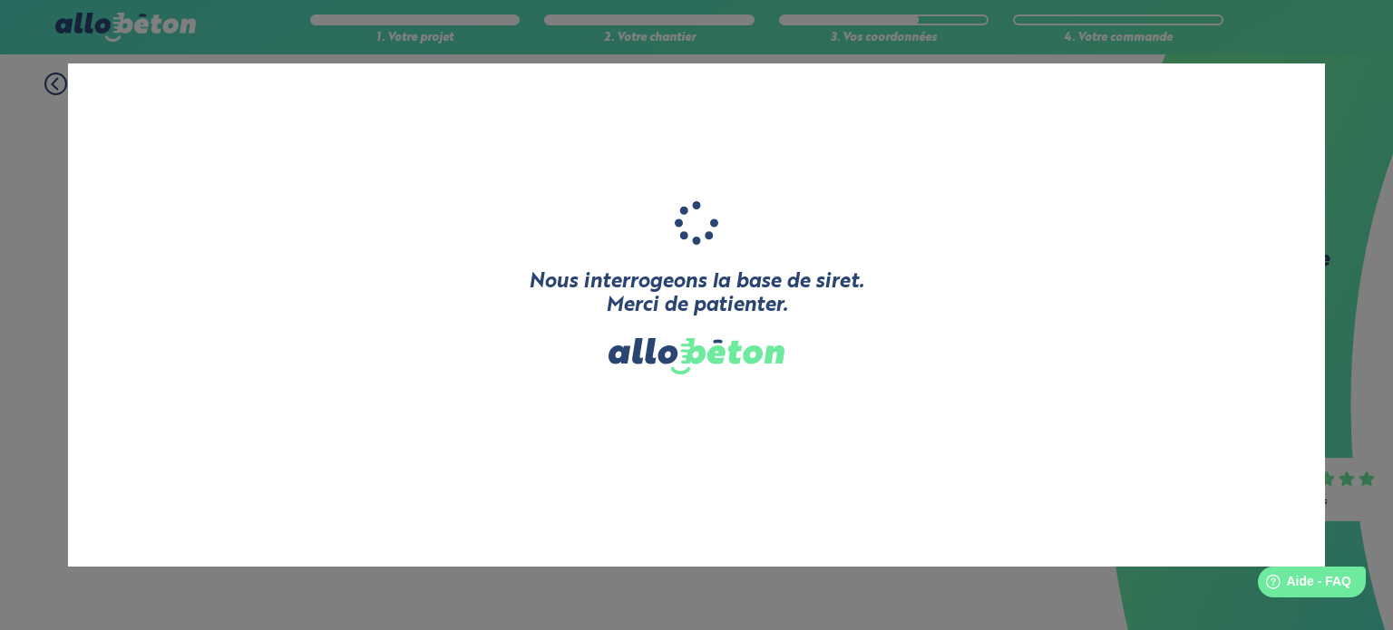
type input "TERRE D'EPIONE"
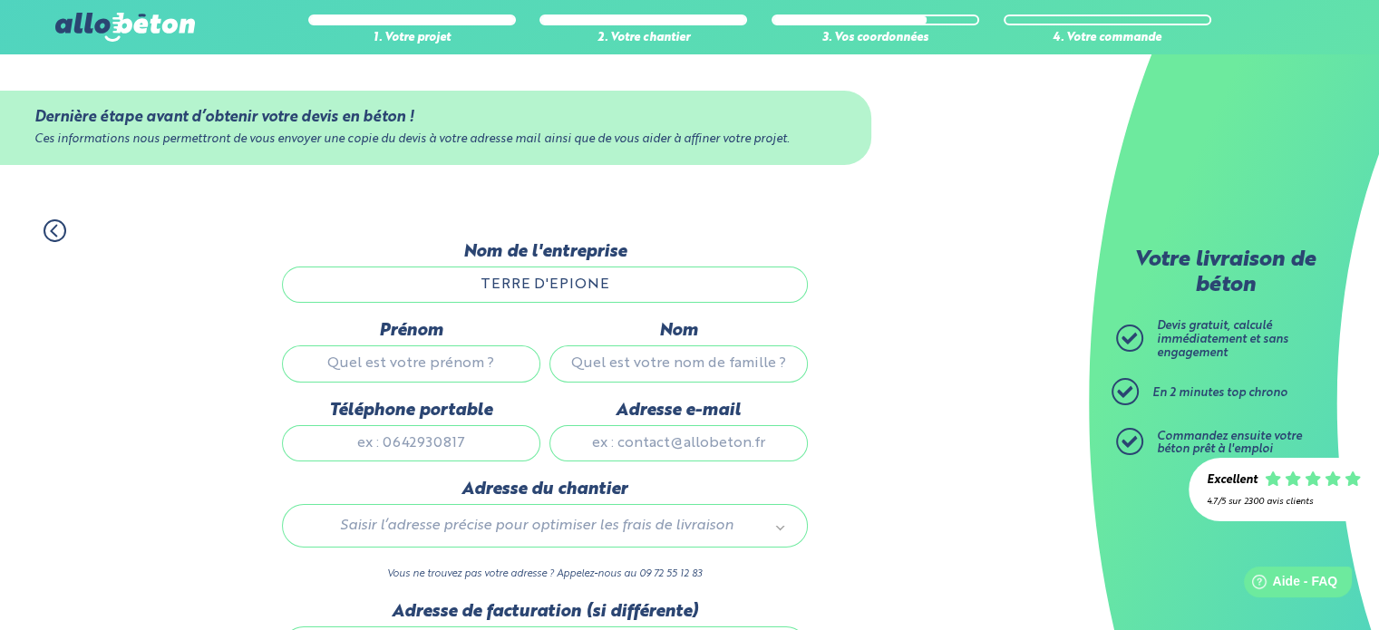
click at [402, 355] on input "Prénom" at bounding box center [411, 363] width 258 height 36
type input "FLORENCE"
type input "MOREAU"
type input "0629411468"
type input "flo.moreau.richard@gmail.com"
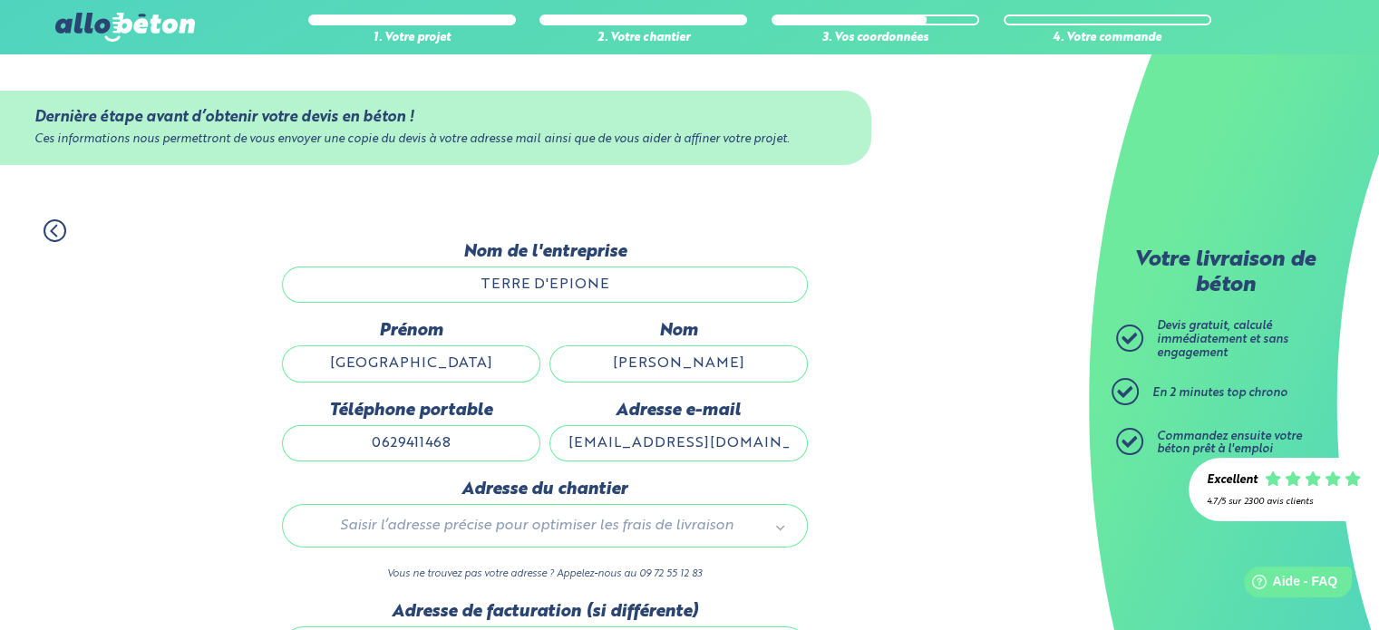
type input "111 Rue de la Marrière"
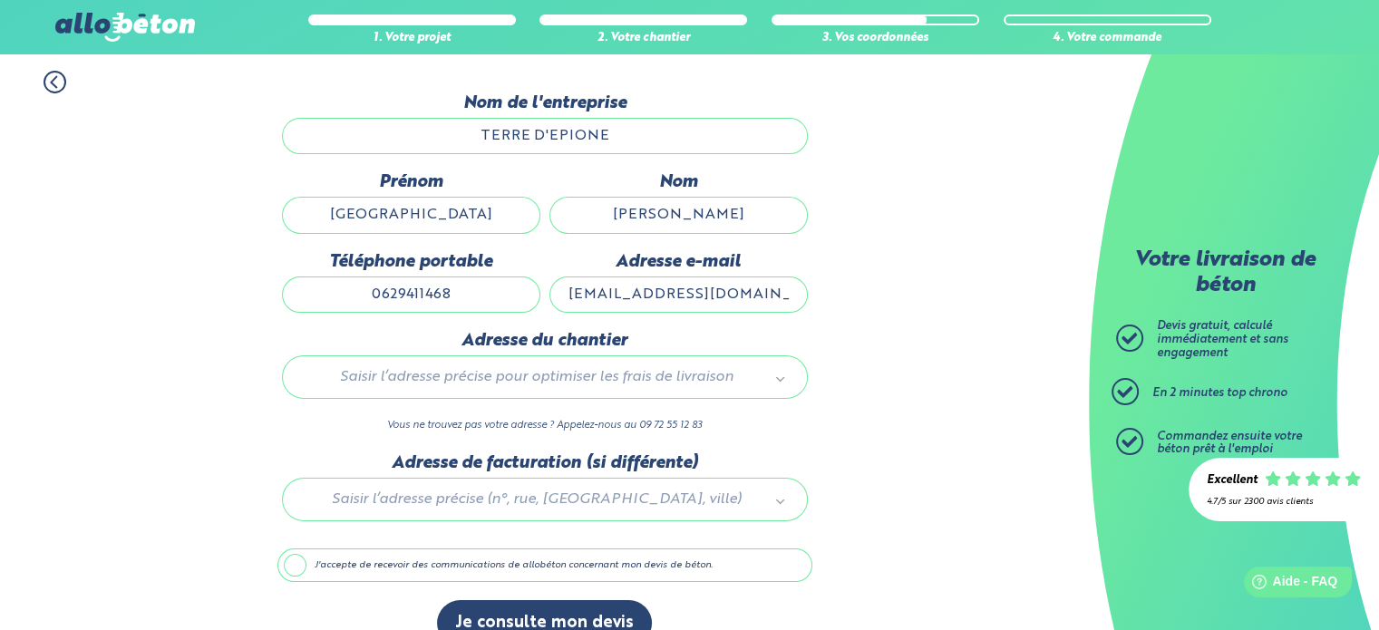
scroll to position [181, 0]
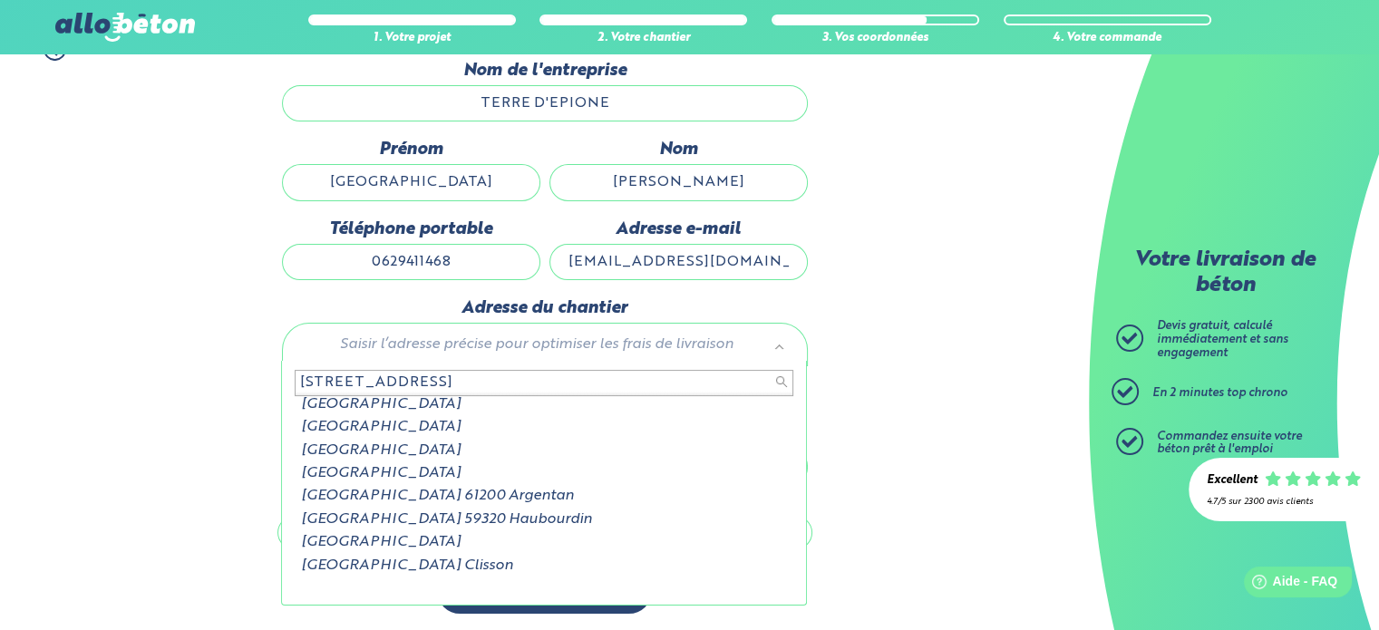
type input "174 rue du croiss"
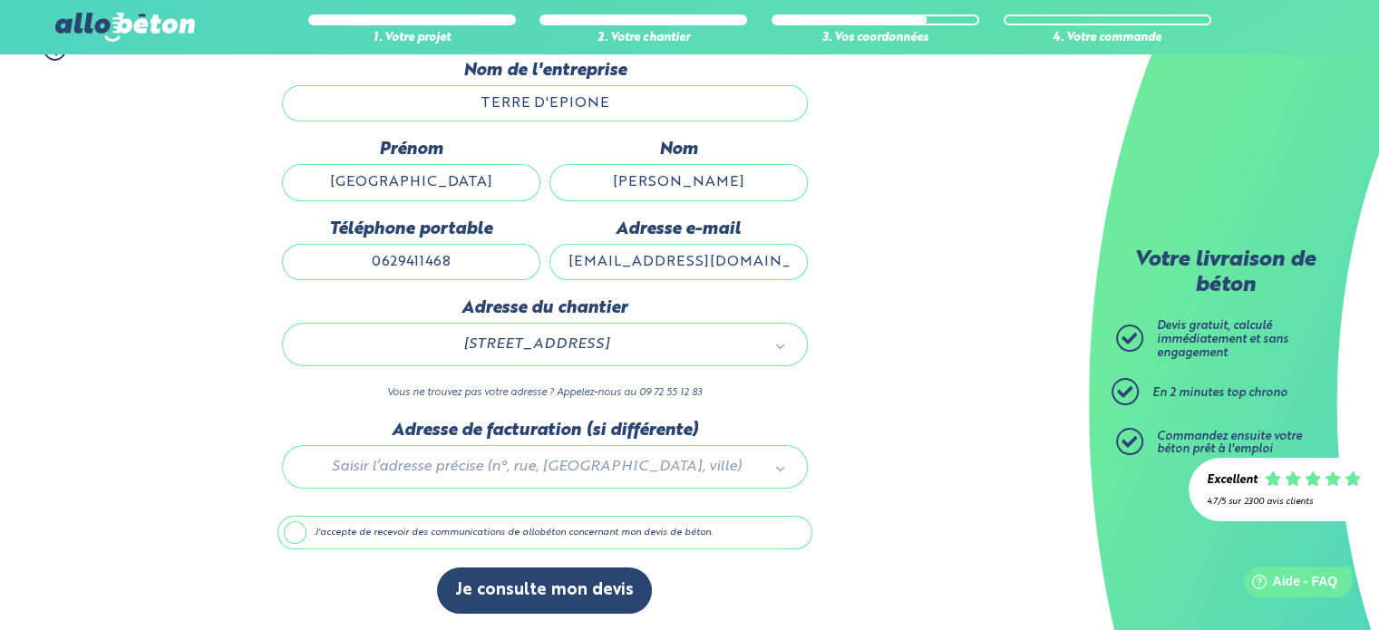
click at [301, 532] on label "J'accepte de recevoir des communications de allobéton concernant mon devis de b…" at bounding box center [544, 533] width 535 height 34
click at [0, 0] on input "J'accepte de recevoir des communications de allobéton concernant mon devis de b…" at bounding box center [0, 0] width 0 height 0
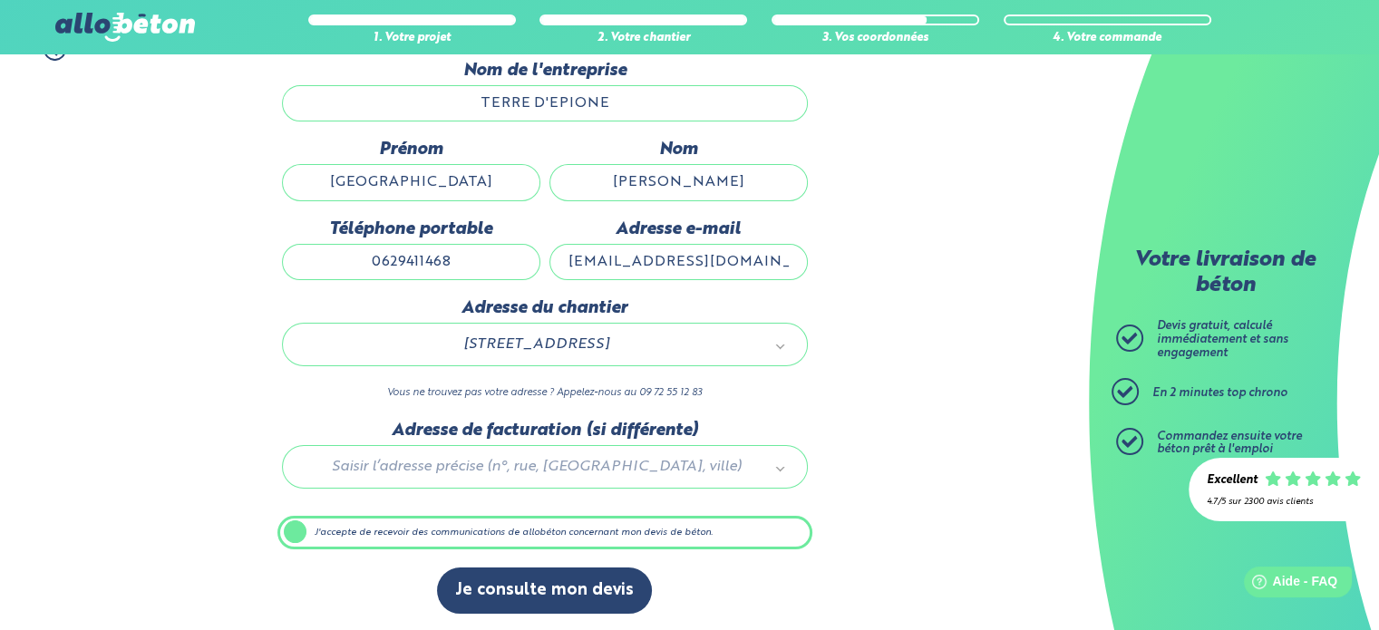
scroll to position [180, 0]
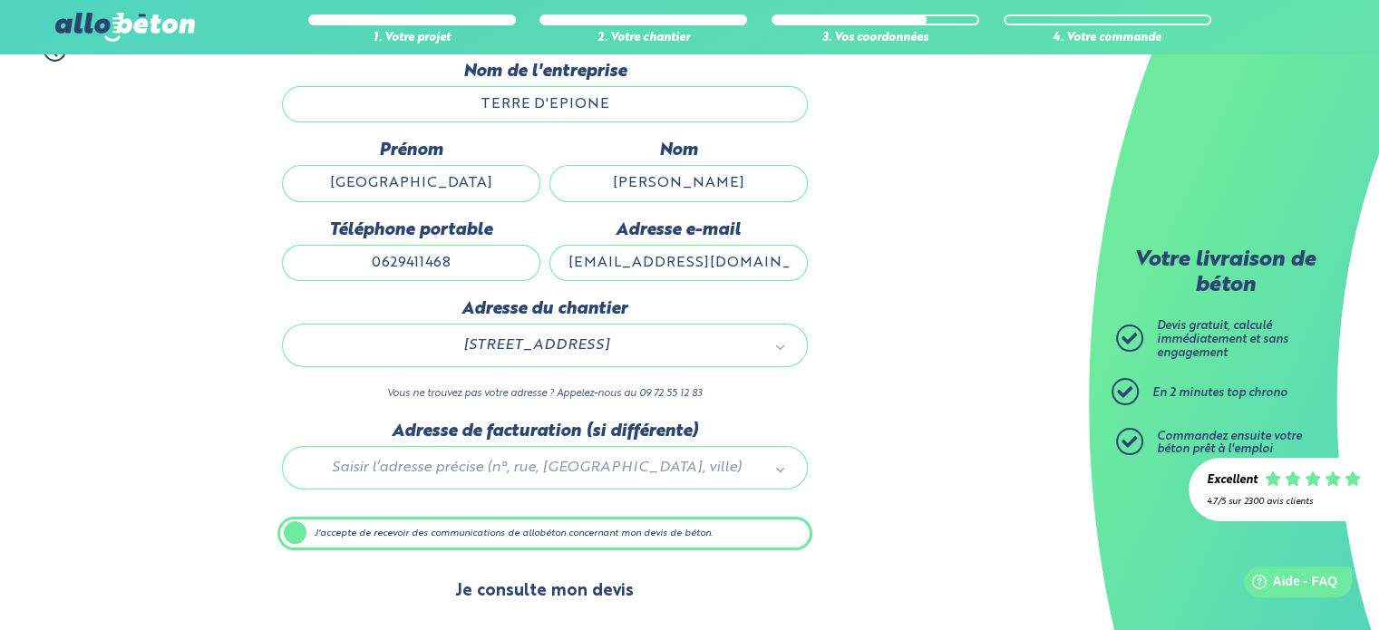
click at [525, 583] on button "Je consulte mon devis" at bounding box center [544, 592] width 215 height 46
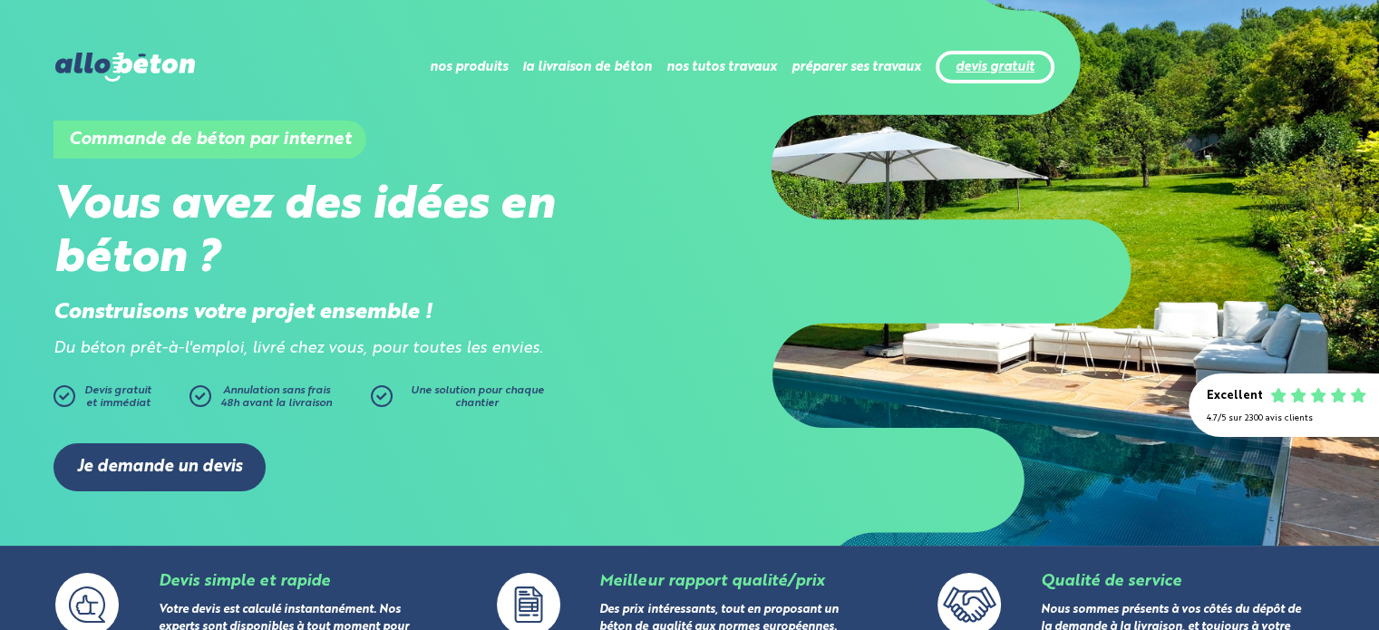
click at [989, 72] on link "devis gratuit" at bounding box center [995, 67] width 79 height 15
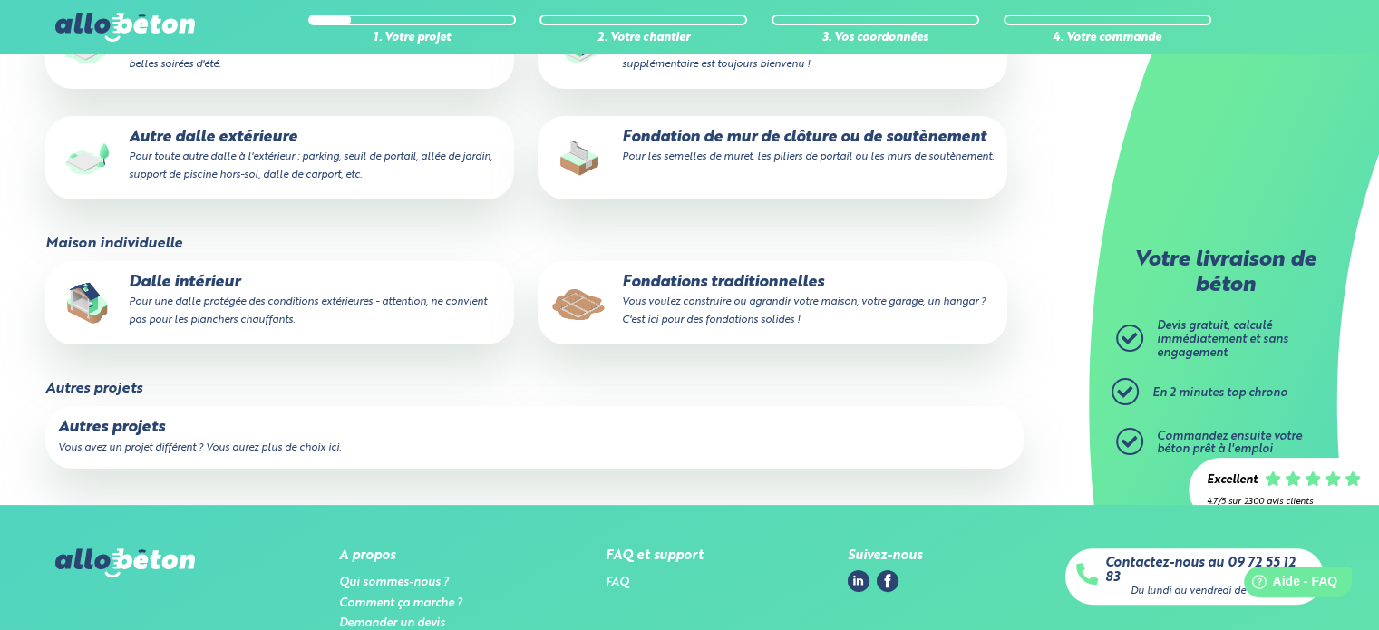
scroll to position [363, 0]
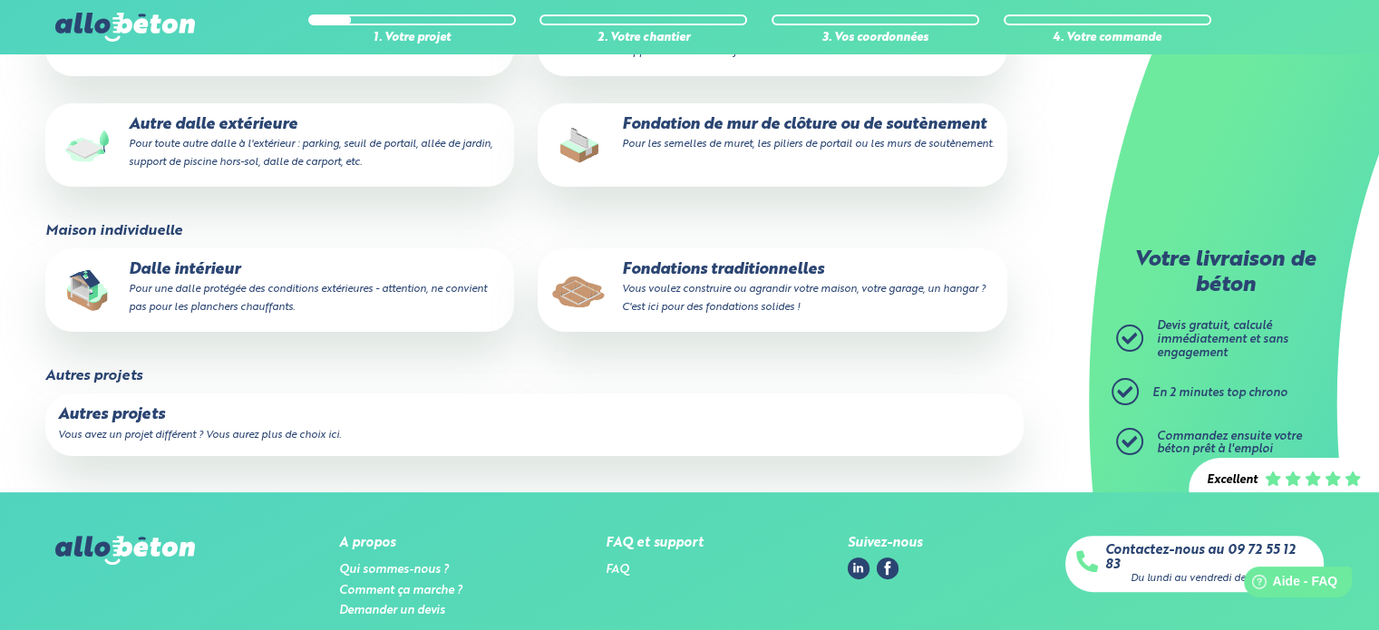
click at [258, 287] on small "Pour une dalle protégée des conditions extérieures - attention, ne convient pas…" at bounding box center [308, 298] width 358 height 29
click at [0, 0] on input "Dalle intérieur Pour une dalle protégée des conditions extérieures - attention,…" at bounding box center [0, 0] width 0 height 0
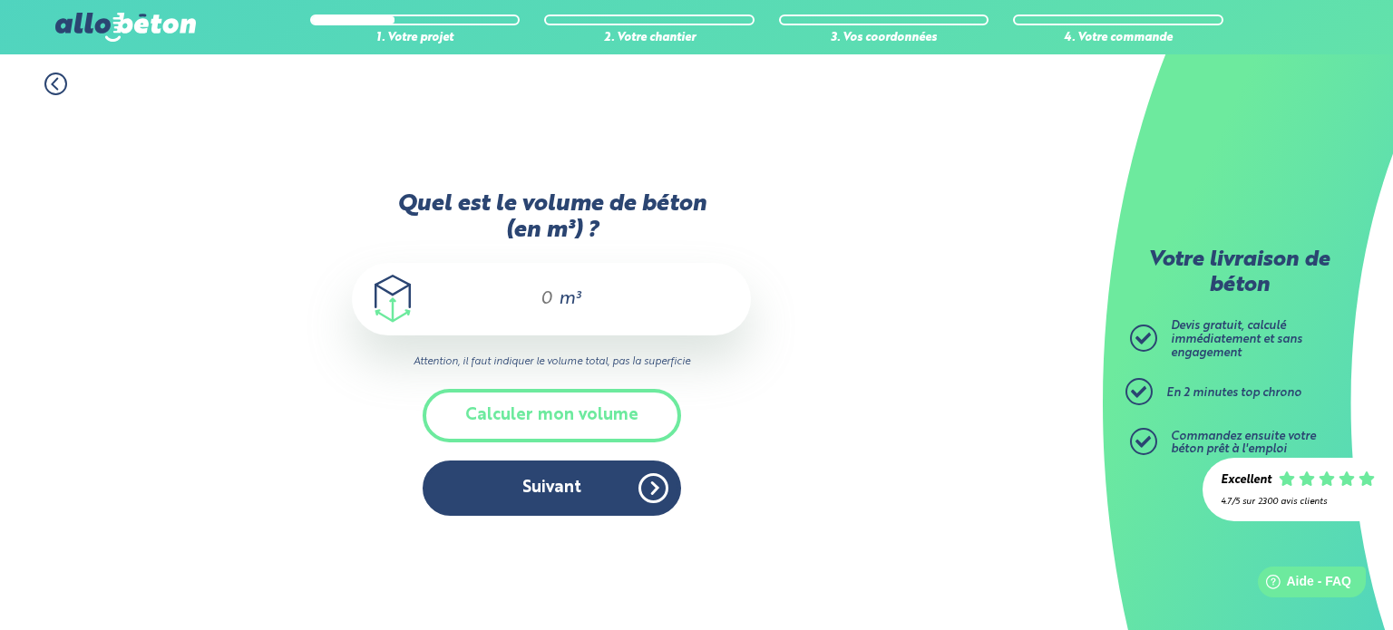
click at [518, 299] on div "m³" at bounding box center [551, 299] width 399 height 73
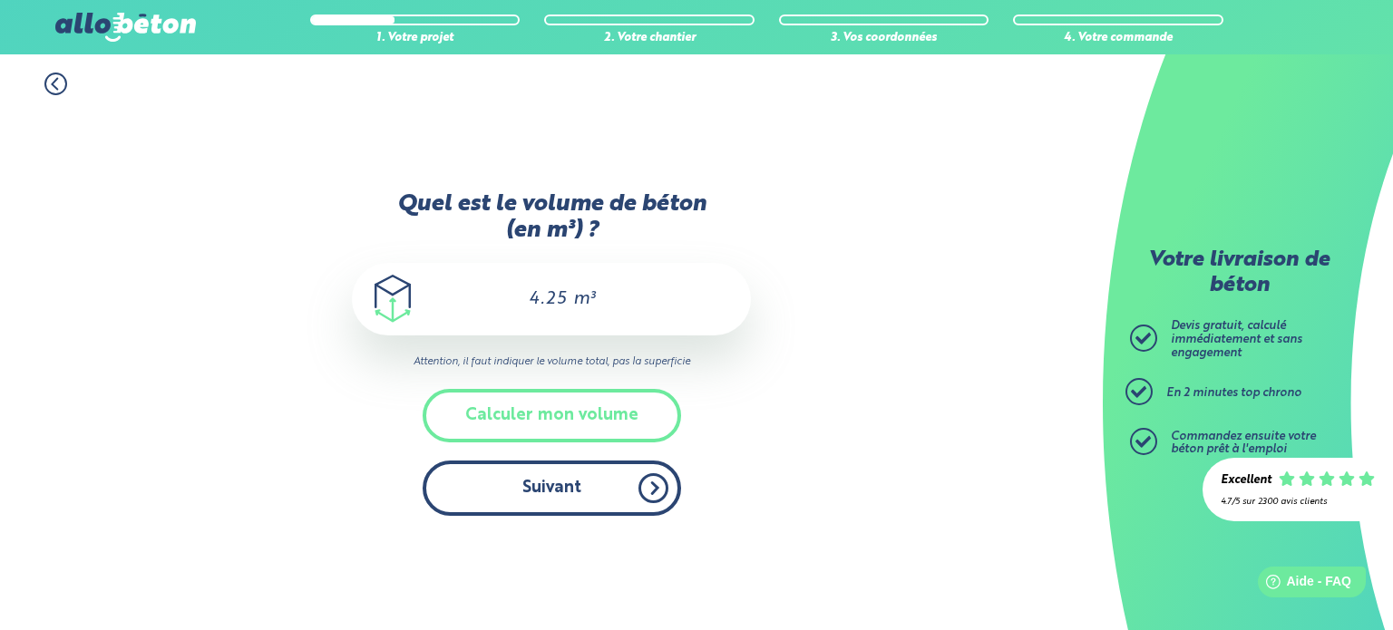
type input "4.25"
click at [538, 485] on button "Suivant" at bounding box center [552, 488] width 258 height 55
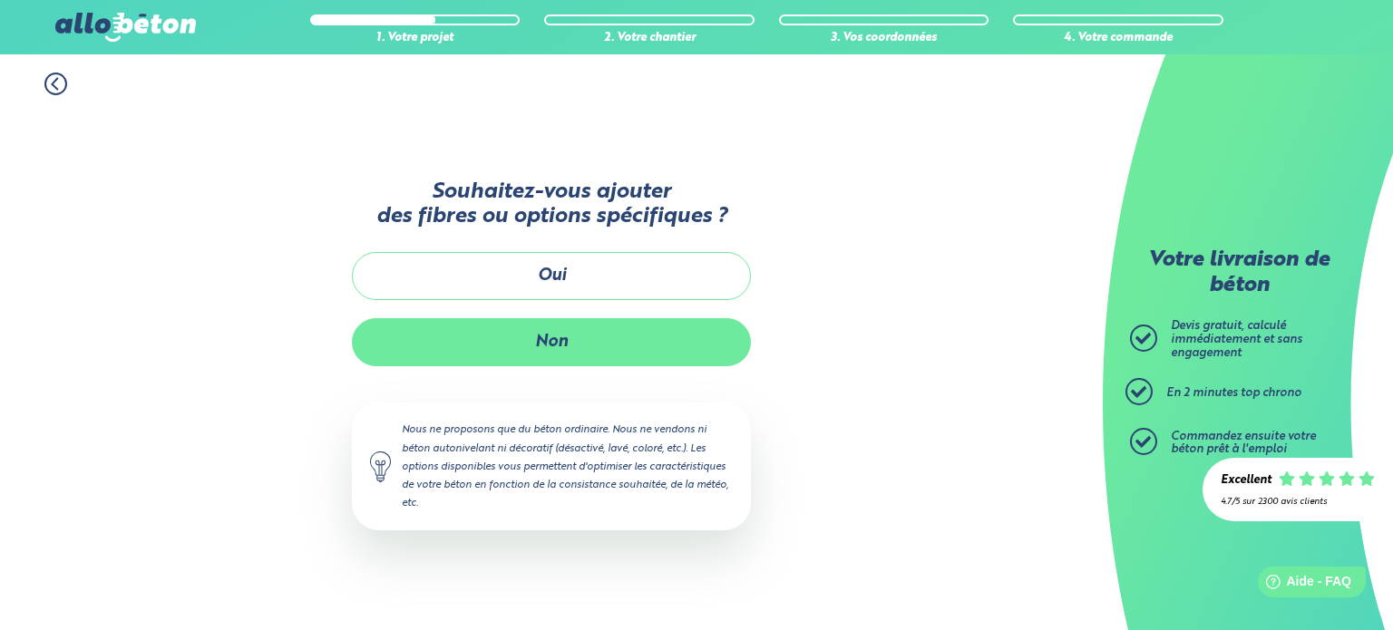
click at [557, 349] on button "Non" at bounding box center [551, 342] width 399 height 48
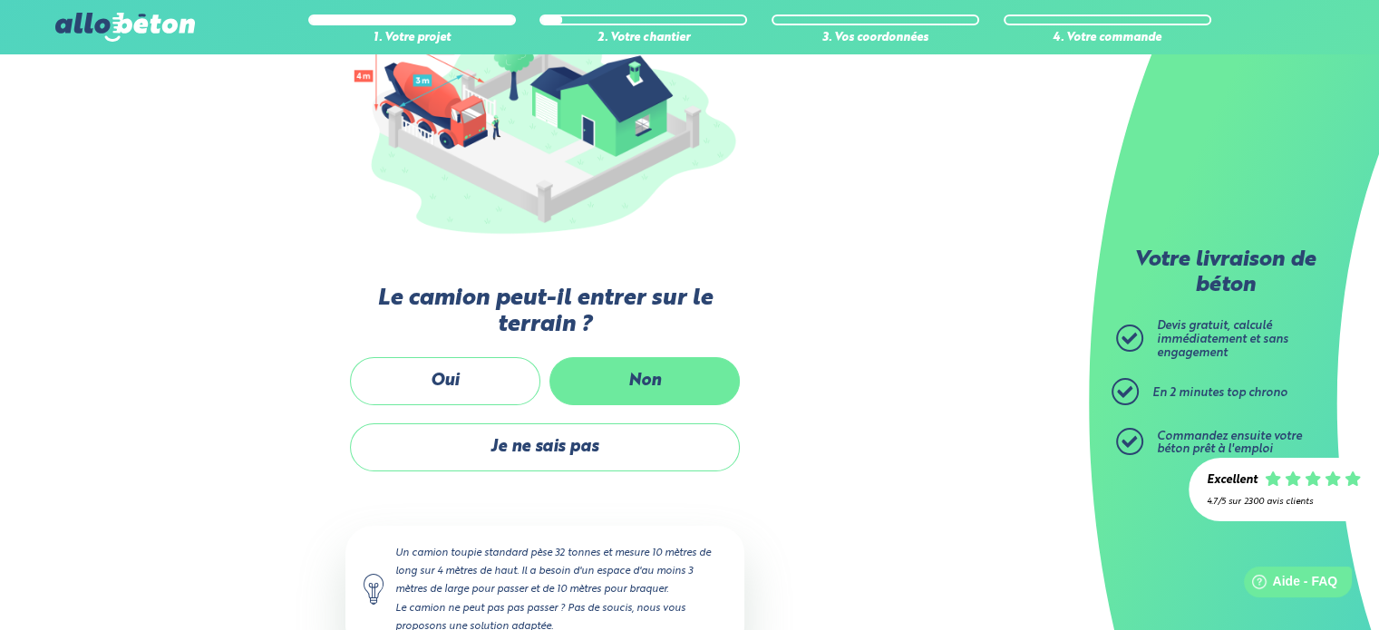
click at [686, 380] on label "Non" at bounding box center [645, 381] width 190 height 48
click at [0, 0] on input "Non" at bounding box center [0, 0] width 0 height 0
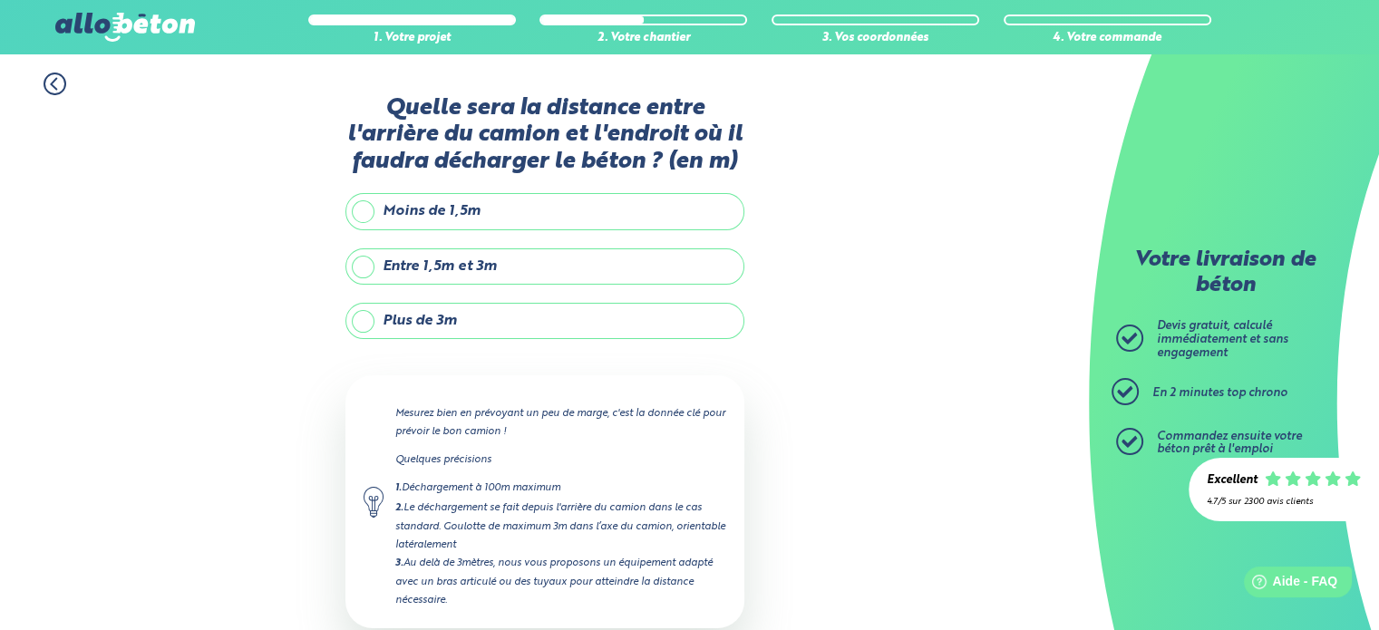
click at [370, 319] on label "Plus de 3m" at bounding box center [544, 321] width 399 height 36
click at [0, 0] on input "Plus de 3m" at bounding box center [0, 0] width 0 height 0
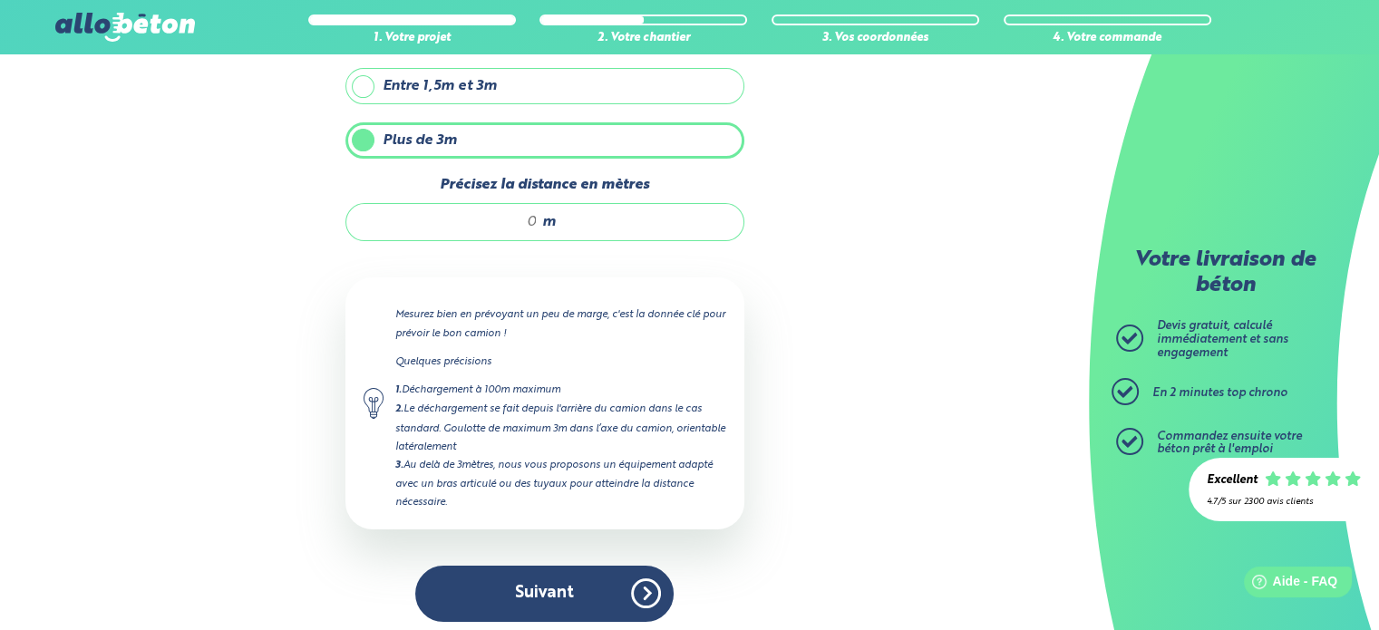
scroll to position [181, 0]
click at [511, 212] on input "Précisez la distance en mètres" at bounding box center [451, 221] width 173 height 18
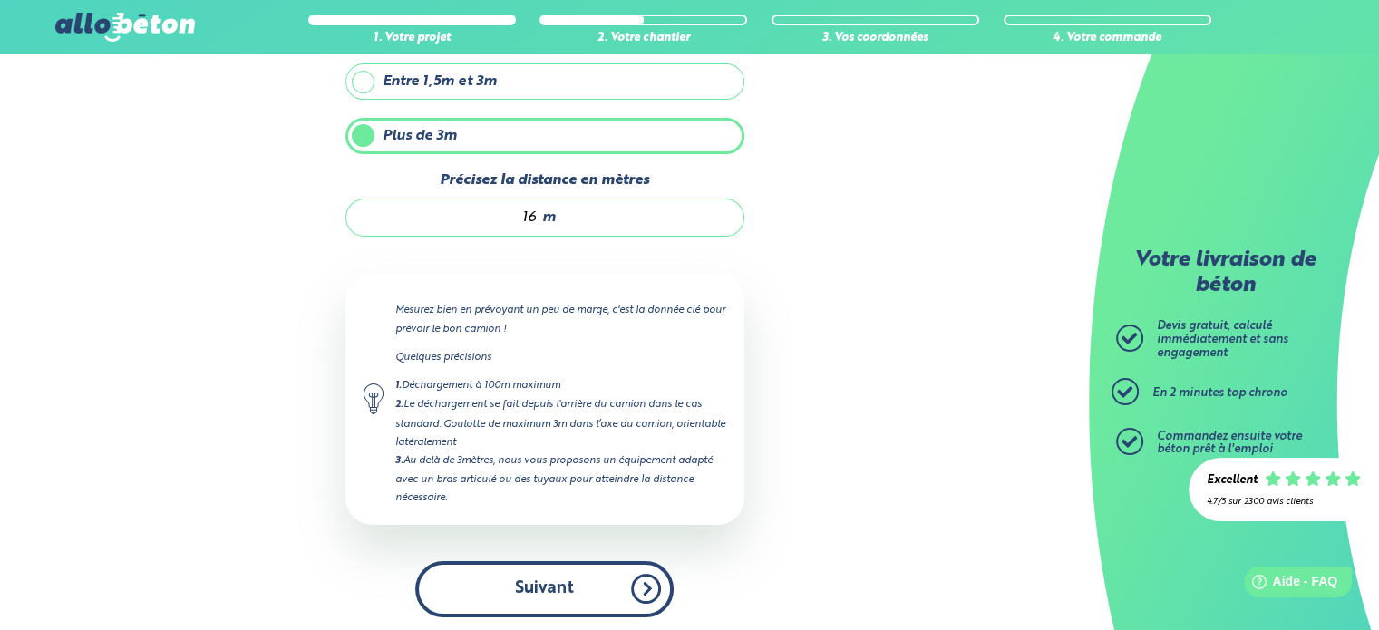
type input "16"
click at [536, 581] on button "Suivant" at bounding box center [544, 588] width 258 height 55
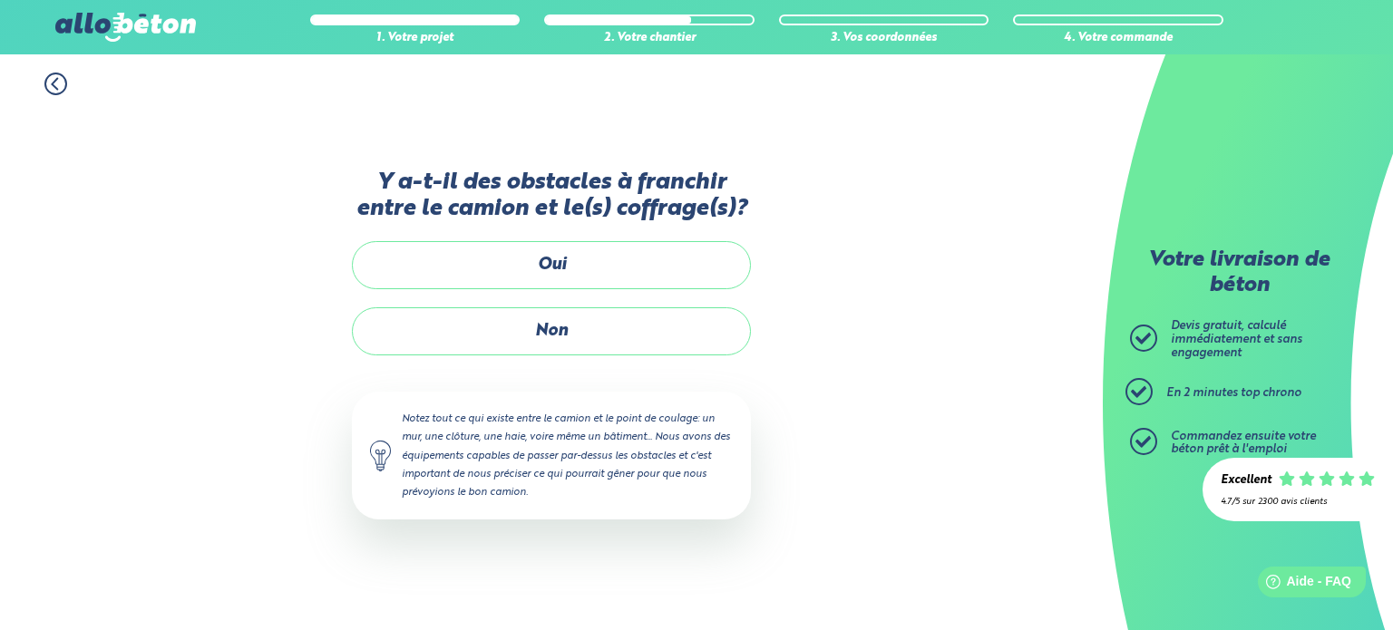
click at [561, 264] on label "Oui" at bounding box center [551, 265] width 399 height 48
click at [0, 0] on input "Oui" at bounding box center [0, 0] width 0 height 0
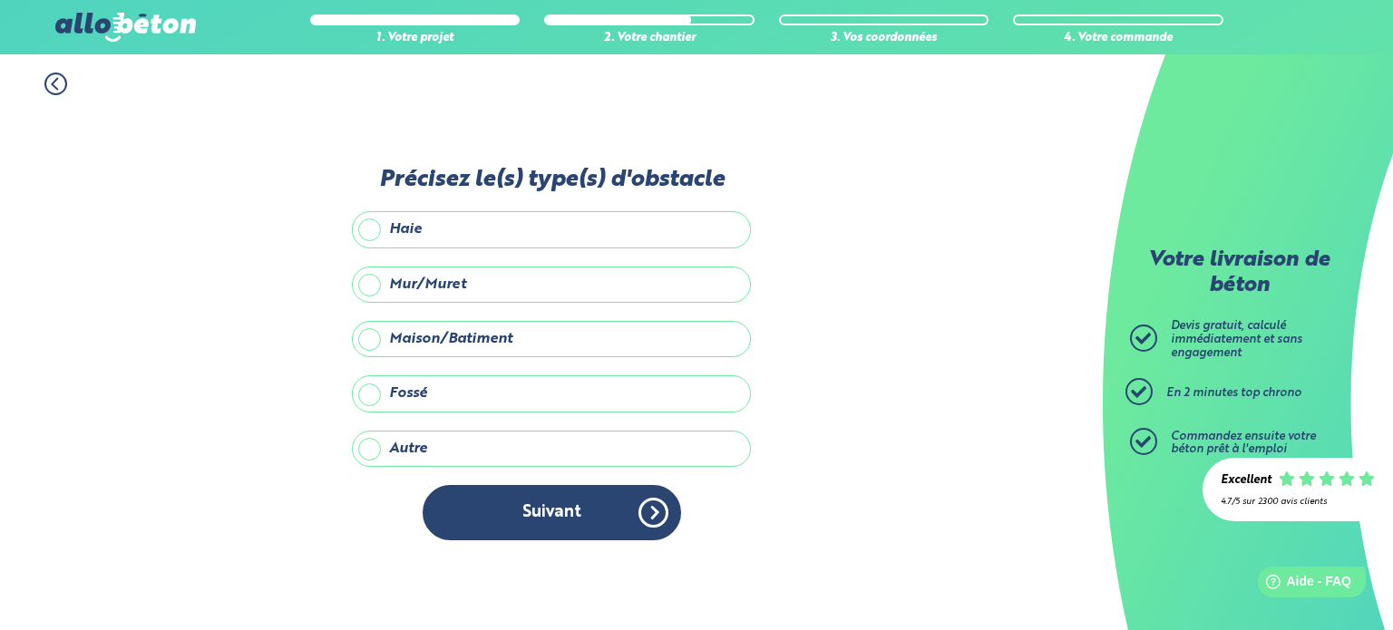
click at [499, 334] on label "Maison/Batiment" at bounding box center [551, 339] width 399 height 36
click at [0, 0] on input "Maison/Batiment" at bounding box center [0, 0] width 0 height 0
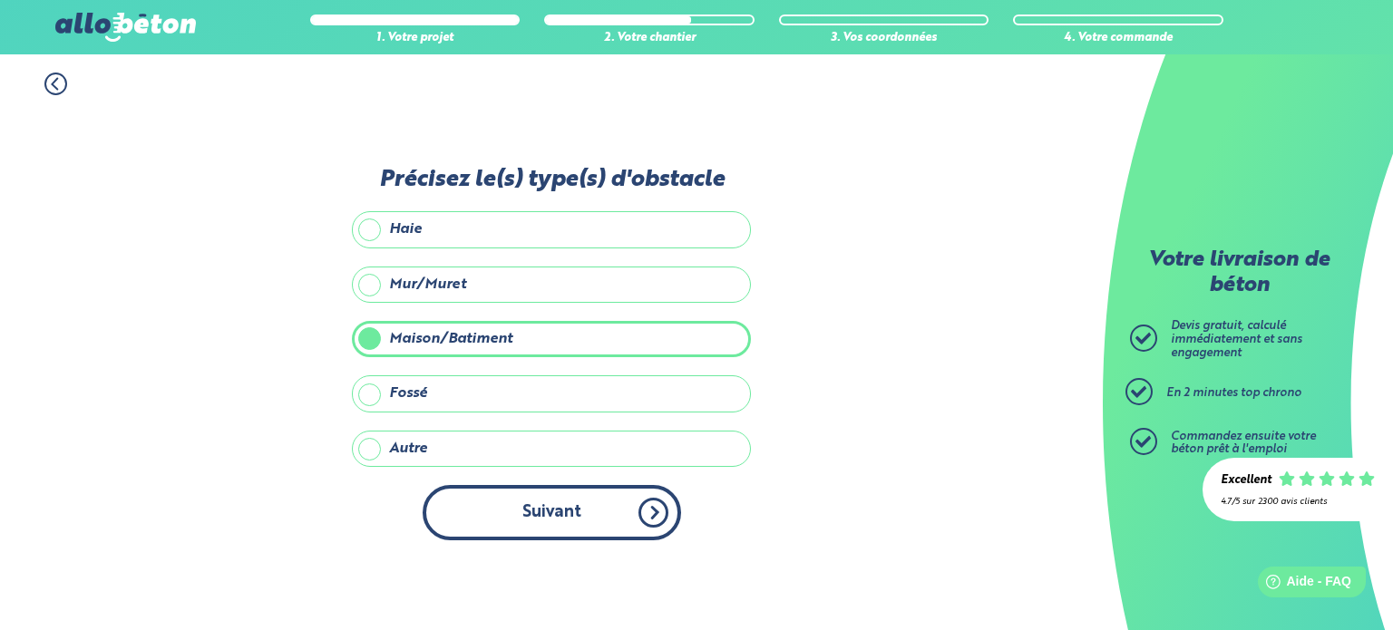
click at [564, 516] on button "Suivant" at bounding box center [552, 512] width 258 height 55
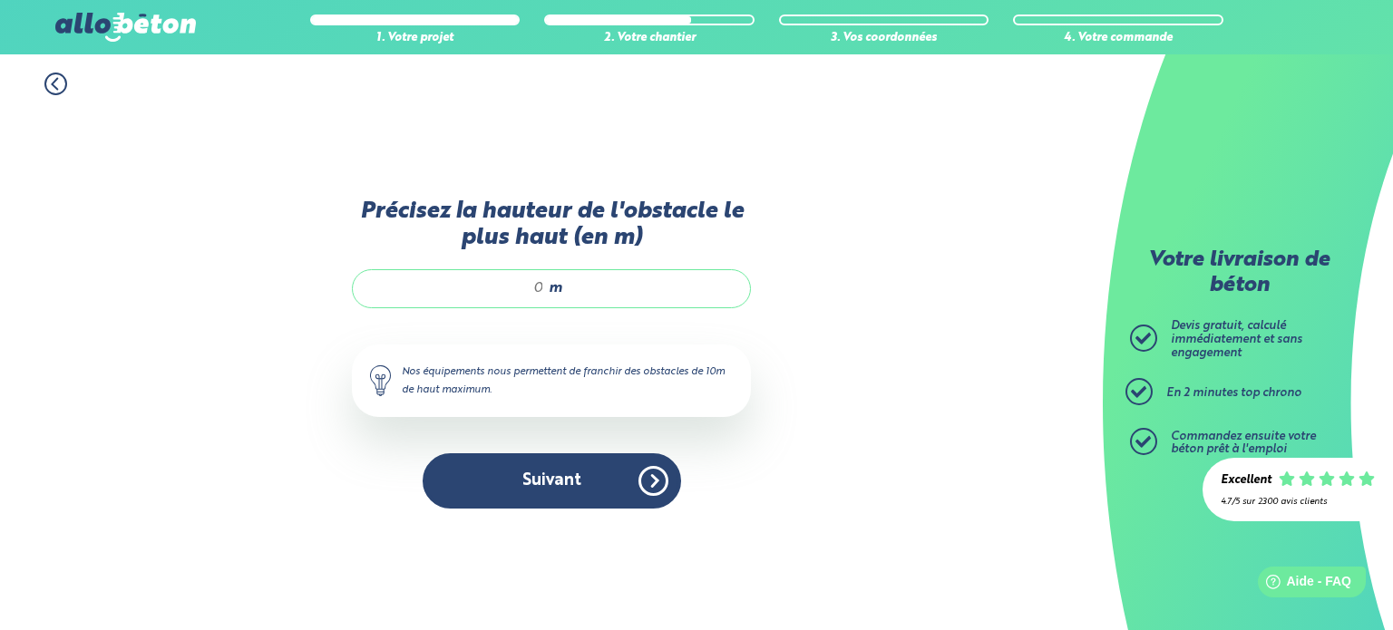
click at [511, 275] on div "m" at bounding box center [551, 288] width 399 height 38
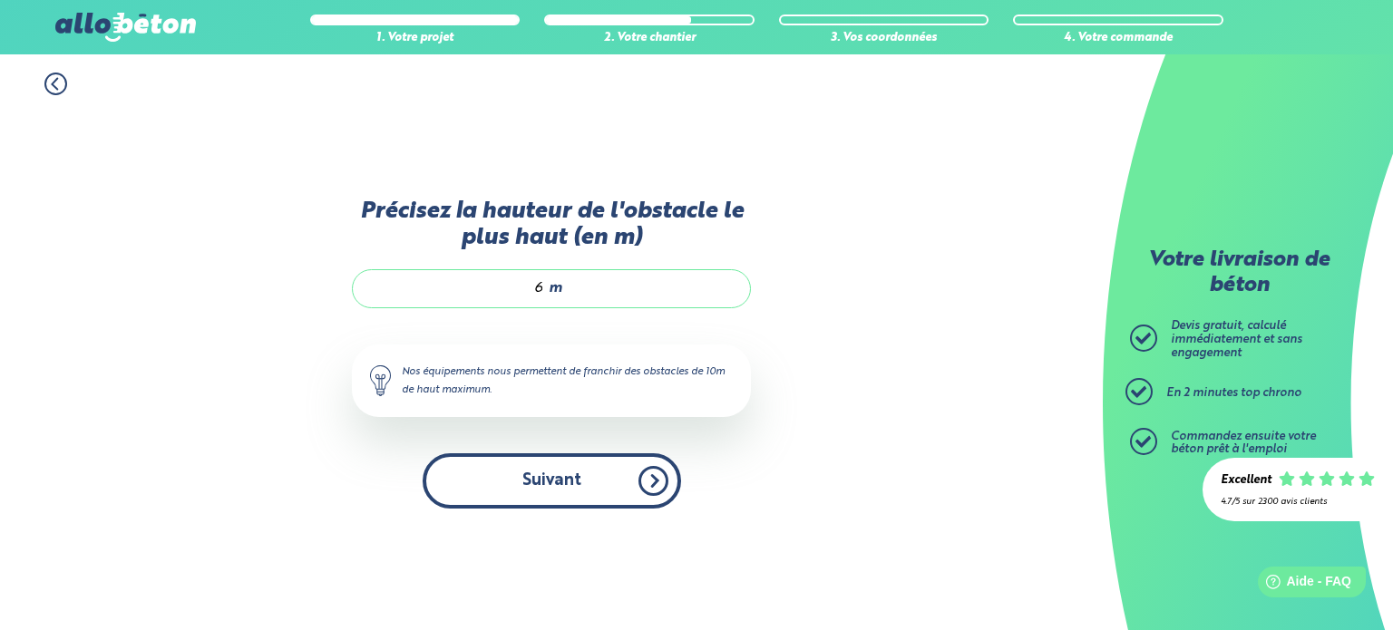
type input "6"
click at [551, 468] on button "Suivant" at bounding box center [552, 480] width 258 height 55
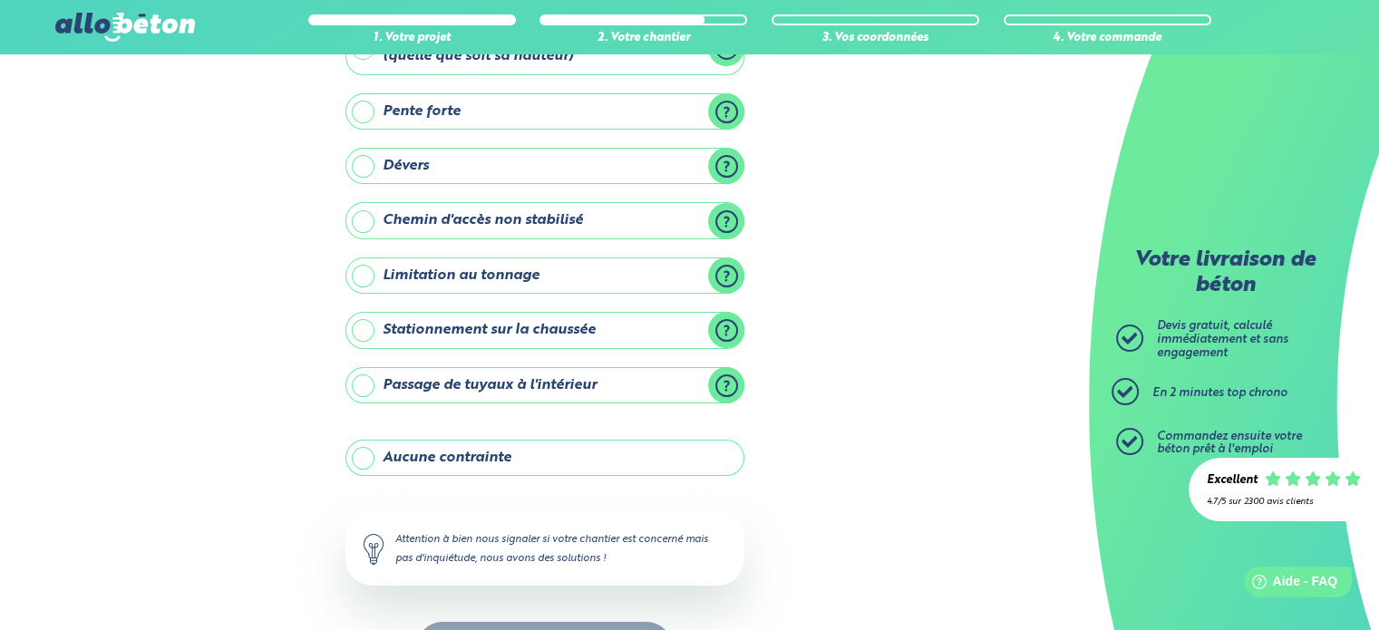
scroll to position [116, 0]
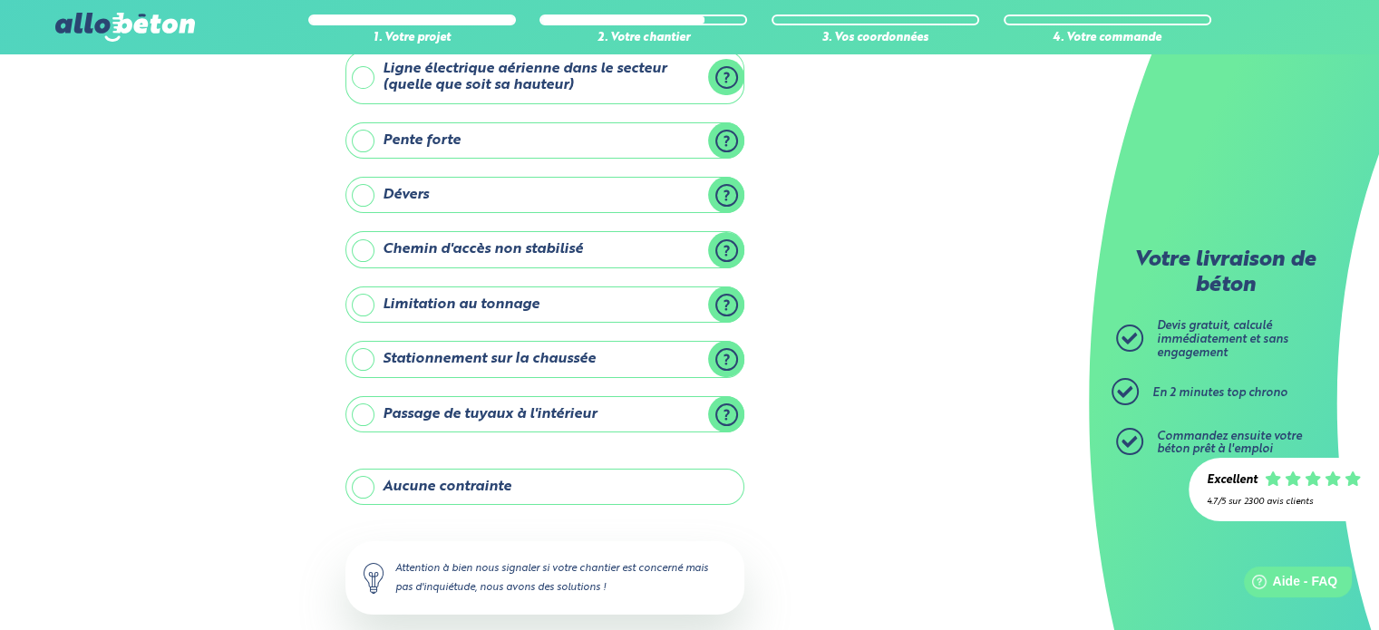
click at [504, 355] on label "Stationnement sur la chaussée" at bounding box center [544, 359] width 399 height 36
click at [0, 0] on input "Stationnement sur la chaussée" at bounding box center [0, 0] width 0 height 0
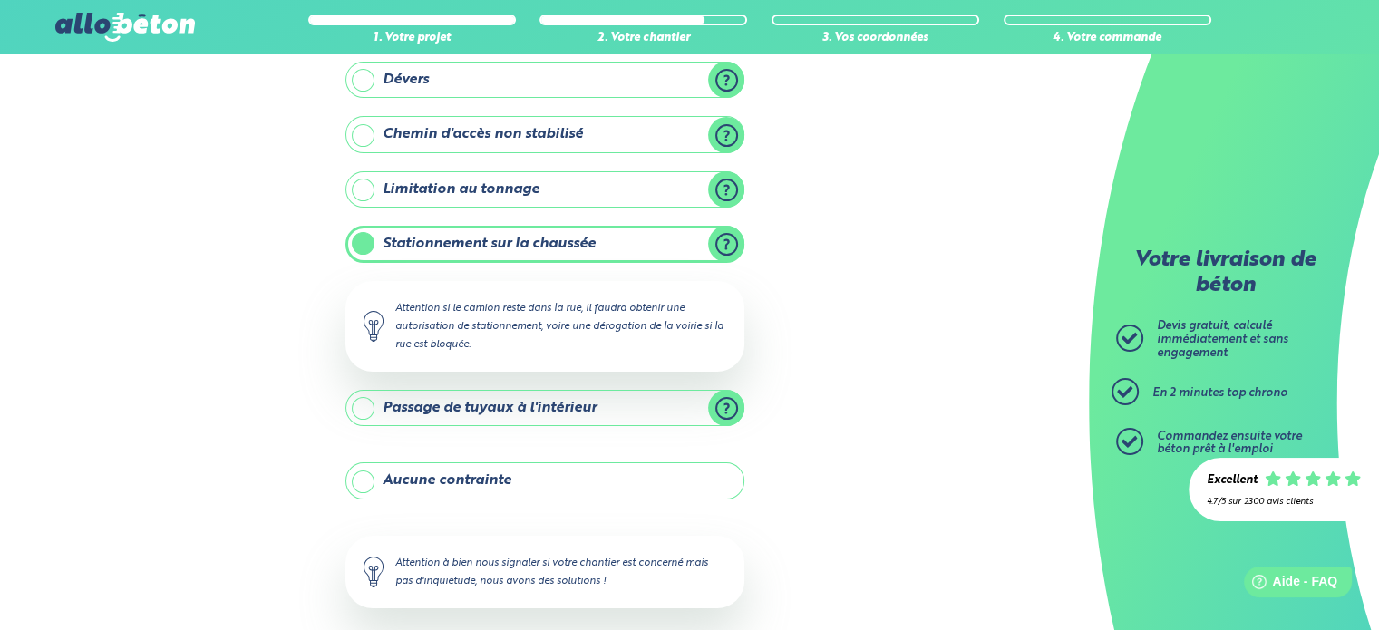
scroll to position [316, 0]
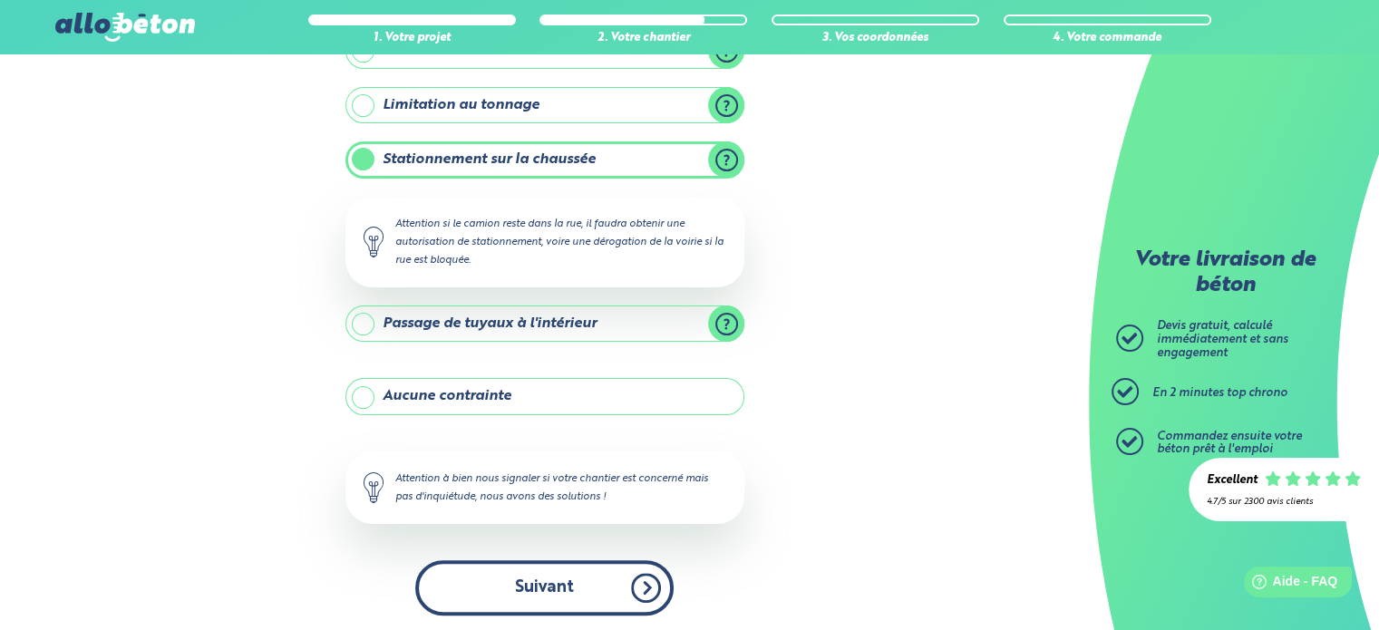
click at [535, 579] on button "Suivant" at bounding box center [544, 587] width 258 height 55
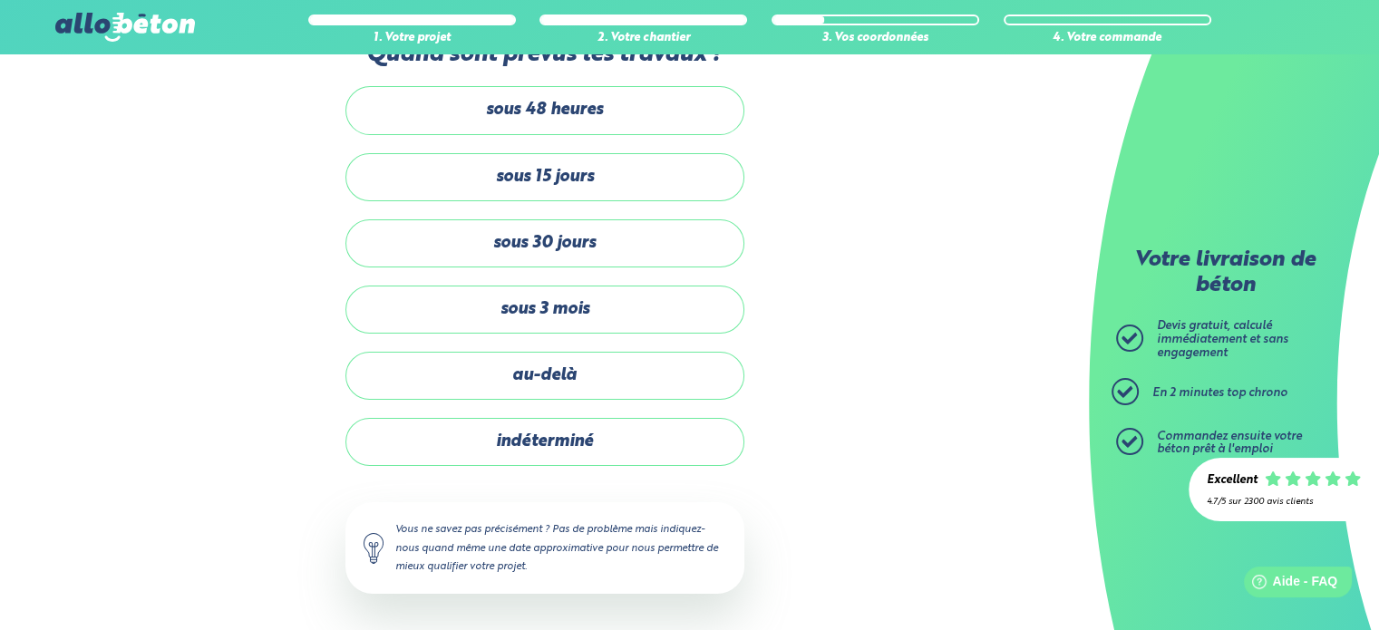
scroll to position [51, 0]
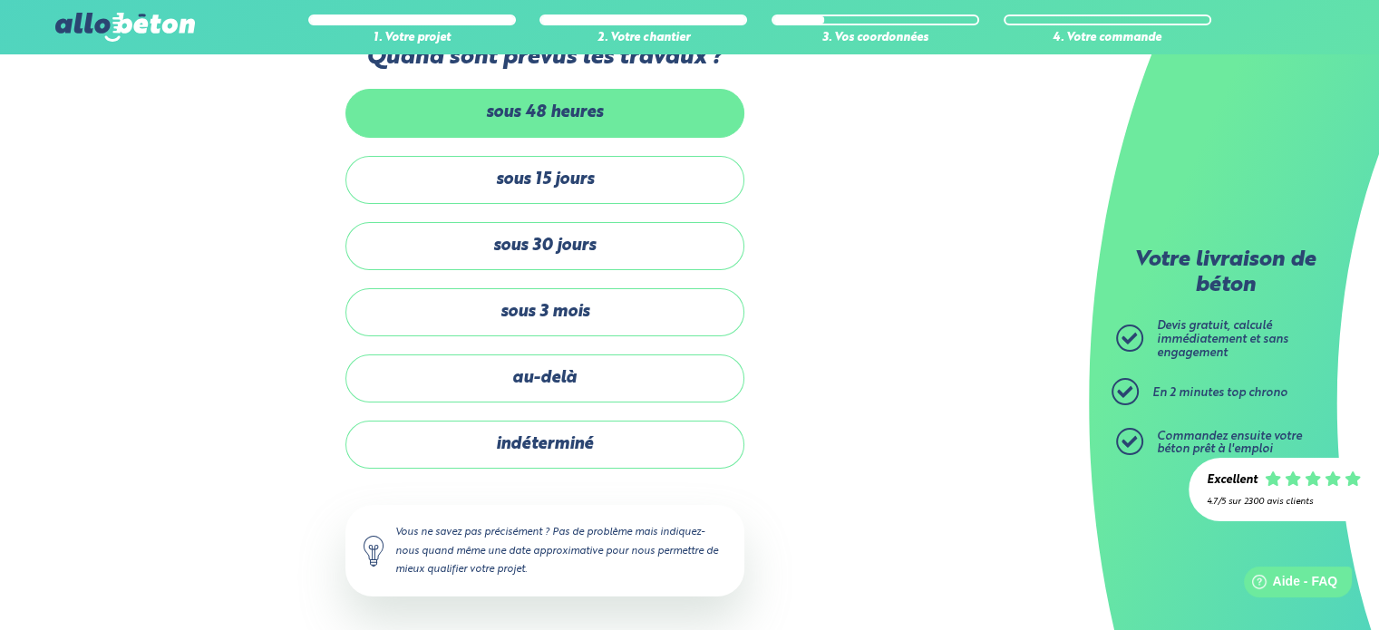
click at [566, 107] on label "sous 48 heures" at bounding box center [544, 113] width 399 height 48
click at [0, 0] on input "sous 48 heures" at bounding box center [0, 0] width 0 height 0
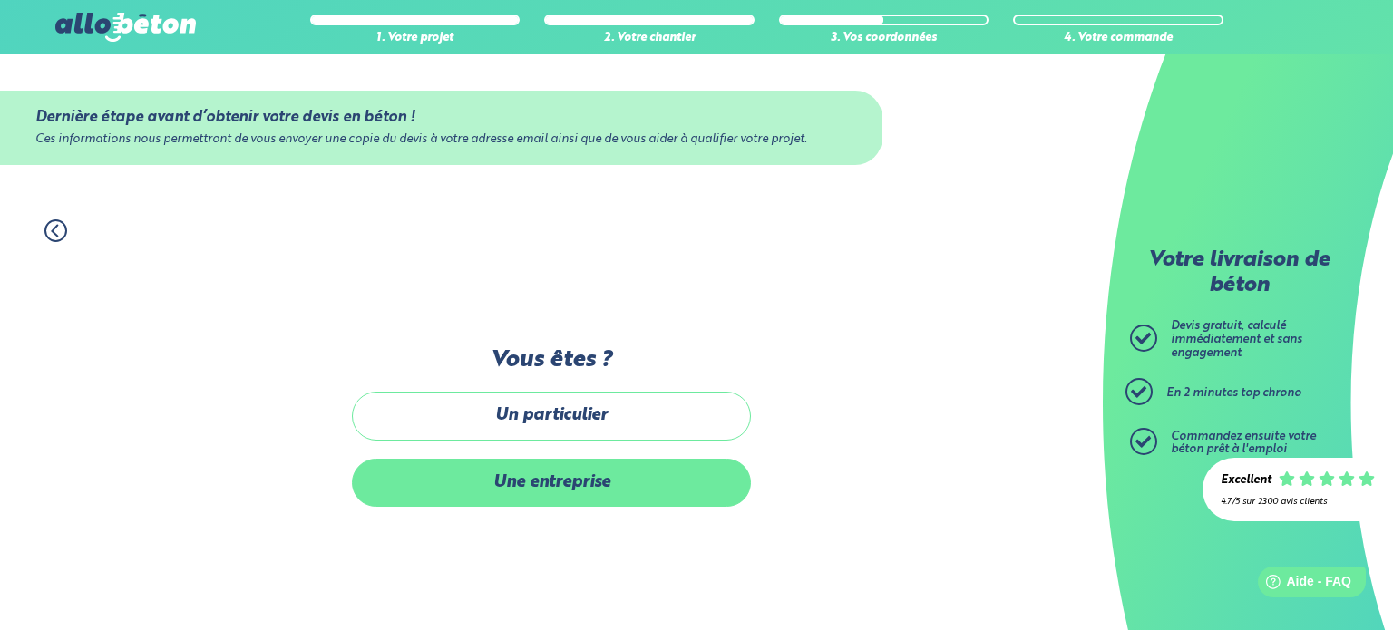
click at [572, 480] on label "Une entreprise" at bounding box center [551, 483] width 399 height 48
click at [0, 0] on input "Une entreprise" at bounding box center [0, 0] width 0 height 0
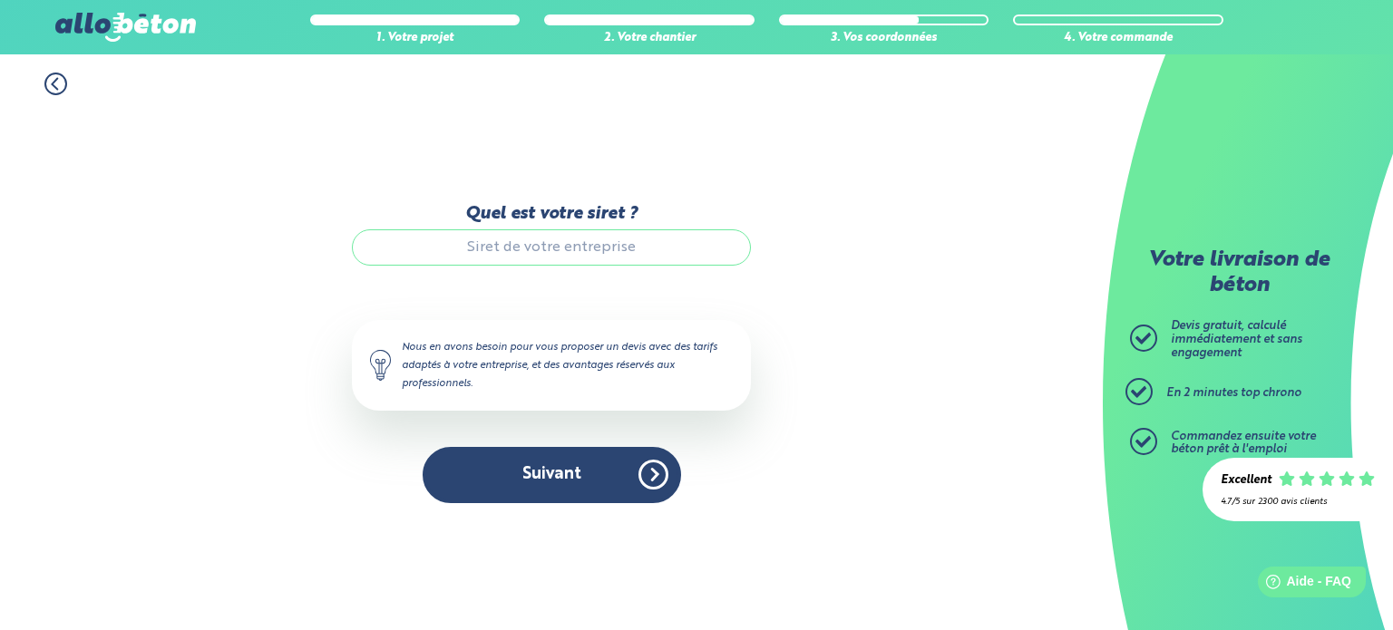
click at [522, 251] on input "Quel est votre siret ?" at bounding box center [551, 247] width 399 height 36
type input "49385056400029"
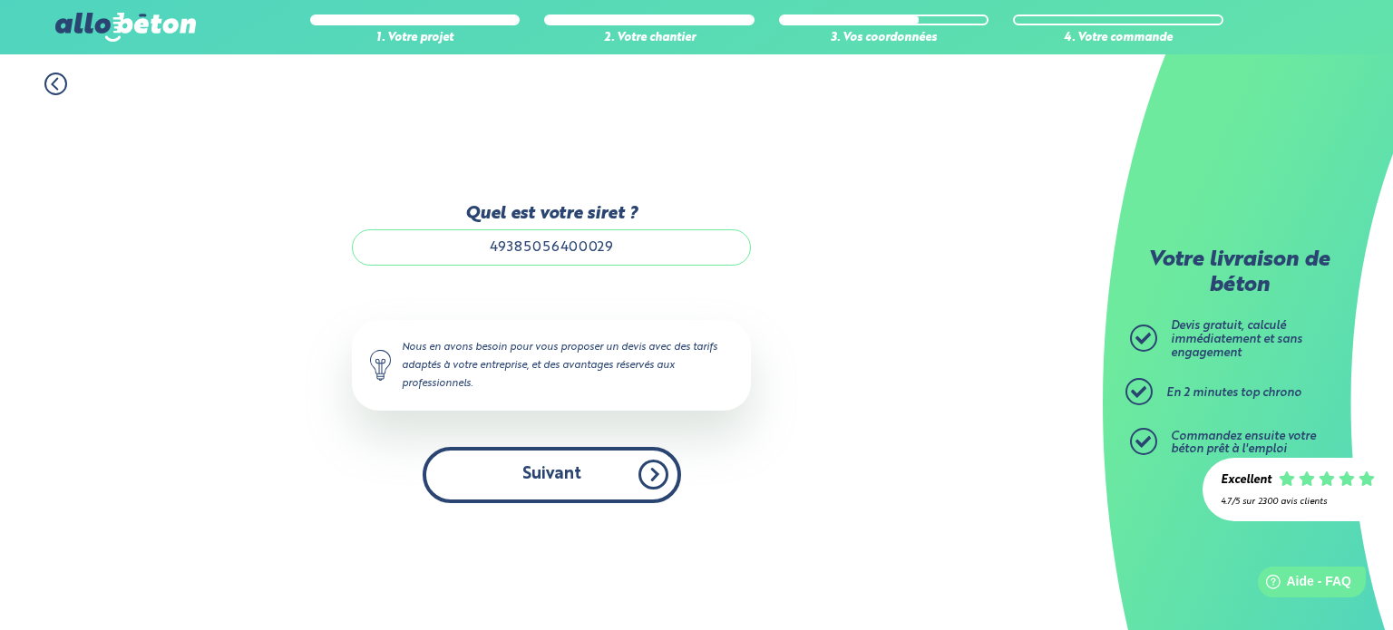
click at [539, 461] on button "Suivant" at bounding box center [552, 474] width 258 height 55
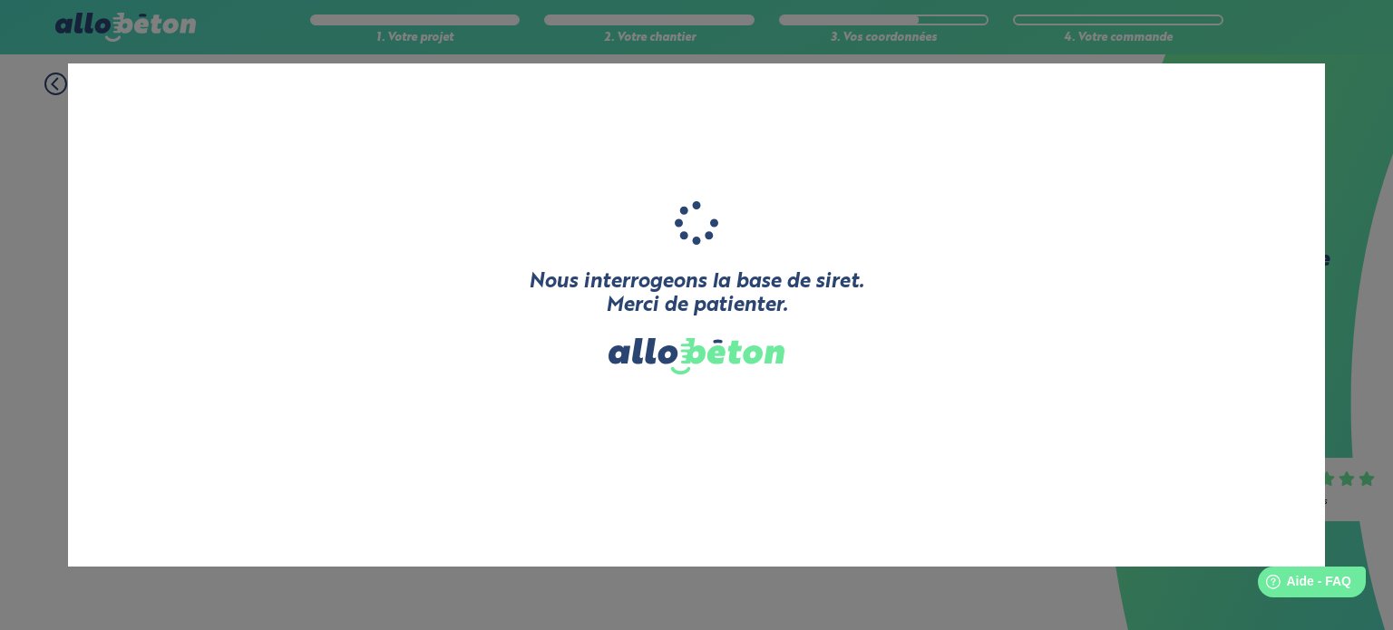
type input "TERRE D'EPIONE"
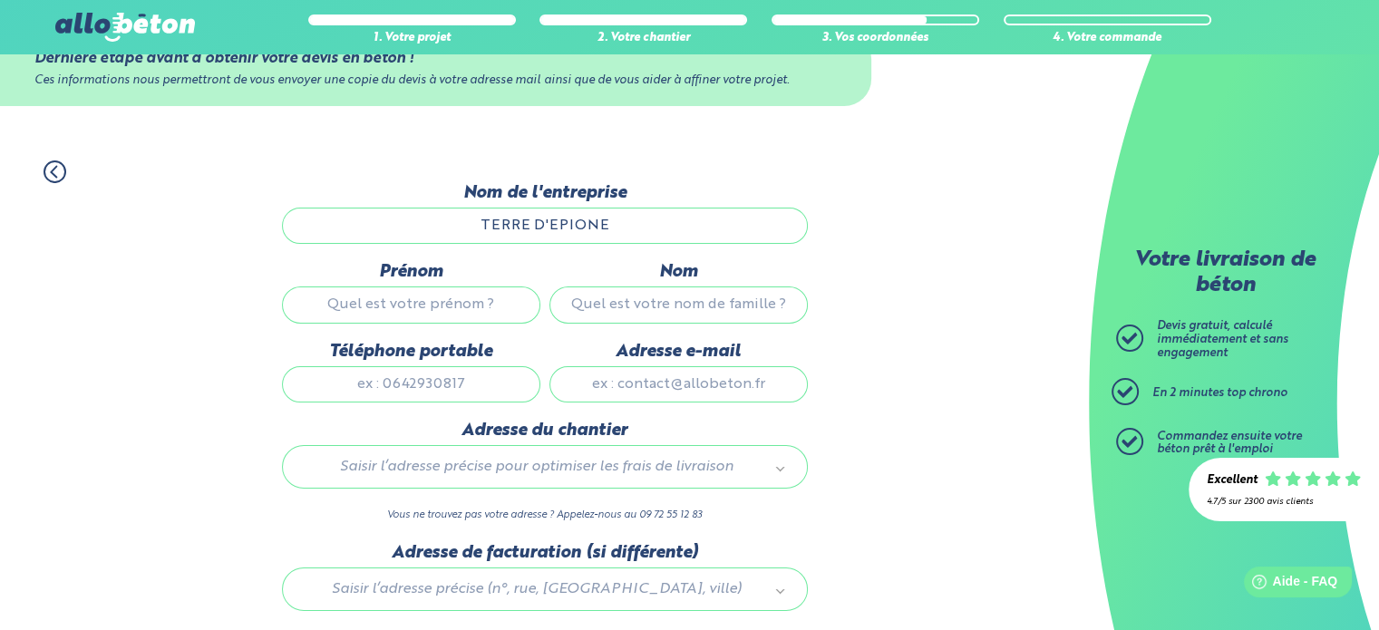
scroll to position [91, 0]
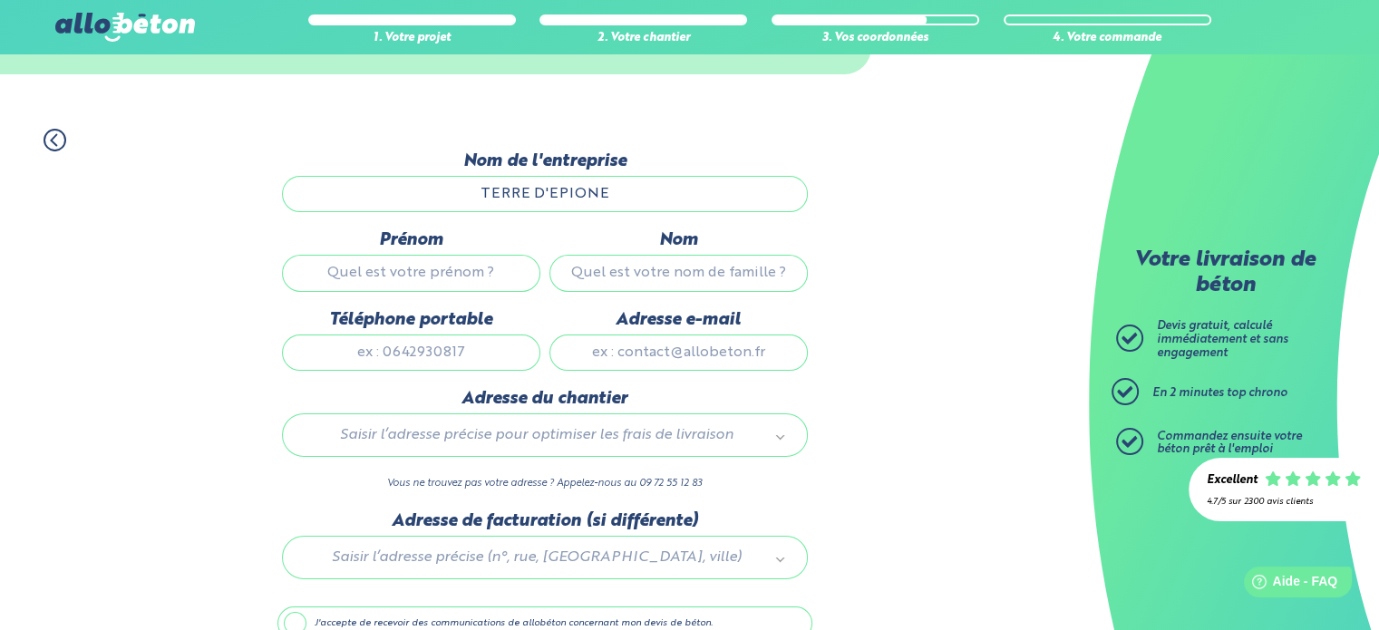
click at [393, 274] on input "Prénom" at bounding box center [411, 273] width 258 height 36
type input "[GEOGRAPHIC_DATA]"
type input "[PERSON_NAME]"
type input "0629411468"
type input "[EMAIL_ADDRESS][DOMAIN_NAME]"
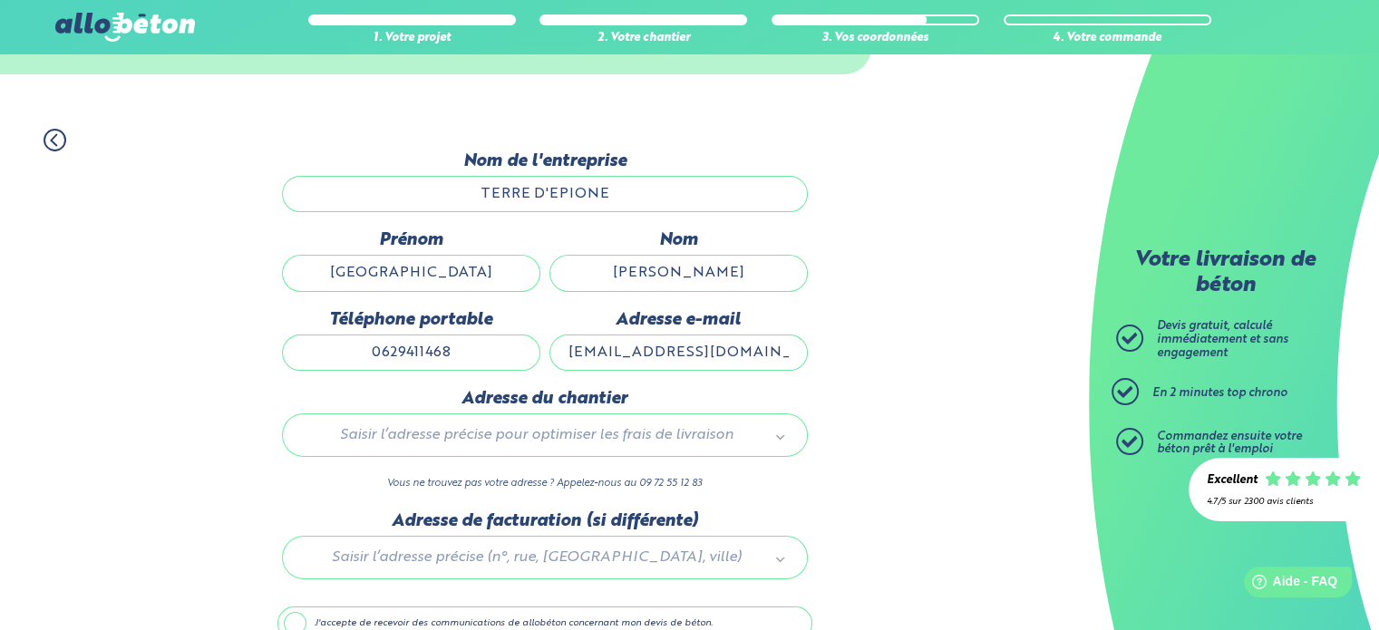
type input "[STREET_ADDRESS]"
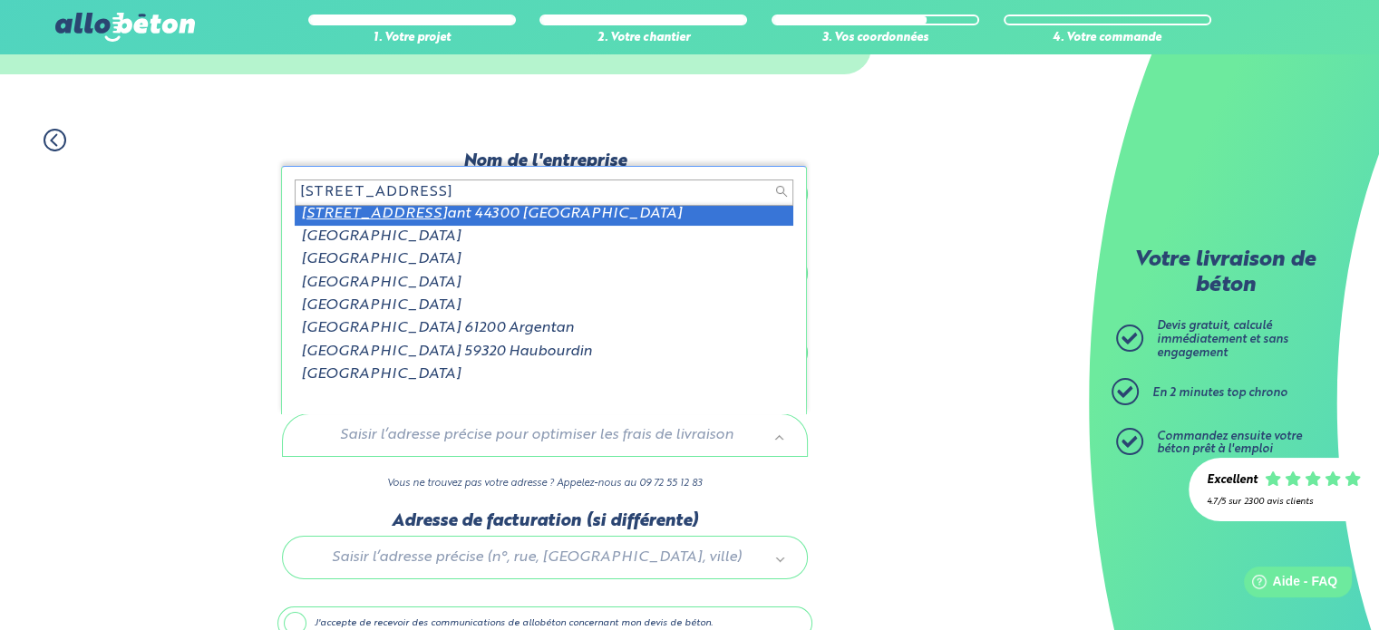
scroll to position [0, 0]
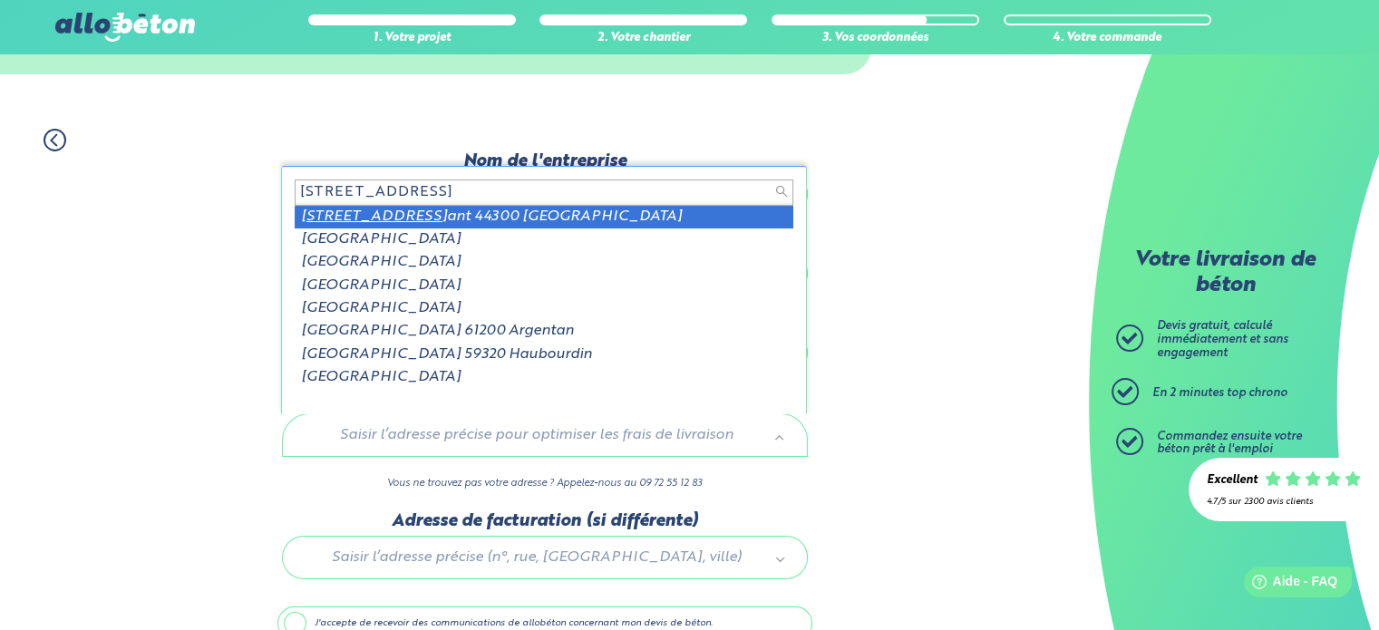
type input "[STREET_ADDRESS]"
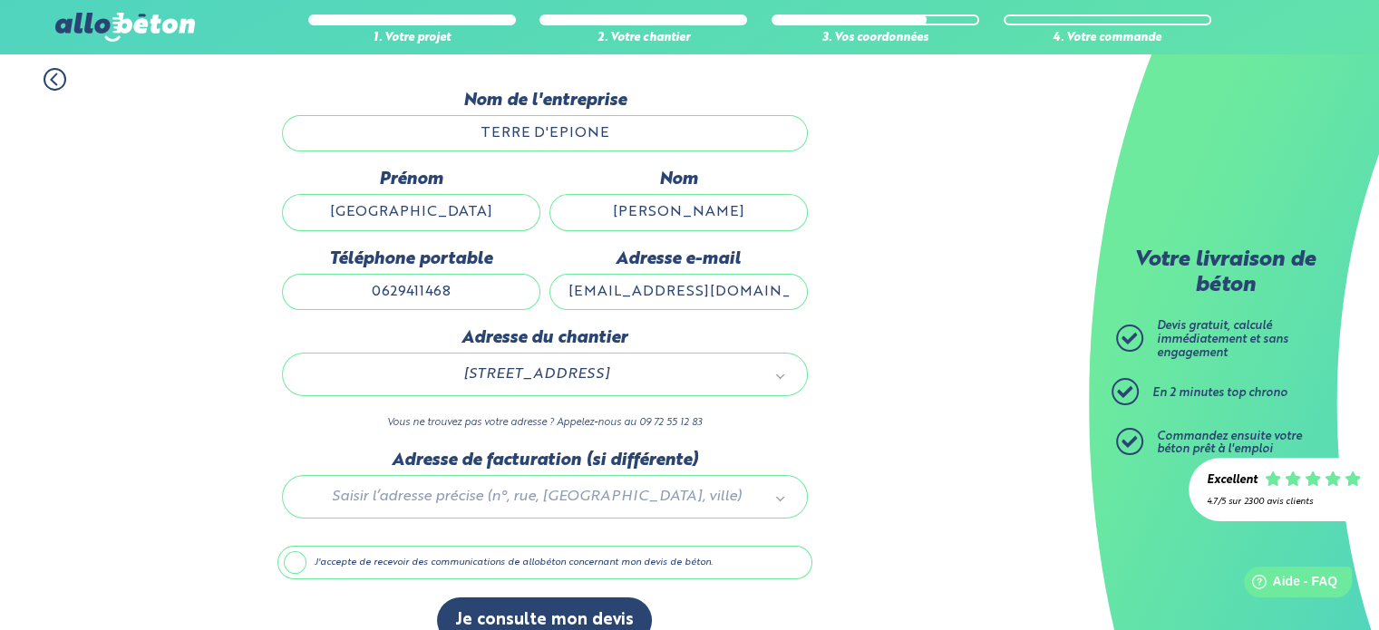
scroll to position [181, 0]
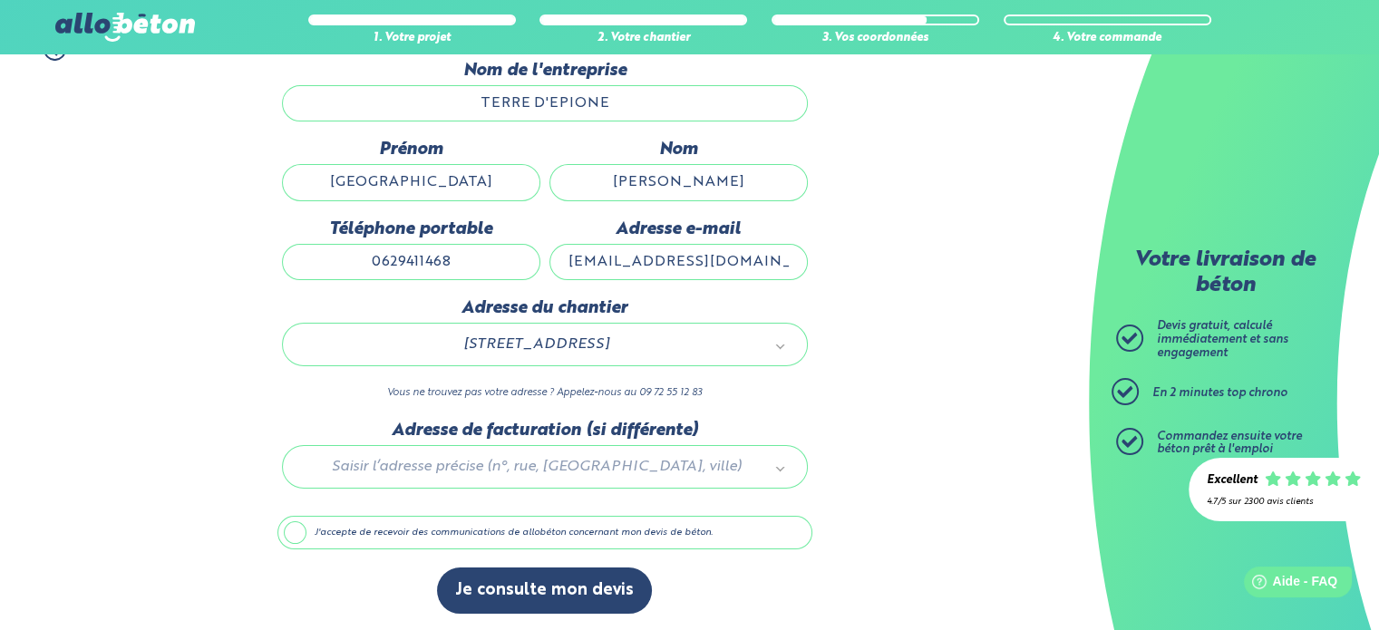
click at [297, 529] on label "J'accepte de recevoir des communications de allobéton concernant mon devis de b…" at bounding box center [544, 533] width 535 height 34
click at [0, 0] on input "J'accepte de recevoir des communications de allobéton concernant mon devis de b…" at bounding box center [0, 0] width 0 height 0
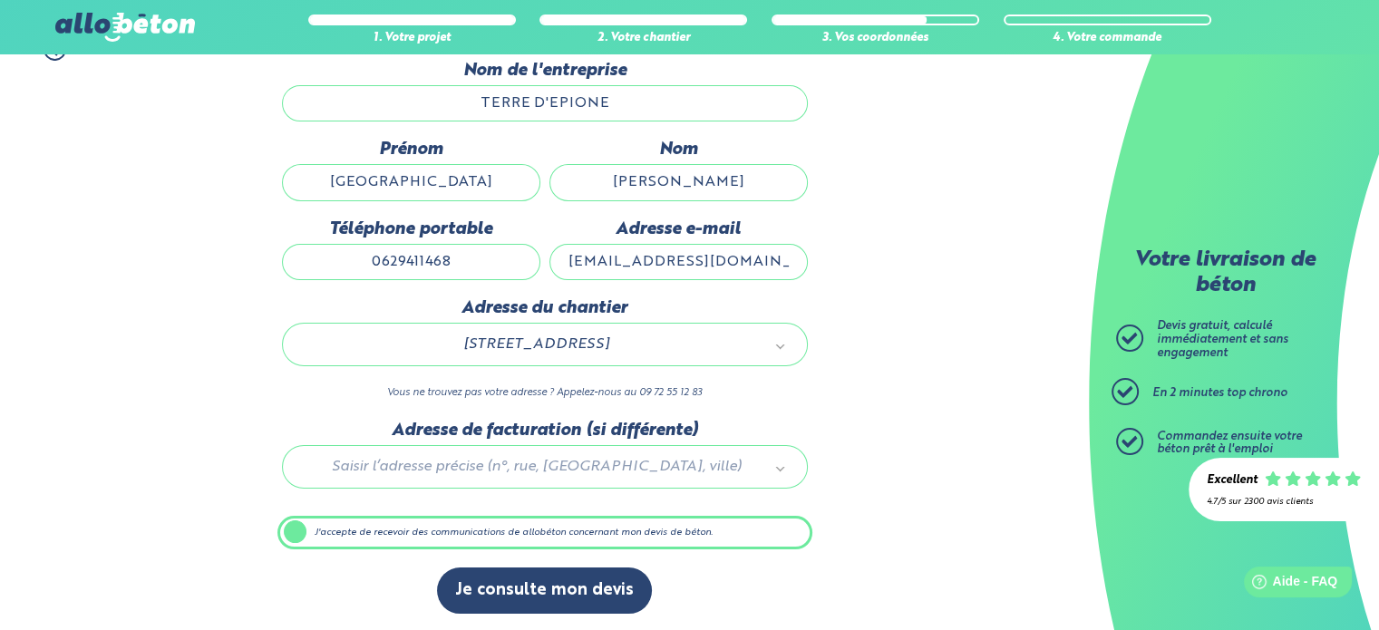
scroll to position [180, 0]
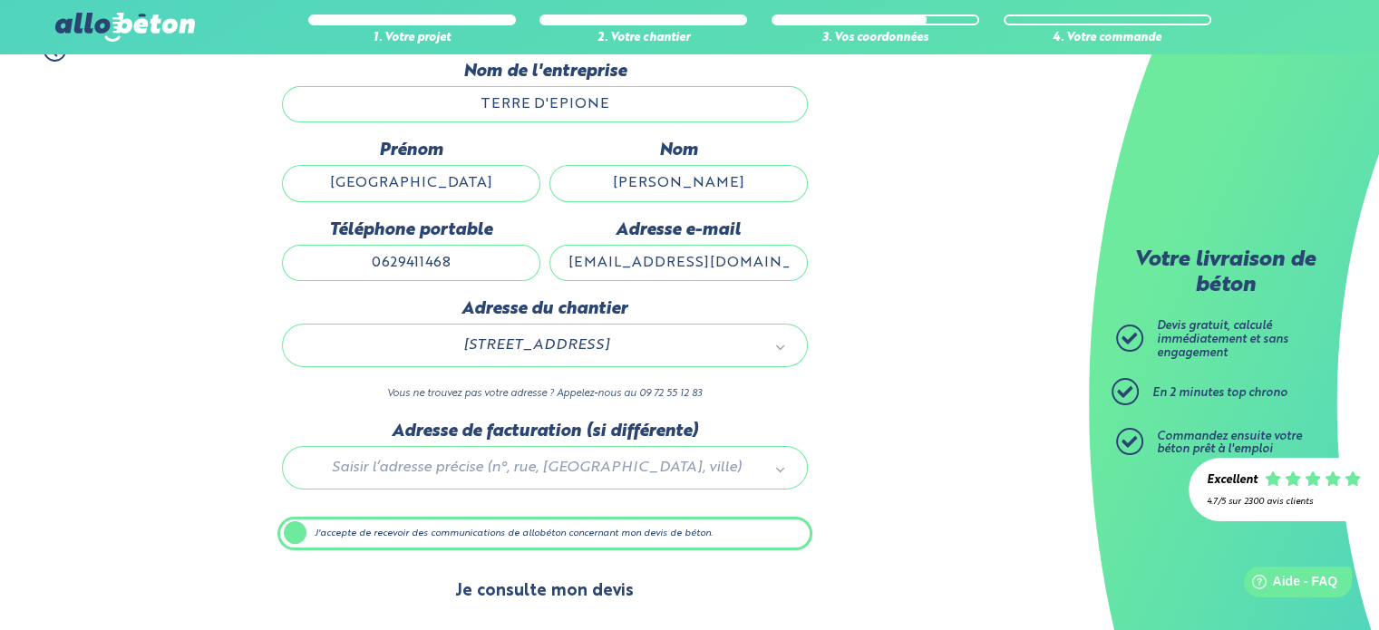
click at [543, 589] on button "Je consulte mon devis" at bounding box center [544, 592] width 215 height 46
